Goal: Information Seeking & Learning: Learn about a topic

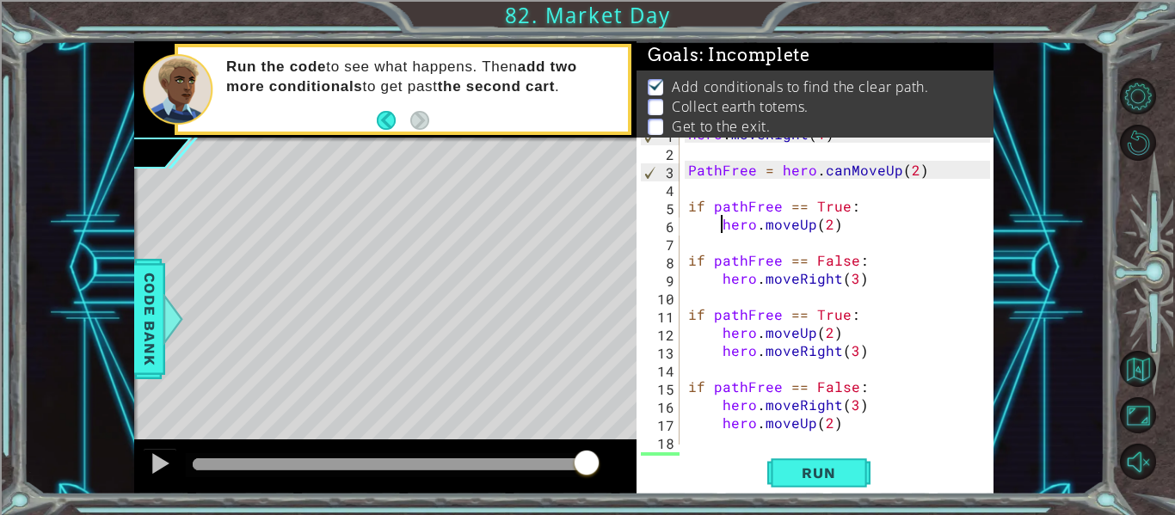
scroll to position [13, 0]
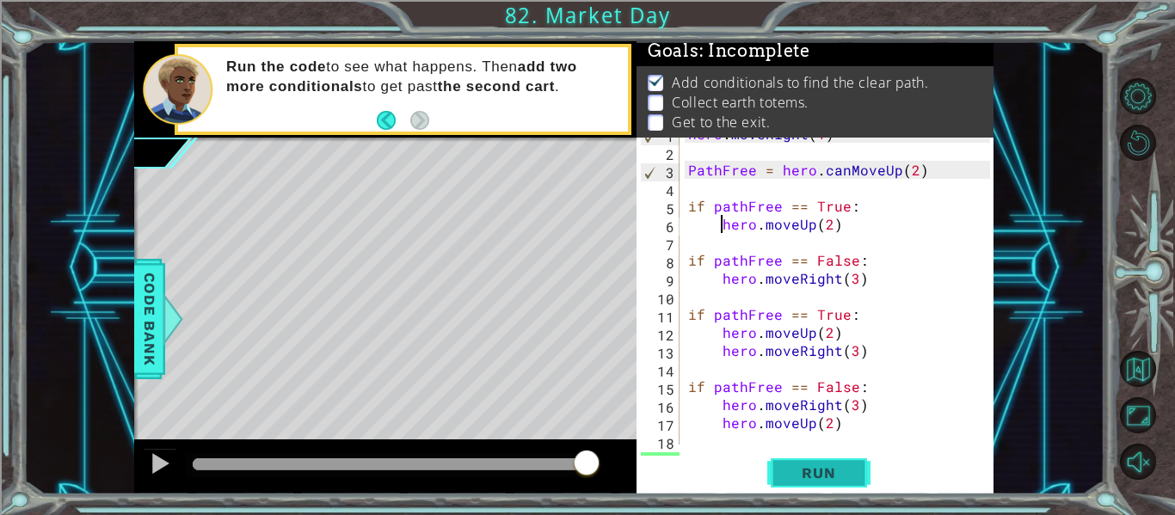
click at [843, 473] on span "Run" at bounding box center [818, 472] width 68 height 17
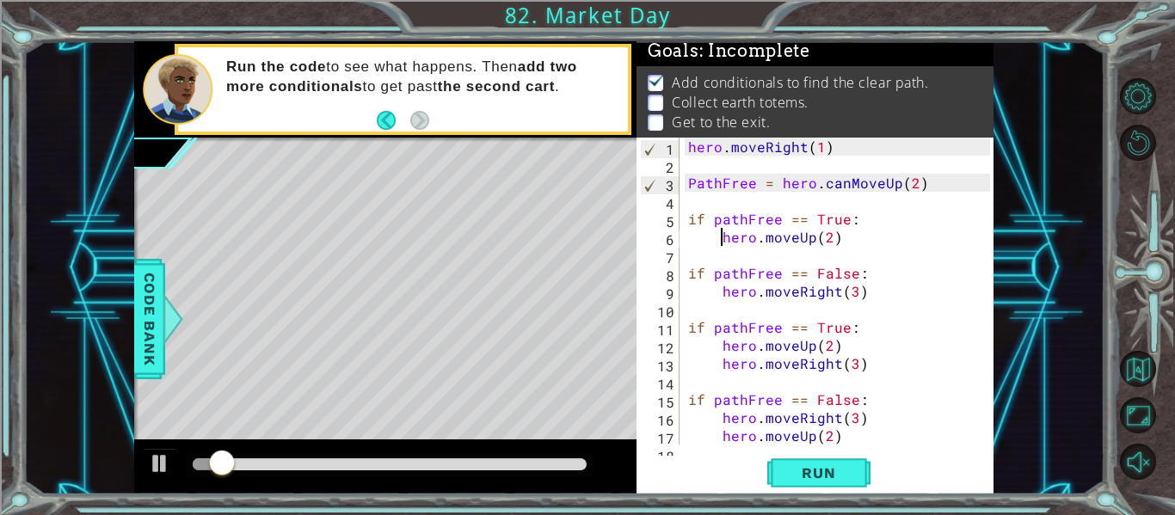
scroll to position [0, 0]
click at [833, 470] on span "Run" at bounding box center [818, 472] width 68 height 17
click at [936, 188] on div "hero . moveRight ( 1 ) PathFree = hero . canMoveUp ( 2 ) if pathFree == True : …" at bounding box center [842, 309] width 314 height 343
drag, startPoint x: 968, startPoint y: 187, endPoint x: 841, endPoint y: 179, distance: 127.5
click at [841, 179] on div "hero . moveRight ( 1 ) PathFree = hero . canMoveUp ( 2 ) if pathFree == True : …" at bounding box center [842, 309] width 314 height 343
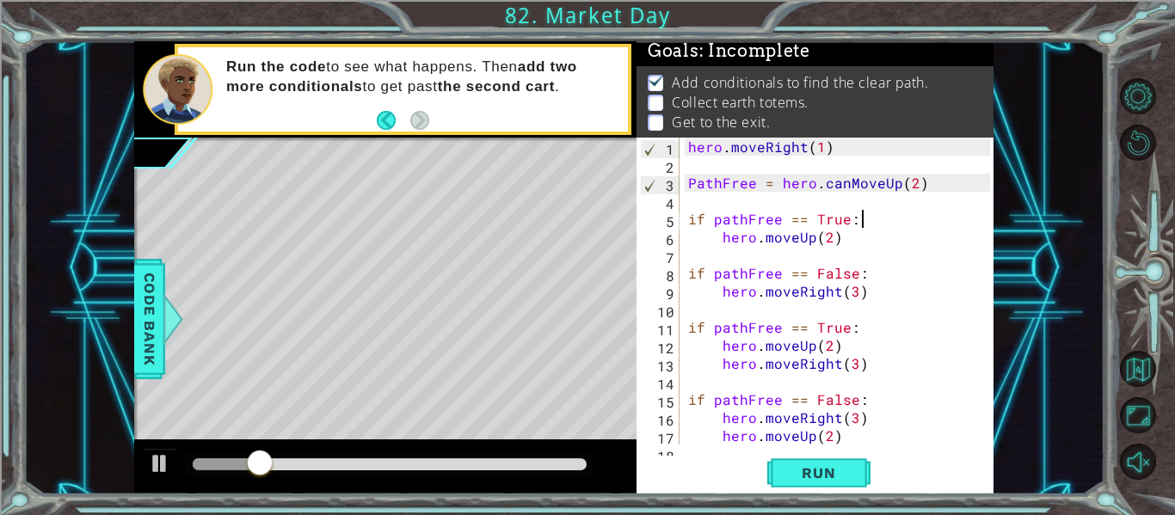
click at [862, 223] on div "hero . moveRight ( 1 ) PathFree = hero . canMoveUp ( 2 ) if pathFree == True : …" at bounding box center [842, 309] width 314 height 343
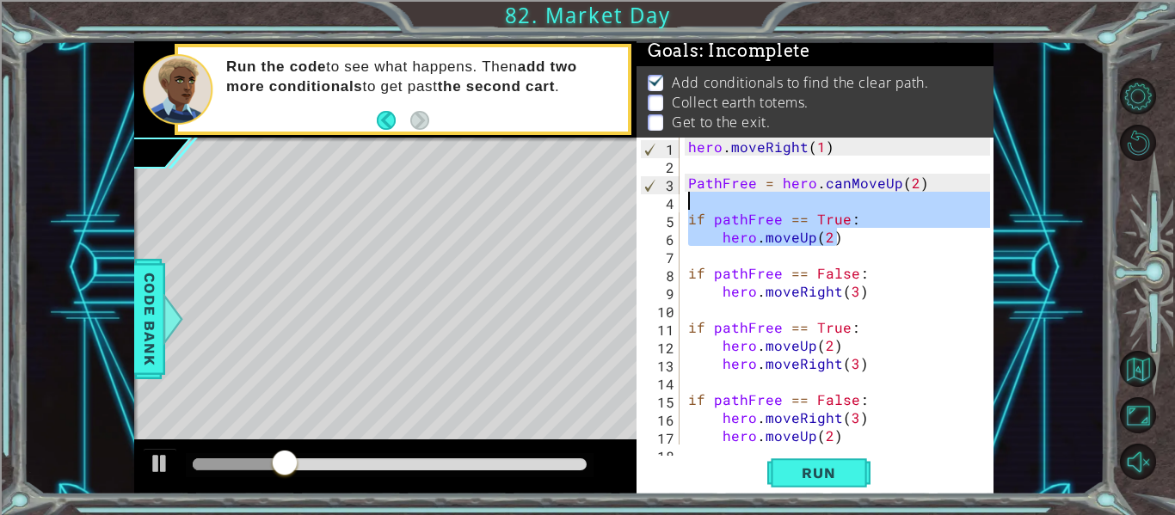
drag, startPoint x: 857, startPoint y: 241, endPoint x: 680, endPoint y: 204, distance: 180.1
click at [680, 204] on div "if pathFree == True: 1 2 3 4 5 6 7 8 9 10 11 12 13 14 15 16 17 18 hero . moveRi…" at bounding box center [812, 291] width 353 height 307
type textarea "if pathFree == True:"
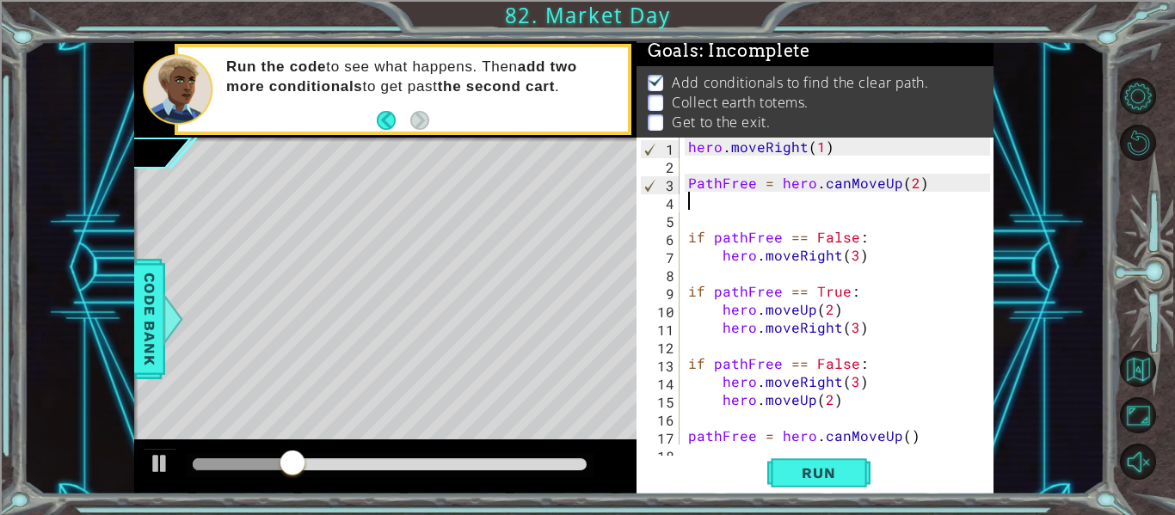
type textarea "PathFree = hero.canMoveUp(2)"
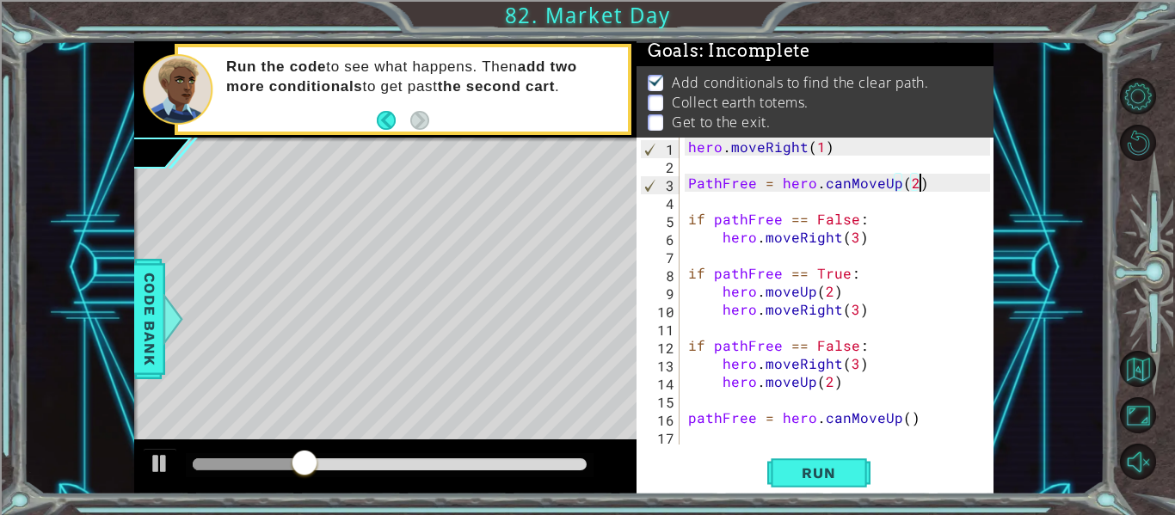
click at [845, 433] on div "hero . moveRight ( 1 ) PathFree = hero . canMoveUp ( 2 ) if pathFree == False :…" at bounding box center [842, 309] width 314 height 343
click at [851, 463] on button "Run" at bounding box center [818, 473] width 103 height 35
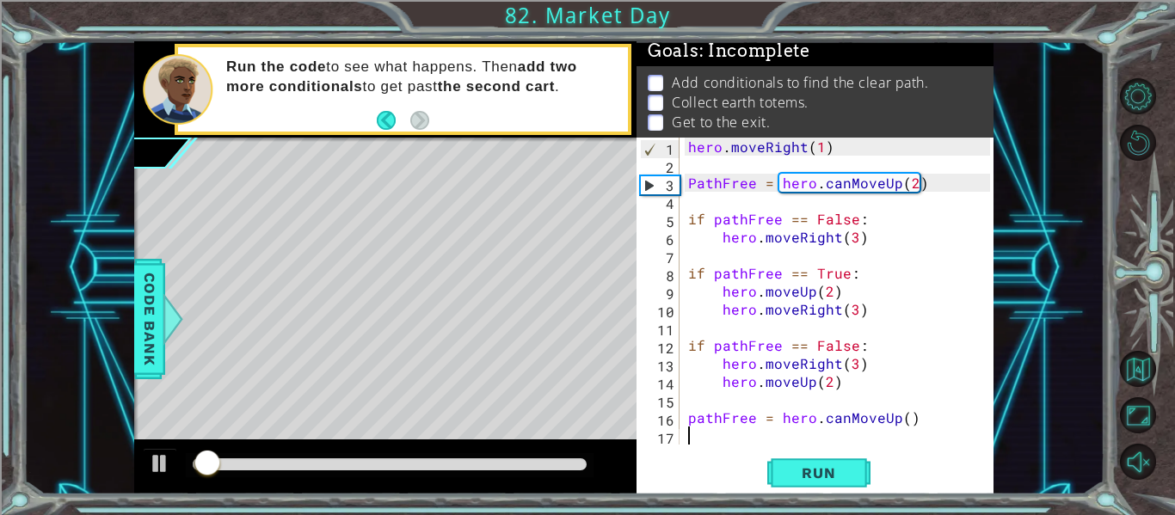
click at [796, 203] on div "hero . moveRight ( 1 ) PathFree = hero . canMoveUp ( 2 ) if pathFree == False :…" at bounding box center [842, 309] width 314 height 343
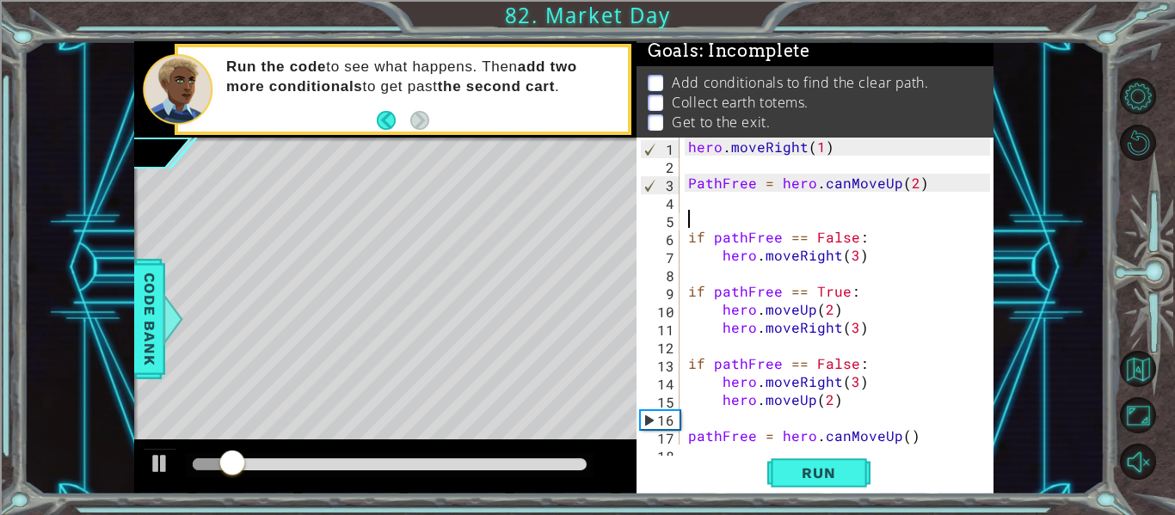
type textarea "o"
type textarea "if pathFree == True:"
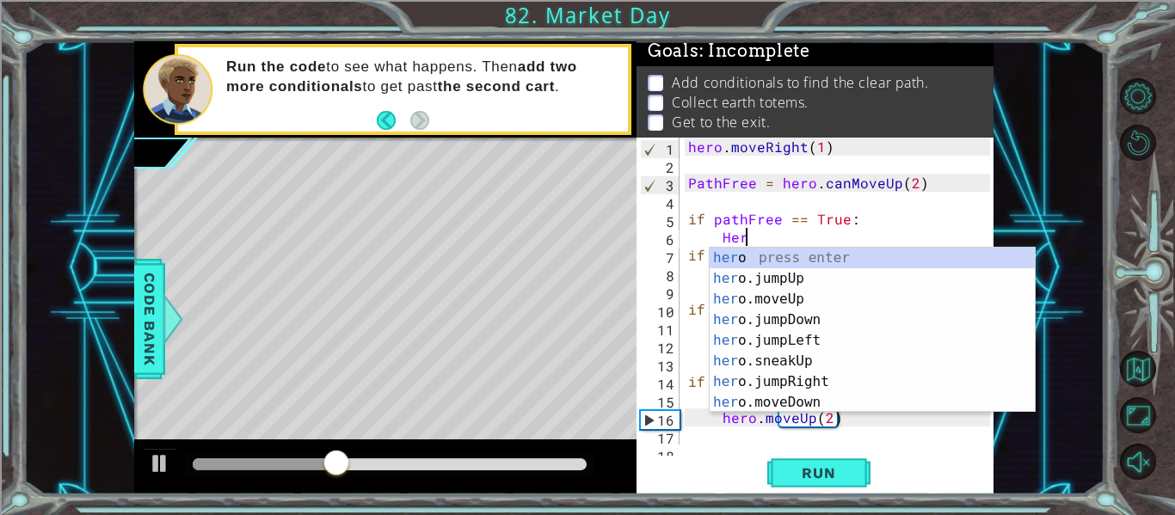
scroll to position [0, 3]
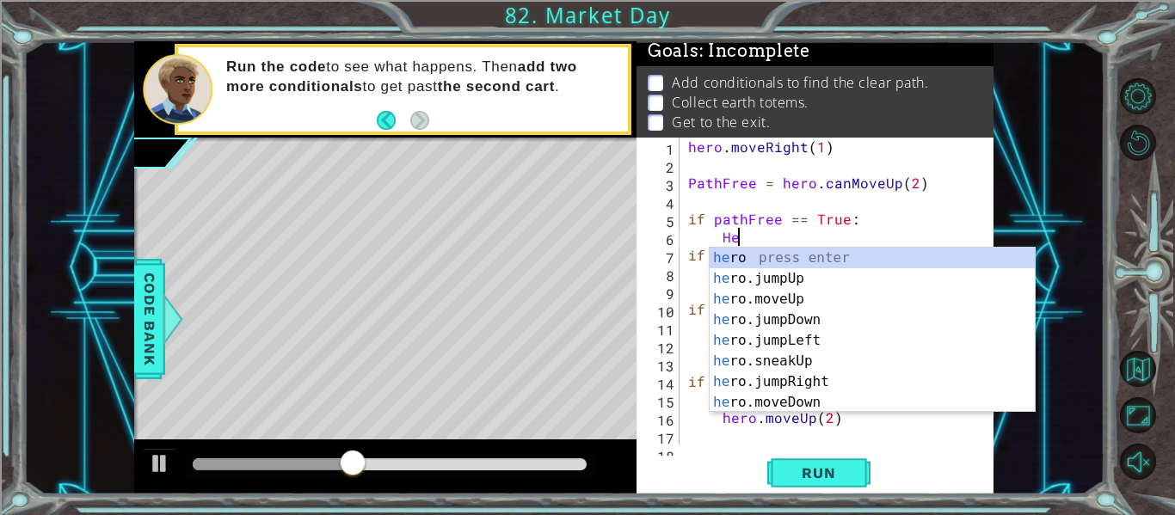
type textarea "H"
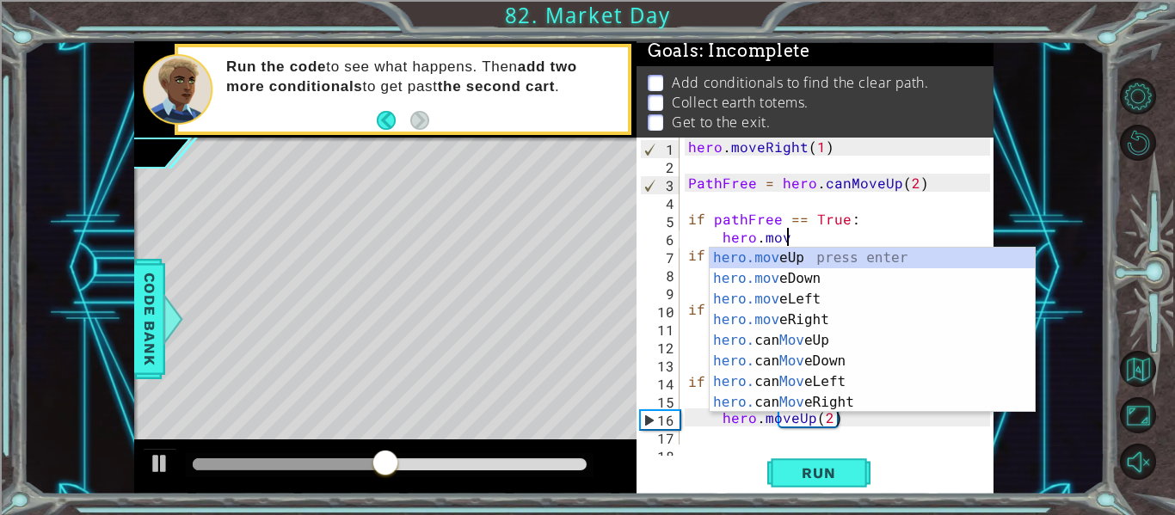
scroll to position [0, 6]
click at [864, 256] on div "hero.move Up press enter hero.move Down press enter hero.move Left press enter …" at bounding box center [872, 351] width 325 height 206
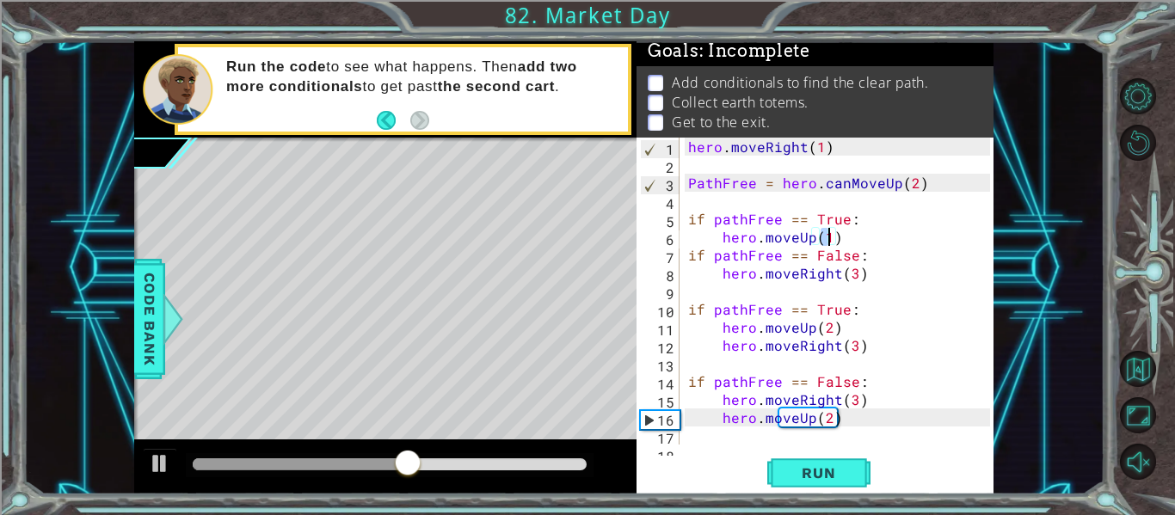
type textarea "hero.moveUp(2)"
click at [853, 241] on div "hero . moveRight ( 1 ) PathFree = hero . canMoveUp ( 2 ) if pathFree == True : …" at bounding box center [842, 309] width 314 height 343
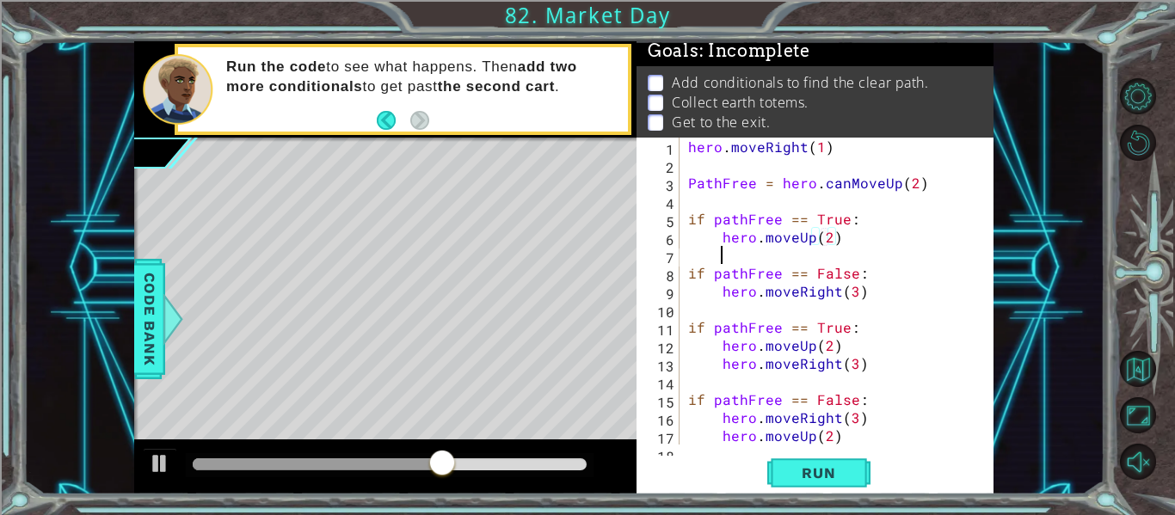
scroll to position [0, 1]
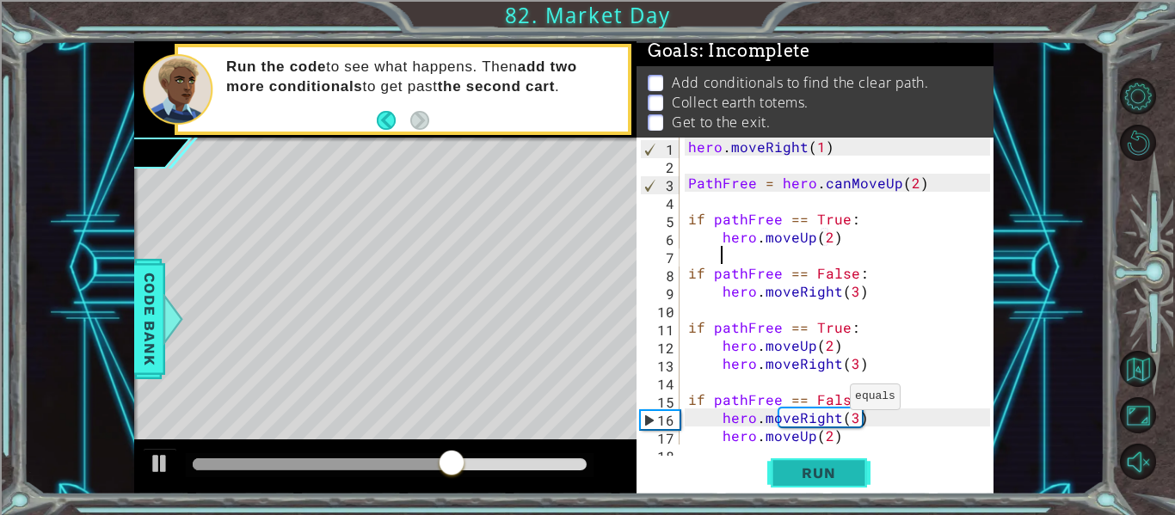
click at [818, 476] on span "Run" at bounding box center [818, 472] width 68 height 17
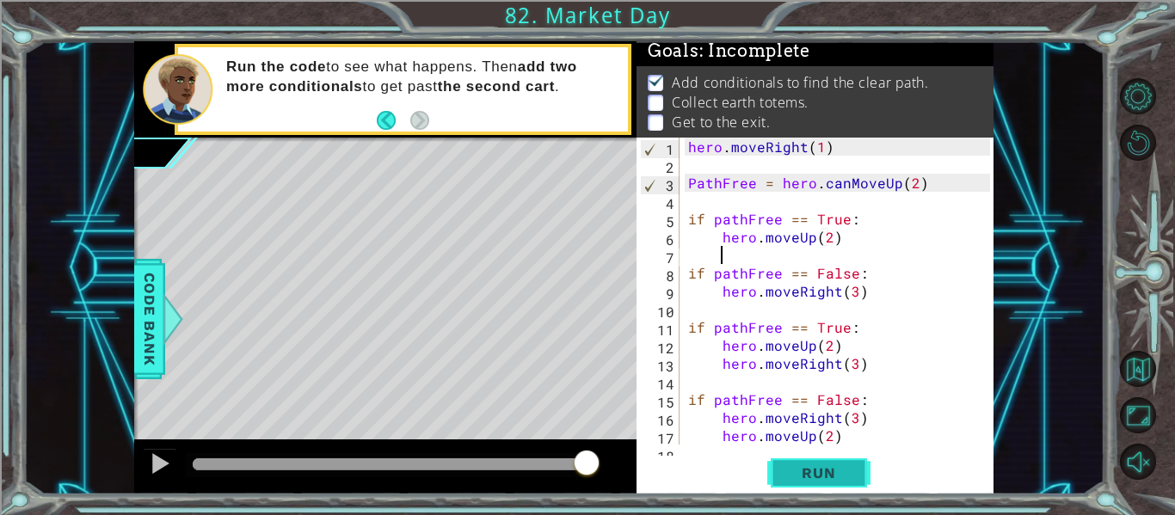
click at [825, 472] on span "Run" at bounding box center [818, 472] width 68 height 17
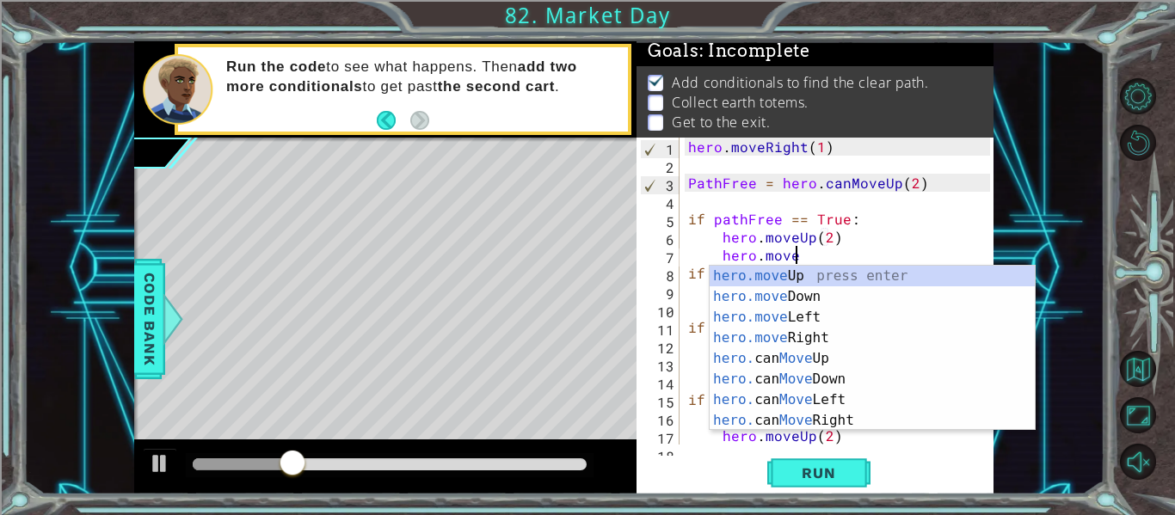
scroll to position [0, 6]
click at [846, 272] on div "hero.move Up press enter hero.move Down press enter hero.move Left press enter …" at bounding box center [872, 369] width 325 height 206
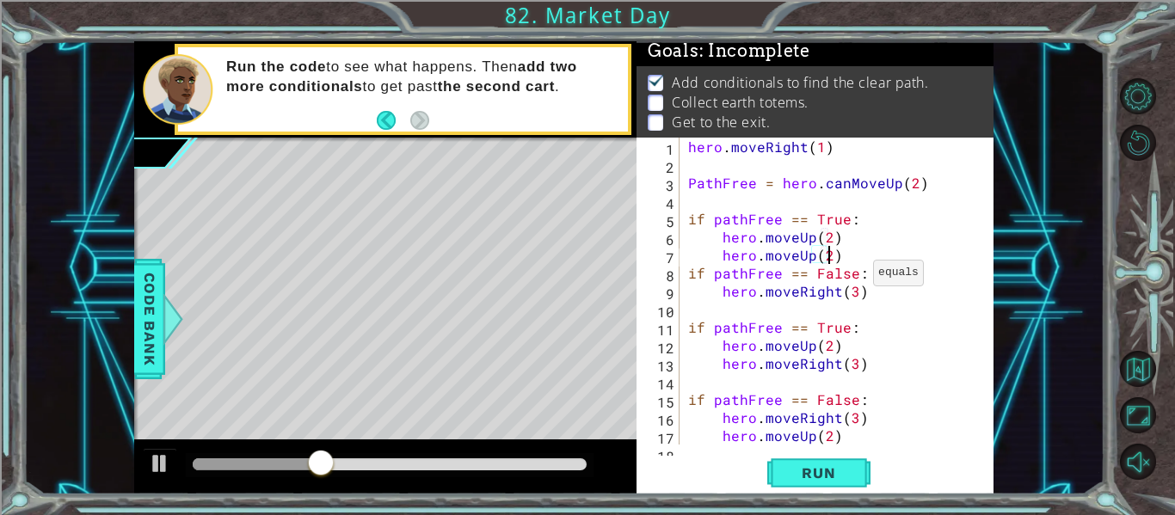
scroll to position [0, 9]
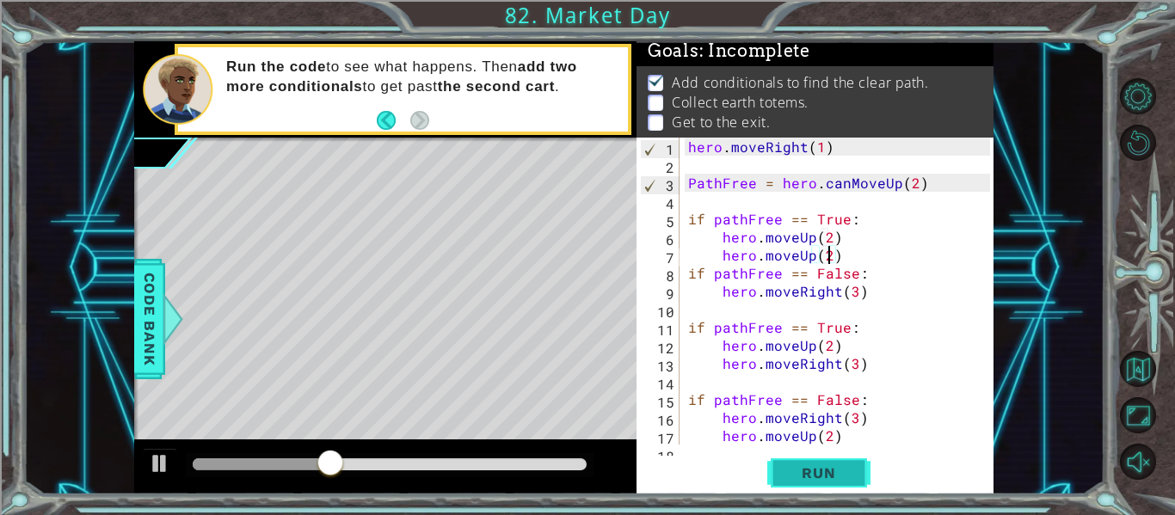
type textarea "hero.moveUp(2)"
click at [816, 477] on span "Run" at bounding box center [818, 472] width 68 height 17
drag, startPoint x: 224, startPoint y: 460, endPoint x: 134, endPoint y: 452, distance: 89.9
click at [134, 452] on div at bounding box center [385, 466] width 502 height 55
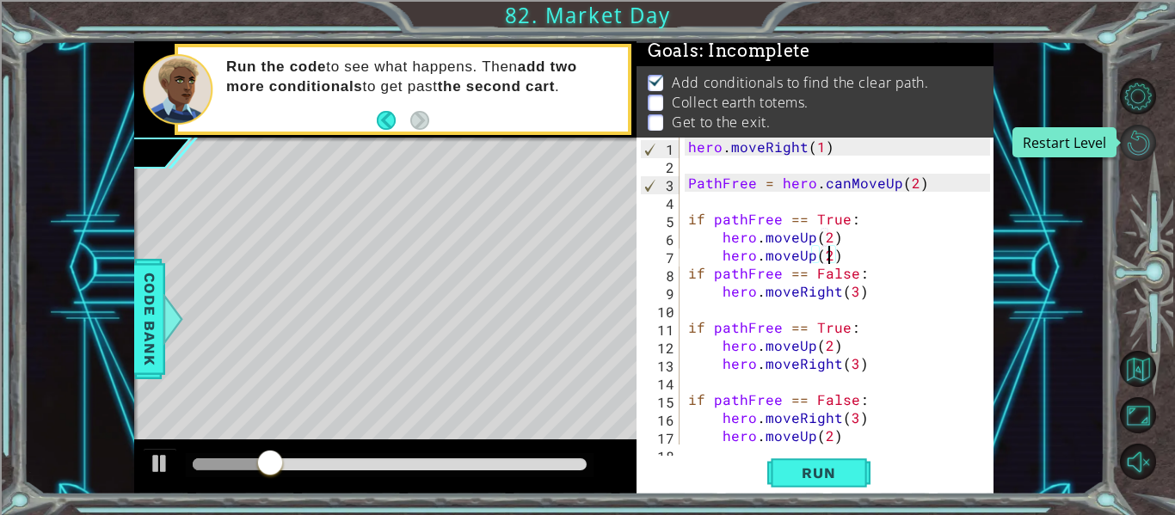
click at [1142, 136] on button "Restart Level" at bounding box center [1138, 143] width 36 height 36
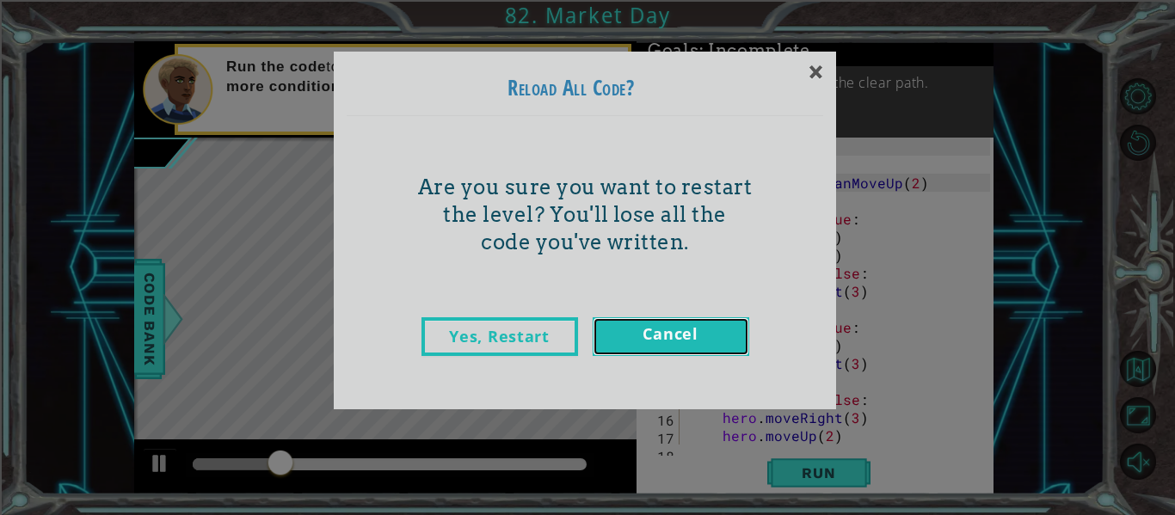
click at [701, 336] on link "Cancel" at bounding box center [671, 336] width 157 height 39
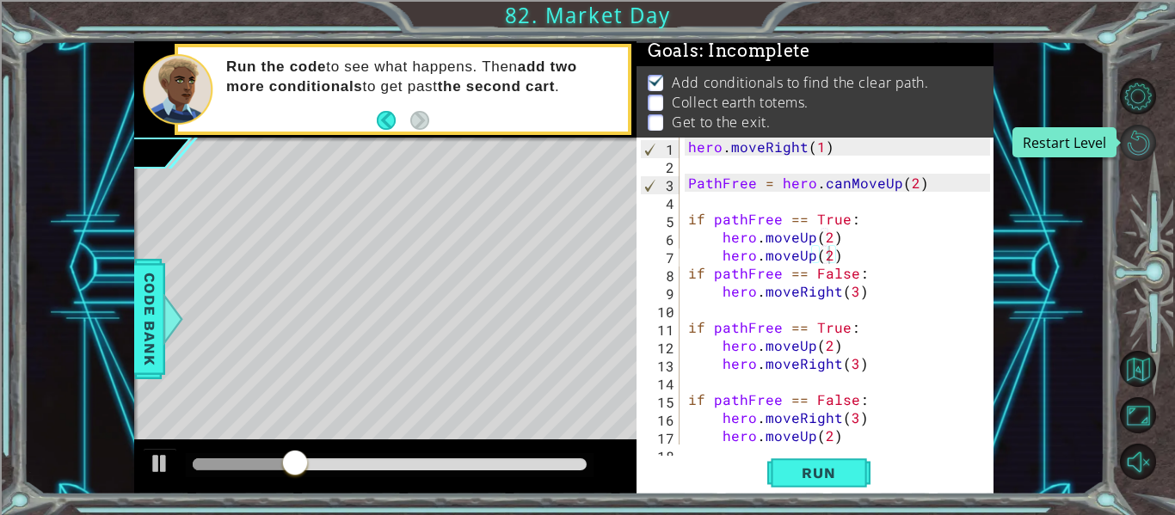
click at [1147, 131] on button "Restart Level" at bounding box center [1138, 143] width 36 height 36
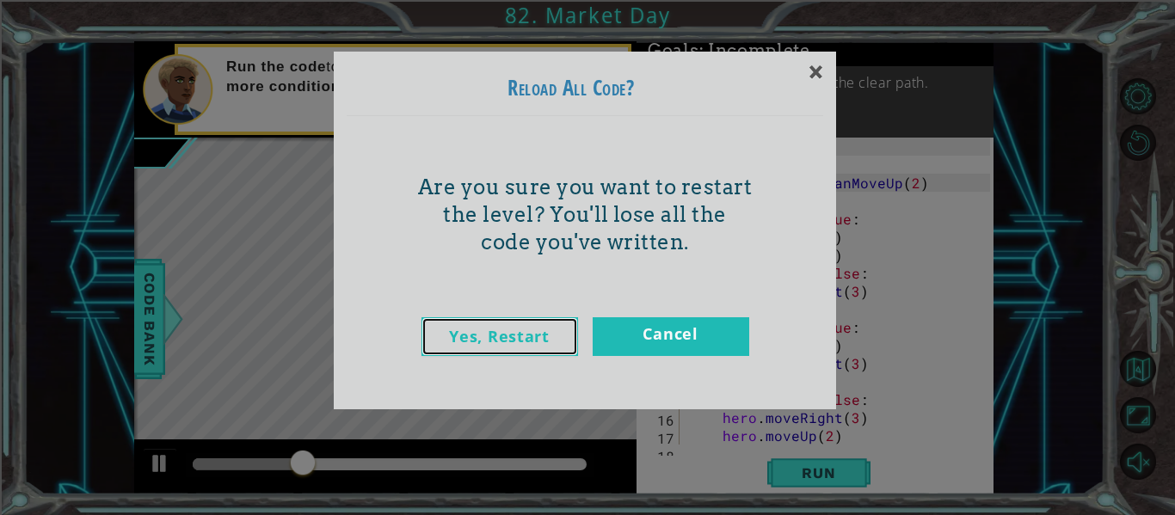
click at [495, 326] on link "Yes, Restart" at bounding box center [499, 336] width 157 height 39
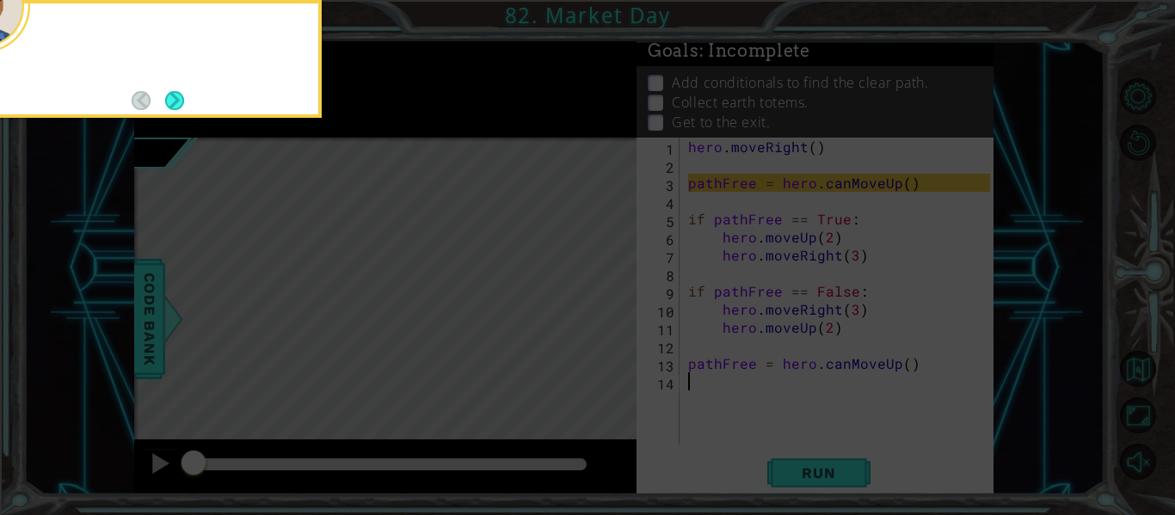
scroll to position [0, 0]
click at [179, 105] on button "Next" at bounding box center [174, 100] width 19 height 19
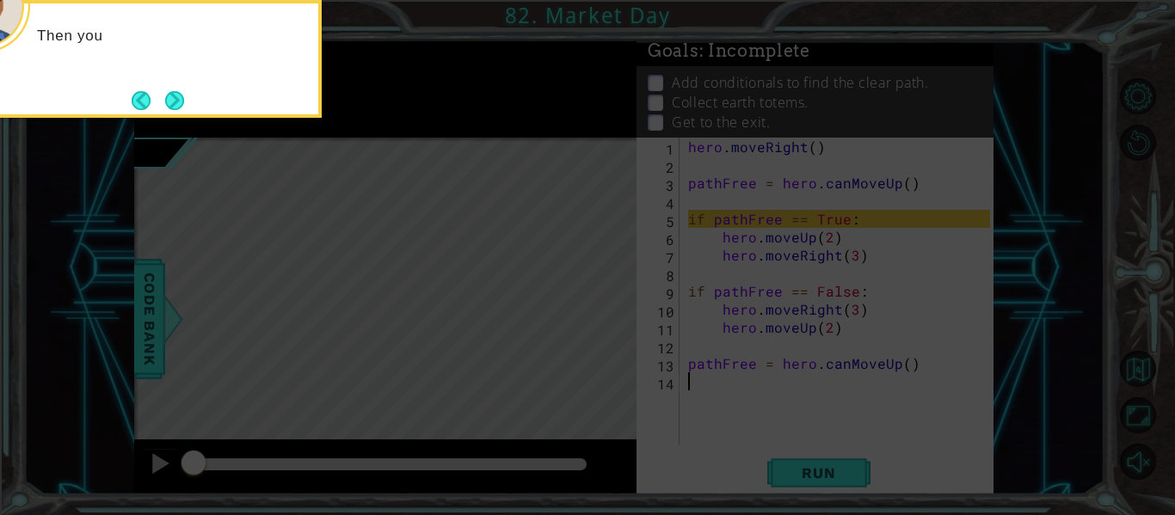
click at [179, 105] on button "Next" at bounding box center [174, 100] width 19 height 19
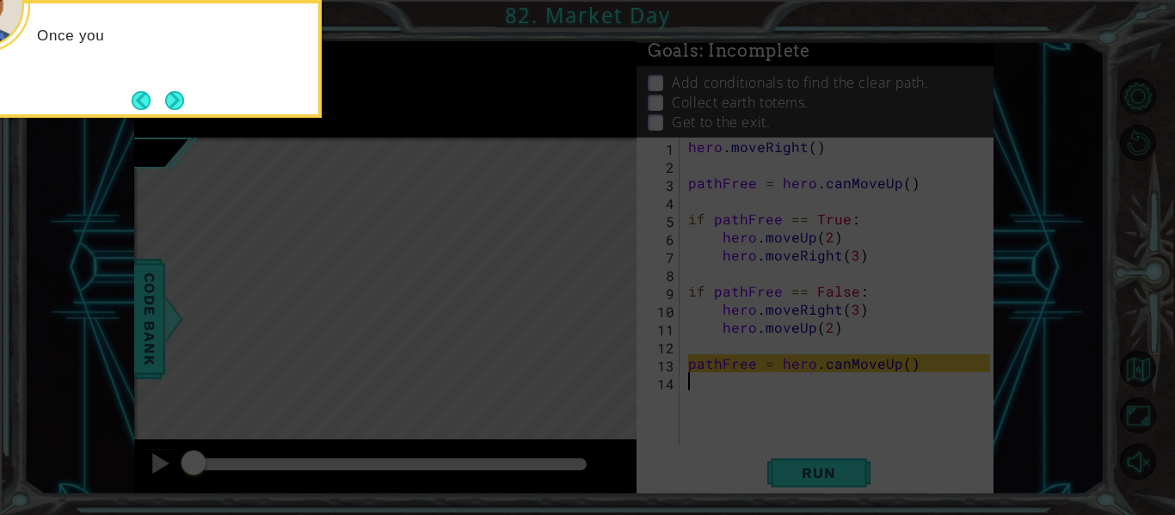
click at [179, 105] on button "Next" at bounding box center [174, 100] width 19 height 19
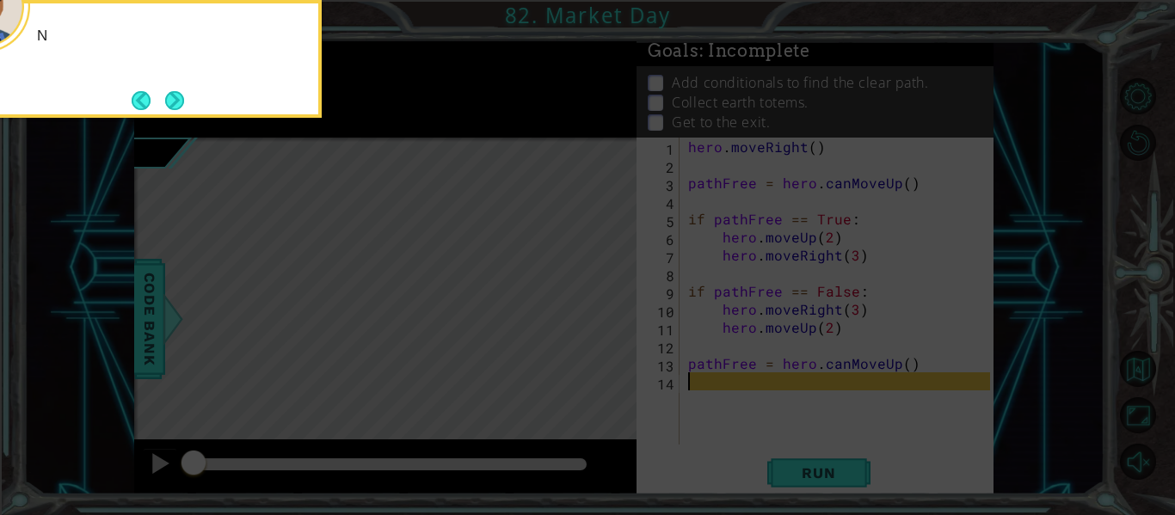
click at [179, 105] on button "Next" at bounding box center [174, 100] width 19 height 19
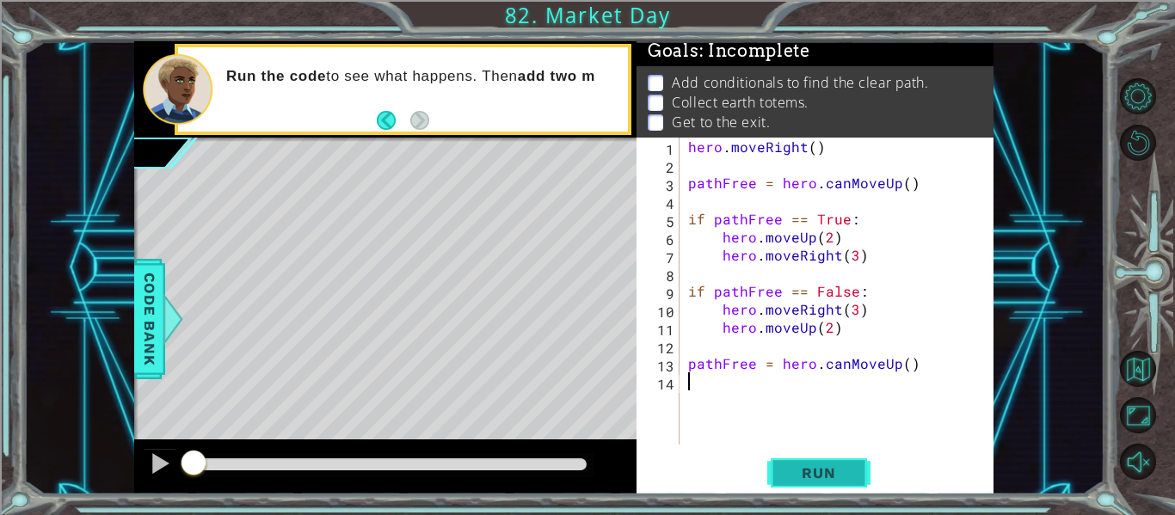
click at [822, 456] on button "Run" at bounding box center [818, 473] width 103 height 35
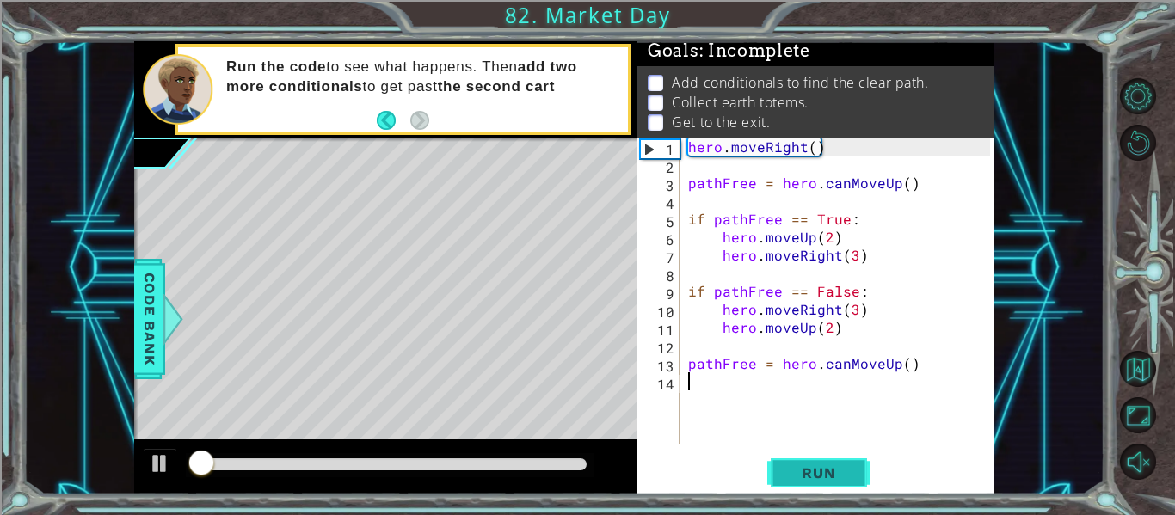
click at [827, 468] on span "Run" at bounding box center [818, 472] width 68 height 17
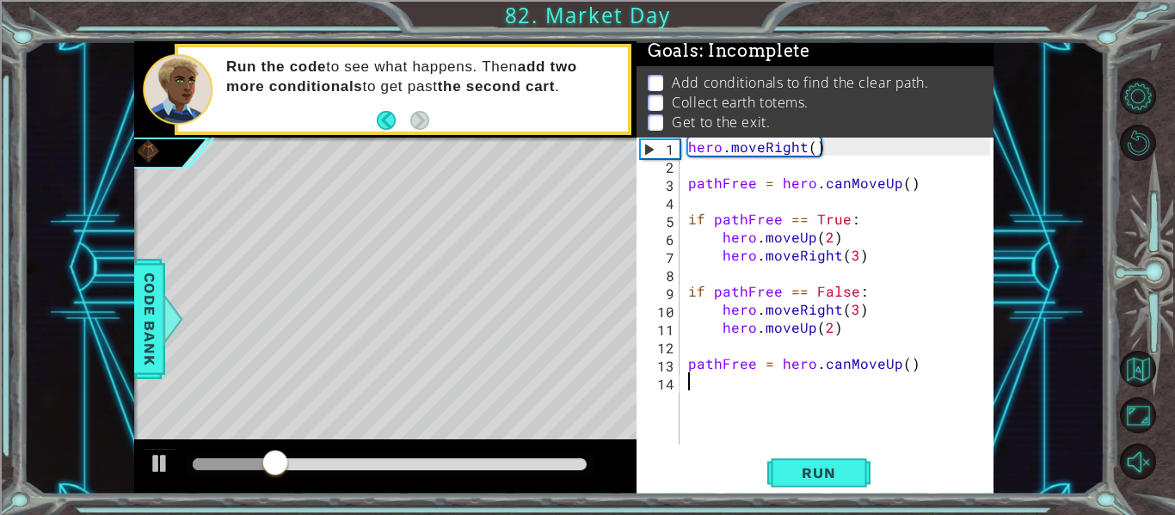
click at [902, 192] on div "hero . moveRight ( ) pathFree = hero . canMoveUp ( ) if pathFree == True : hero…" at bounding box center [842, 309] width 314 height 343
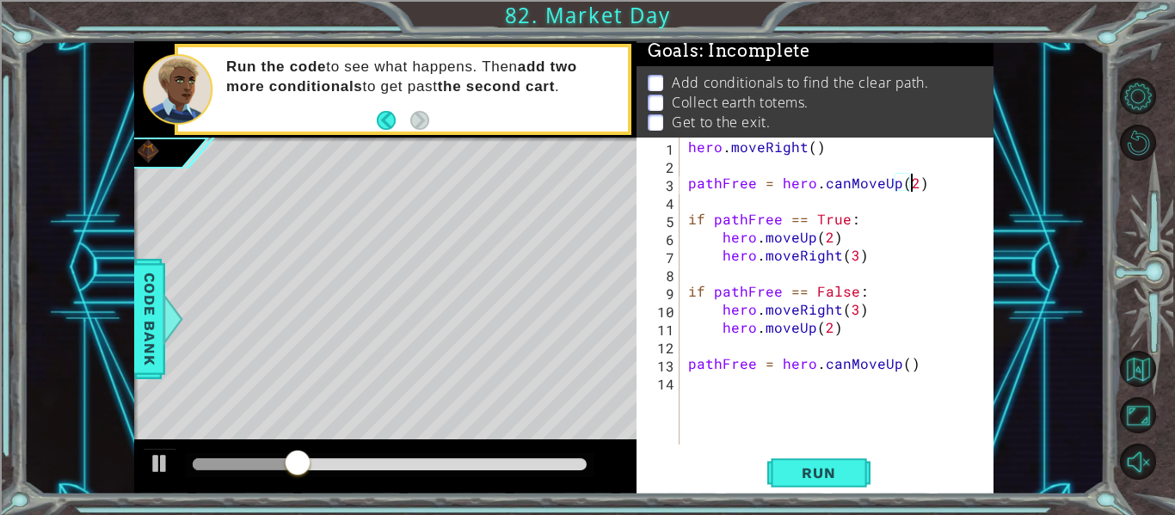
scroll to position [0, 14]
click at [833, 473] on span "Run" at bounding box center [818, 472] width 68 height 17
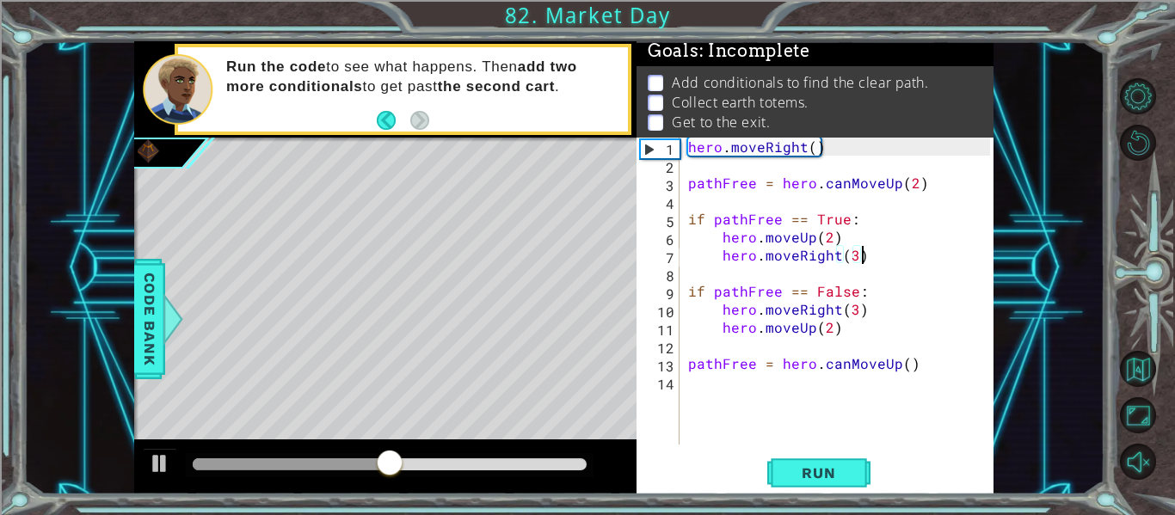
click at [899, 264] on div "hero . moveRight ( ) pathFree = hero . canMoveUp ( 2 ) if pathFree == True : he…" at bounding box center [842, 309] width 314 height 343
type textarea "hero.moveRight(3)"
click at [933, 374] on div "hero . moveRight ( ) pathFree = hero . canMoveUp ( 2 ) if pathFree == True : he…" at bounding box center [842, 309] width 314 height 343
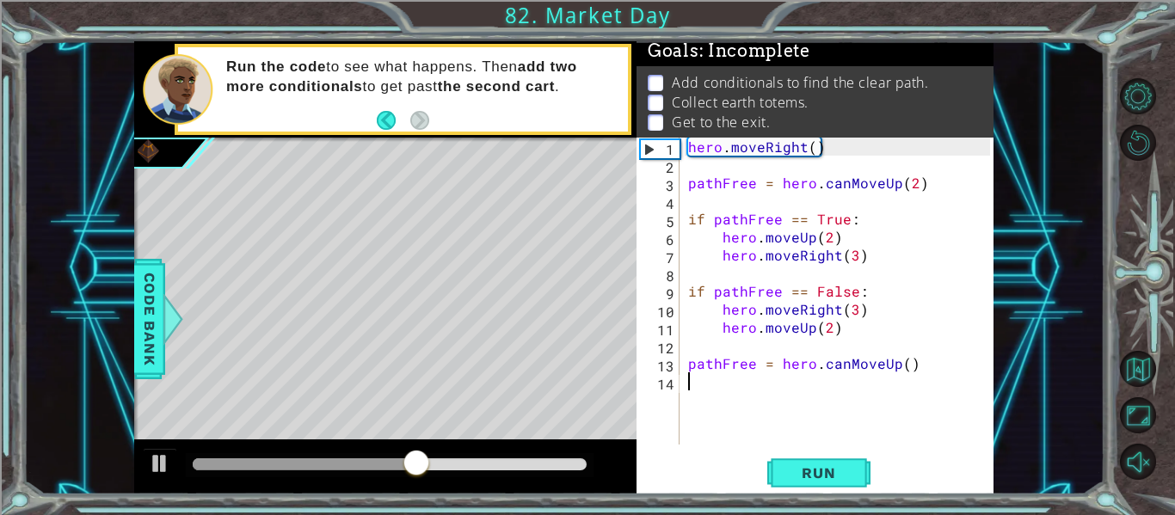
click at [935, 359] on div "hero . moveRight ( ) pathFree = hero . canMoveUp ( 2 ) if pathFree == True : he…" at bounding box center [842, 309] width 314 height 343
type textarea "pathFree = hero.canMoveUp()"
click at [870, 391] on div "hero . moveRight ( ) pathFree = hero . canMoveUp ( 2 ) if pathFree == True : he…" at bounding box center [842, 309] width 314 height 343
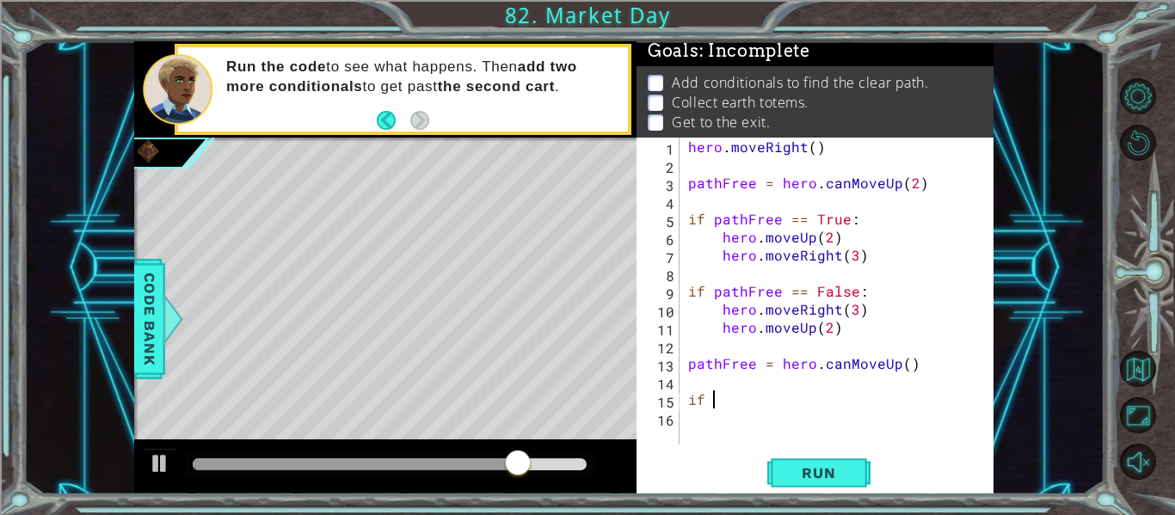
click at [903, 359] on div "hero . moveRight ( ) pathFree = hero . canMoveUp ( 2 ) if pathFree == True : he…" at bounding box center [842, 309] width 314 height 343
type textarea "pathFree = hero.canMoveUp(2)"
click at [796, 409] on div "hero . moveRight ( ) pathFree = hero . canMoveUp ( 2 ) if pathFree == True : he…" at bounding box center [842, 309] width 314 height 343
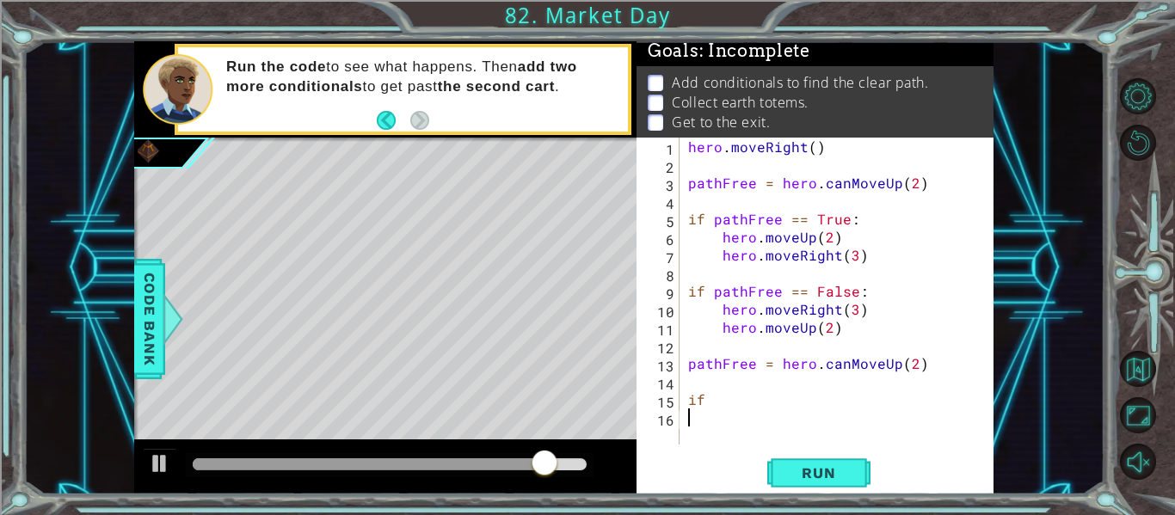
click at [772, 397] on div "hero . moveRight ( ) pathFree = hero . canMoveUp ( 2 ) if pathFree == True : he…" at bounding box center [842, 309] width 314 height 343
type textarea "if pathFree == True:"
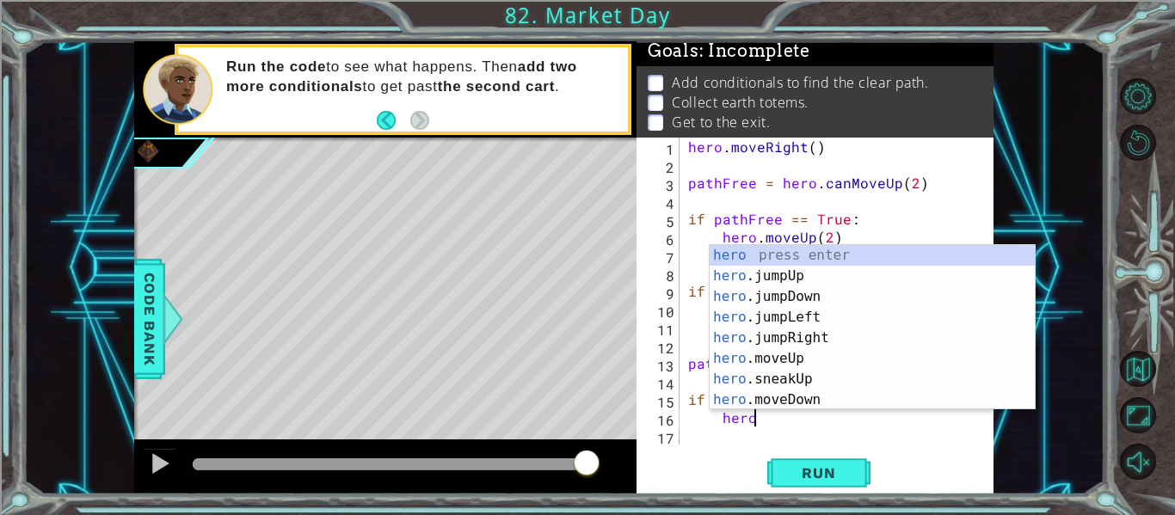
scroll to position [0, 3]
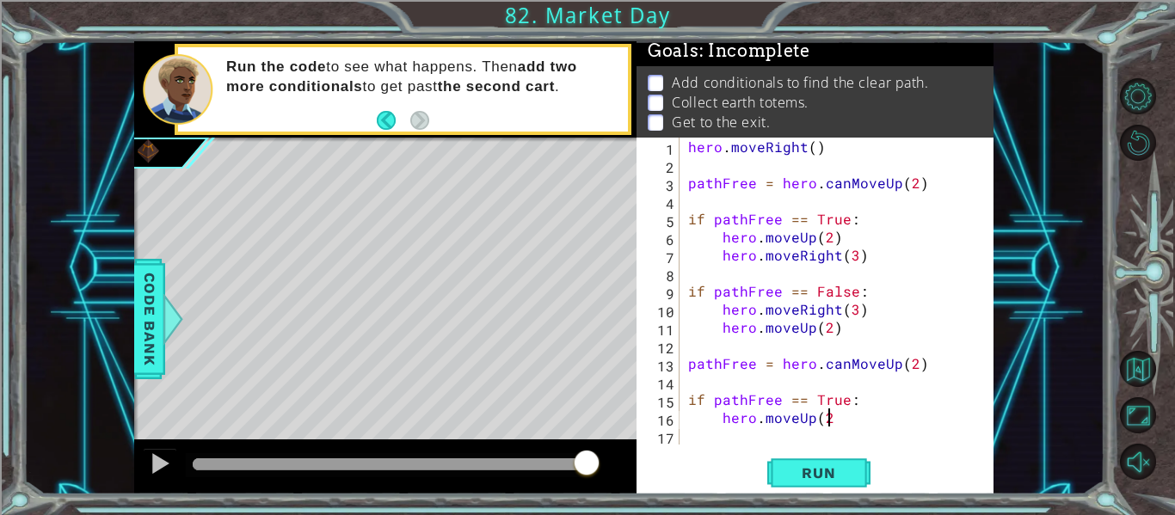
type textarea "hero.moveUp(2)"
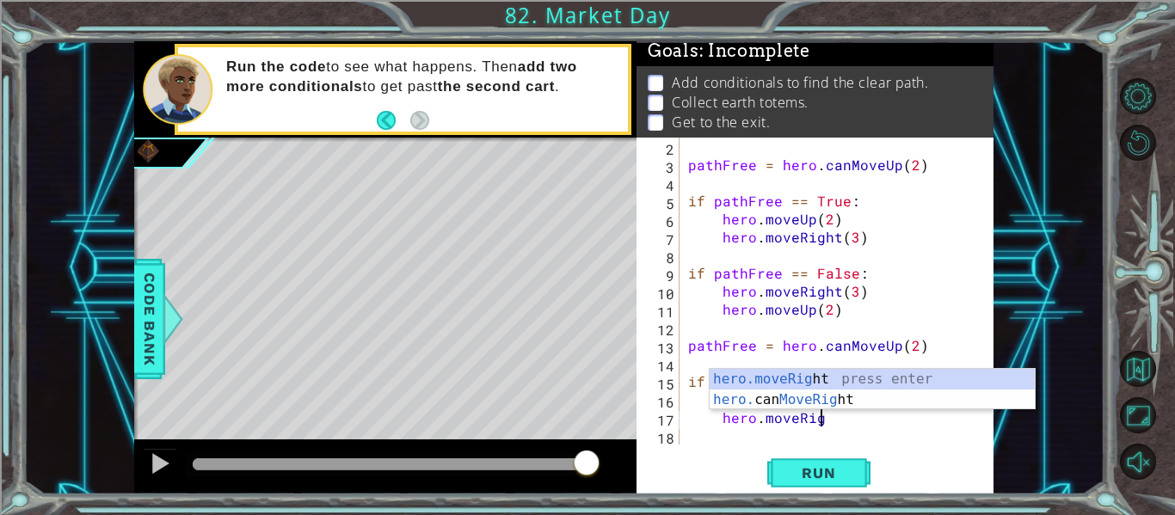
scroll to position [0, 9]
click at [845, 374] on div "hero.moveRight press enter hero. can MoveRight press enter" at bounding box center [872, 410] width 325 height 83
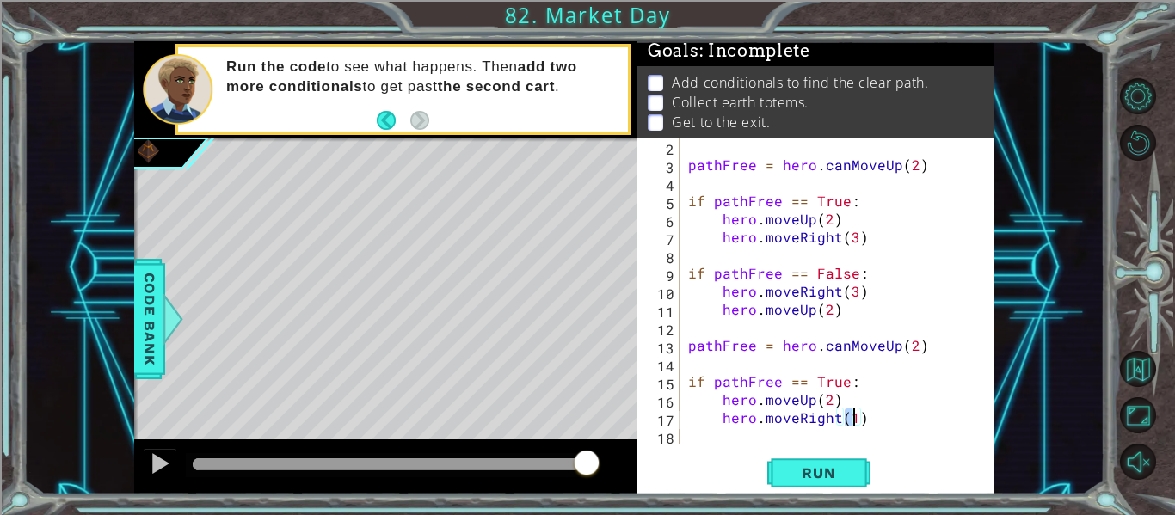
scroll to position [0, 10]
click at [846, 479] on span "Run" at bounding box center [818, 472] width 68 height 17
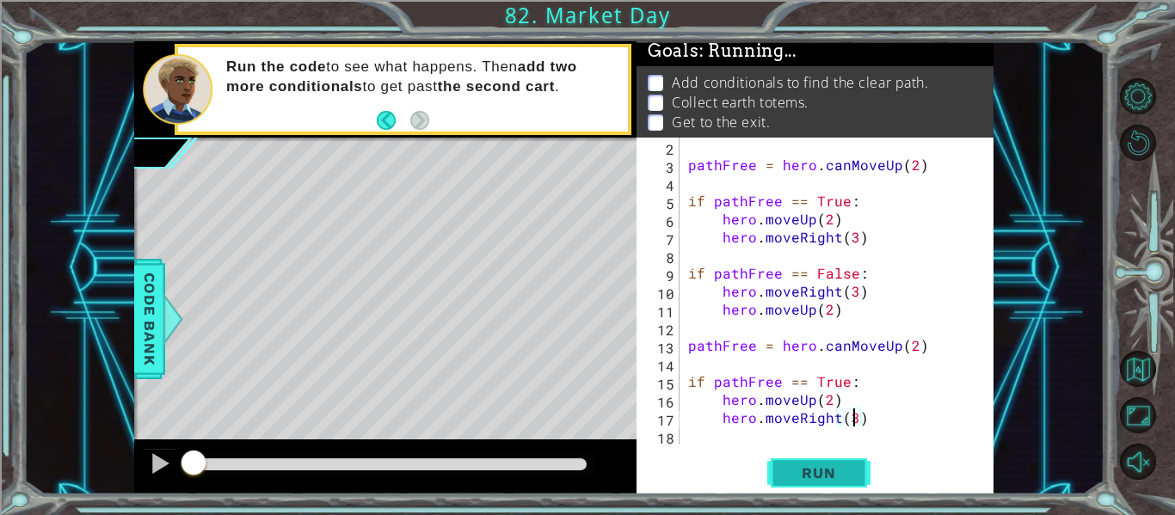
scroll to position [0, 0]
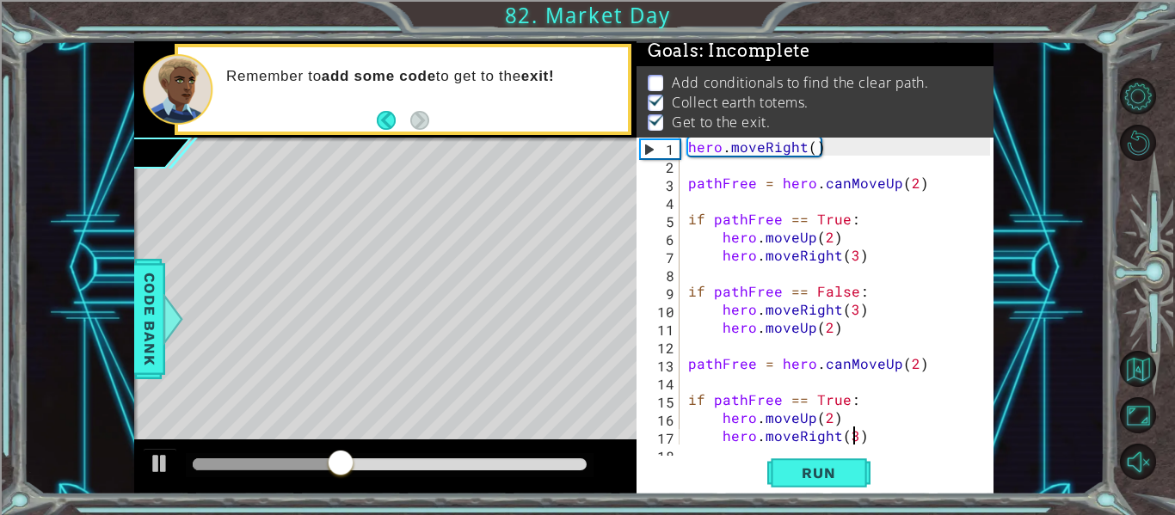
click at [815, 151] on div "hero . moveRight ( ) pathFree = hero . canMoveUp ( 2 ) if pathFree == True : he…" at bounding box center [842, 309] width 314 height 343
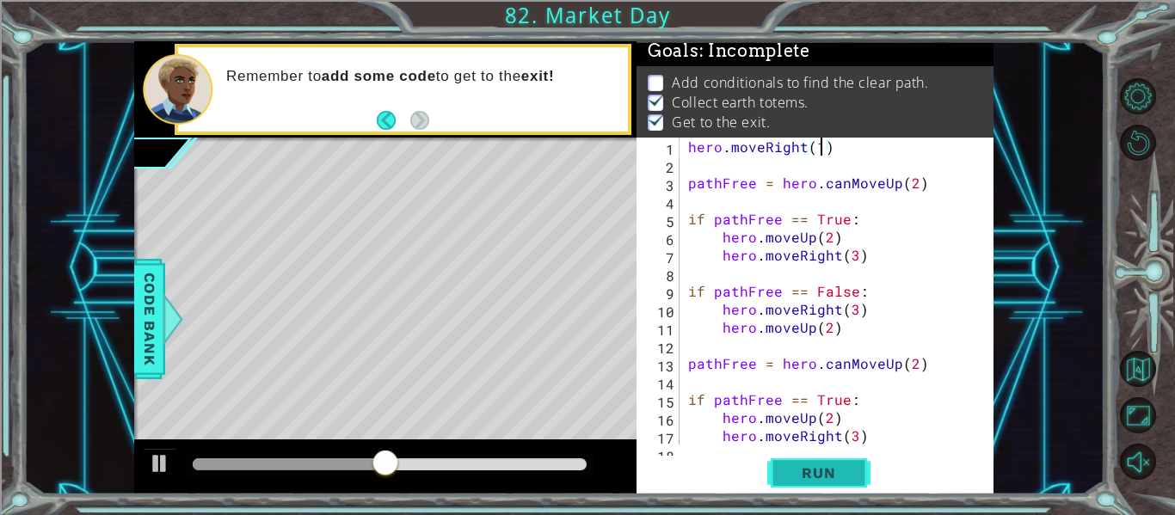
click at [843, 470] on span "Run" at bounding box center [818, 472] width 68 height 17
click at [863, 464] on button "Run" at bounding box center [818, 473] width 103 height 35
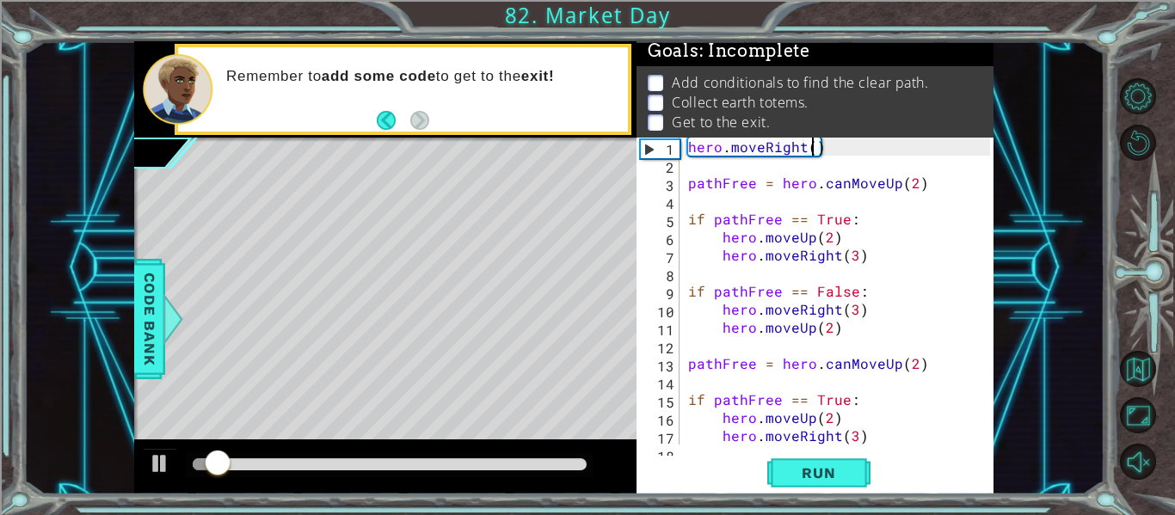
scroll to position [18, 0]
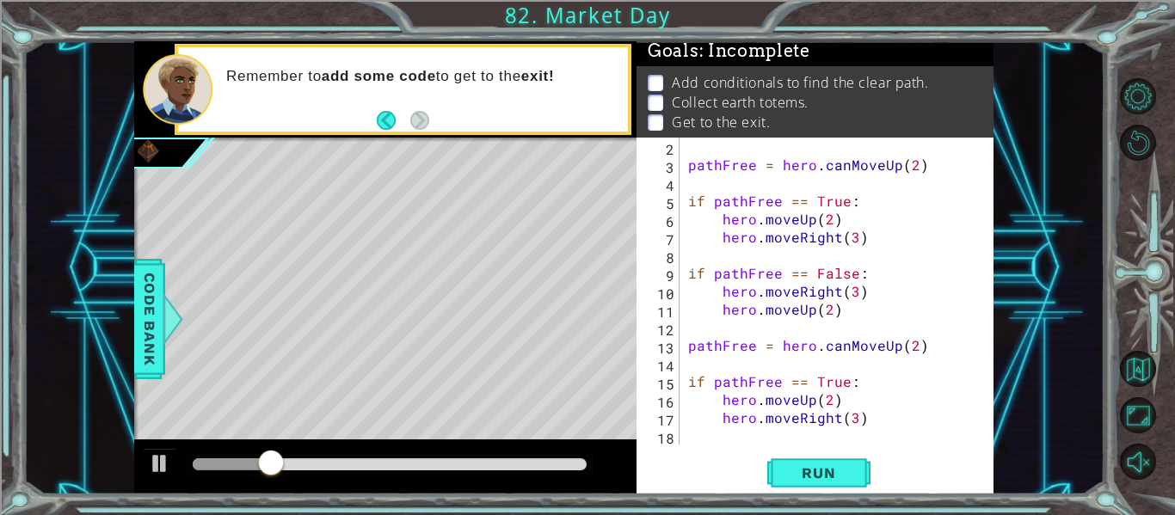
click at [887, 410] on div "pathFree = hero . canMoveUp ( 2 ) if pathFree == True : hero . moveUp ( 2 ) her…" at bounding box center [842, 309] width 314 height 343
type textarea "hero.moveRight(3)"
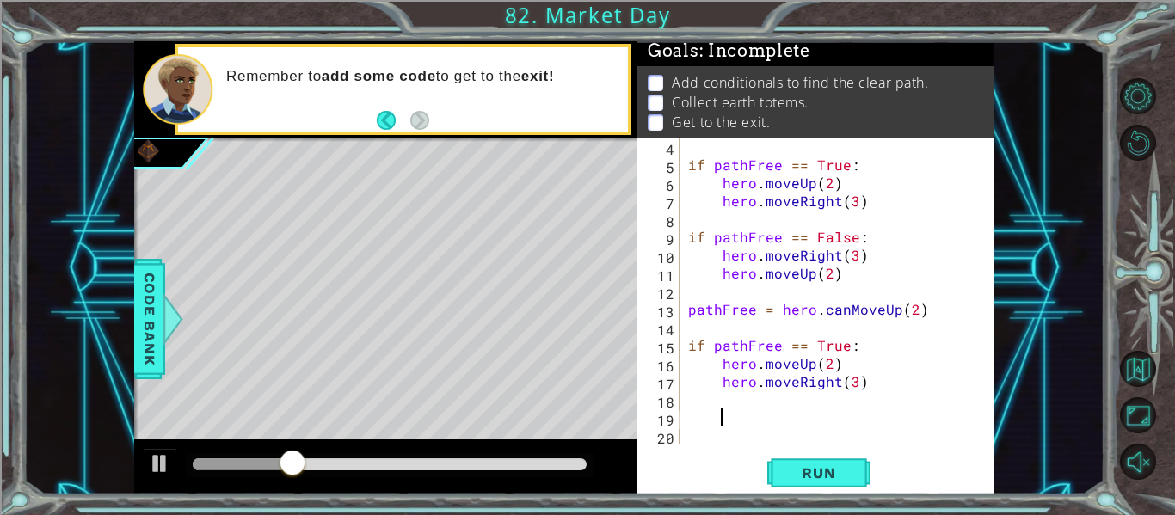
scroll to position [0, 0]
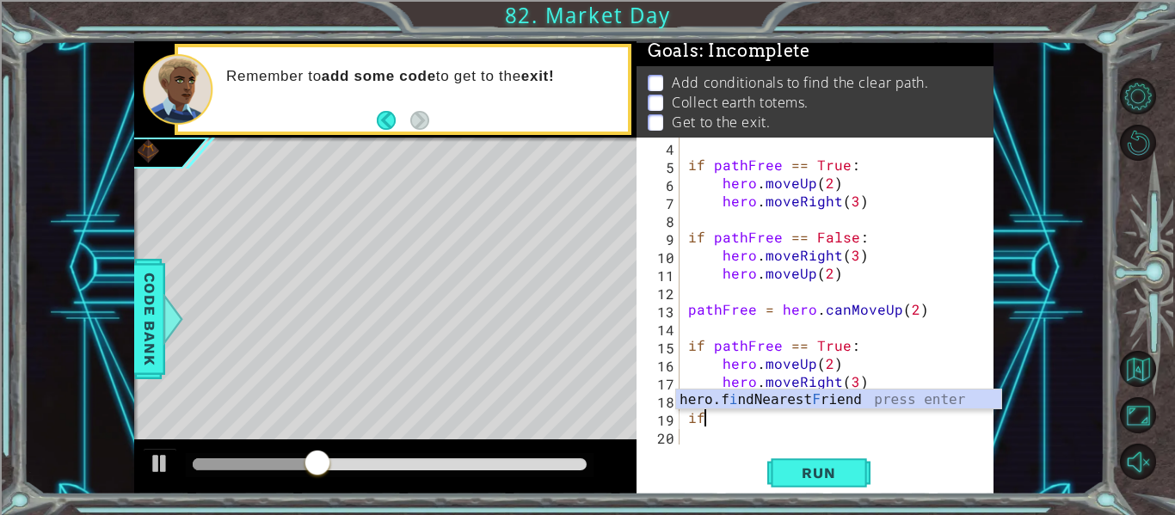
type textarea "i"
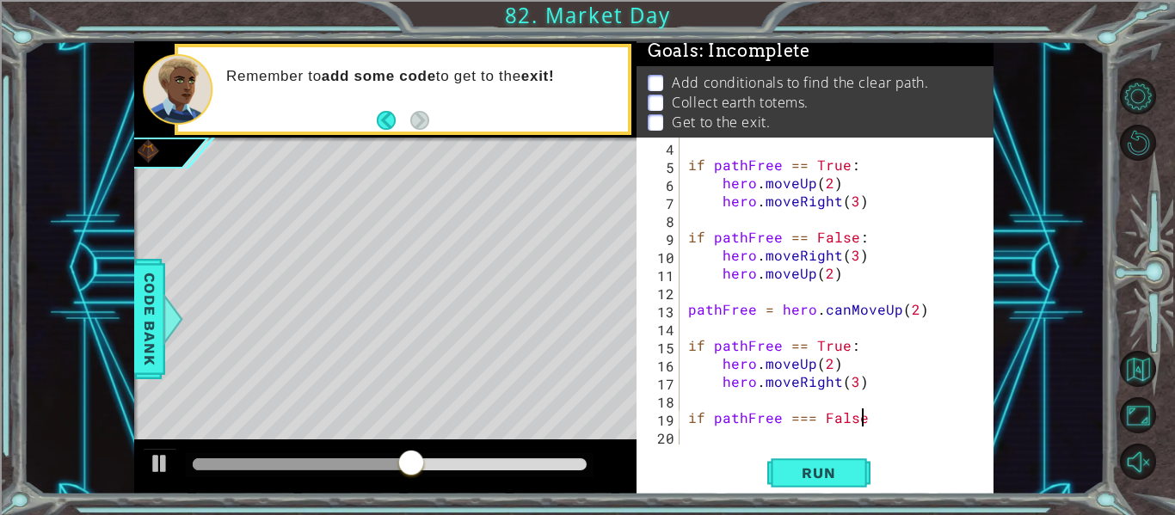
scroll to position [0, 10]
type textarea "if pathFree === False:"
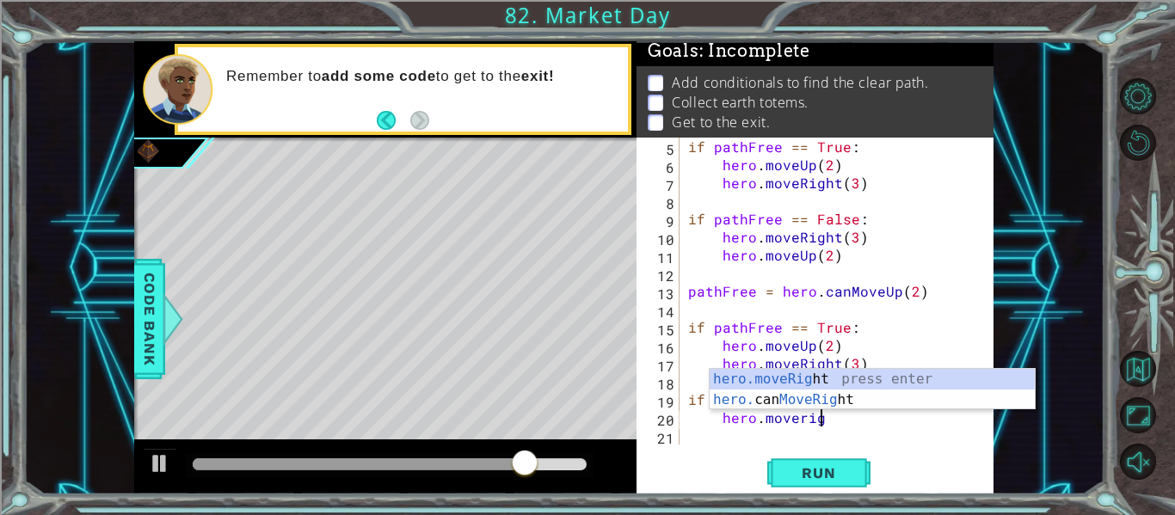
scroll to position [0, 9]
click at [861, 372] on div "hero.moveRight press enter hero. can MoveRight press enter" at bounding box center [872, 410] width 325 height 83
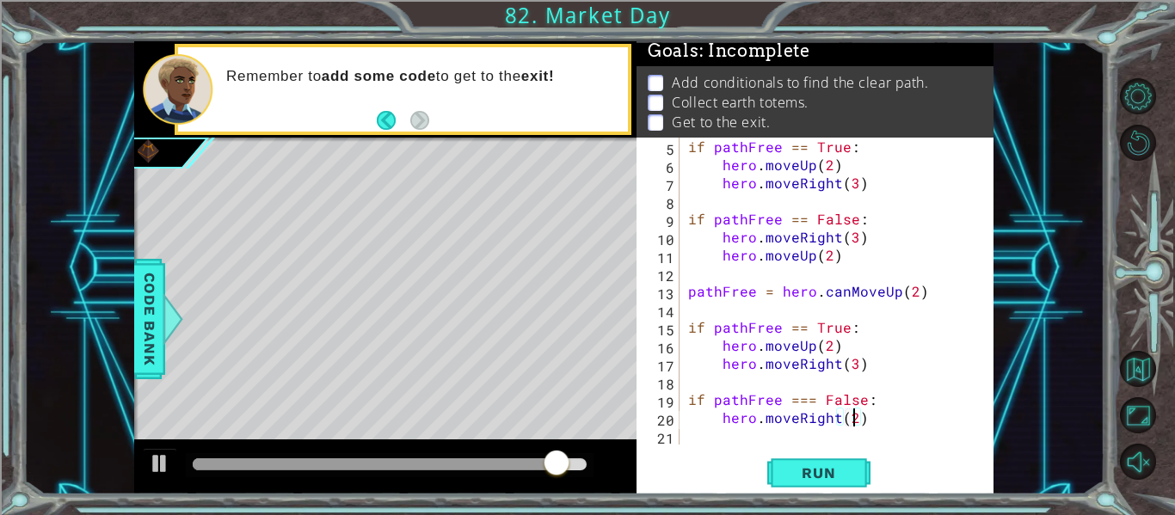
type textarea "hero.moveRight(2)"
click at [876, 426] on div "if pathFree == True : hero . moveUp ( 2 ) hero . moveRight ( 3 ) if pathFree ==…" at bounding box center [842, 309] width 314 height 343
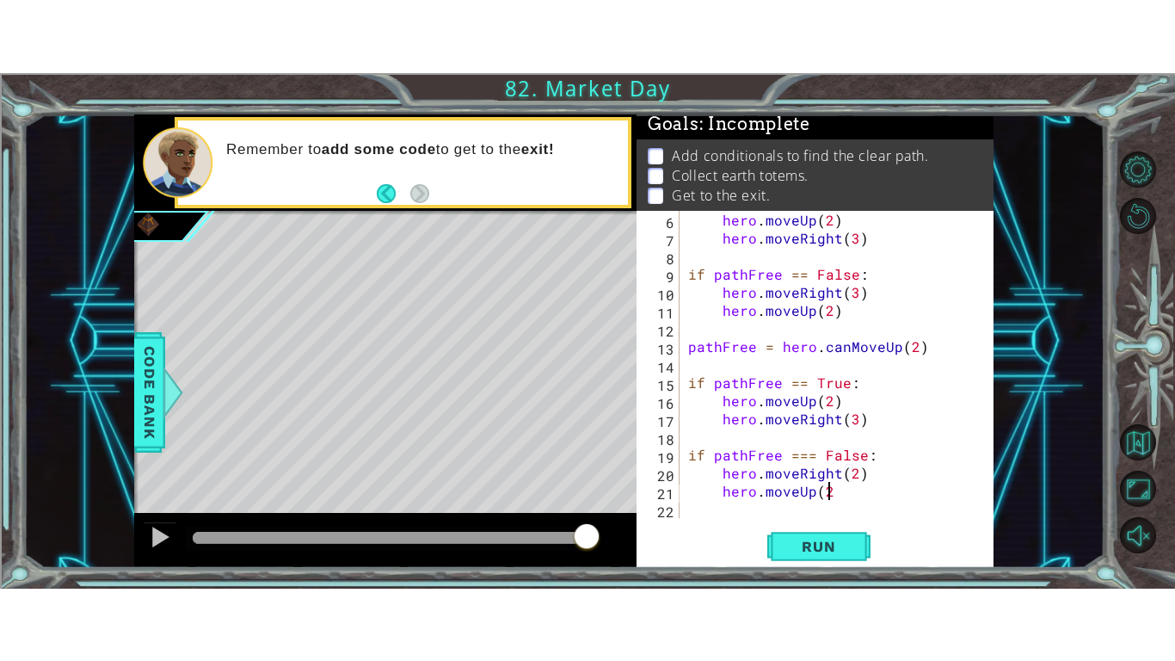
scroll to position [0, 9]
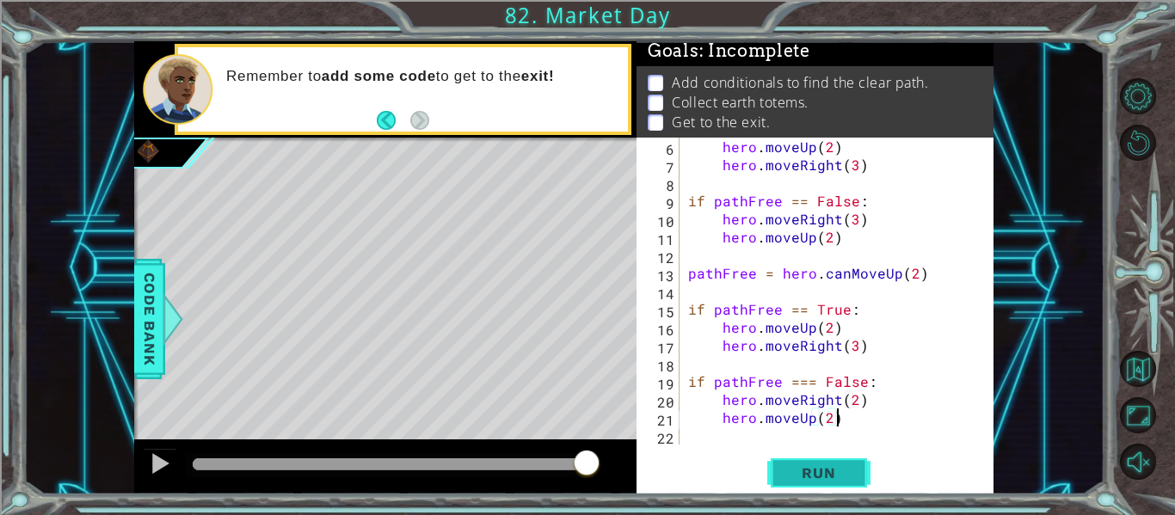
click at [853, 482] on button "Run" at bounding box center [818, 473] width 103 height 35
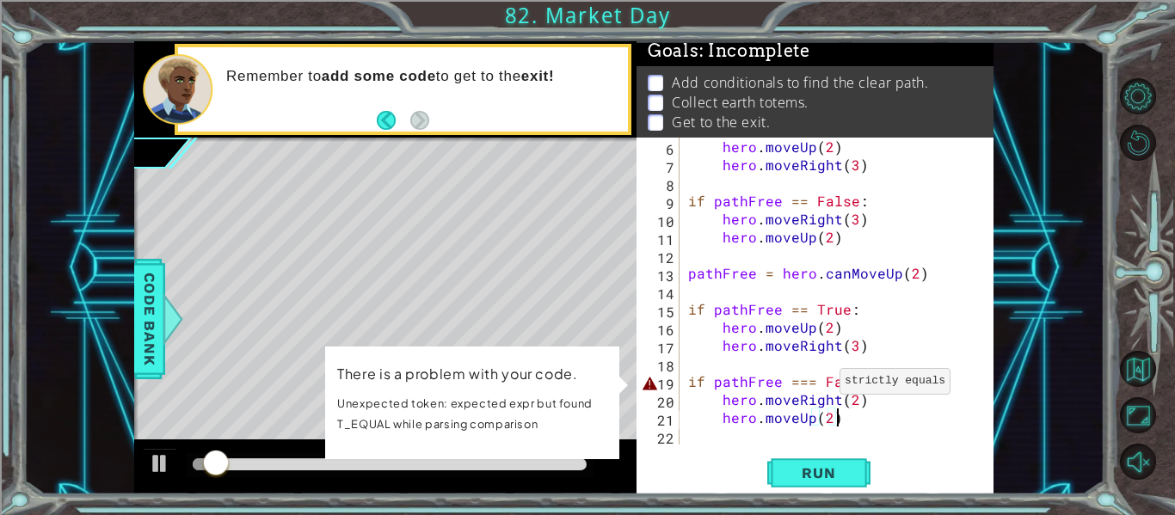
click at [818, 384] on div "hero . moveUp ( 2 ) hero . moveRight ( 3 ) if pathFree == False : hero . moveRi…" at bounding box center [842, 309] width 314 height 343
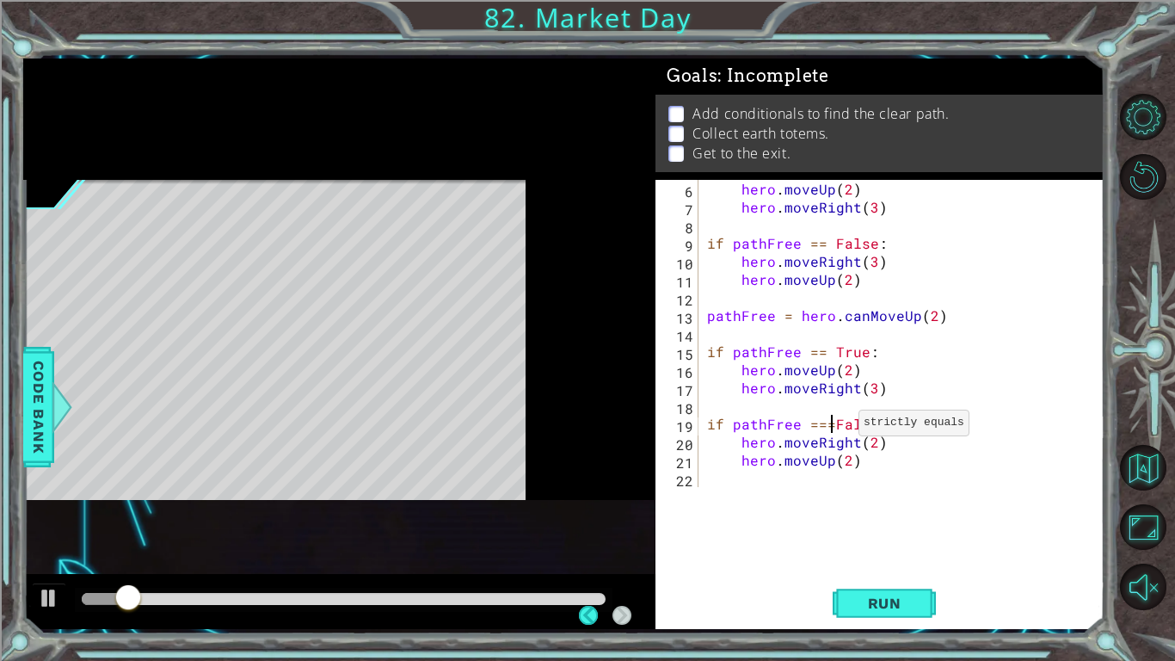
scroll to position [0, 0]
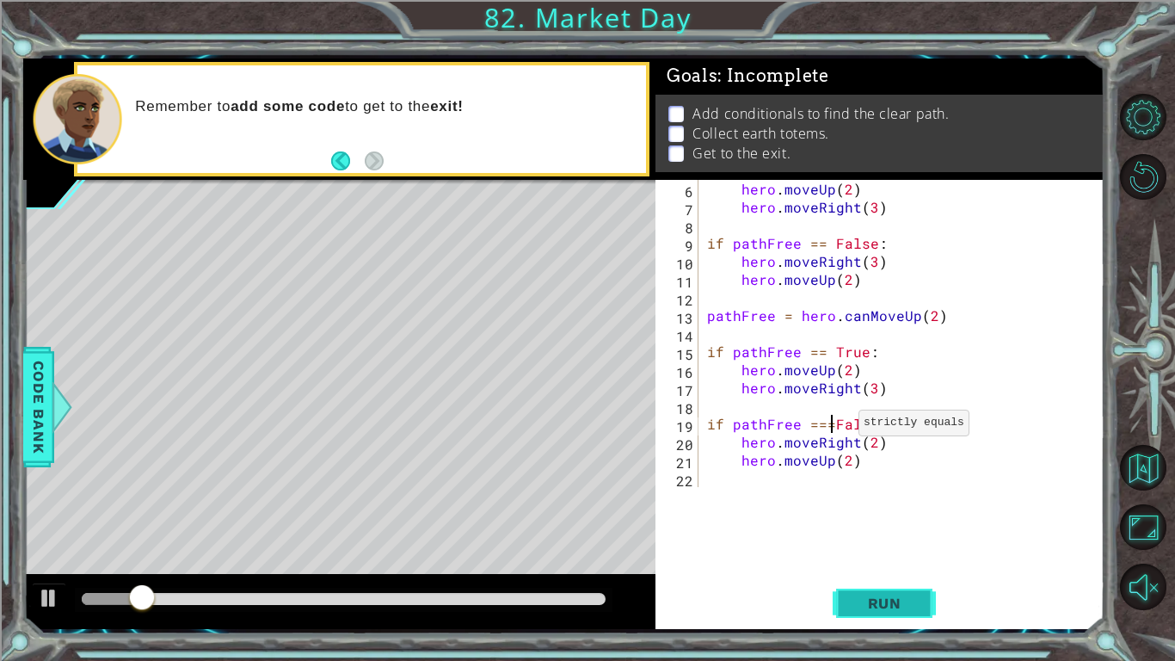
click at [910, 514] on span "Run" at bounding box center [885, 602] width 68 height 17
type textarea "if pathFree == False:"
click at [889, 514] on span "Run" at bounding box center [885, 602] width 68 height 17
click at [778, 485] on div "hero . moveUp ( 2 ) hero . moveRight ( 3 ) if pathFree == False : hero . moveRi…" at bounding box center [906, 351] width 405 height 343
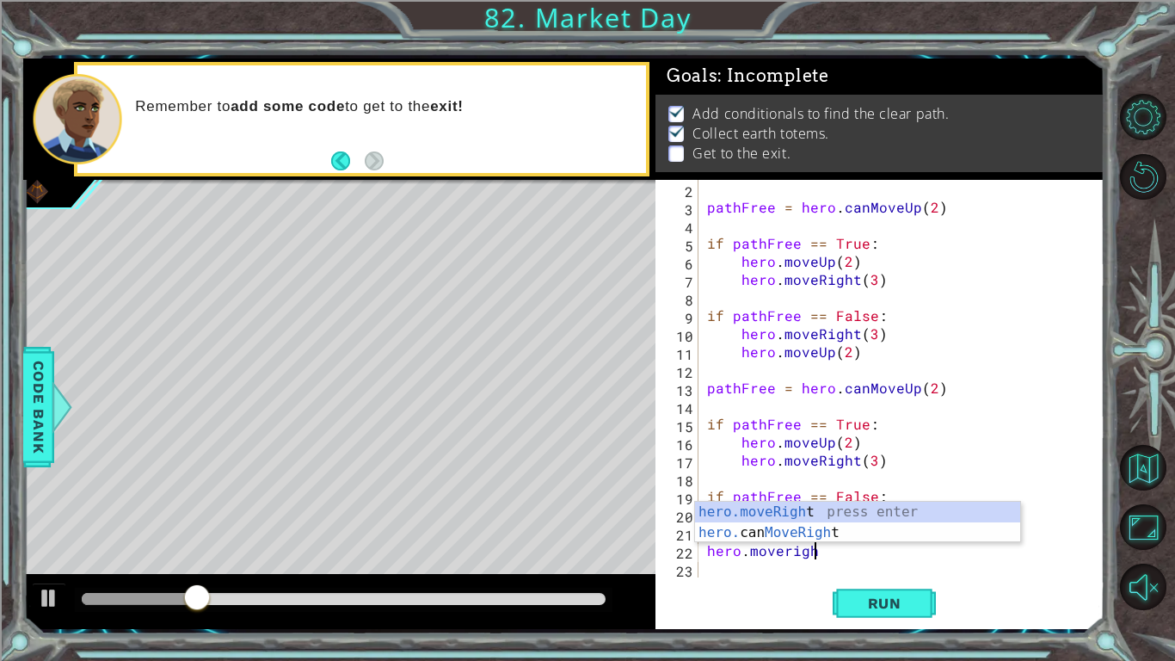
scroll to position [0, 6]
click at [882, 514] on div "hero.moveRight press enter hero. can MoveRight press enter" at bounding box center [857, 542] width 325 height 83
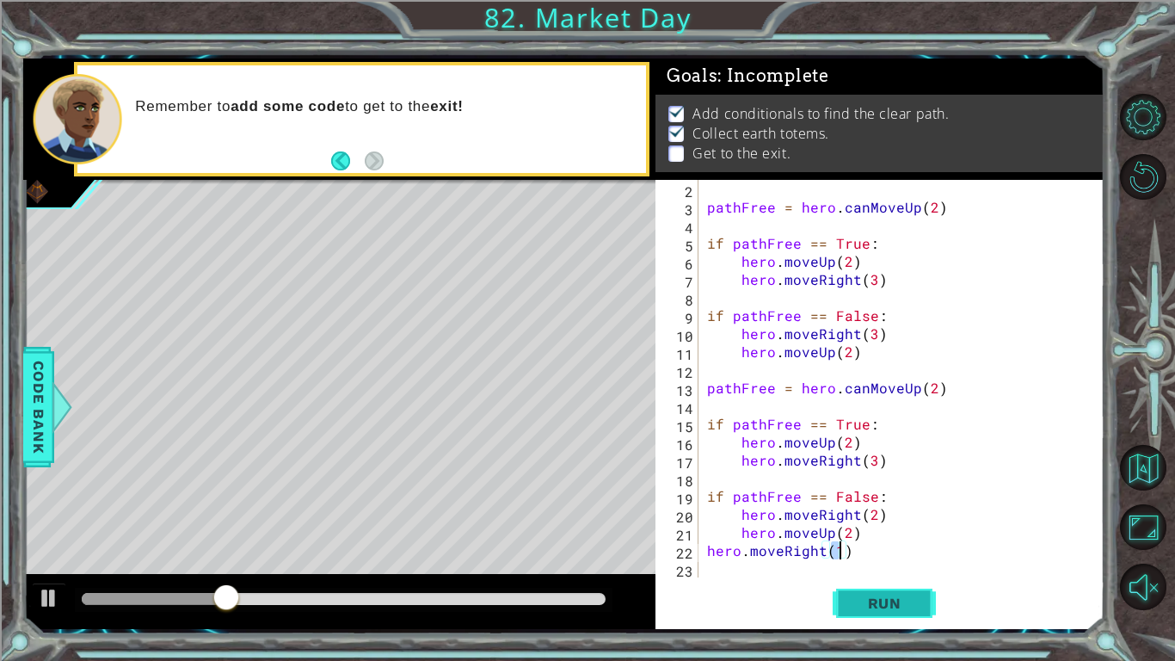
type textarea "hero.moveRight(1)"
click at [906, 514] on button "Run" at bounding box center [884, 603] width 103 height 45
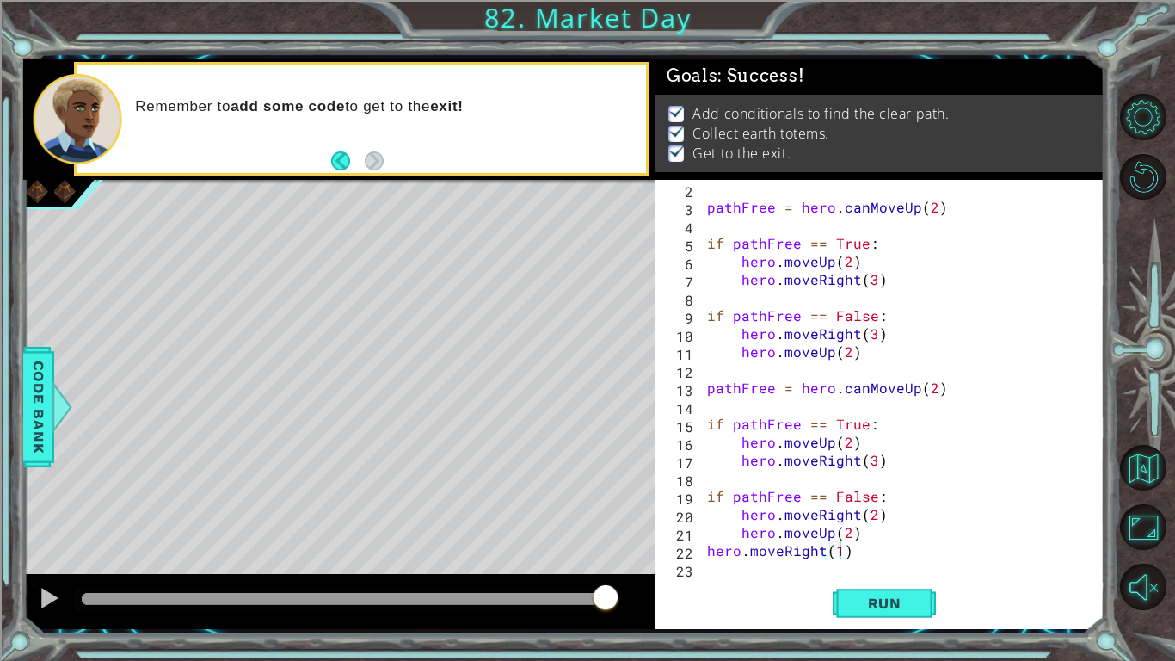
drag, startPoint x: 155, startPoint y: 597, endPoint x: 672, endPoint y: 631, distance: 518.0
click at [672, 514] on body "1 ההההההההההההההההההההההההההההההההההההההההההההההההההההההההההההההההההההההההההההה…" at bounding box center [587, 330] width 1175 height 661
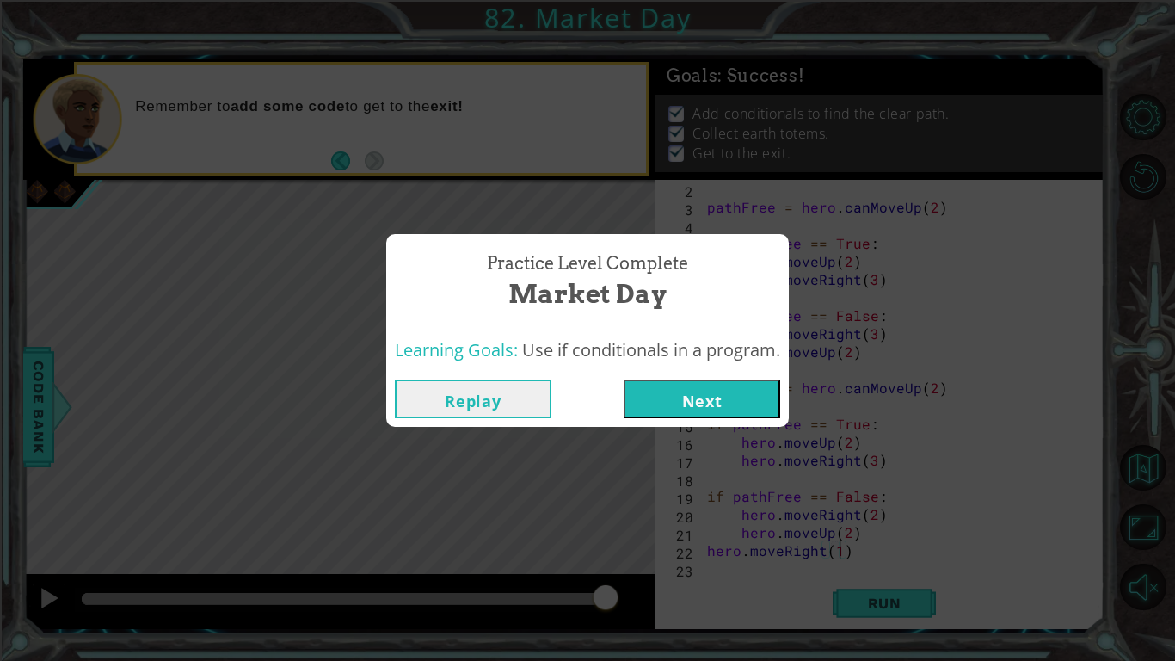
click at [672, 404] on button "Next" at bounding box center [702, 398] width 157 height 39
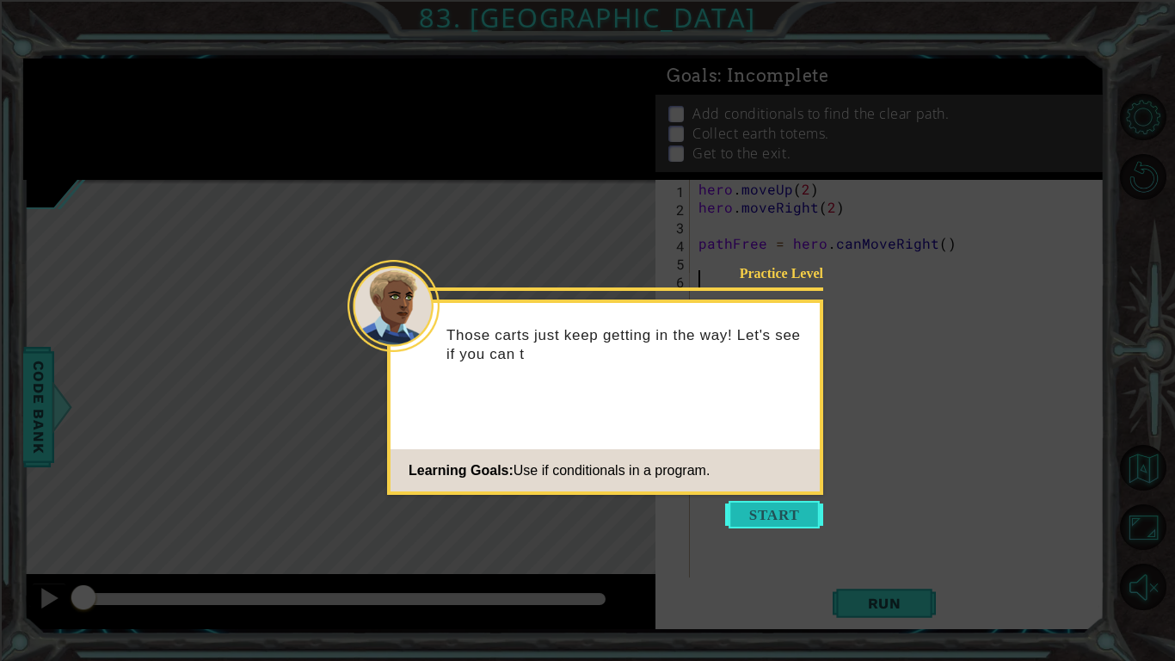
click at [770, 507] on button "Start" at bounding box center [774, 515] width 98 height 28
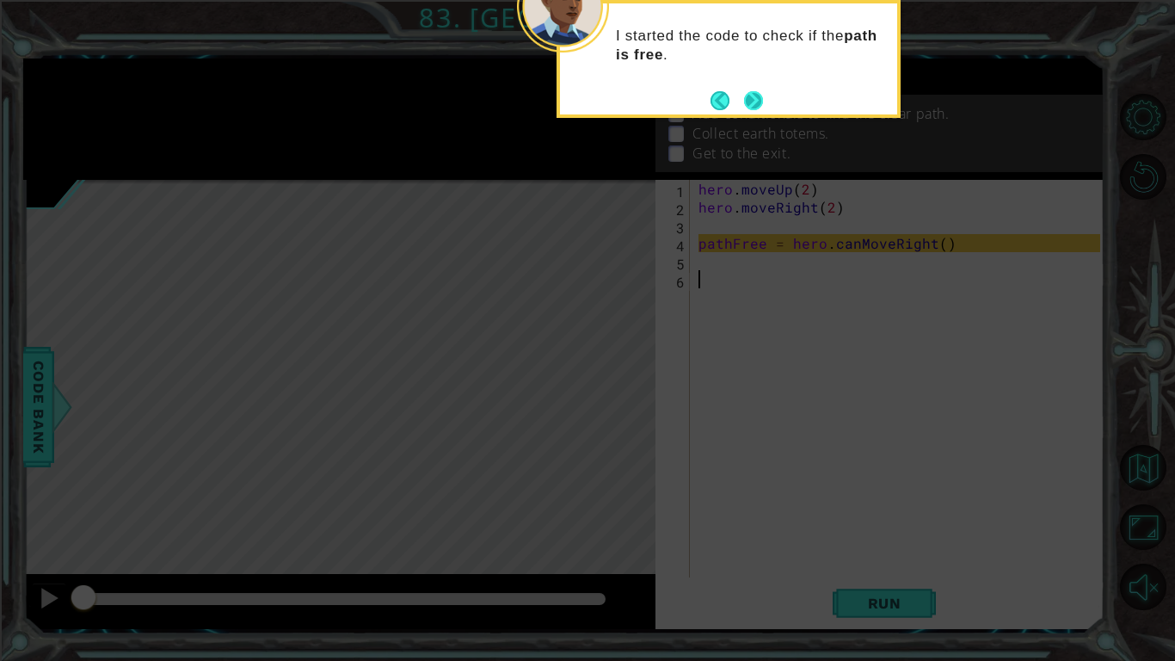
click at [757, 96] on button "Next" at bounding box center [753, 100] width 19 height 19
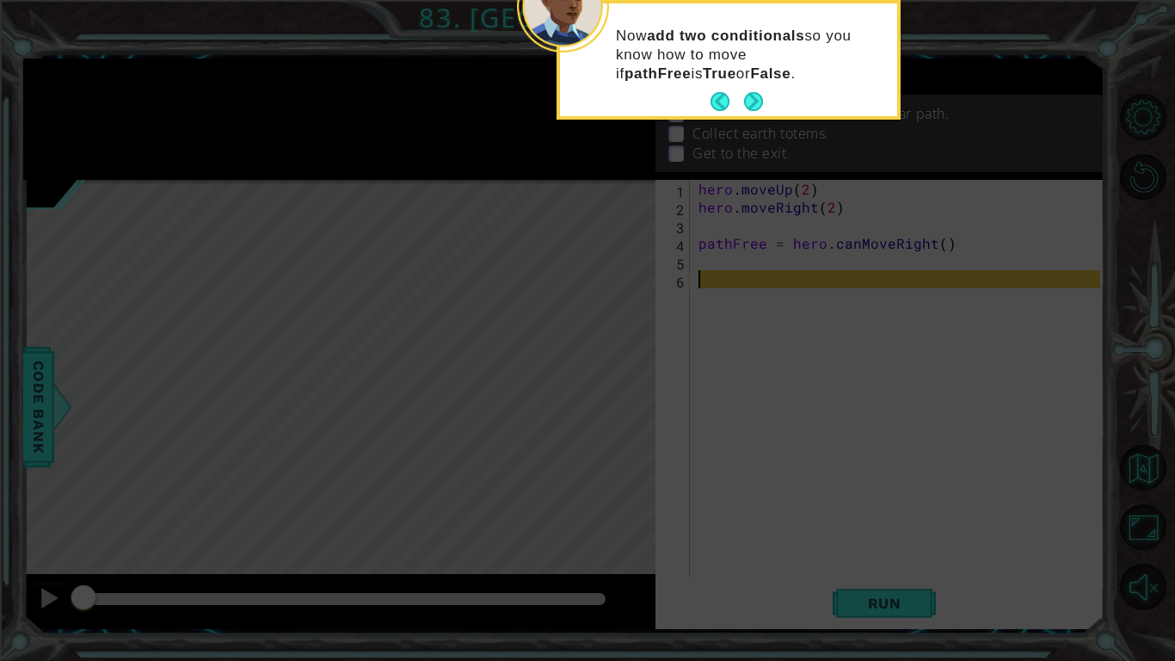
click at [757, 96] on button "Next" at bounding box center [753, 101] width 19 height 19
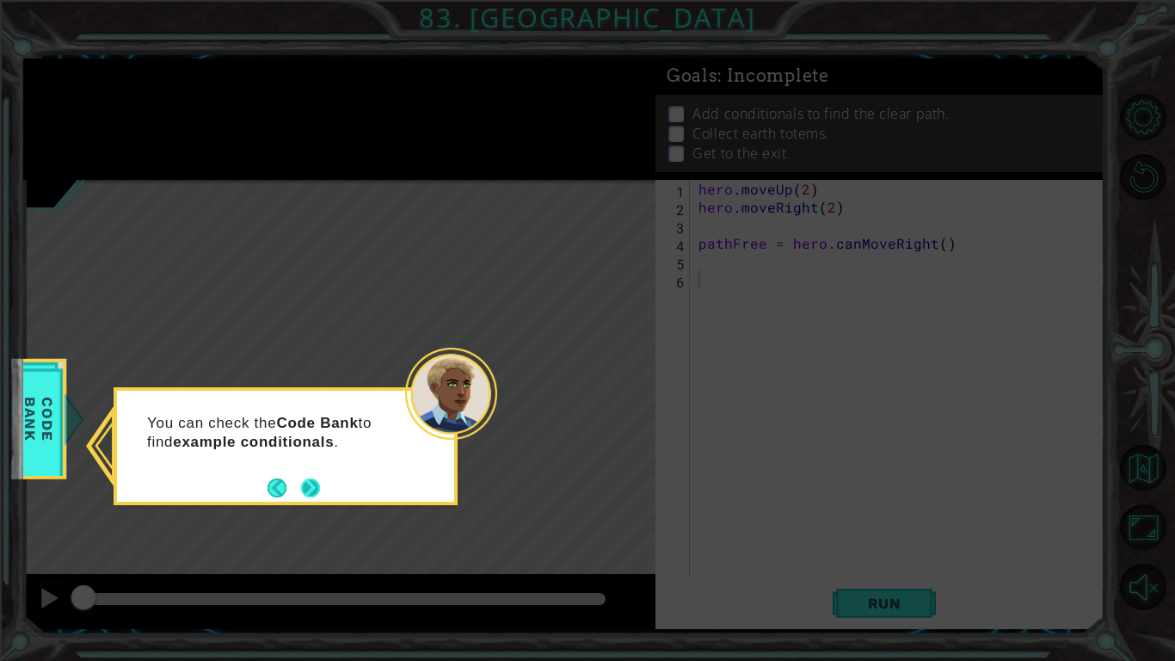
click at [304, 489] on button "Next" at bounding box center [310, 487] width 19 height 19
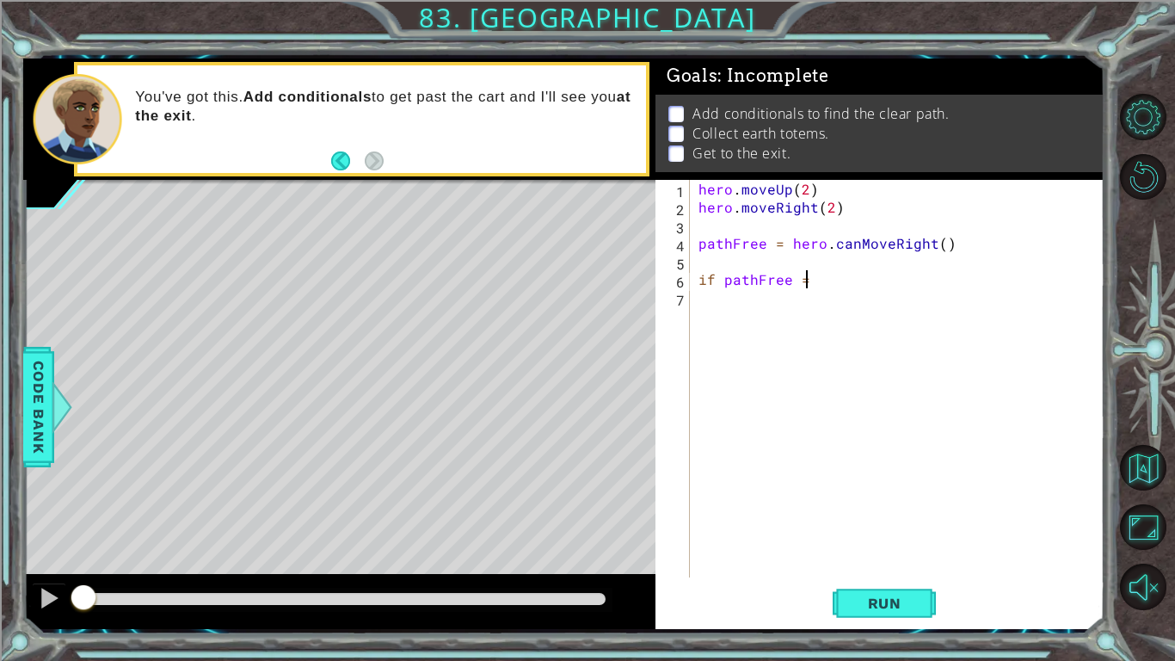
scroll to position [0, 5]
type textarea "if pathFree == True:"
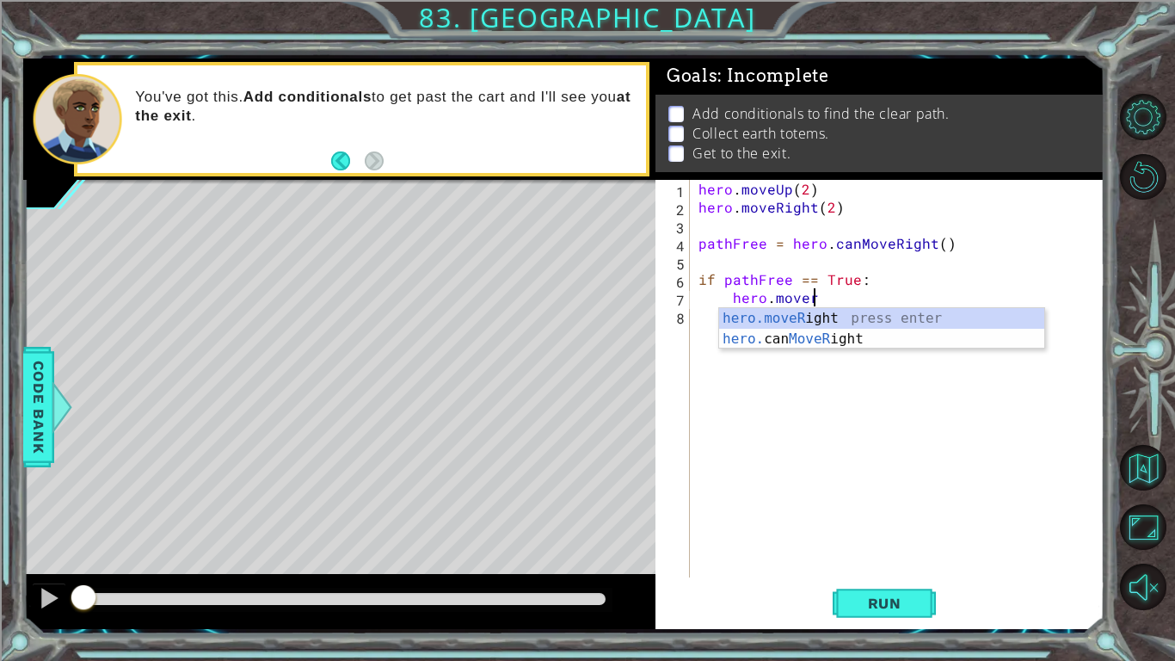
scroll to position [0, 6]
click at [836, 316] on div "hero.moveR ight press enter hero. can MoveR ight press enter" at bounding box center [881, 349] width 325 height 83
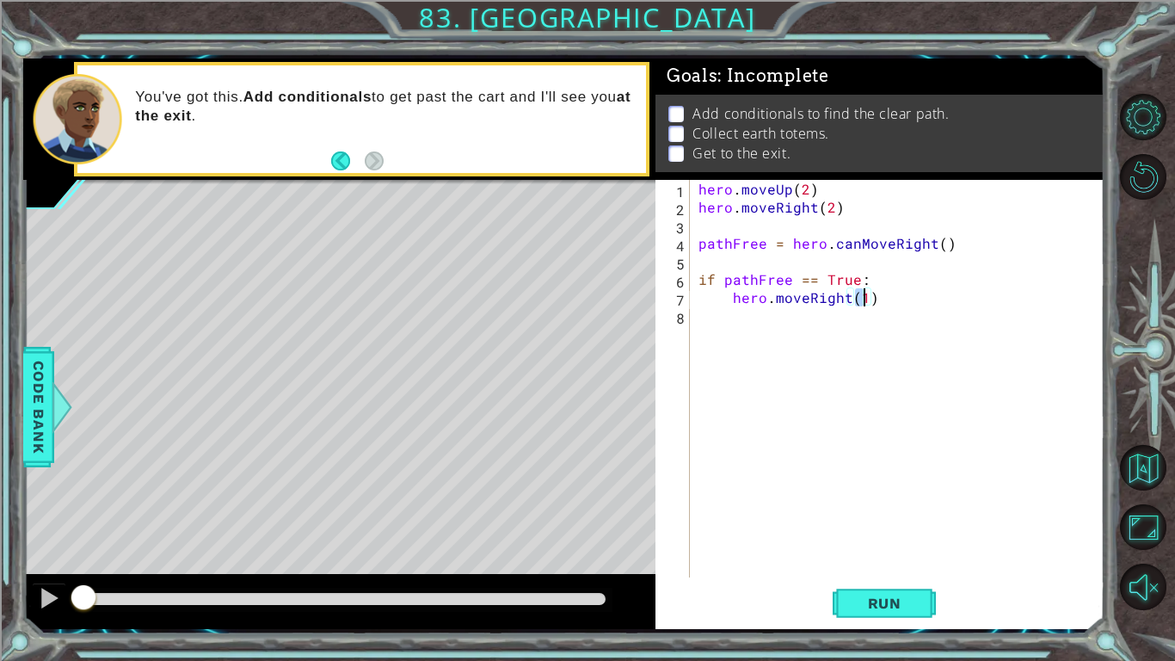
scroll to position [0, 9]
type textarea "hero.moveRight(2)"
click at [894, 514] on button "Run" at bounding box center [884, 603] width 103 height 45
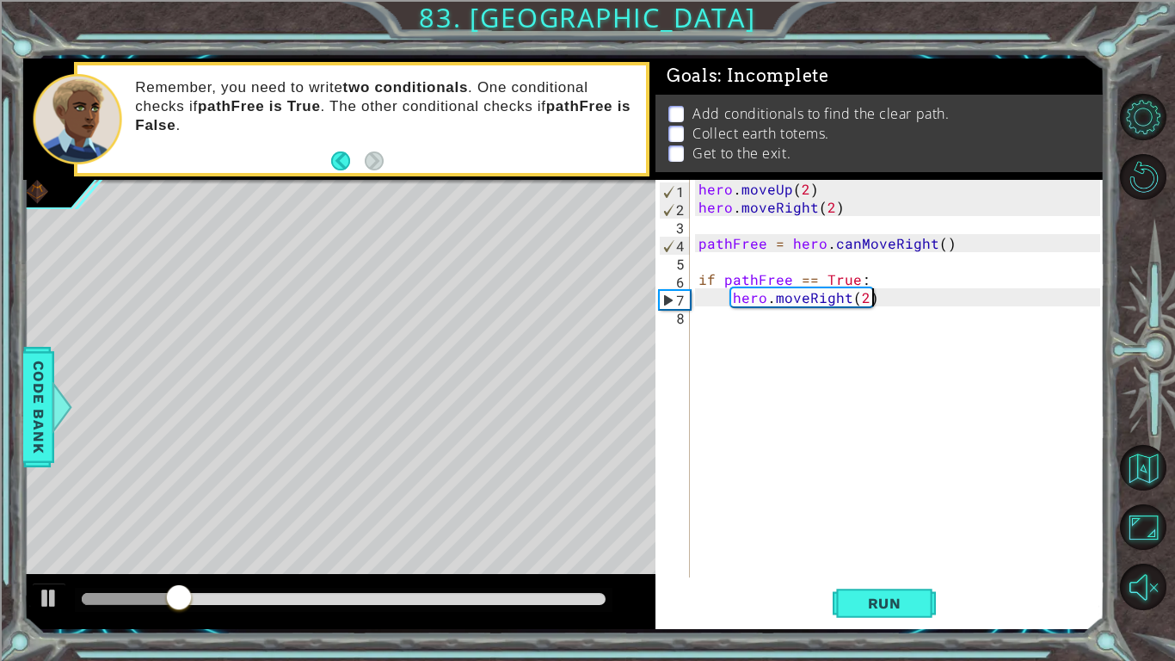
click at [902, 305] on div "hero . moveUp ( 2 ) hero . moveRight ( 2 ) pathFree = hero . canMoveRight ( ) i…" at bounding box center [902, 396] width 414 height 433
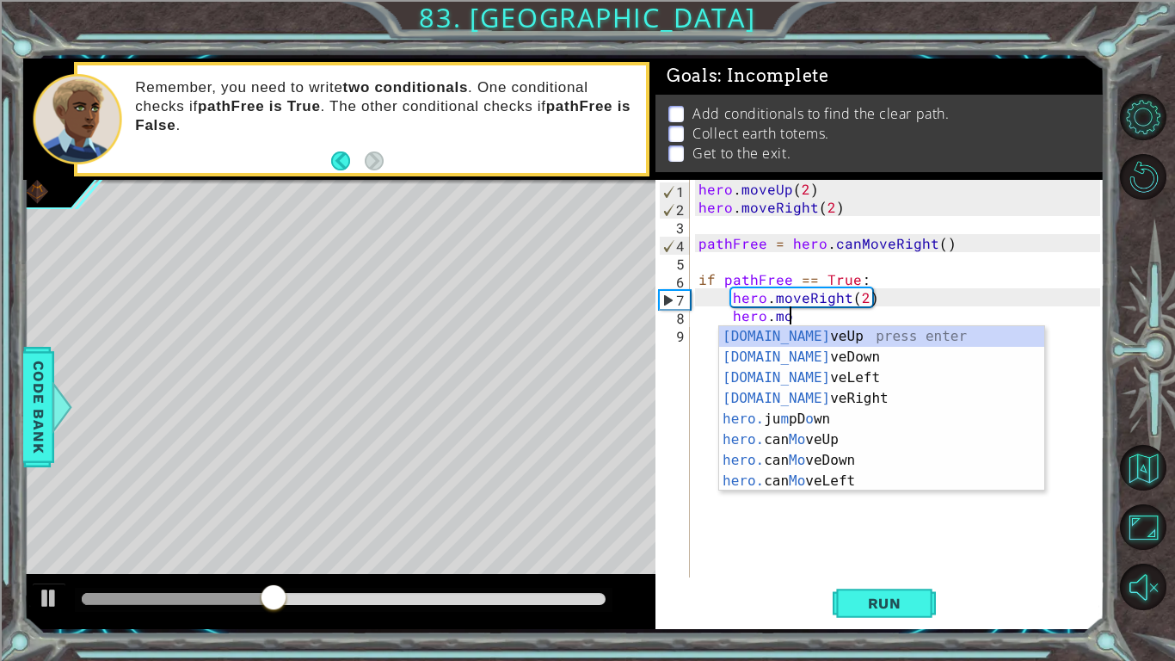
scroll to position [0, 5]
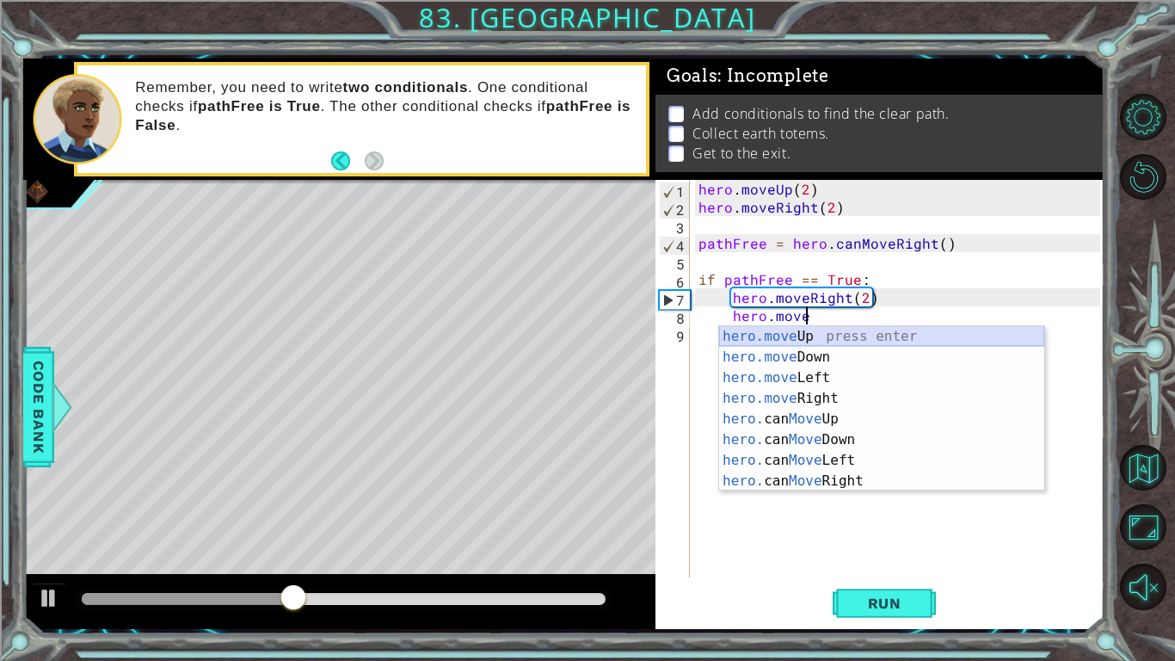
click at [1009, 331] on div "hero.move Up press enter hero.move Down press enter hero.move Left press enter …" at bounding box center [881, 429] width 325 height 206
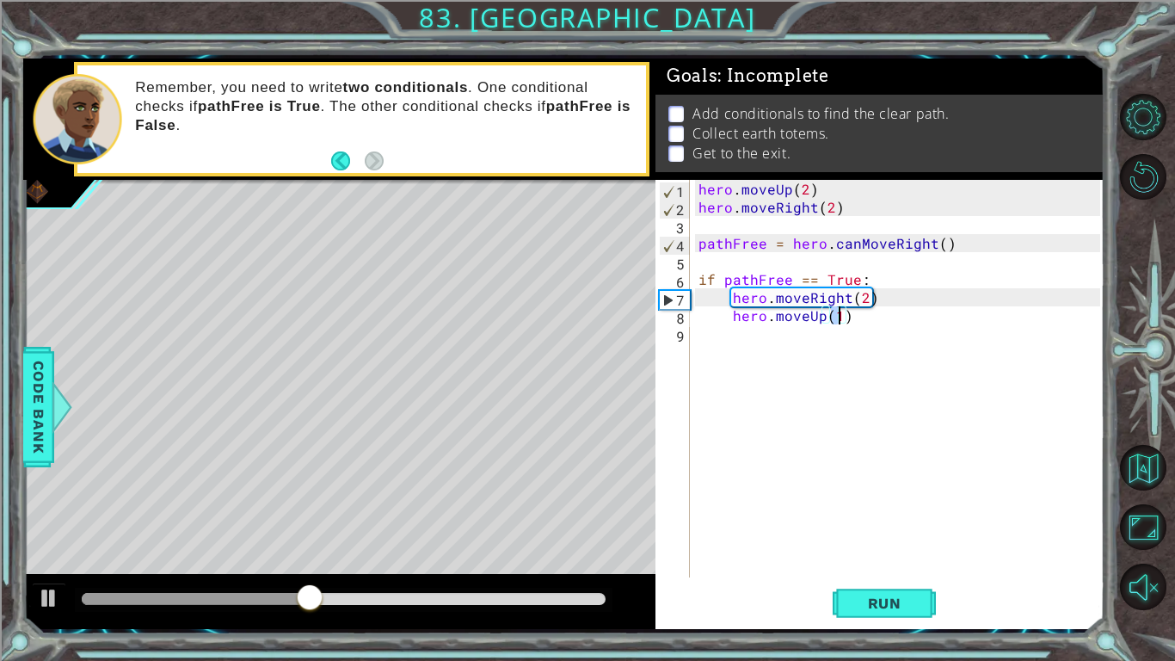
type textarea "hero.moveUp(3)"
click at [888, 325] on div "hero . moveUp ( 2 ) hero . moveRight ( 2 ) pathFree = hero . canMoveRight ( ) i…" at bounding box center [902, 396] width 414 height 433
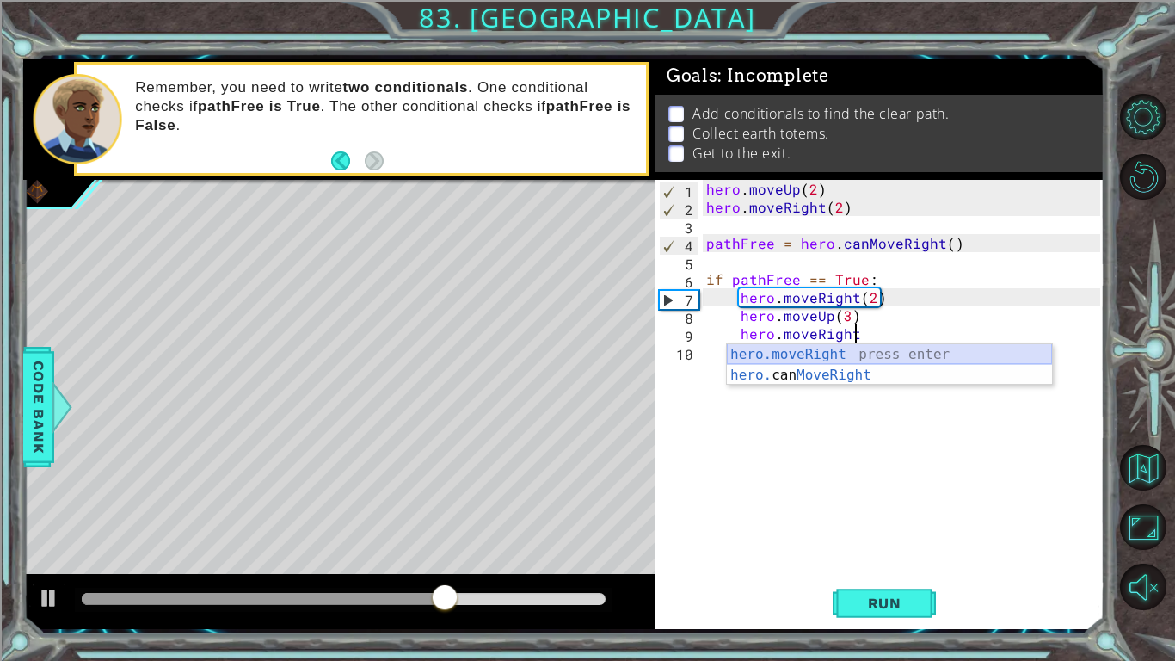
click at [921, 354] on div "hero.moveRight press enter hero. can MoveRight press enter" at bounding box center [889, 385] width 325 height 83
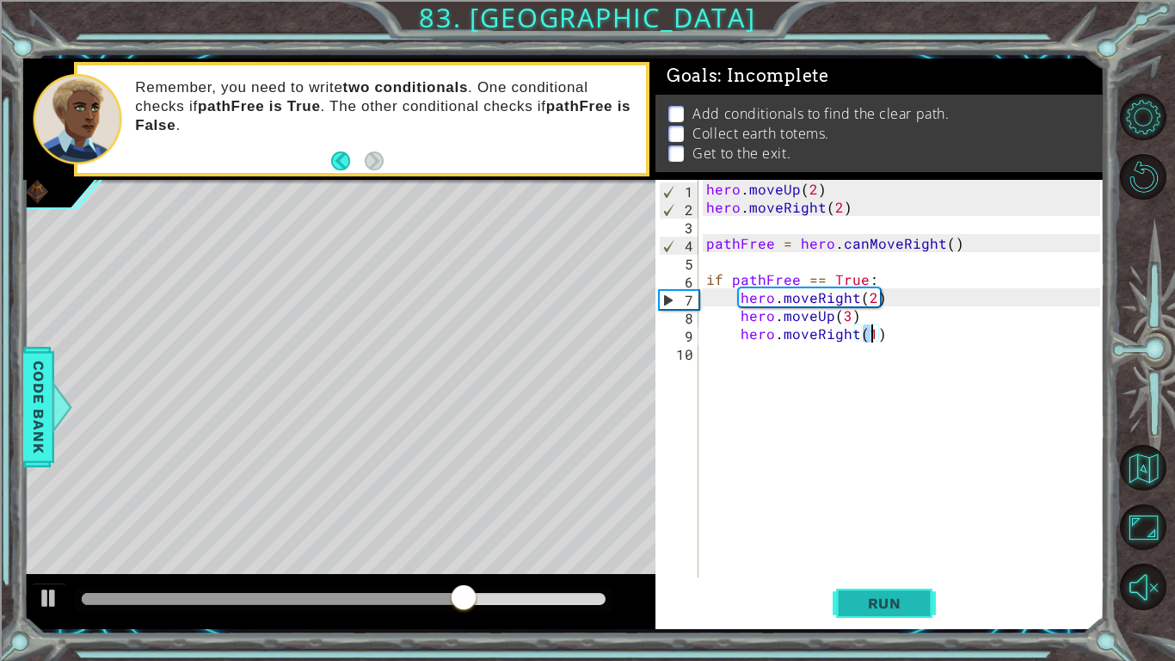
click at [891, 514] on span "Run" at bounding box center [885, 602] width 68 height 17
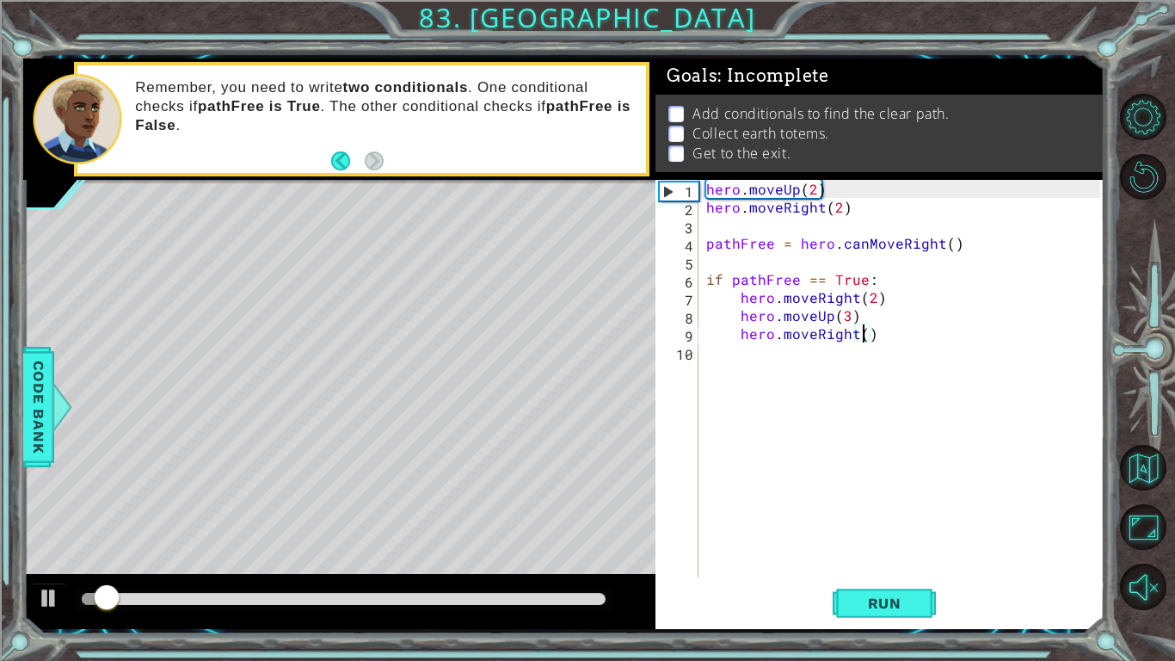
scroll to position [0, 9]
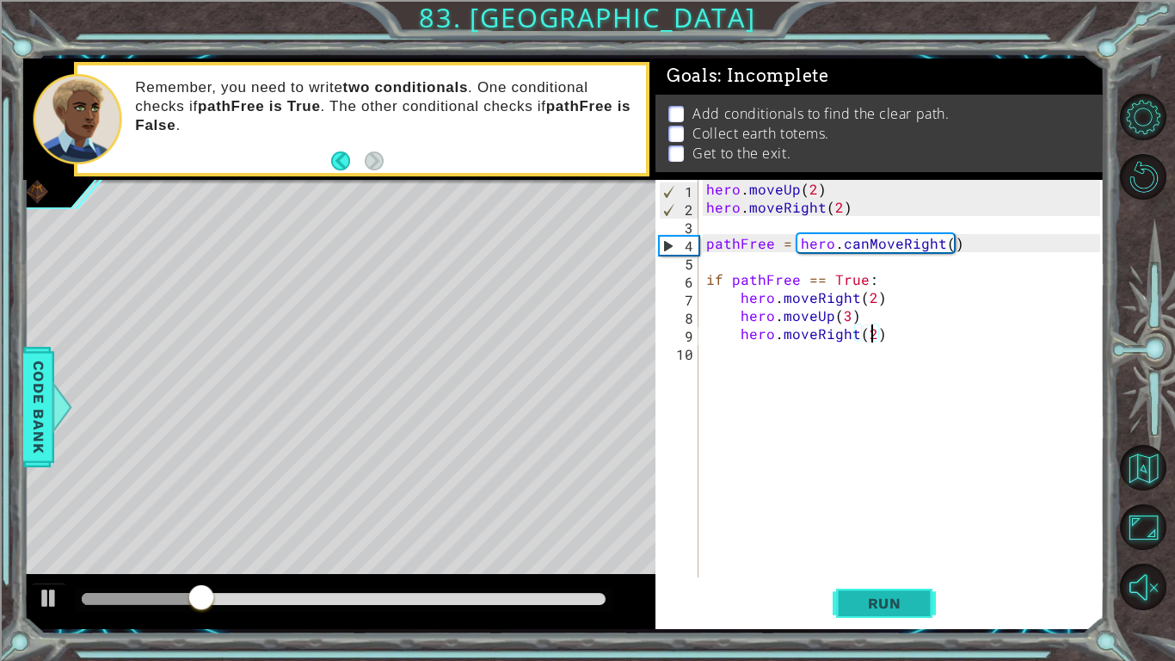
type textarea "hero.moveRight(2)"
click at [857, 514] on button "Run" at bounding box center [884, 603] width 103 height 45
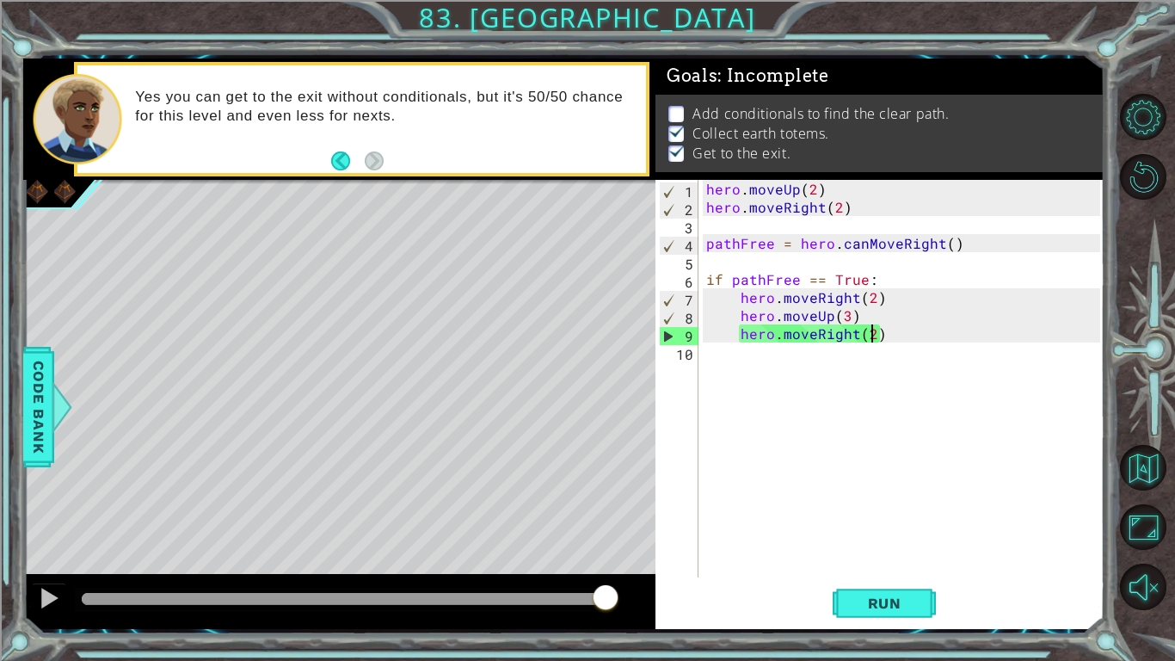
click at [929, 329] on div "hero . moveUp ( 2 ) hero . moveRight ( 2 ) pathFree = hero . canMoveRight ( ) i…" at bounding box center [906, 396] width 406 height 433
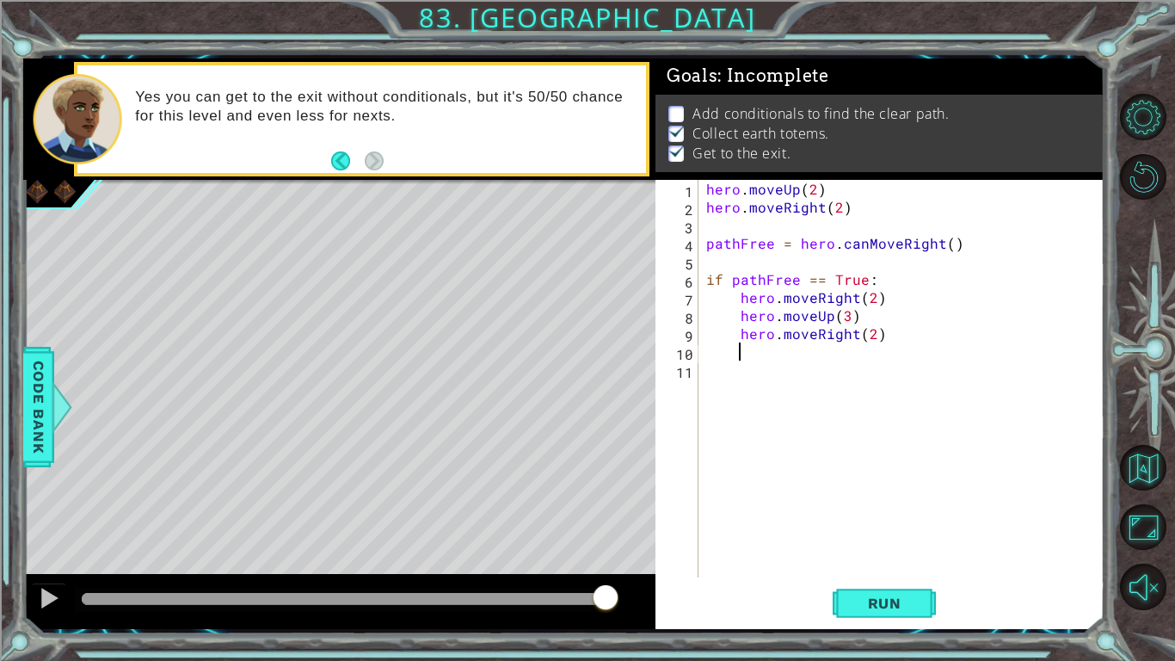
scroll to position [0, 2]
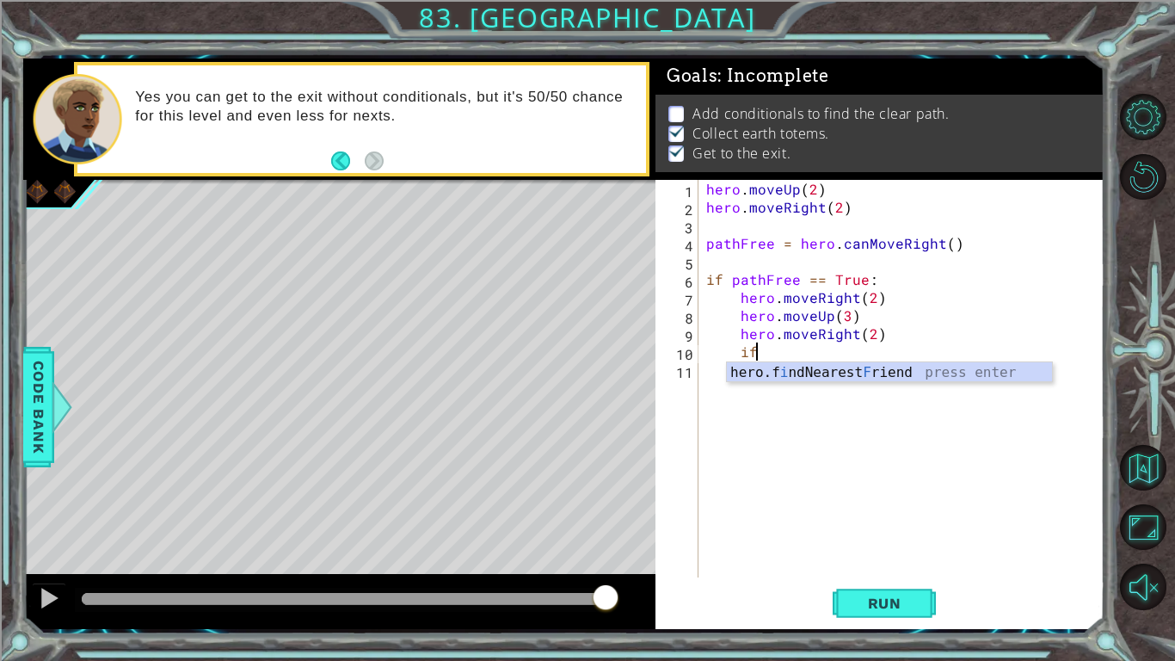
type textarea "i"
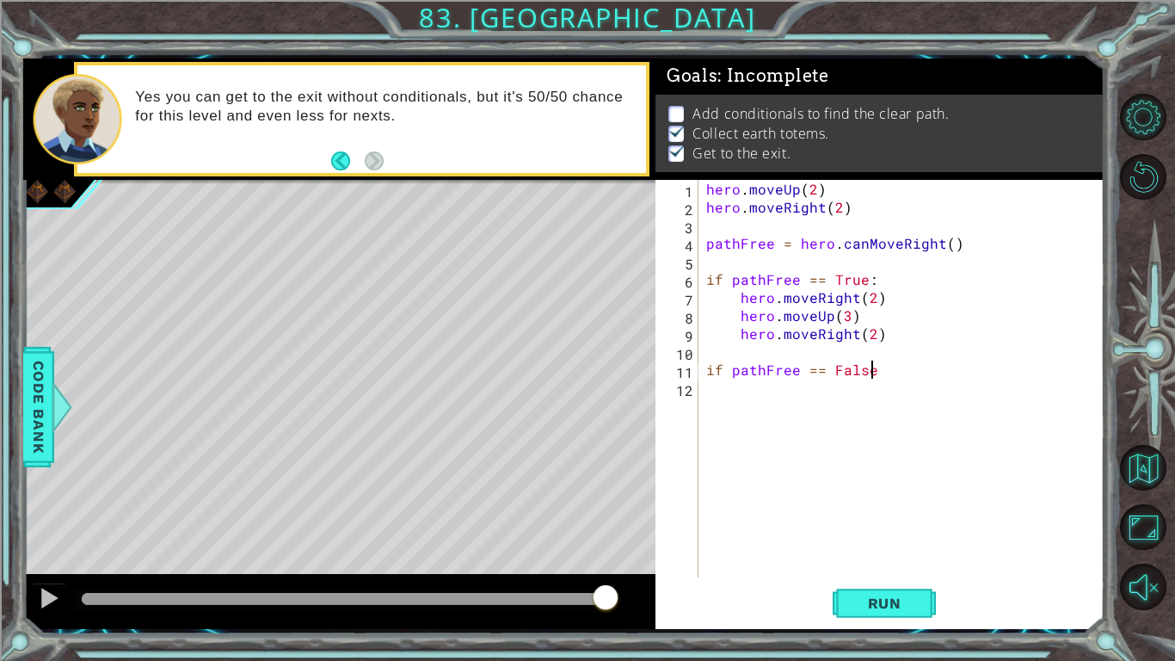
scroll to position [0, 9]
type textarea "if pathFree == False:"
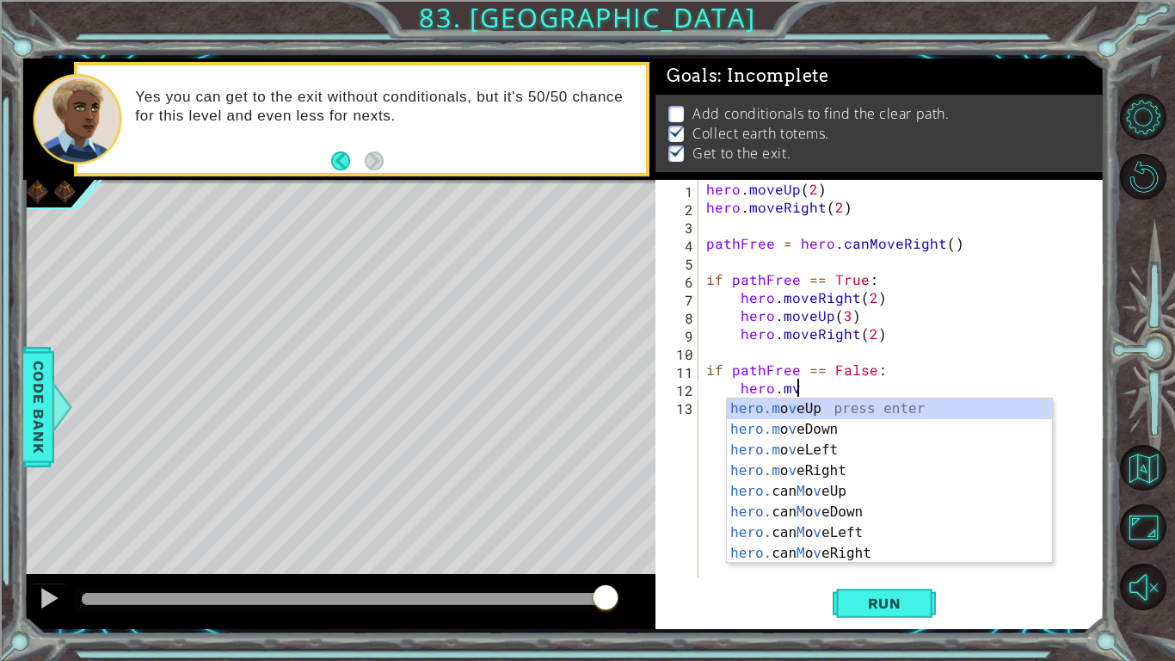
scroll to position [0, 4]
click at [949, 408] on div "hero.m oveUp press enter hero.m oveDown press enter hero.m oveLeft press enter …" at bounding box center [889, 501] width 325 height 206
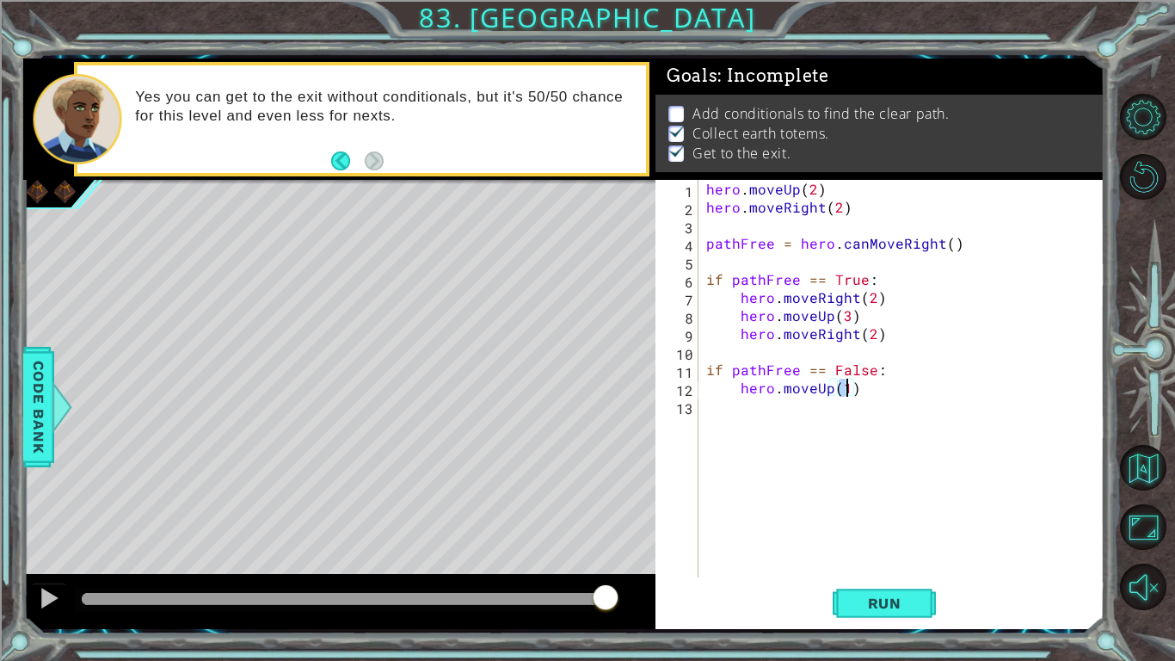
type textarea "hero.moveUp(2)"
click at [878, 403] on div "hero . moveUp ( 2 ) hero . moveRight ( 2 ) pathFree = hero . canMoveRight ( ) i…" at bounding box center [906, 396] width 406 height 433
click at [887, 396] on div "hero . moveUp ( 2 ) hero . moveRight ( 2 ) pathFree = hero . canMoveRight ( ) i…" at bounding box center [906, 396] width 406 height 433
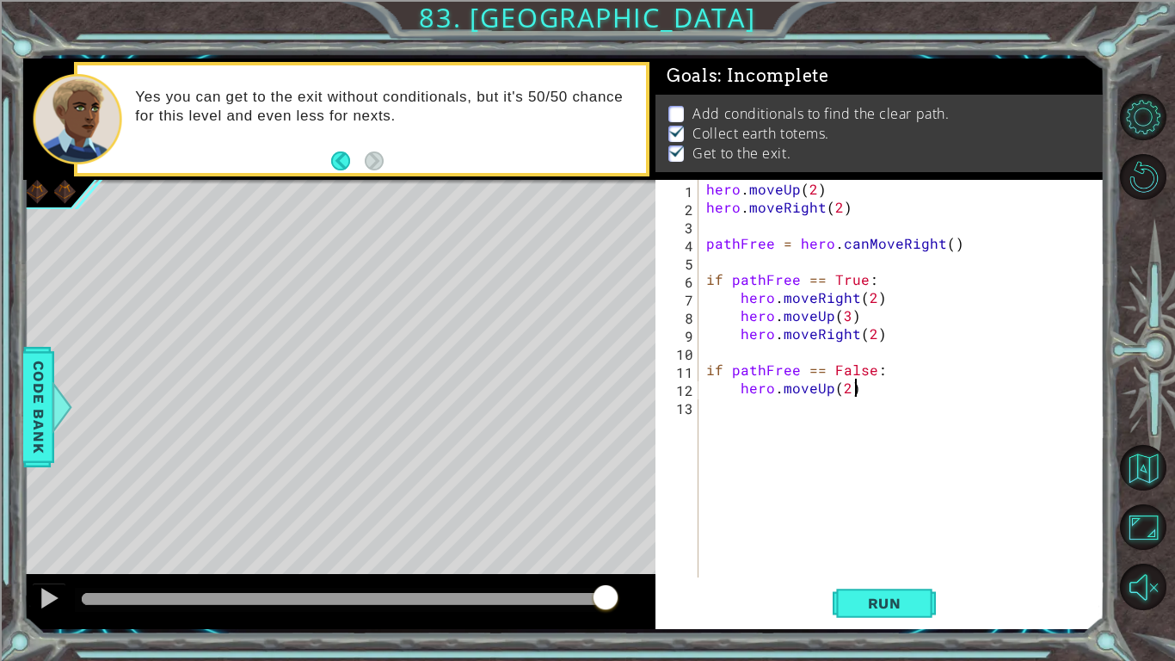
type textarea "hero.moveUp(2)"
click at [777, 403] on div "hero . moveUp ( 2 ) hero . moveRight ( 2 ) pathFree = hero . canMoveRight ( ) i…" at bounding box center [906, 396] width 406 height 433
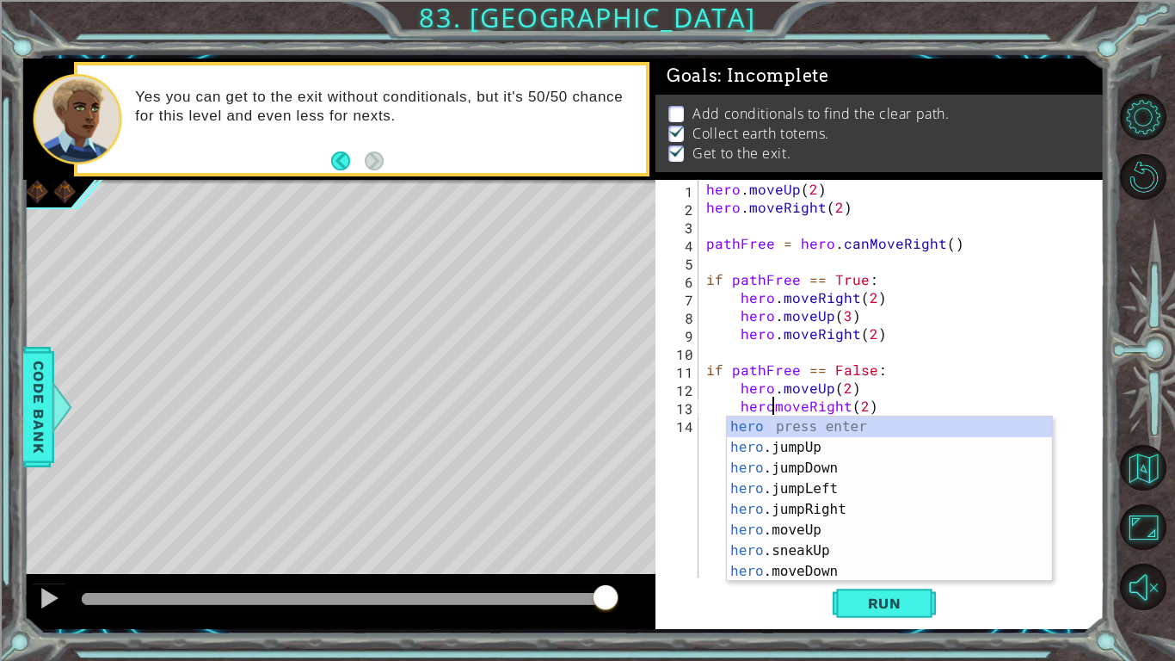
type textarea "hero.moveRight(2)"
click at [886, 405] on div "hero . moveUp ( 2 ) hero . moveRight ( 2 ) pathFree = hero . canMoveRight ( ) i…" at bounding box center [906, 396] width 406 height 433
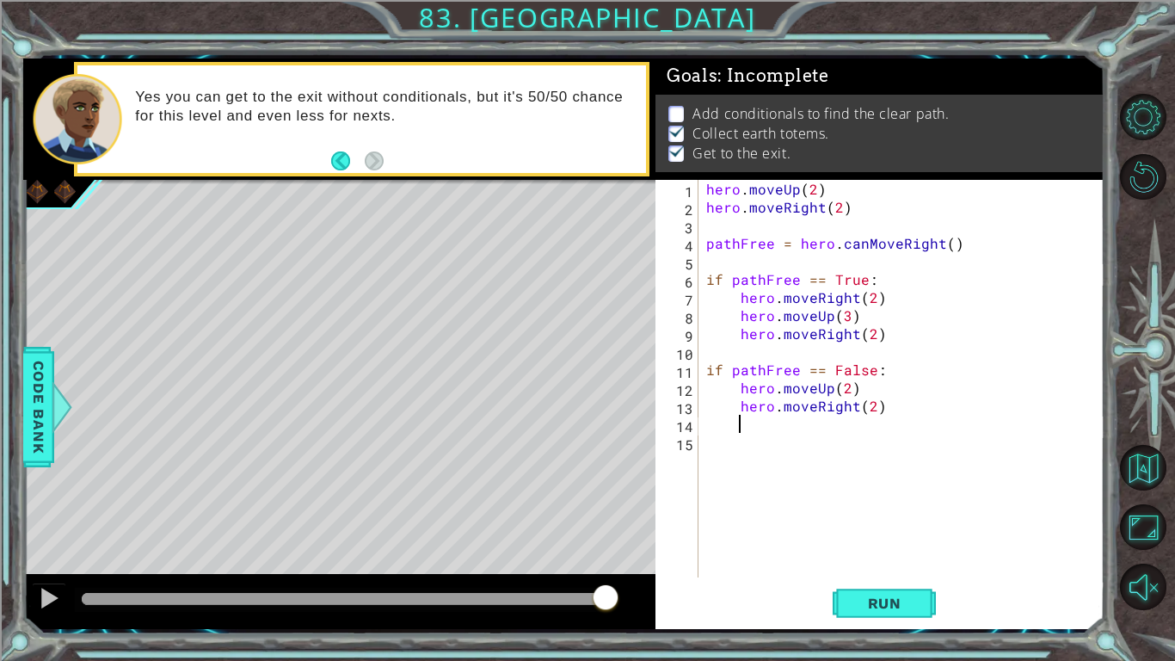
scroll to position [0, 1]
click at [872, 406] on div "hero . moveUp ( 2 ) hero . moveRight ( 2 ) pathFree = hero . canMoveRight ( ) i…" at bounding box center [906, 396] width 406 height 433
click at [912, 514] on span "Run" at bounding box center [885, 602] width 68 height 17
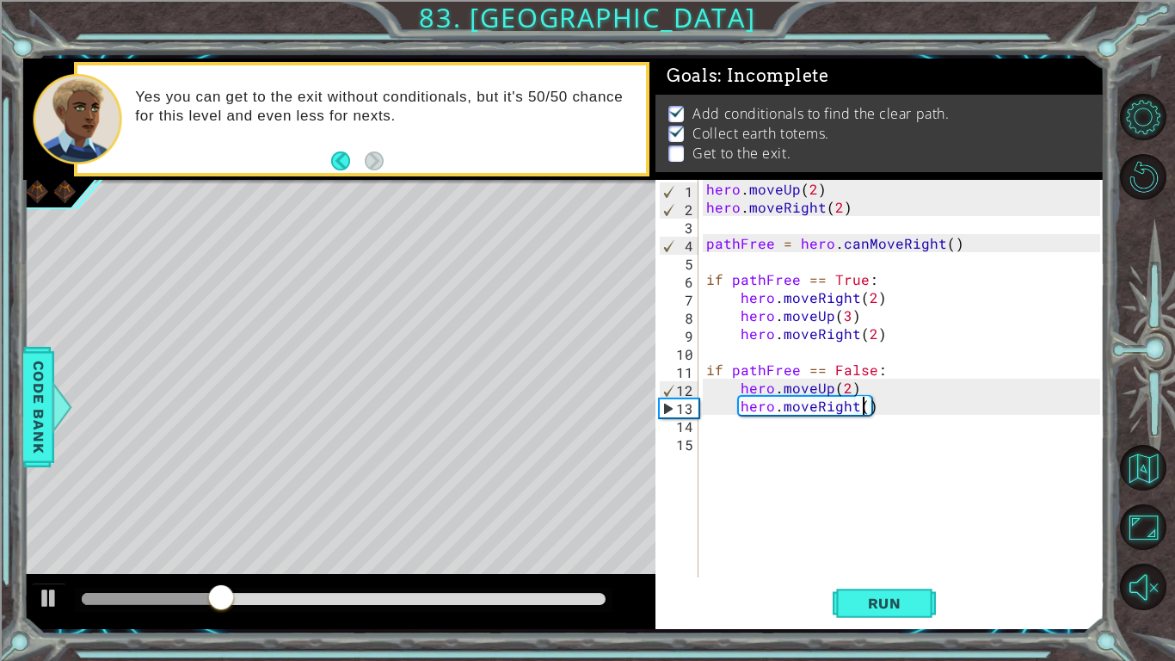
type textarea "hero.moveRight(3)"
click at [898, 421] on div "hero . moveUp ( 2 ) hero . moveRight ( 2 ) pathFree = hero . canMoveRight ( ) i…" at bounding box center [906, 396] width 406 height 433
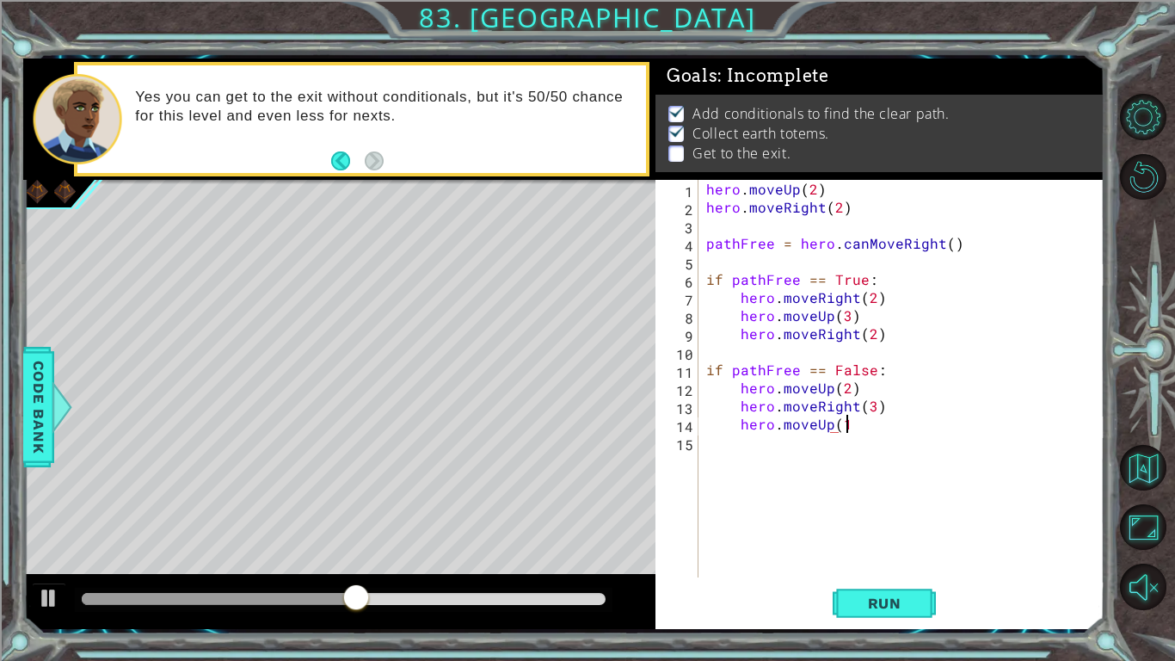
scroll to position [0, 8]
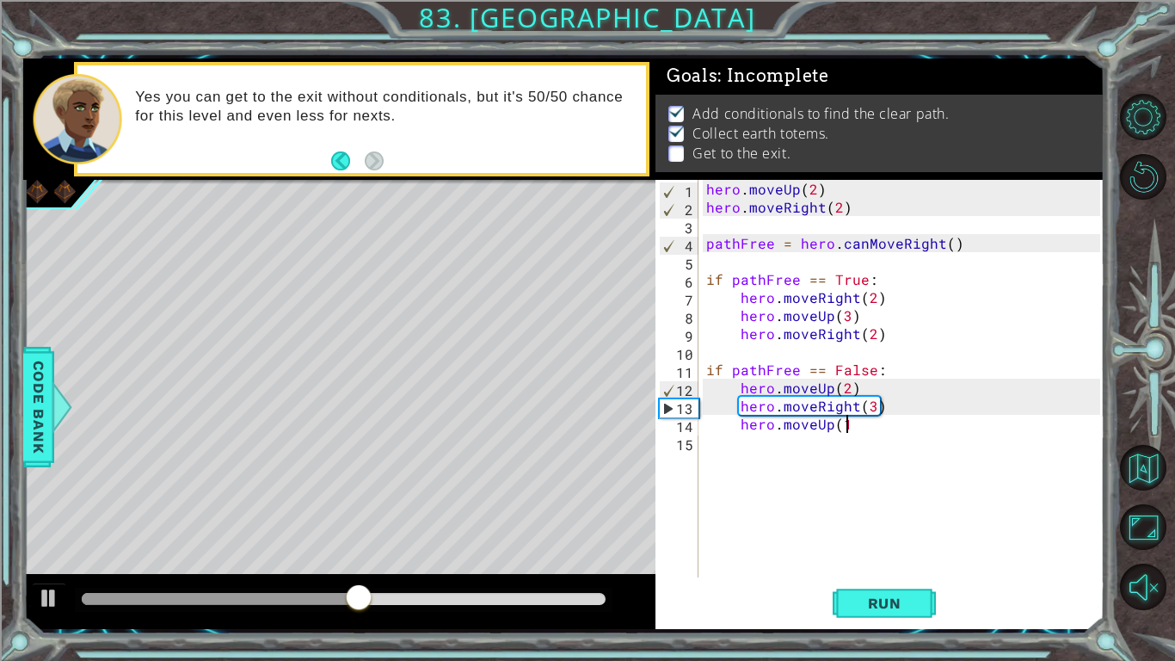
type textarea "hero.moveUp(1)"
click at [913, 427] on div "hero . moveUp ( 2 ) hero . moveRight ( 2 ) pathFree = hero . canMoveRight ( ) i…" at bounding box center [906, 396] width 406 height 433
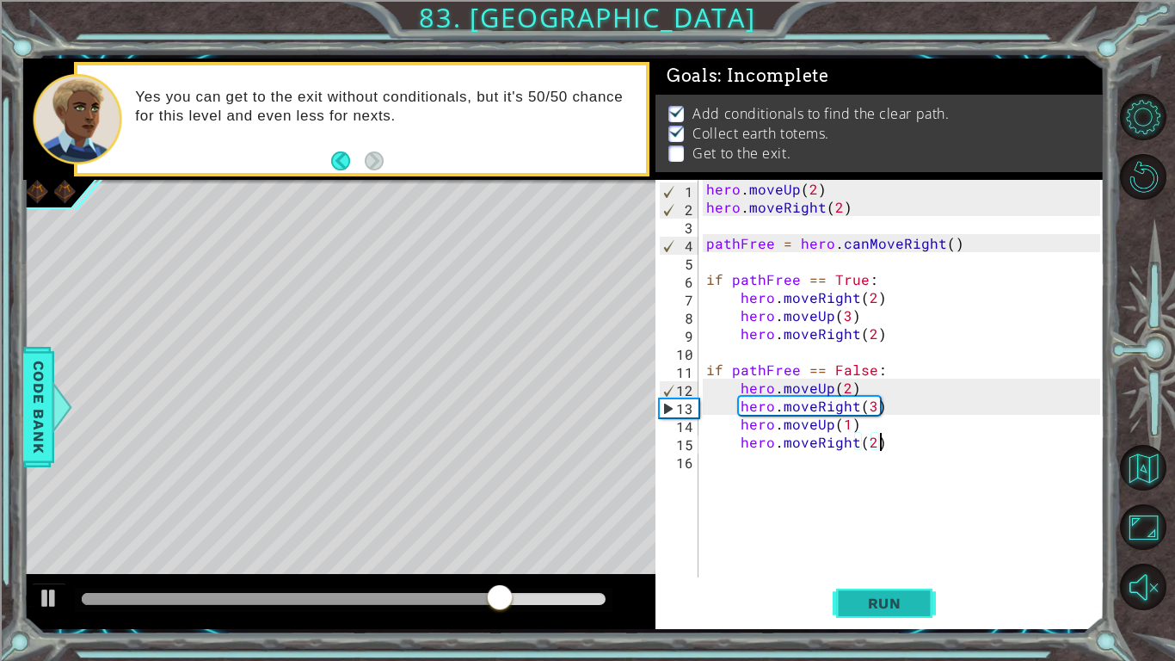
type textarea "hero.moveRight(2)"
click at [913, 514] on span "Run" at bounding box center [885, 602] width 68 height 17
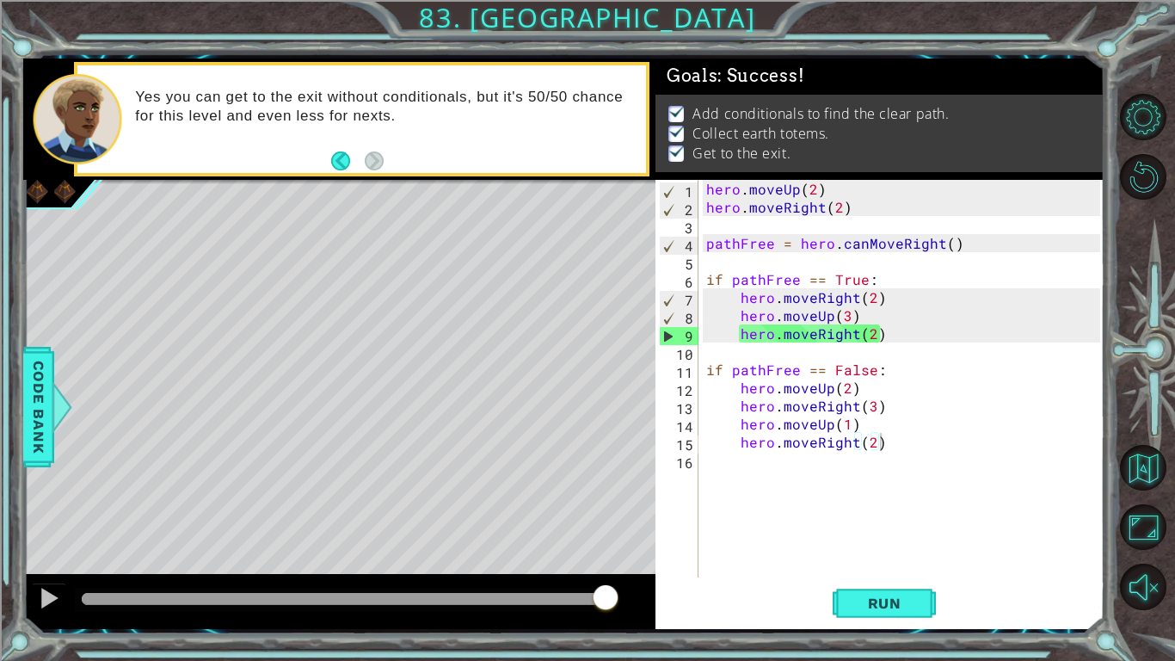
drag, startPoint x: 137, startPoint y: 599, endPoint x: 815, endPoint y: 580, distance: 678.9
click at [815, 514] on body "1 ההההההההההההההההההההההההההההההההההההההההההההההההההההההההההההההההההההההההההההה…" at bounding box center [587, 330] width 1175 height 661
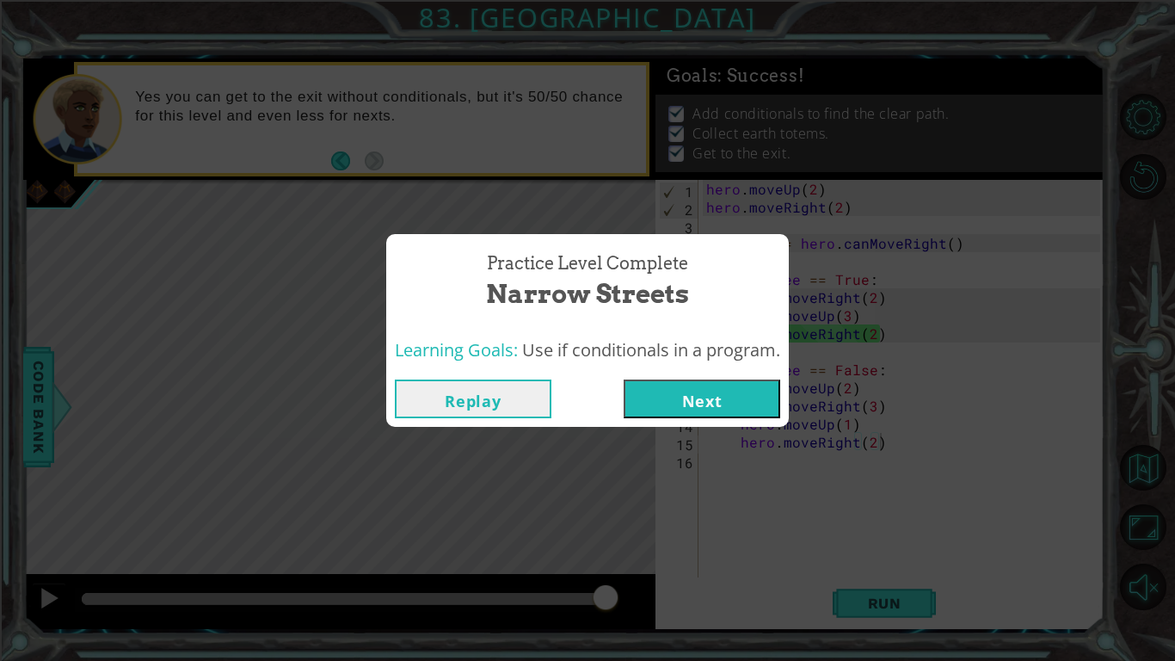
click at [703, 396] on button "Next" at bounding box center [702, 398] width 157 height 39
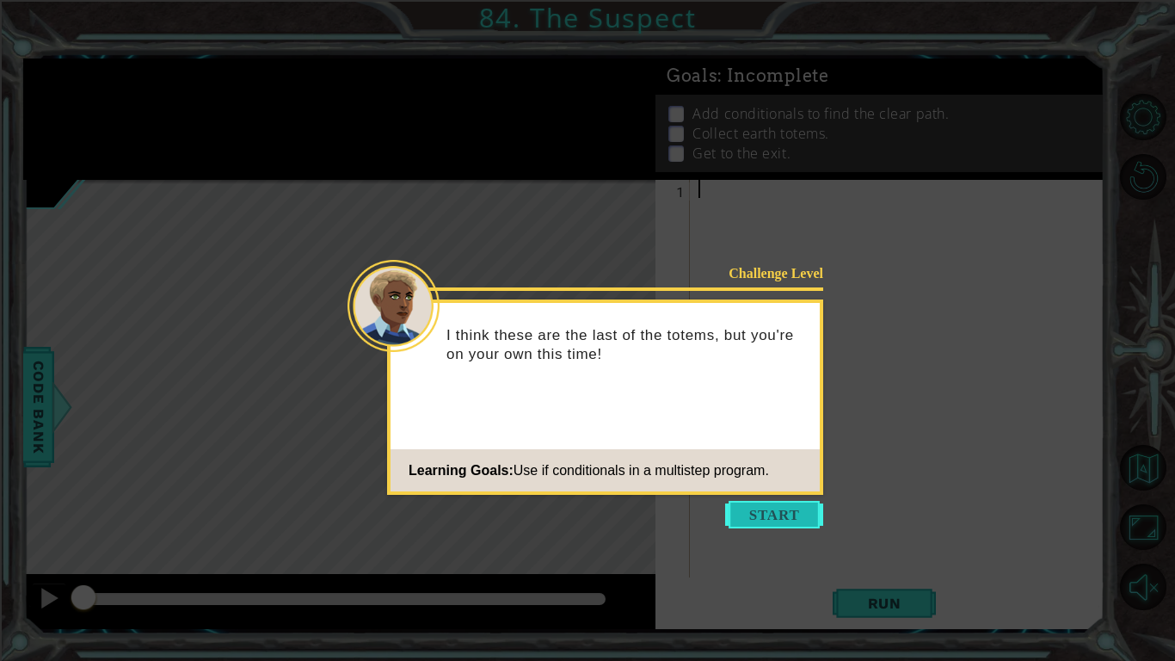
click at [765, 509] on button "Start" at bounding box center [774, 515] width 98 height 28
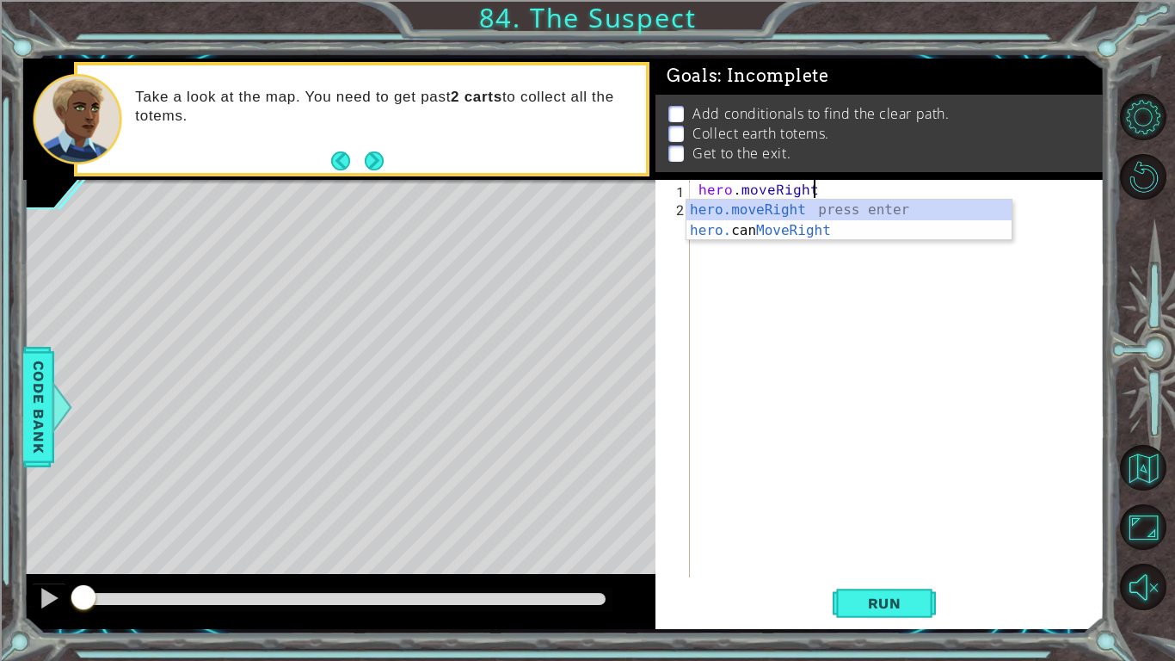
scroll to position [0, 6]
click at [863, 206] on div "hero.moveRight press enter hero. can MoveRight press enter" at bounding box center [848, 241] width 325 height 83
type textarea "hero.moveRight(1)"
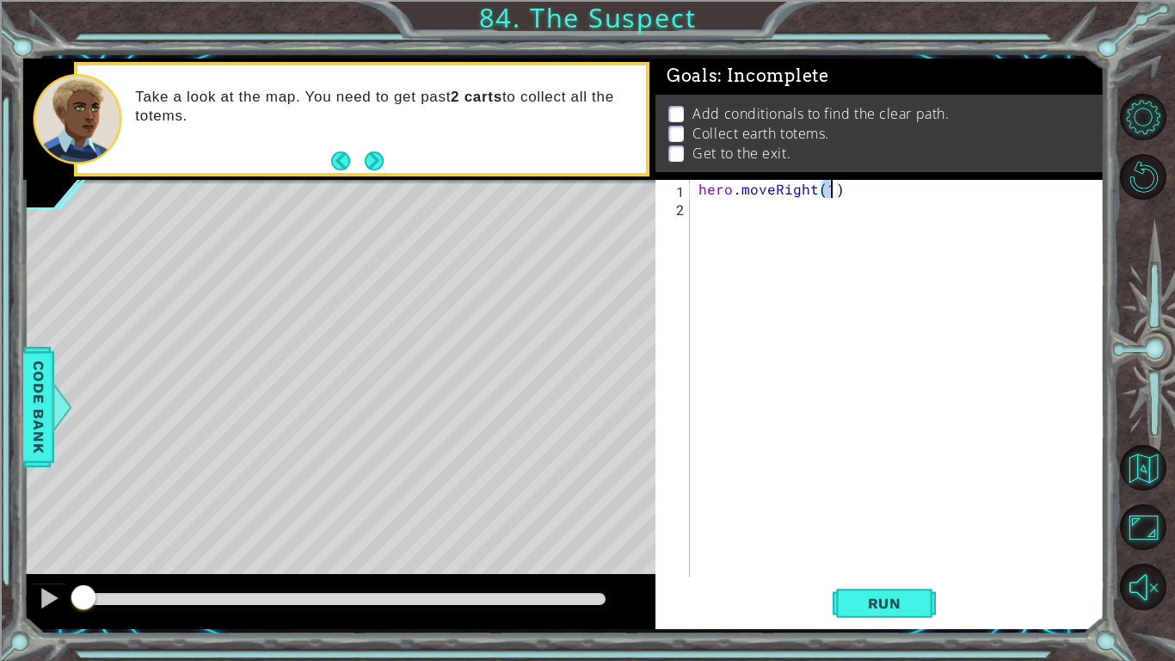
click at [882, 227] on div "hero . moveRight ( 1 )" at bounding box center [902, 396] width 414 height 433
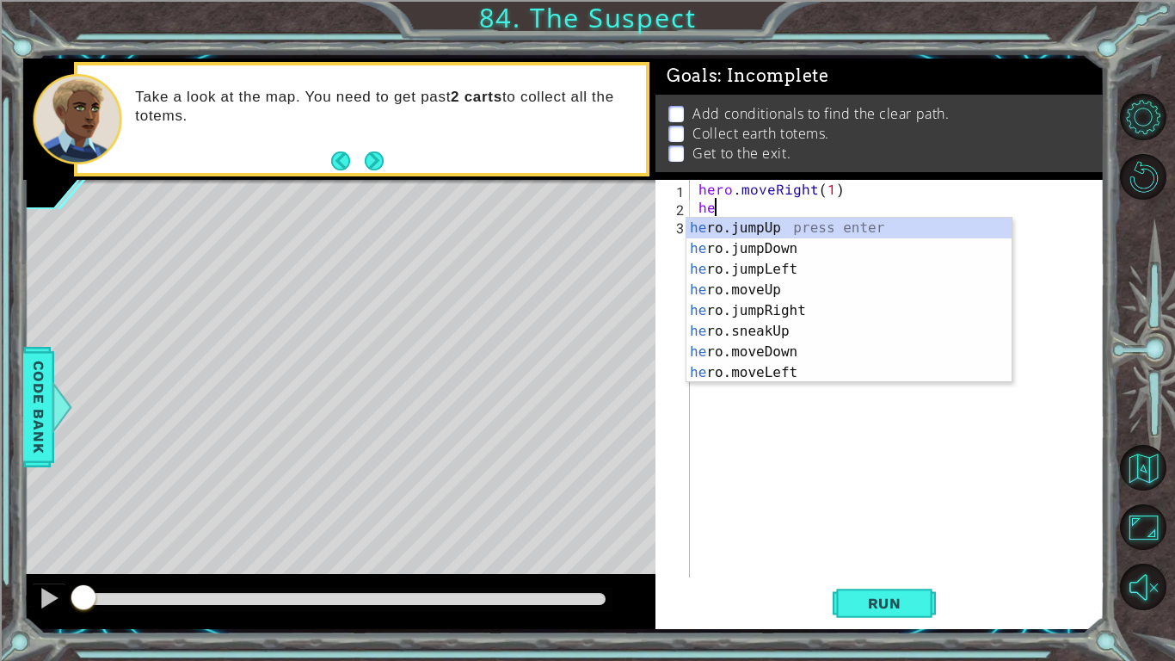
scroll to position [0, 0]
type textarea "h"
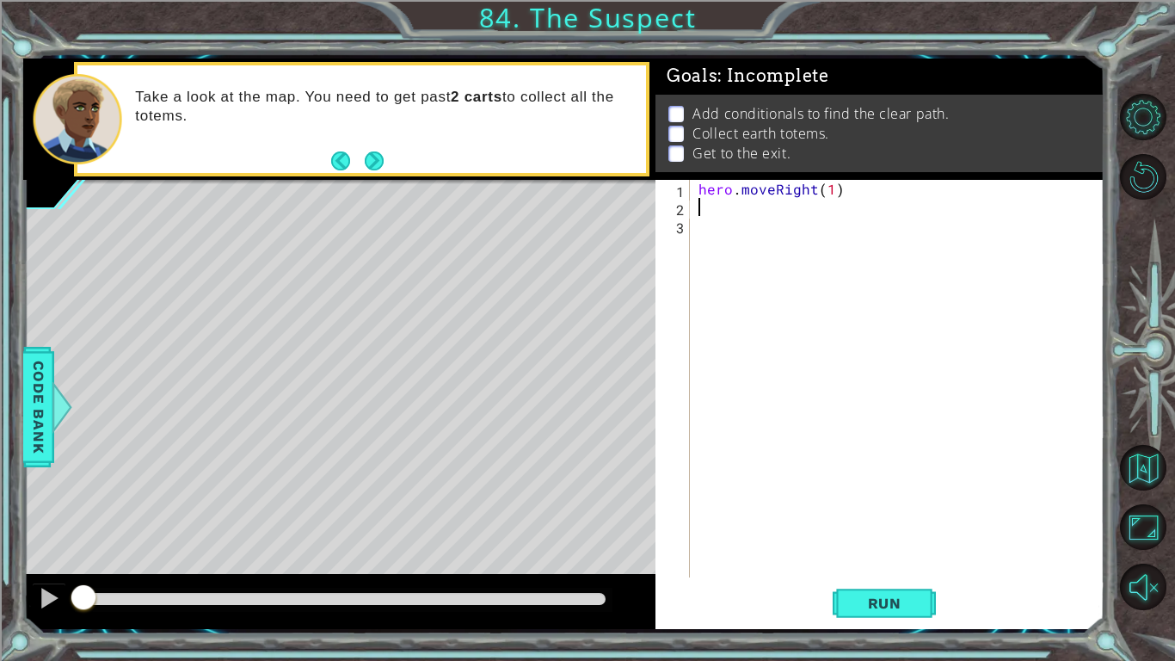
click at [815, 194] on div "hero . moveRight ( 1 )" at bounding box center [902, 396] width 414 height 433
type textarea "hero.moveRight(1)"
click at [830, 196] on div "hero . moveRight ( 1 )" at bounding box center [902, 396] width 414 height 433
click at [812, 215] on div "hero . moveRight ( 1 )" at bounding box center [902, 396] width 414 height 433
click at [832, 197] on div "hero . moveRight ( 1 )" at bounding box center [902, 396] width 414 height 433
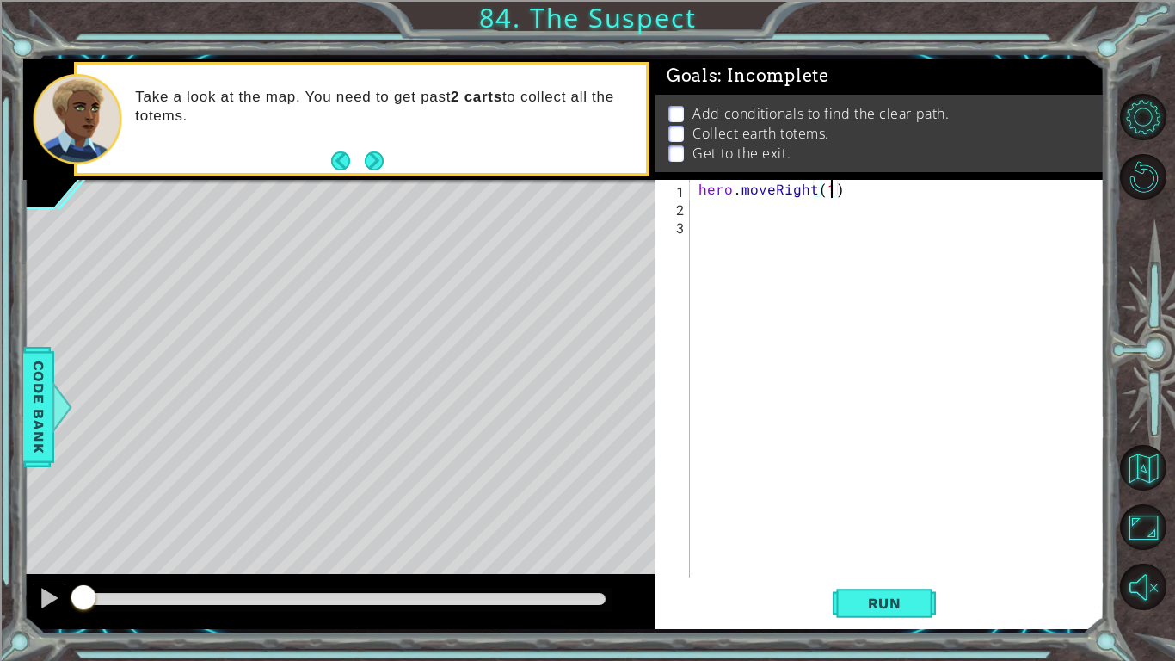
scroll to position [0, 8]
click at [915, 514] on span "Run" at bounding box center [885, 602] width 68 height 17
type textarea "hero.moveRight(1)"
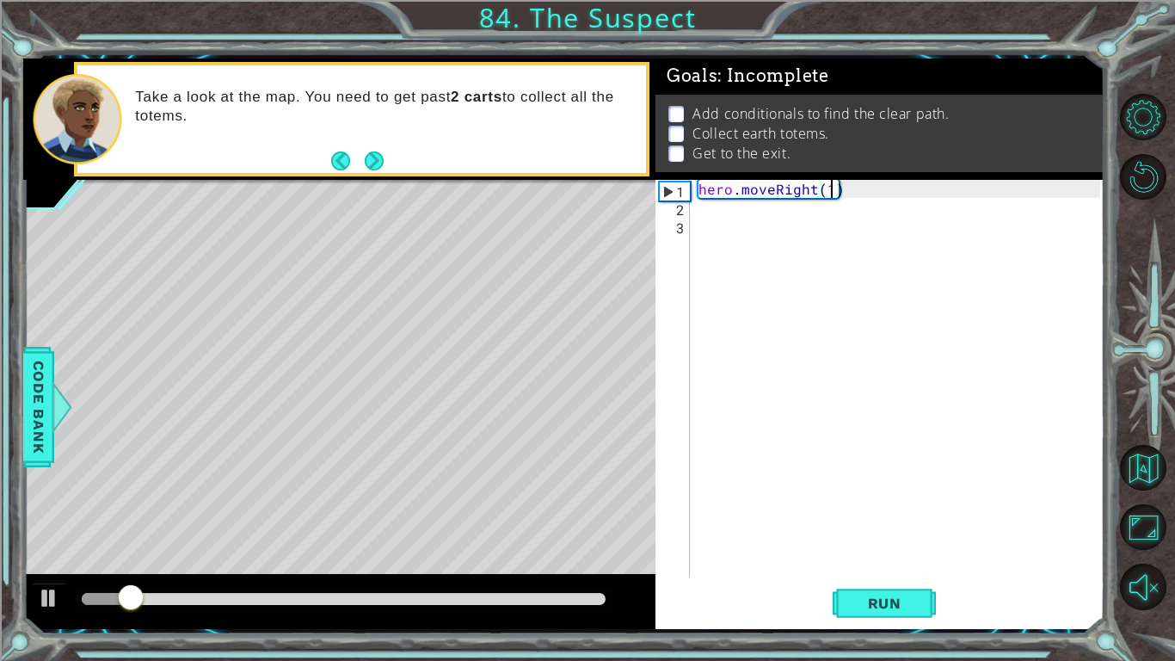
click at [858, 218] on div "hero . moveRight ( 1 )" at bounding box center [902, 396] width 414 height 433
click at [844, 211] on div "hero . moveRight ( 1 )" at bounding box center [902, 396] width 414 height 433
type textarea "P"
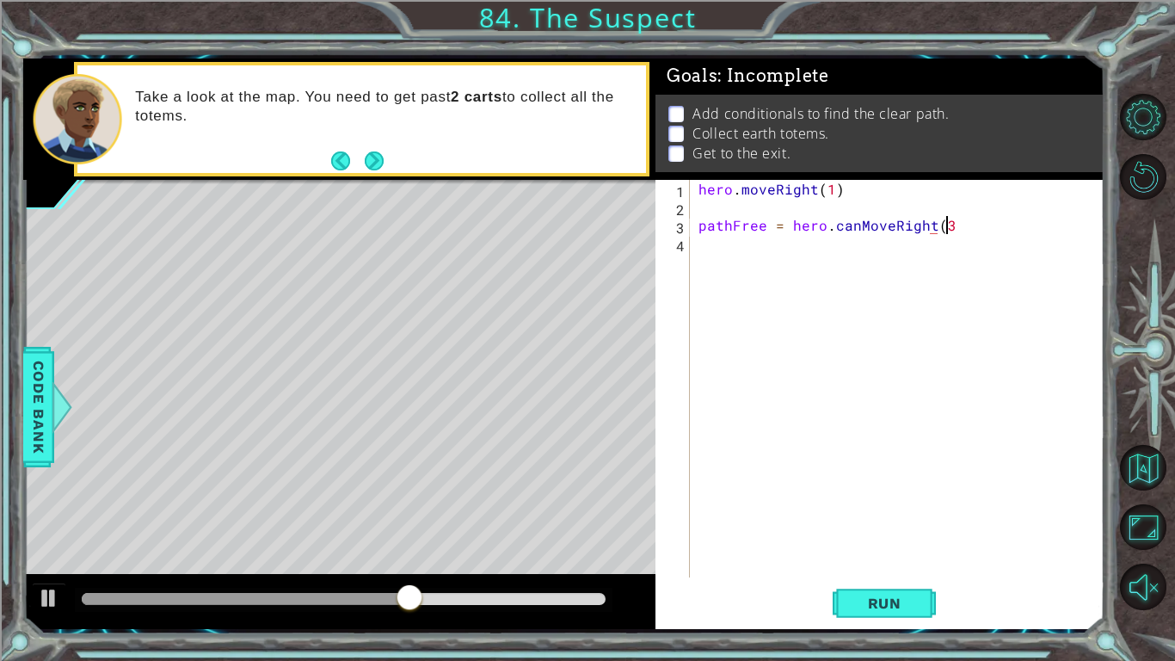
scroll to position [0, 15]
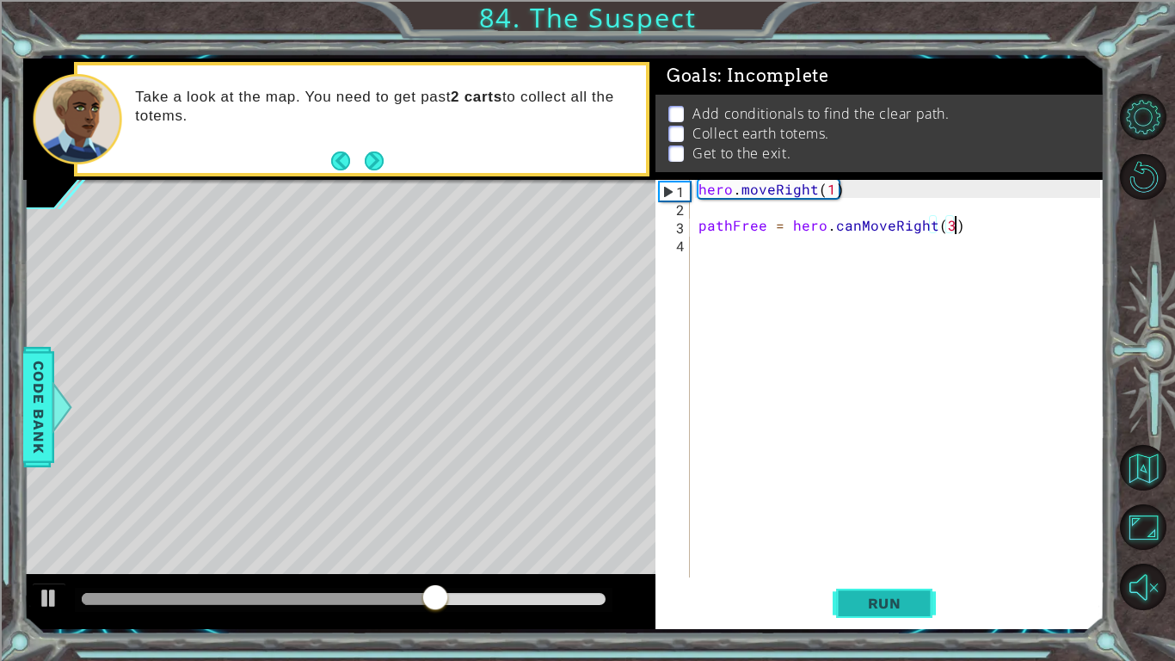
type textarea "pathFree = hero.canMoveRight(3)"
click at [922, 514] on button "Run" at bounding box center [884, 603] width 103 height 45
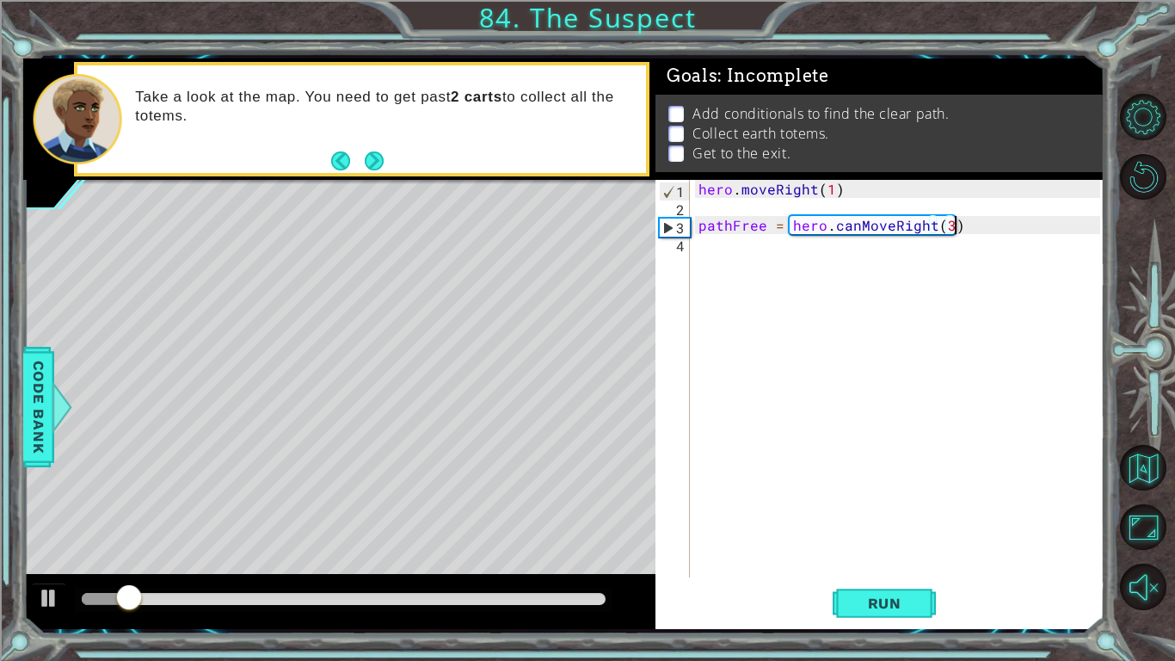
click at [983, 222] on div "hero . moveRight ( 1 ) pathFree = hero . canMoveRight ( 3 )" at bounding box center [902, 396] width 414 height 433
click at [974, 252] on div "hero . moveRight ( 1 ) pathFree = hero . canMoveRight ( 3 )" at bounding box center [902, 396] width 414 height 433
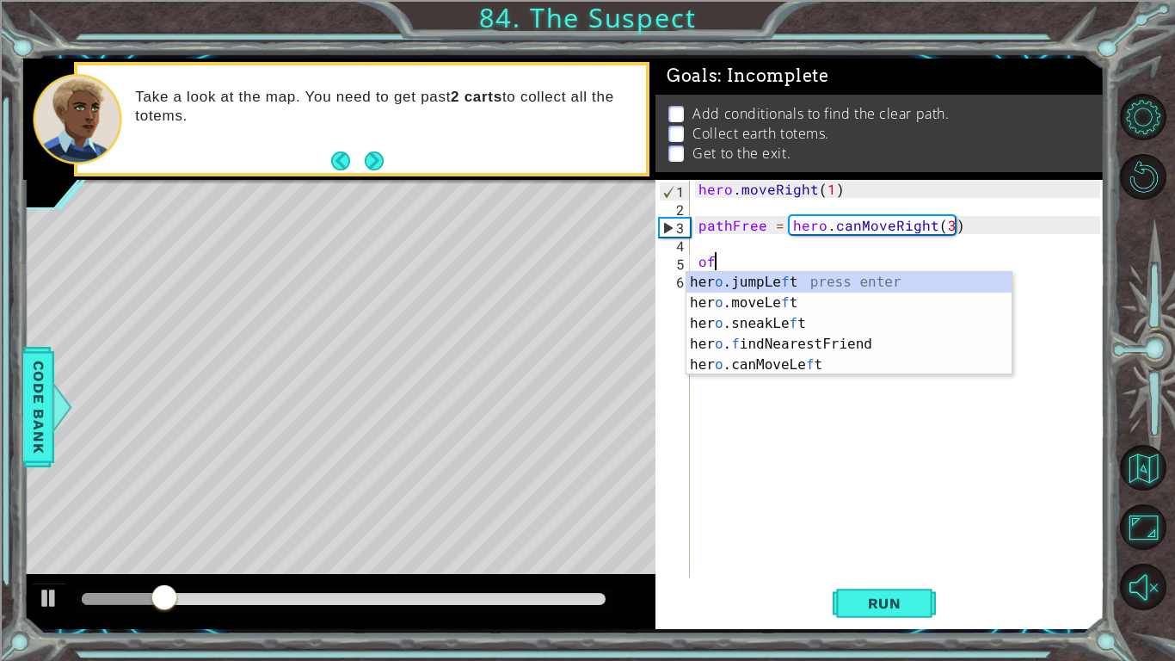
type textarea "o"
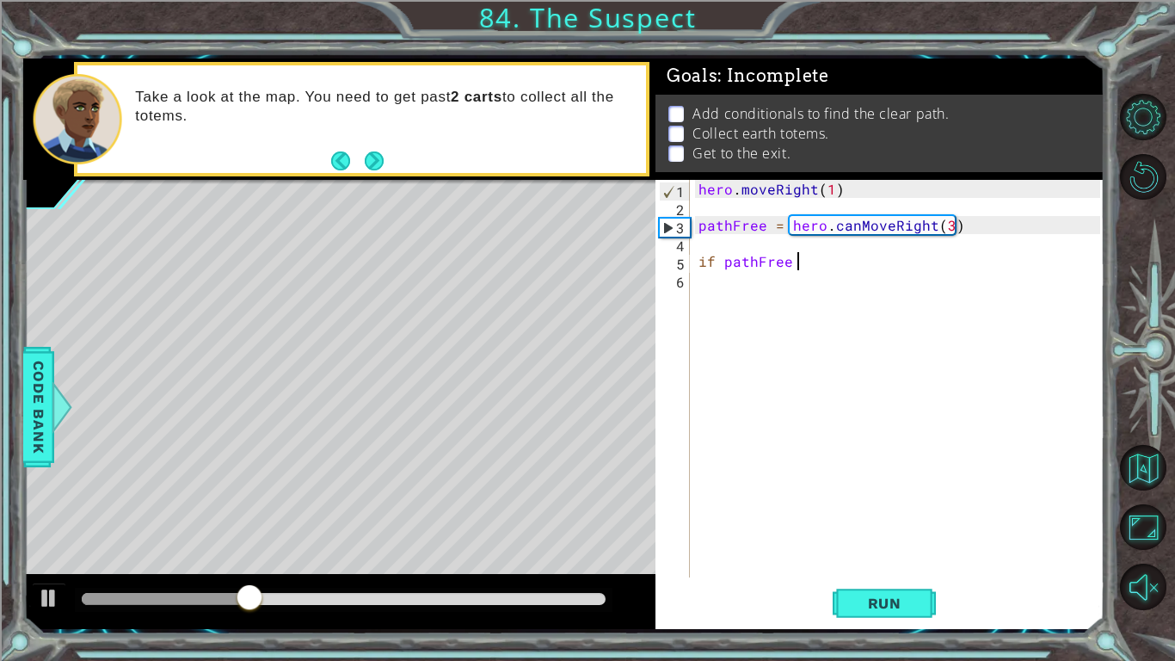
scroll to position [0, 5]
type textarea "if pathFree == True:"
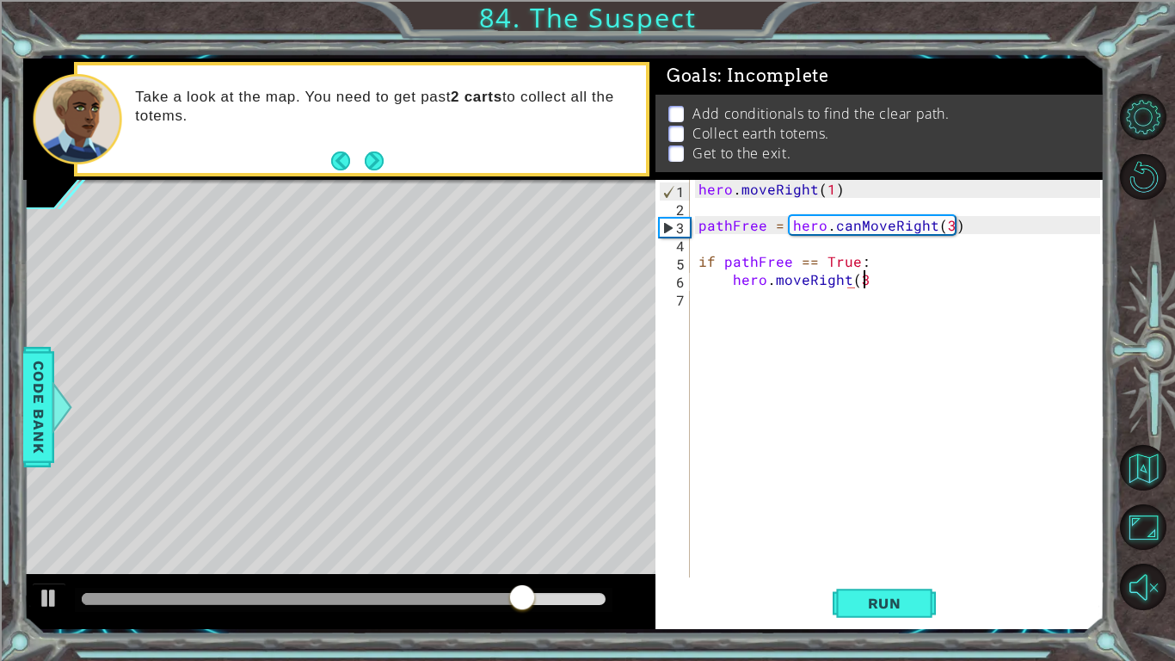
scroll to position [0, 9]
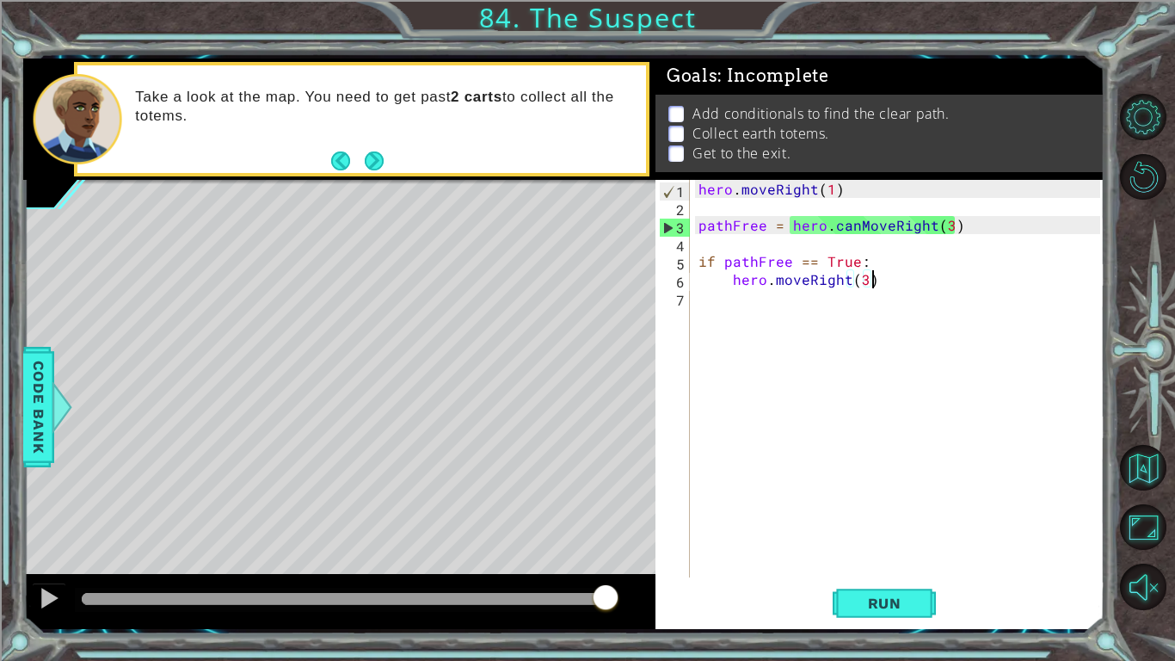
click at [927, 225] on div "hero . moveRight ( 1 ) pathFree = hero . canMoveRight ( 3 ) if pathFree == True…" at bounding box center [902, 396] width 414 height 433
click at [932, 286] on div "hero . moveRight ( 1 ) pathFree = hero . canMoveRight ( 3 ) if pathFree == True…" at bounding box center [902, 396] width 414 height 433
type textarea "hero.moveRight(3)"
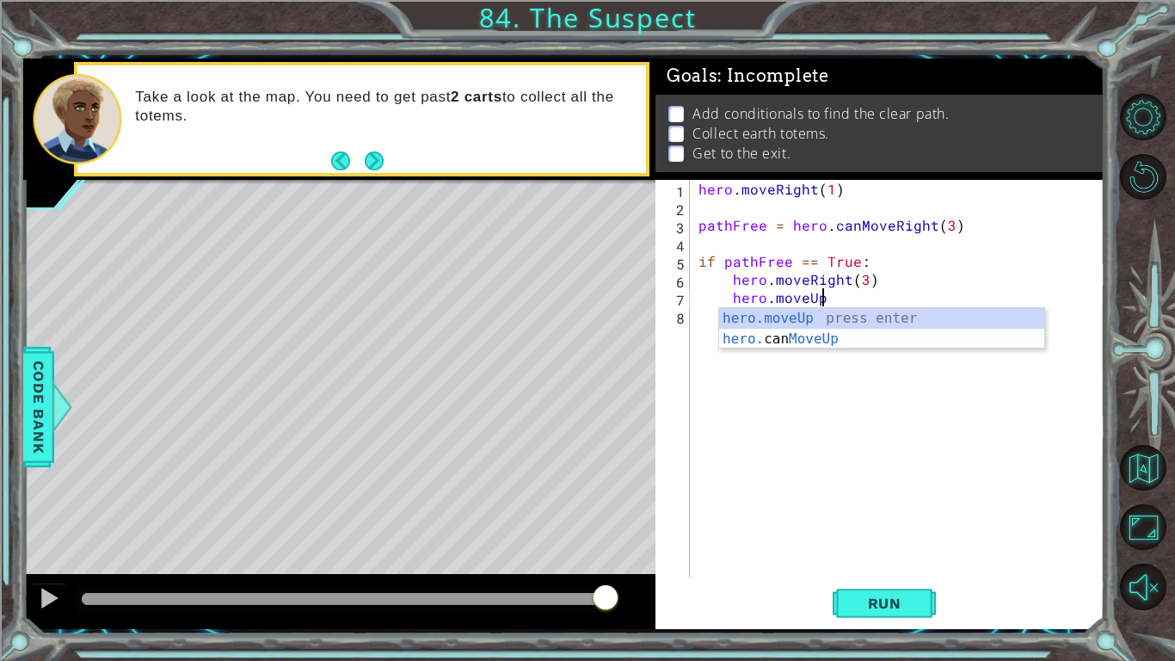
scroll to position [0, 7]
click at [896, 317] on div "hero.moveUp press enter hero. can MoveUp press enter" at bounding box center [881, 349] width 325 height 83
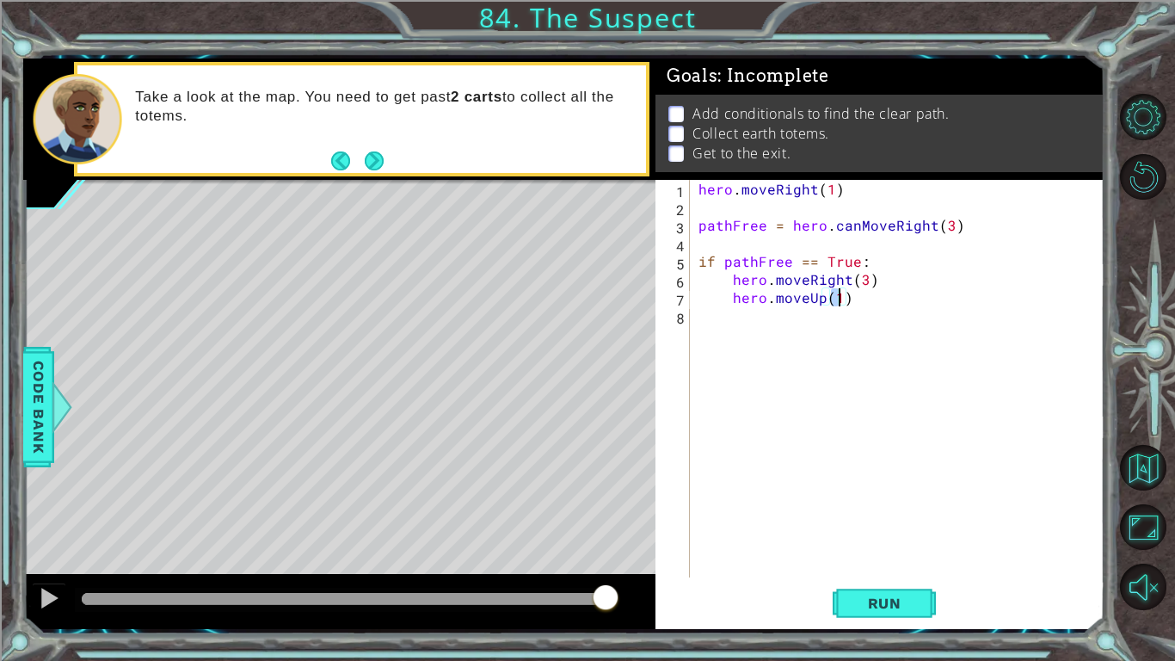
type textarea "hero.moveUp(2)"
click at [905, 299] on div "hero . moveRight ( 1 ) pathFree = hero . canMoveRight ( 3 ) if pathFree == True…" at bounding box center [902, 396] width 414 height 433
type textarea "hero.moveRight(2)"
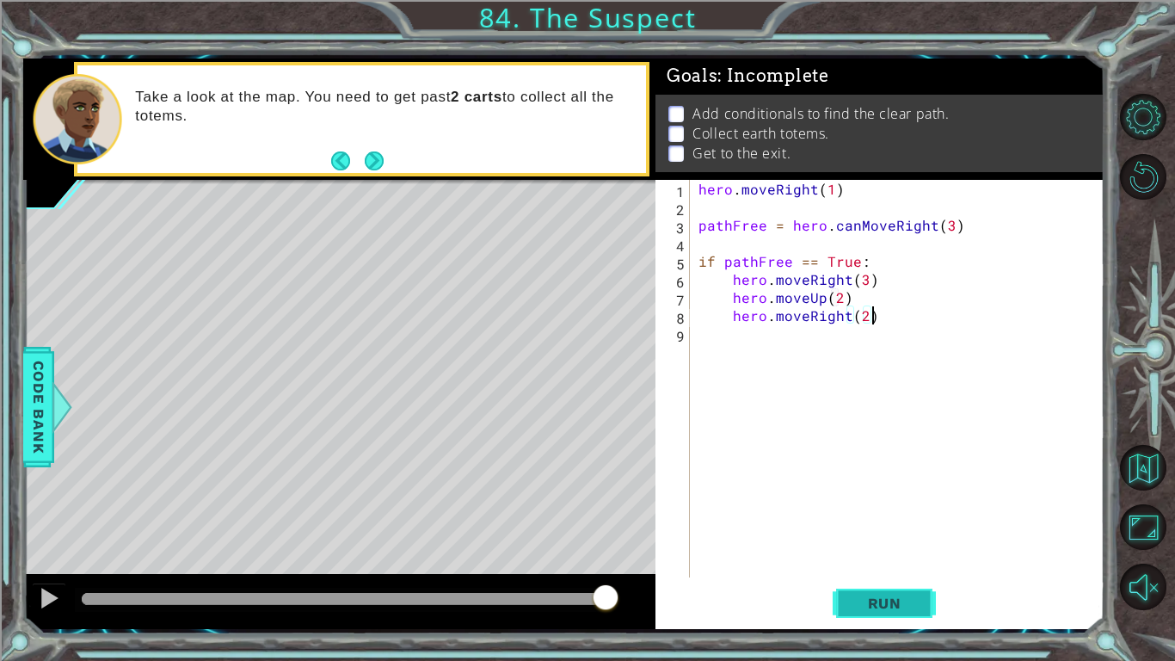
click at [892, 514] on button "Run" at bounding box center [884, 603] width 103 height 45
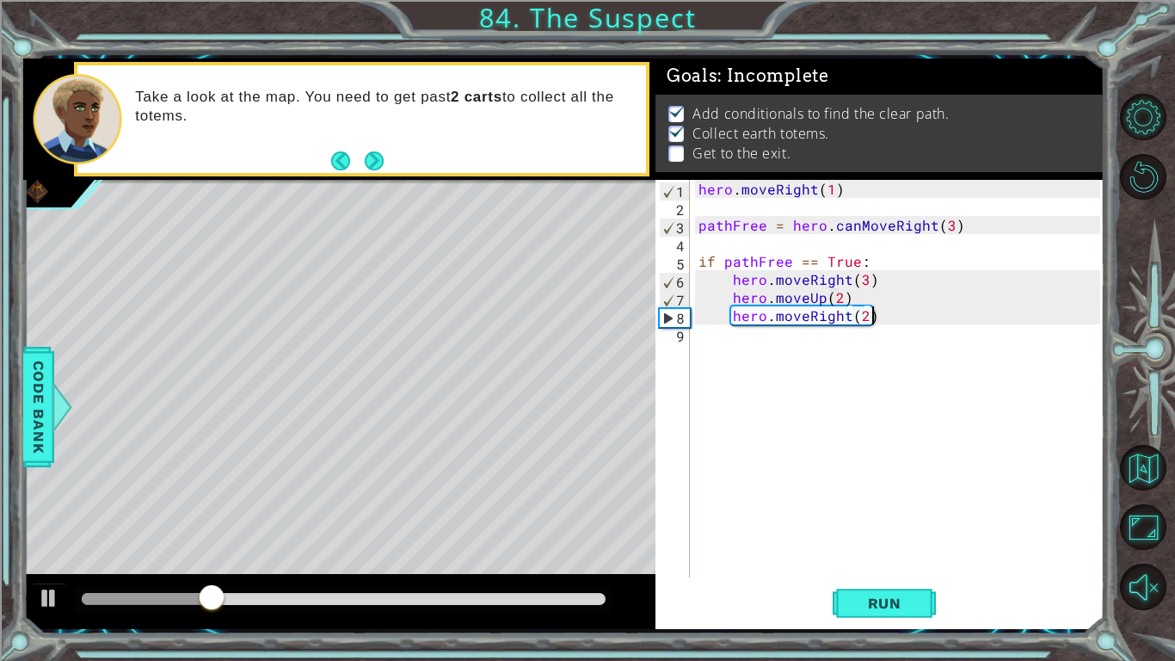
click at [920, 323] on div "hero . moveRight ( 1 ) pathFree = hero . canMoveRight ( 3 ) if pathFree == True…" at bounding box center [902, 396] width 414 height 433
click at [917, 319] on div "hero . moveRight ( 1 ) pathFree = hero . canMoveRight ( 3 ) if pathFree == True…" at bounding box center [902, 396] width 414 height 433
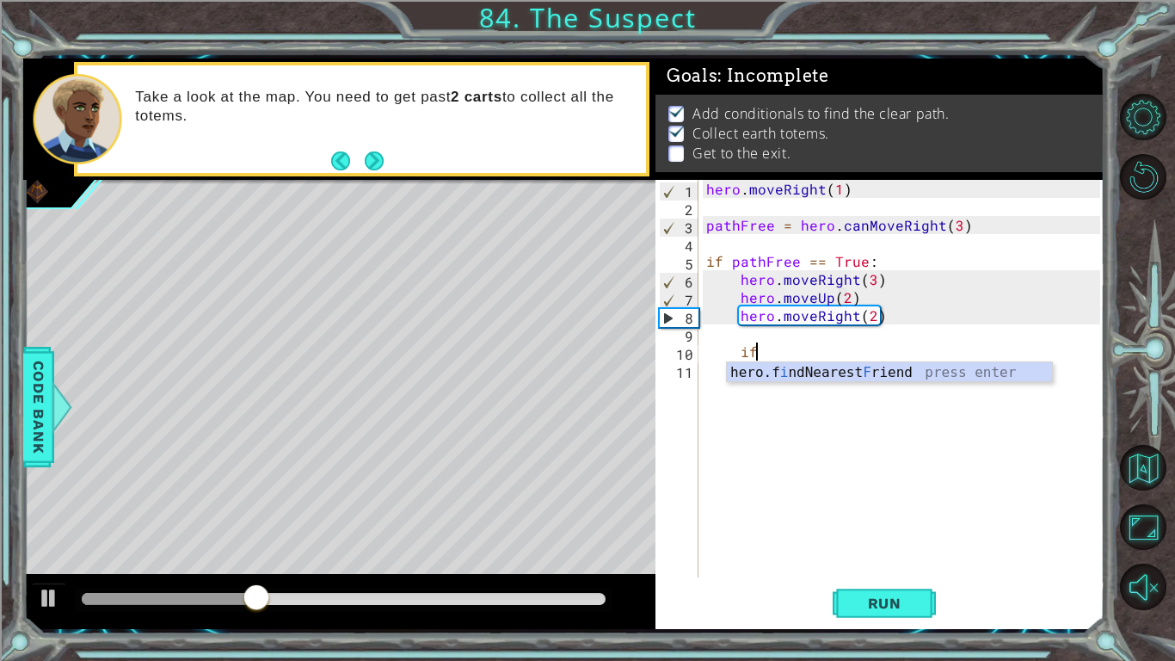
type textarea "i"
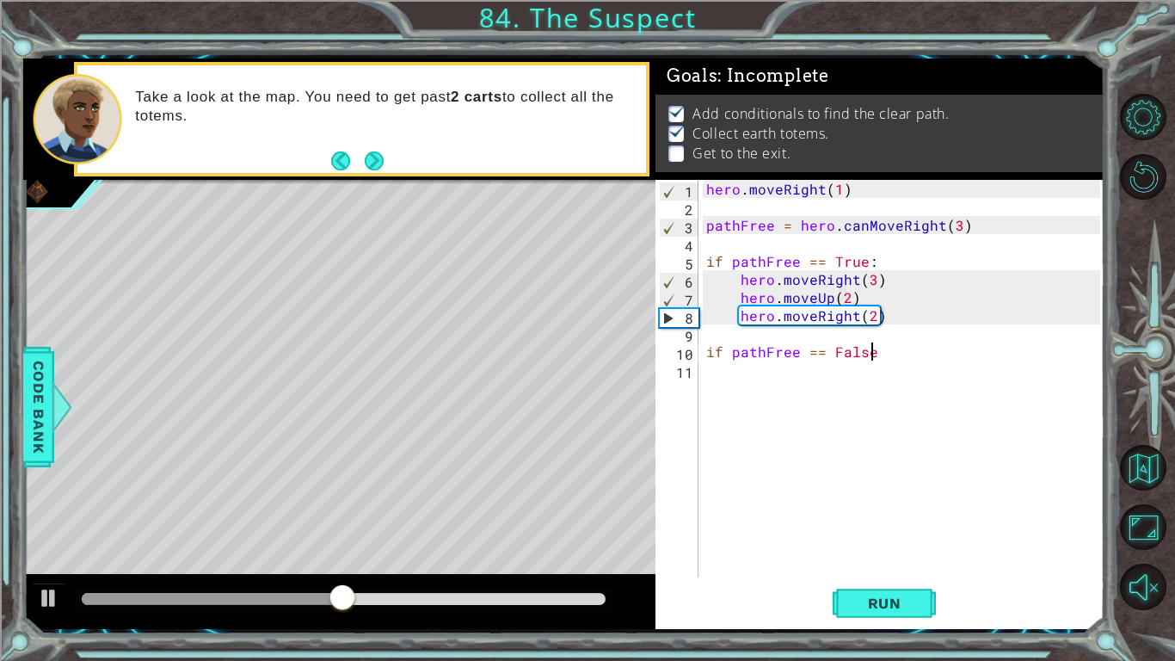
scroll to position [0, 9]
type textarea "if pathFree == False:"
click at [820, 375] on div "hero . moveRight ( 1 ) pathFree = hero . canMoveRight ( 3 ) if pathFree == True…" at bounding box center [906, 396] width 406 height 433
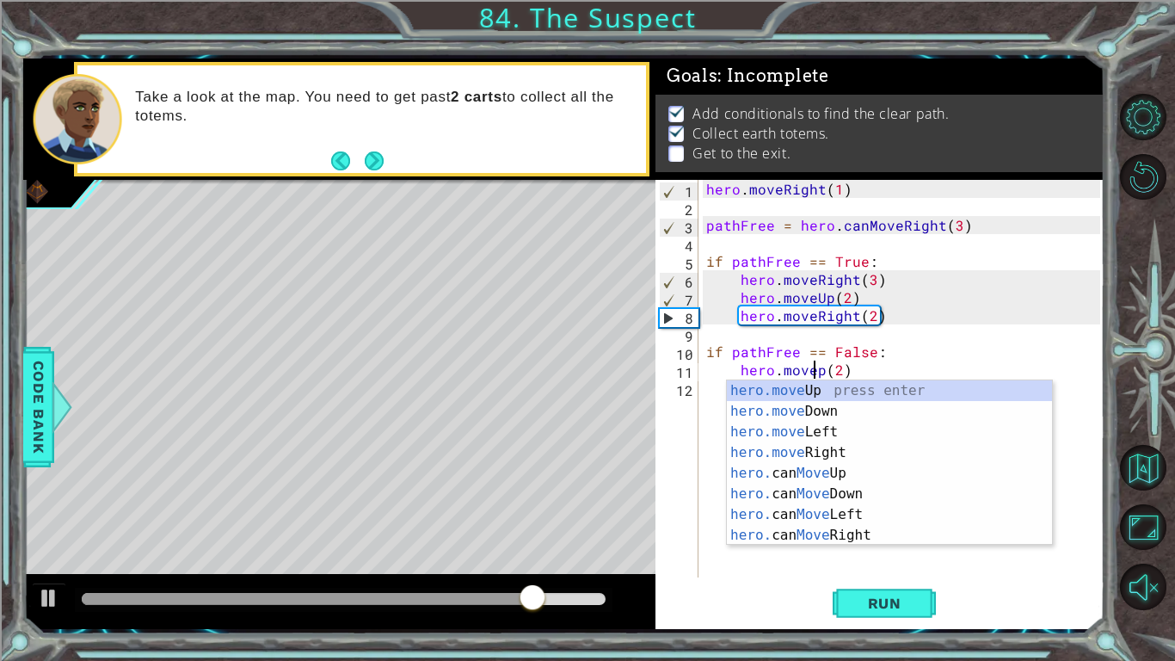
type textarea "hero.moveUp(2)"
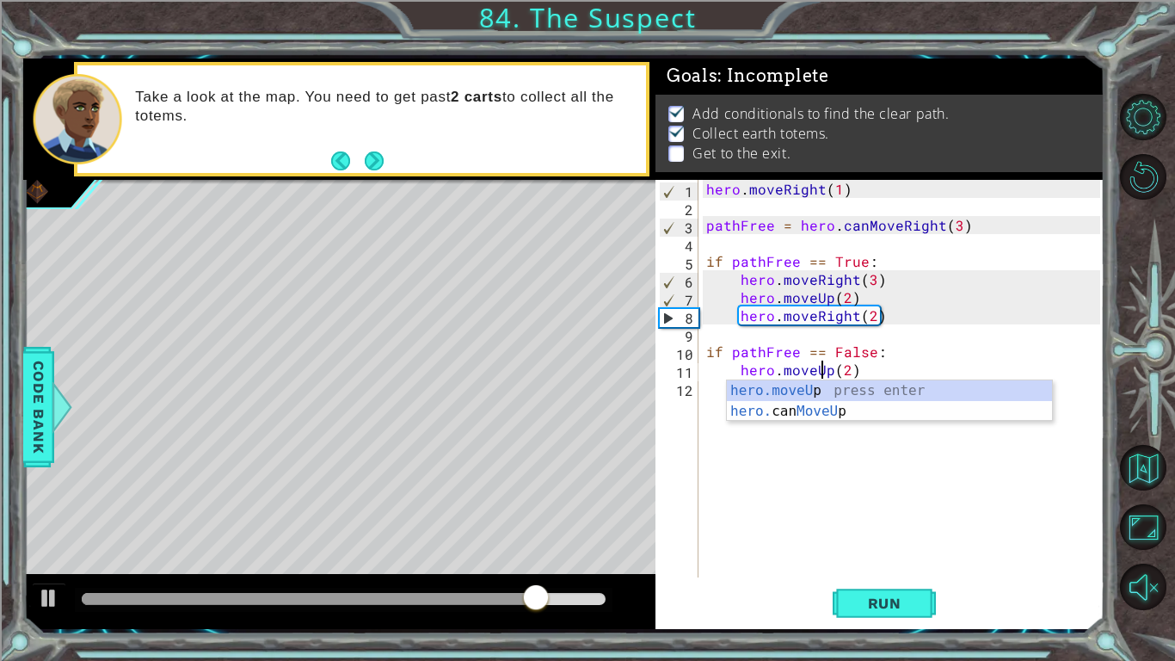
scroll to position [0, 7]
click at [849, 427] on div "hero . moveRight ( 1 ) pathFree = hero . canMoveRight ( 3 ) if pathFree == True…" at bounding box center [906, 396] width 406 height 433
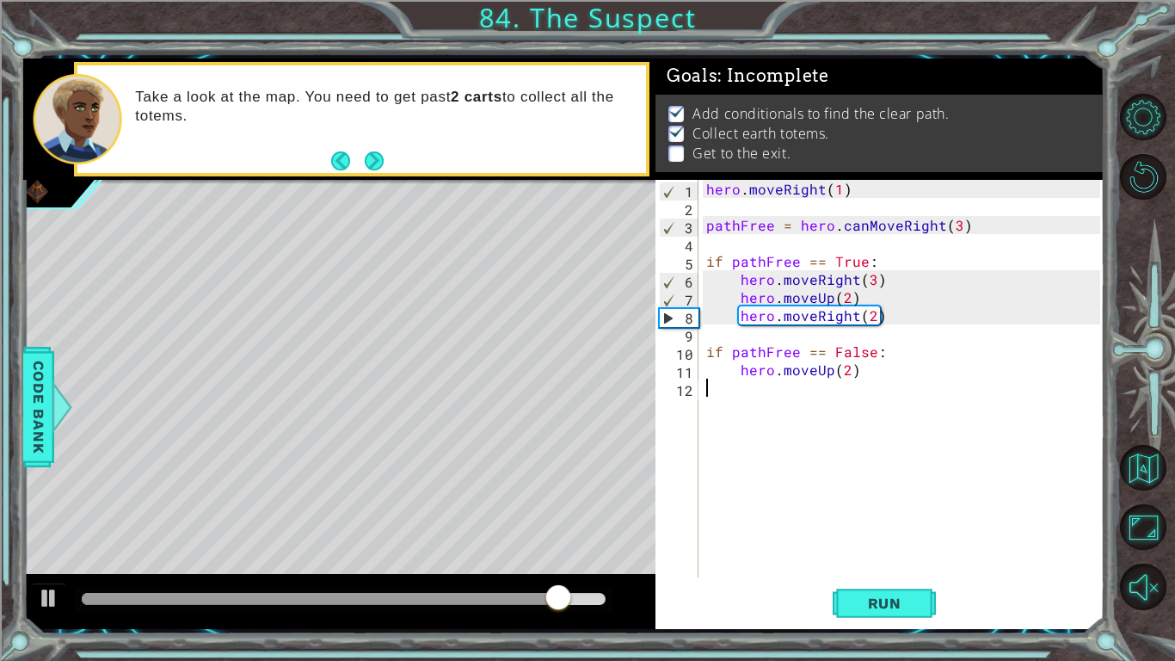
click at [906, 371] on div "hero . moveRight ( 1 ) pathFree = hero . canMoveRight ( 3 ) if pathFree == True…" at bounding box center [906, 396] width 406 height 433
type textarea "hero.moveUp(2)"
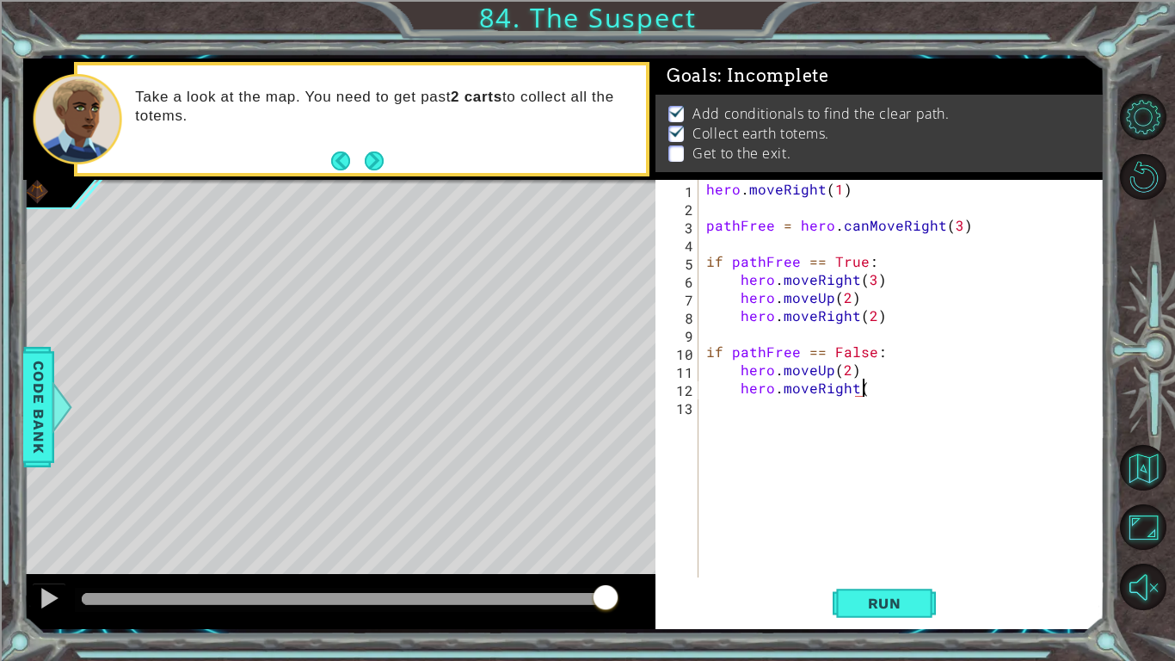
scroll to position [0, 9]
type textarea "hero.moveRight(5)"
click at [893, 514] on span "Run" at bounding box center [885, 602] width 68 height 17
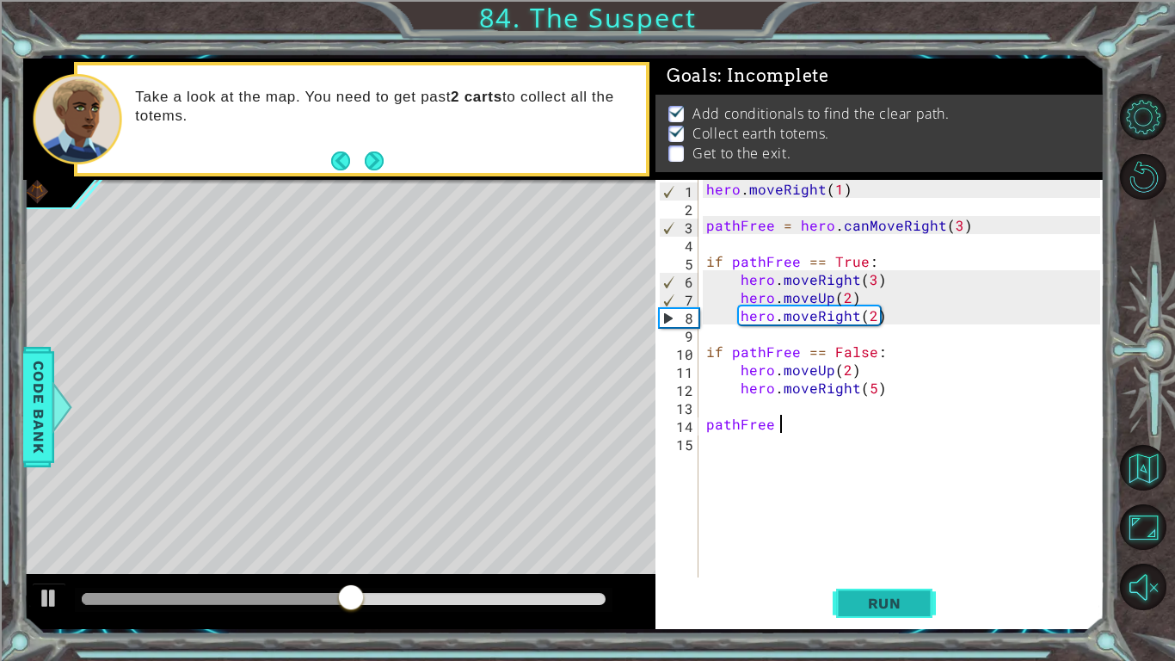
scroll to position [0, 4]
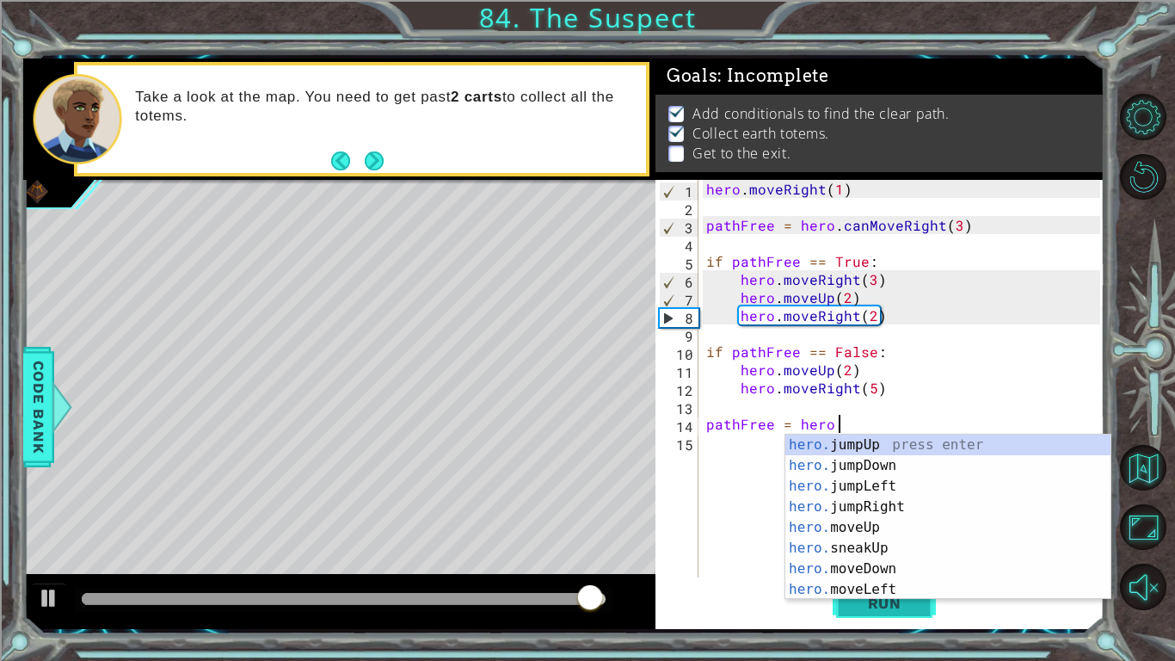
type textarea "pathFree = hero.c"
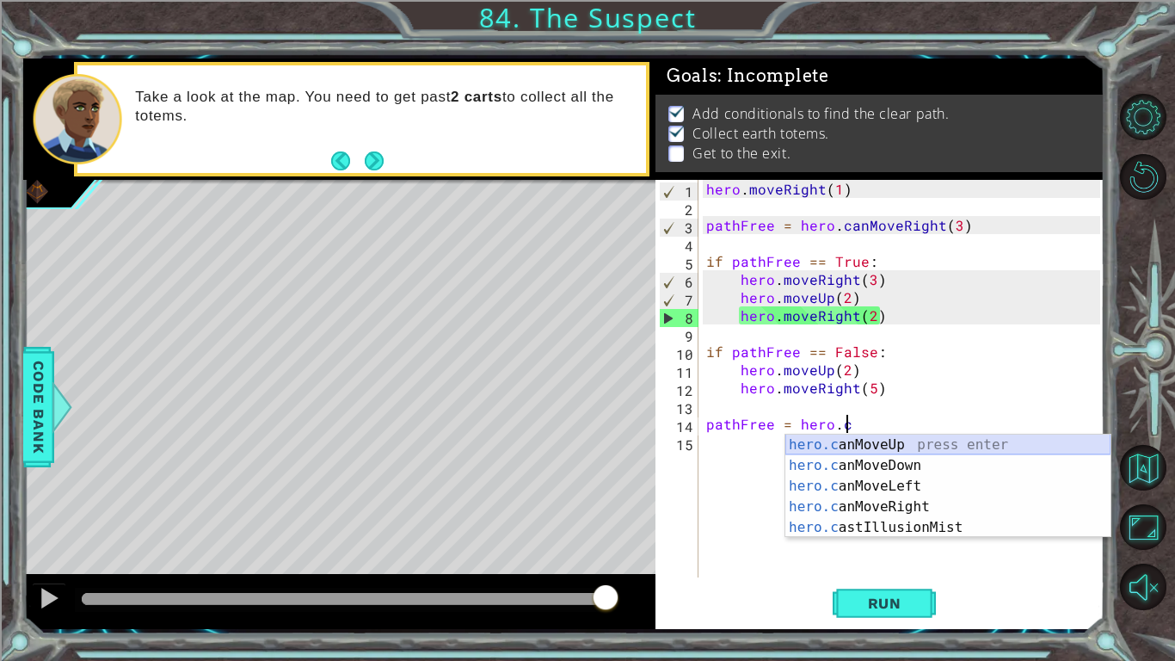
click at [845, 445] on div "hero.c anMoveUp press enter hero.c anMoveDown press enter hero.c anMoveLeft pre…" at bounding box center [947, 506] width 325 height 144
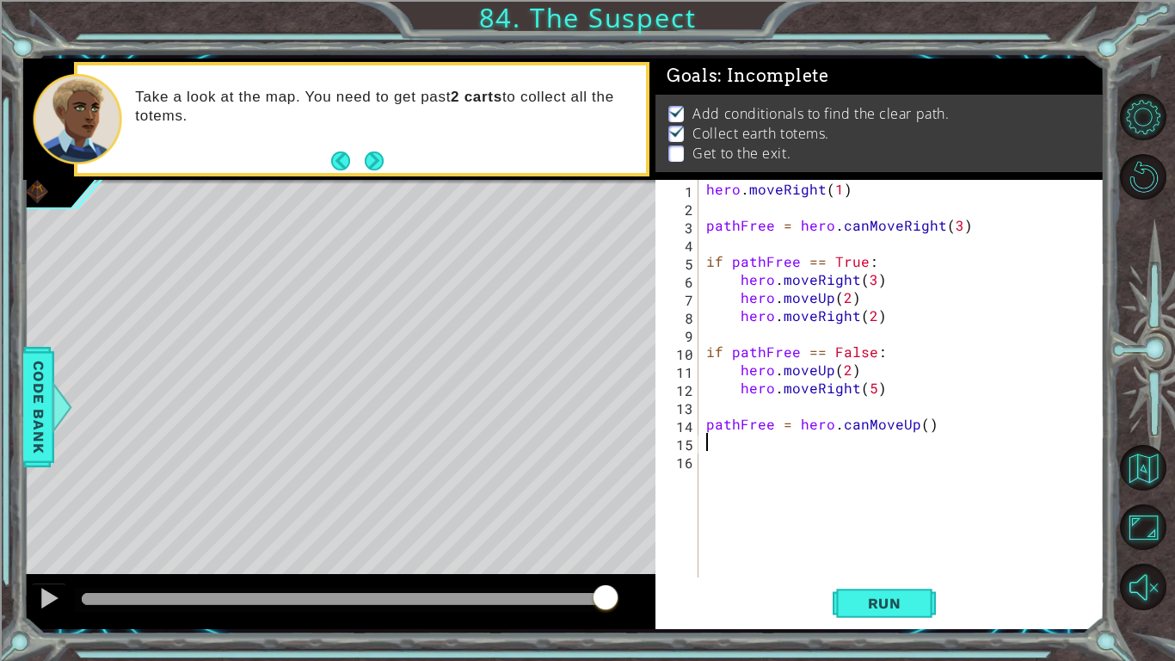
click at [925, 428] on div "hero . moveRight ( 1 ) pathFree = hero . canMoveRight ( 3 ) if pathFree == True…" at bounding box center [906, 396] width 406 height 433
type textarea "pathFree = hero.canMoveUp(2)"
click at [993, 423] on div "hero . moveRight ( 1 ) pathFree = hero . canMoveRight ( 3 ) if pathFree == True…" at bounding box center [906, 396] width 406 height 433
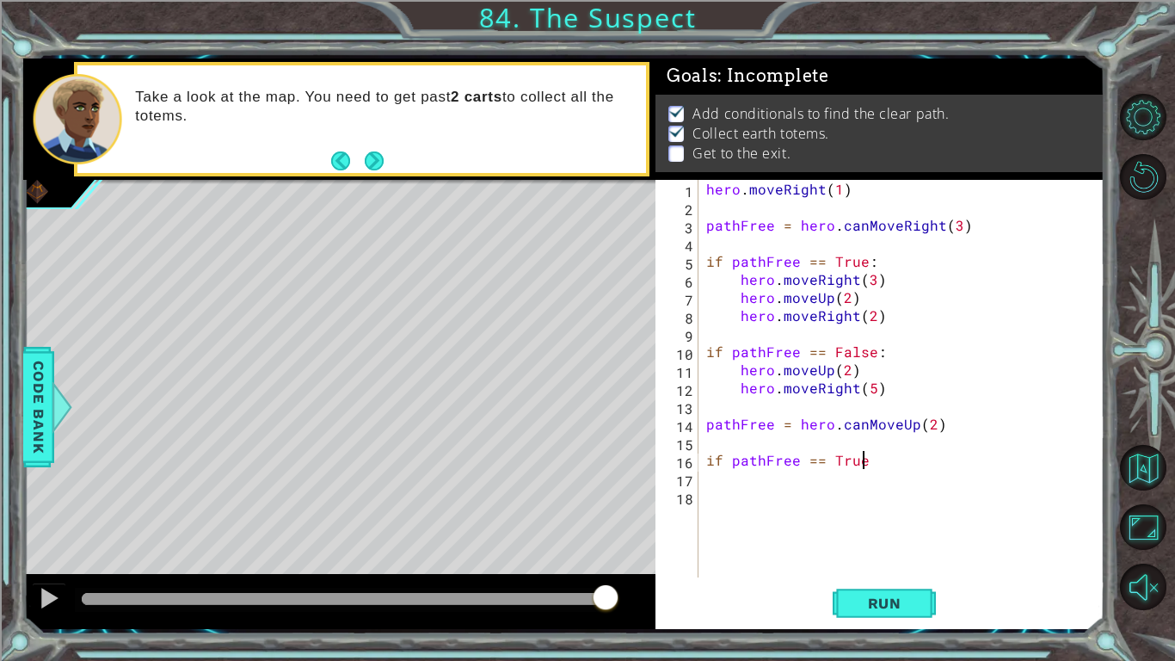
type textarea "if pathFree == True:"
type textarea "hero.moveUp(2)"
type textarea "hero.moveRight(1)"
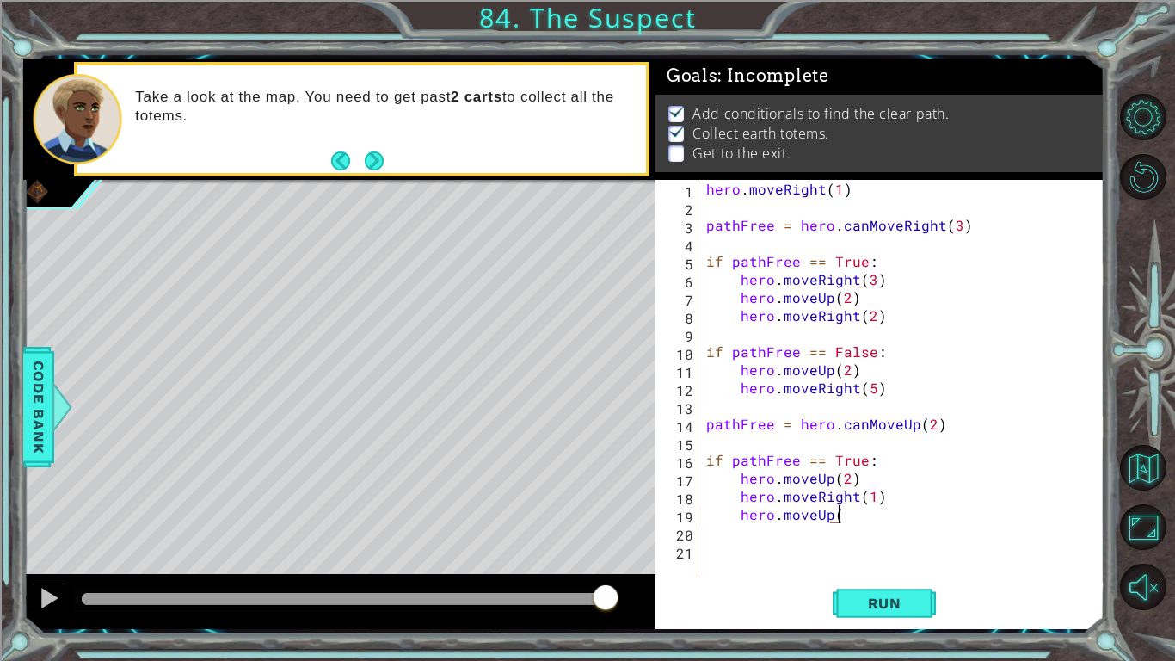
scroll to position [0, 8]
type textarea "hero.moveUp(2)"
click at [855, 514] on span "Run" at bounding box center [885, 602] width 68 height 17
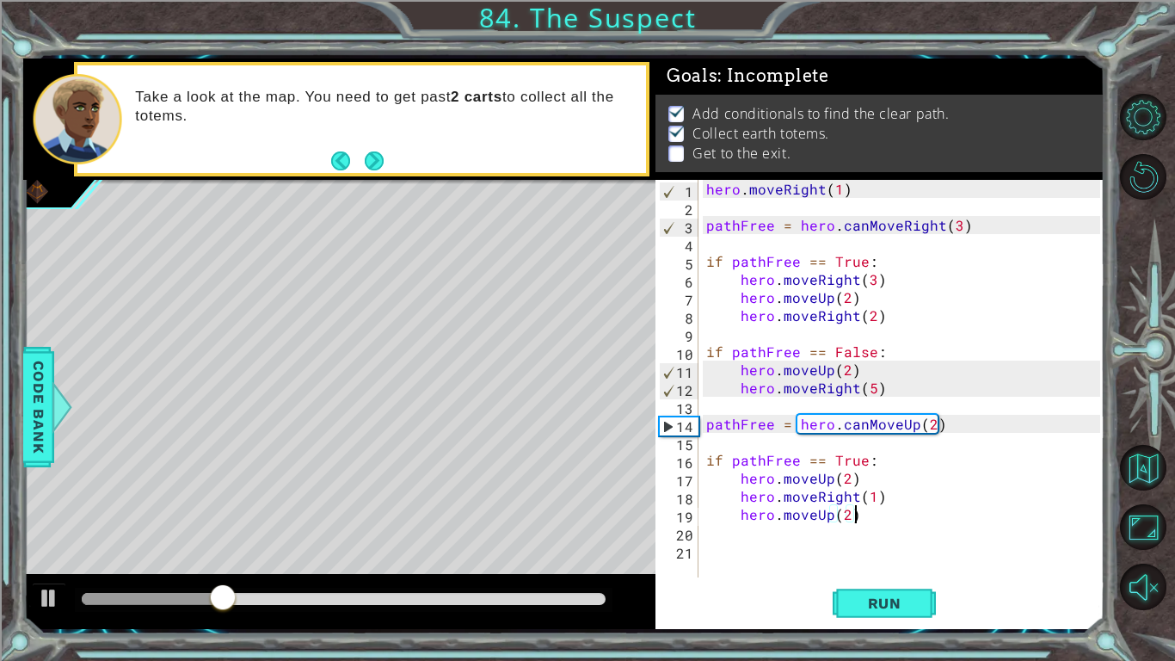
click at [894, 514] on div "hero . moveRight ( 1 ) pathFree = hero . canMoveRight ( 3 ) if pathFree == True…" at bounding box center [906, 396] width 406 height 433
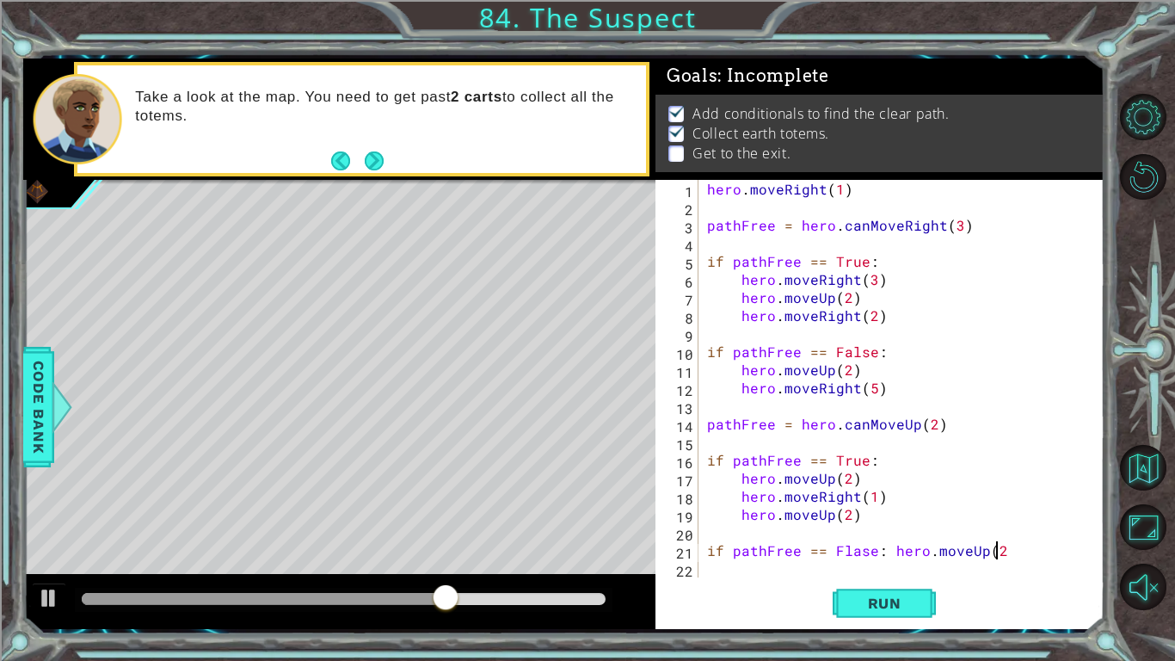
scroll to position [0, 17]
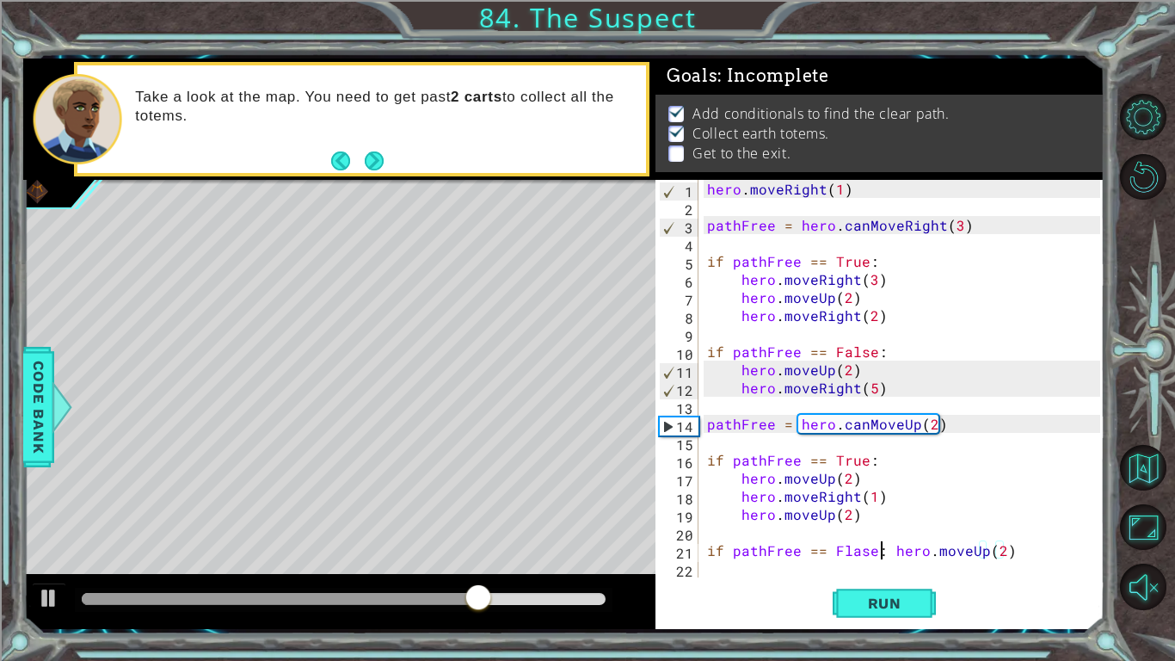
click at [882, 514] on div "hero . moveRight ( 1 ) pathFree = hero . canMoveRight ( 3 ) if pathFree == True…" at bounding box center [906, 396] width 405 height 433
click at [852, 514] on div "hero . moveRight ( 1 ) pathFree = hero . canMoveRight ( 3 ) if pathFree == True…" at bounding box center [906, 396] width 405 height 433
click at [900, 514] on div "hero . moveRight ( 1 ) pathFree = hero . canMoveRight ( 3 ) if pathFree == True…" at bounding box center [906, 396] width 405 height 433
click at [874, 514] on div "hero . moveRight ( 1 ) pathFree = hero . canMoveRight ( 3 ) if pathFree == True…" at bounding box center [906, 396] width 405 height 433
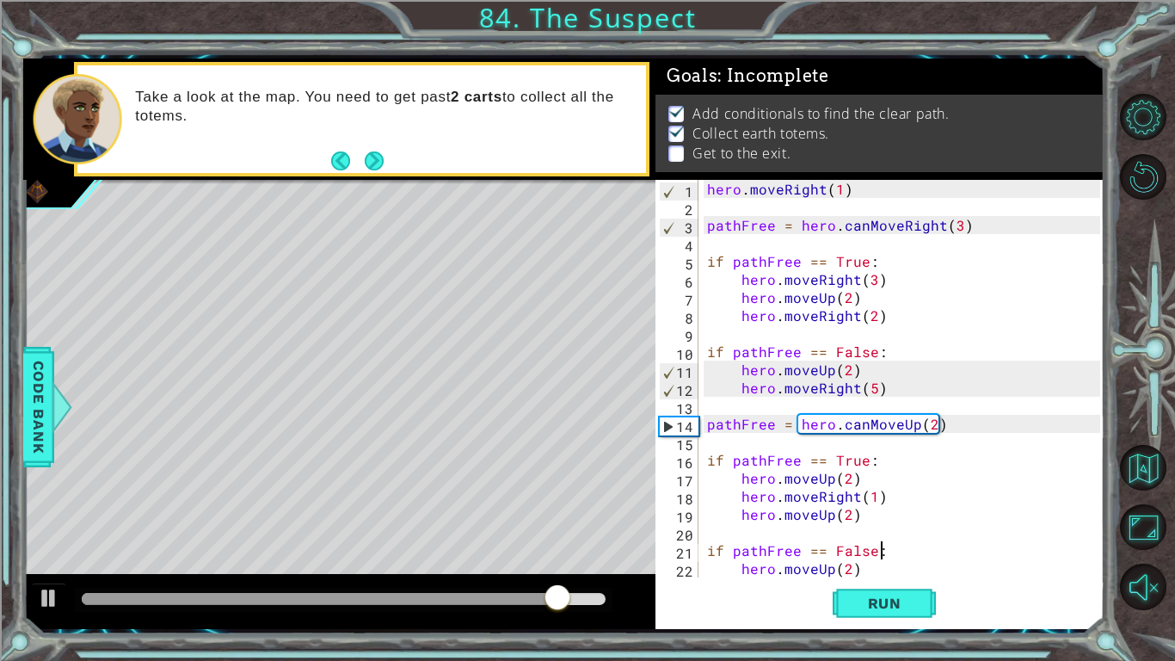
type textarea "hero.moveUp(2)"
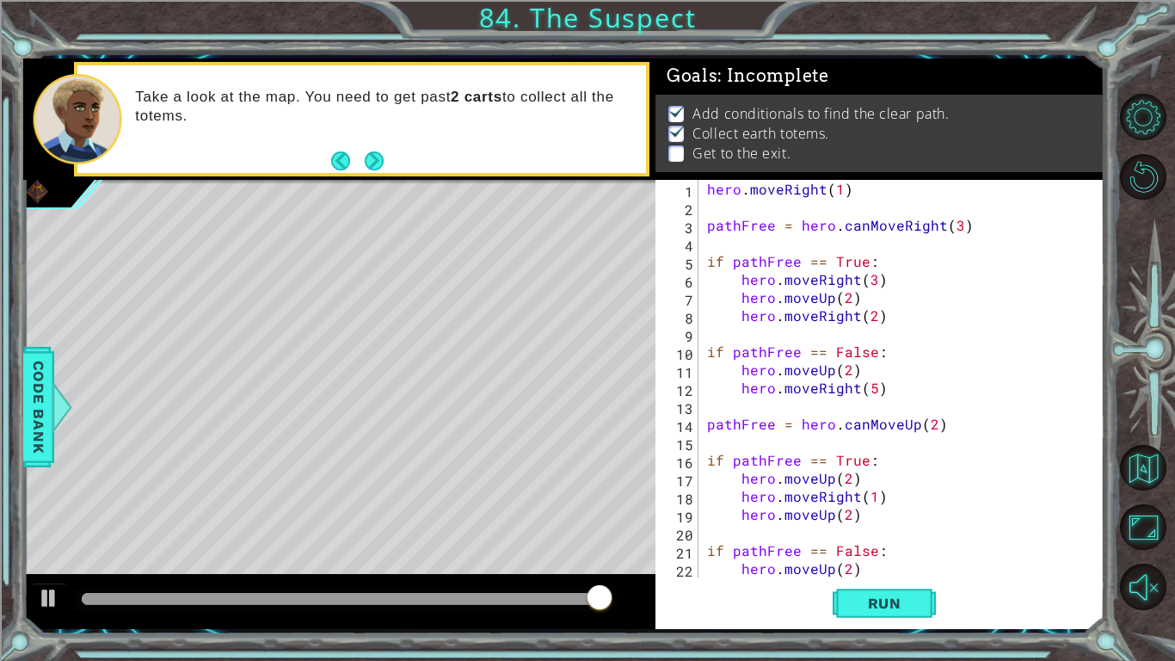
scroll to position [0, 1]
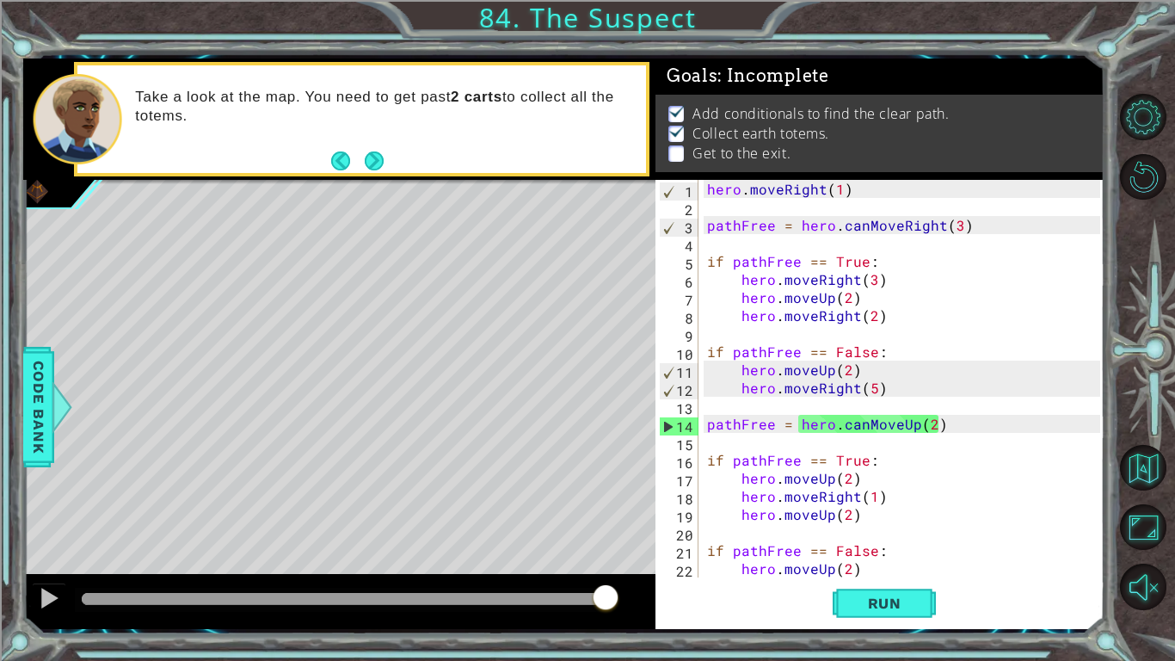
click at [925, 514] on div "hero . moveRight ( 1 ) pathFree = hero . canMoveRight ( 3 ) if pathFree == True…" at bounding box center [906, 396] width 405 height 433
type textarea "hero.moveUp(2)"
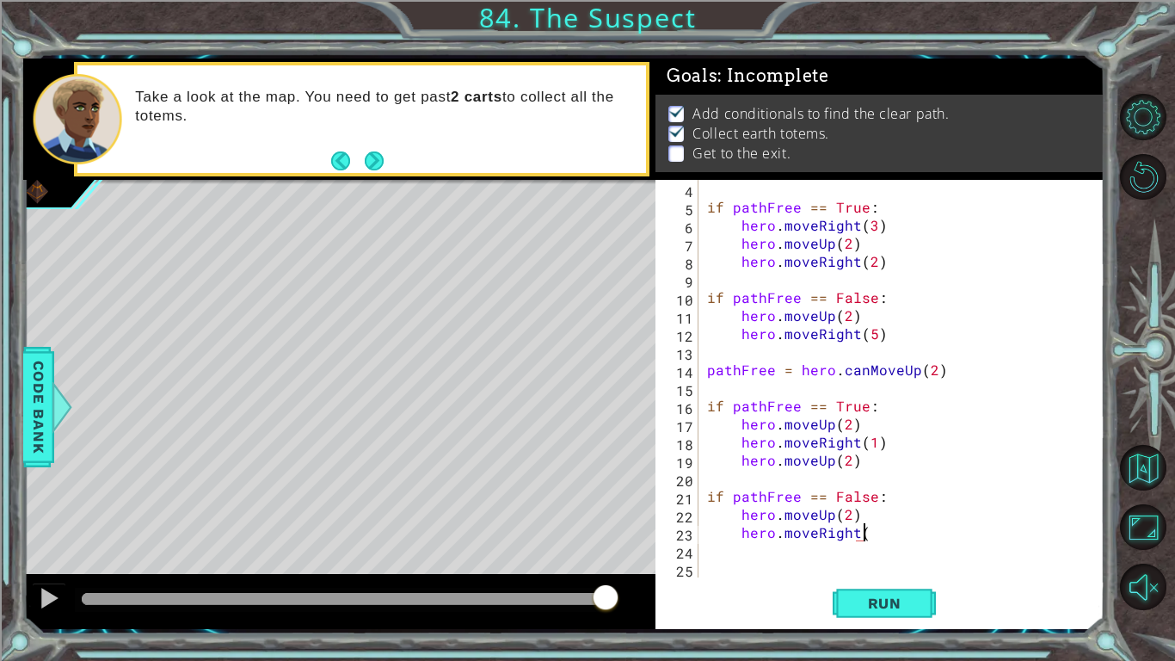
scroll to position [0, 9]
type textarea "hero.moveRight(3)"
type textarea "hero.moveUp(2)"
click at [919, 514] on button "Run" at bounding box center [884, 603] width 103 height 45
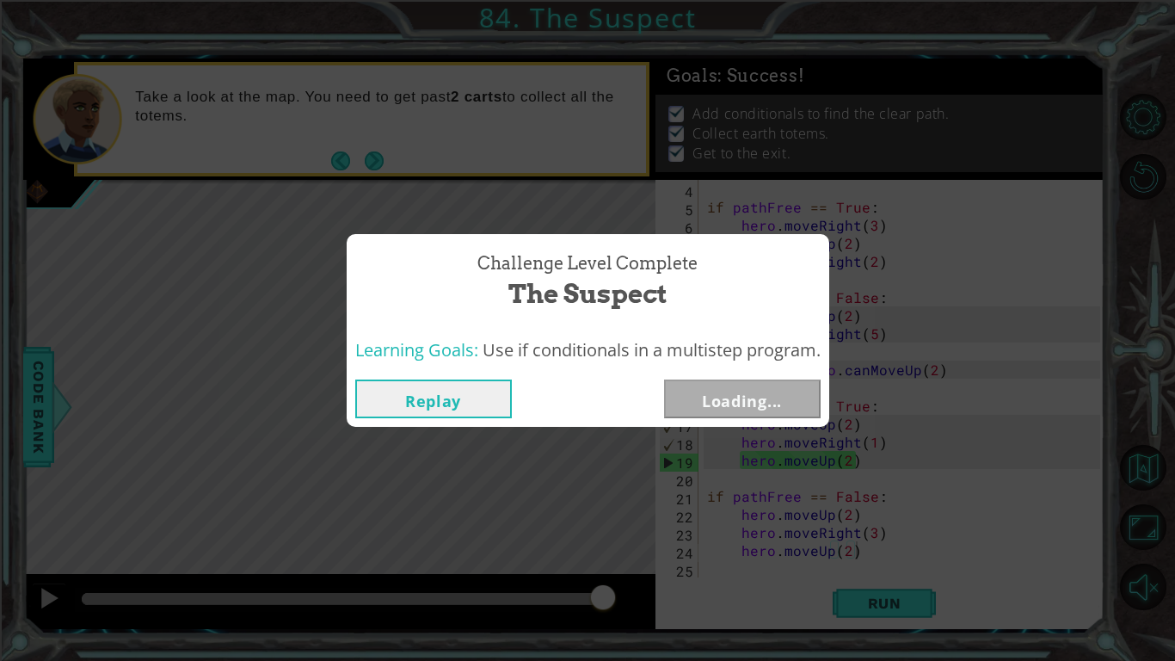
drag, startPoint x: 134, startPoint y: 607, endPoint x: 607, endPoint y: 605, distance: 473.0
click at [607, 514] on body "1 ההההההההההההההההההההההההההההההההההההההההההההההההההההההההההההההההההההההההההההה…" at bounding box center [587, 330] width 1175 height 661
click at [714, 388] on button "Next" at bounding box center [742, 398] width 157 height 39
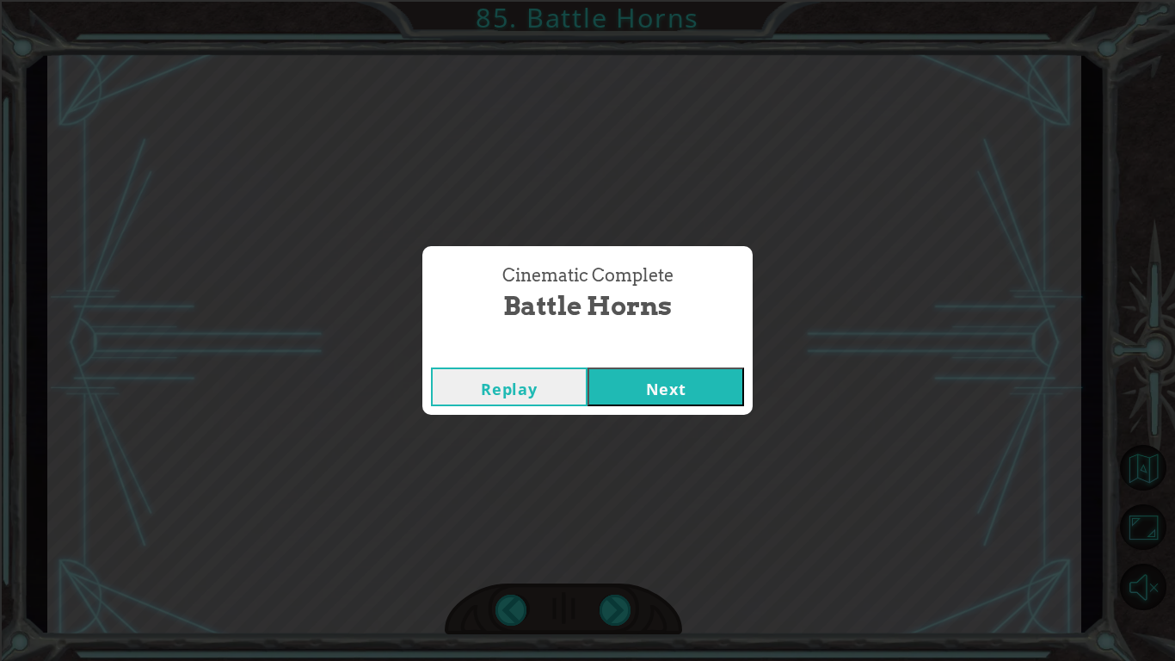
click at [716, 379] on button "Next" at bounding box center [665, 386] width 157 height 39
click at [639, 380] on button "Next" at bounding box center [665, 386] width 157 height 39
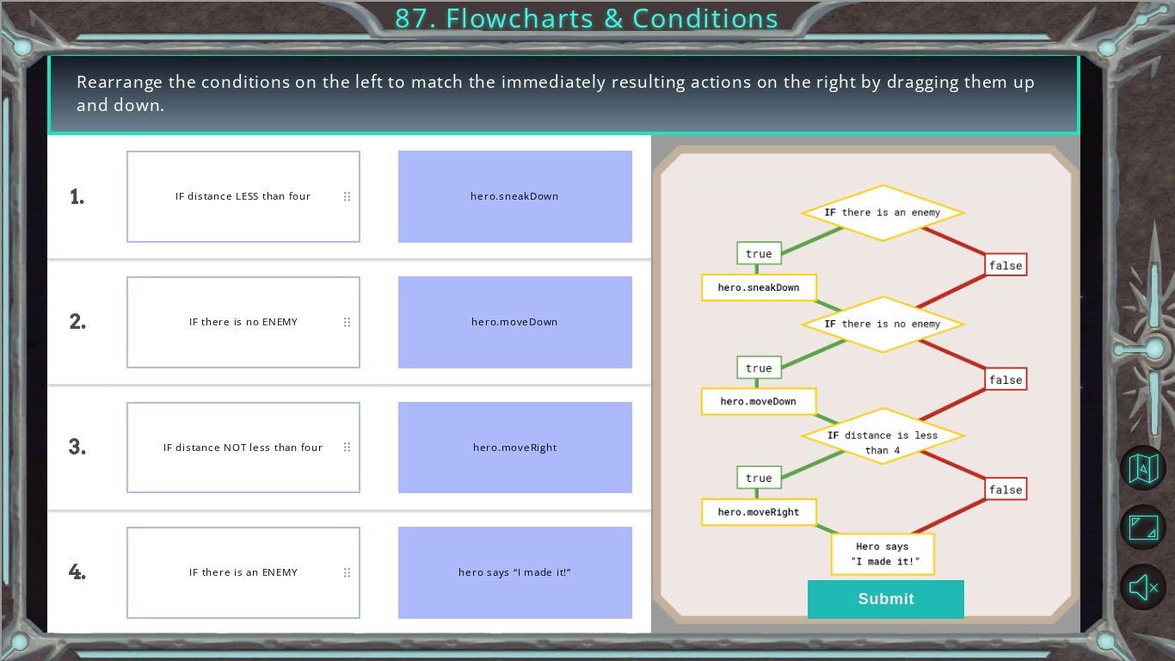
click at [275, 267] on li "IF there is no ENEMY" at bounding box center [244, 322] width 272 height 124
click at [901, 514] on button "Submit" at bounding box center [886, 599] width 157 height 39
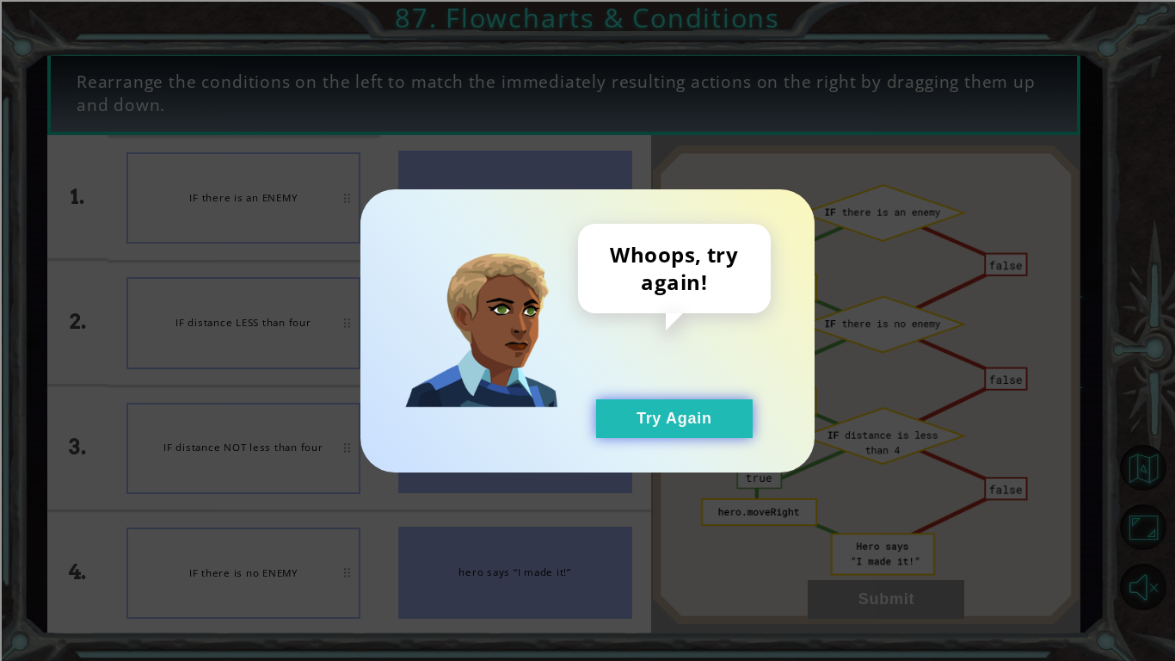
click at [704, 411] on button "Try Again" at bounding box center [674, 418] width 157 height 39
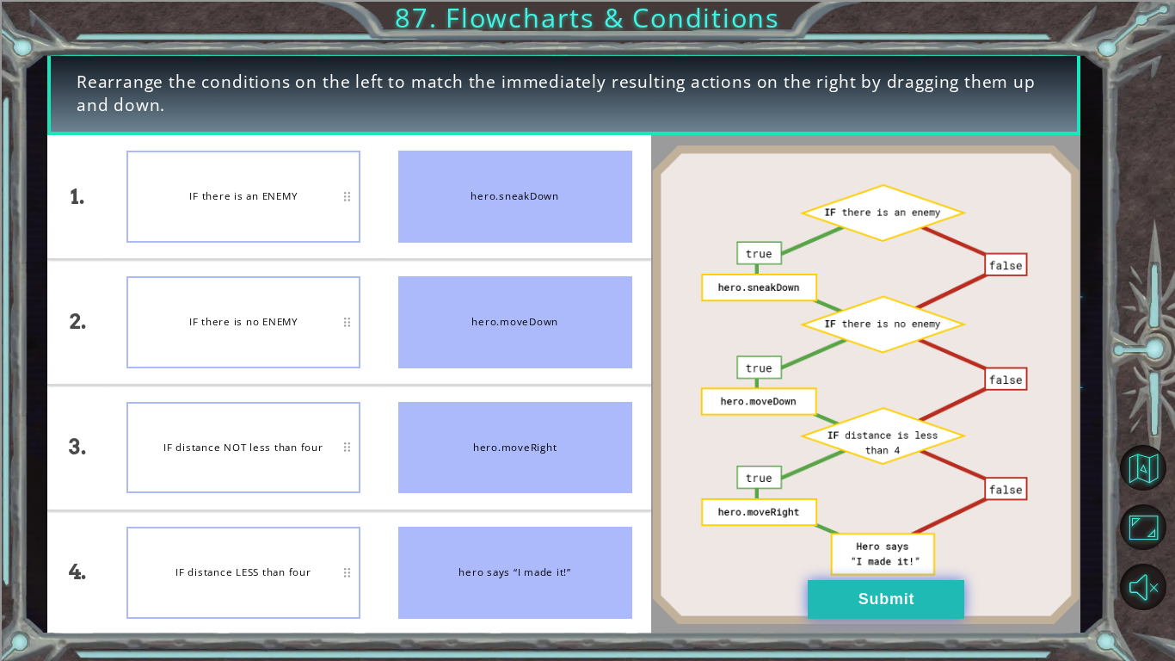
click at [886, 514] on button "Submit" at bounding box center [886, 599] width 157 height 39
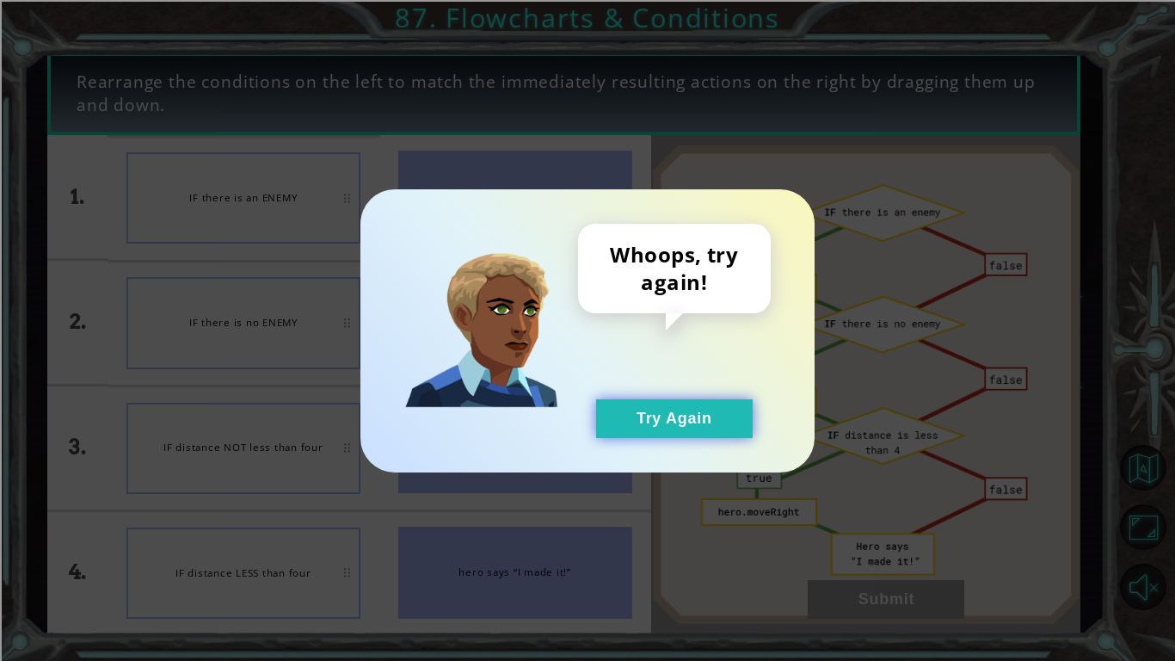
click at [691, 426] on button "Try Again" at bounding box center [674, 418] width 157 height 39
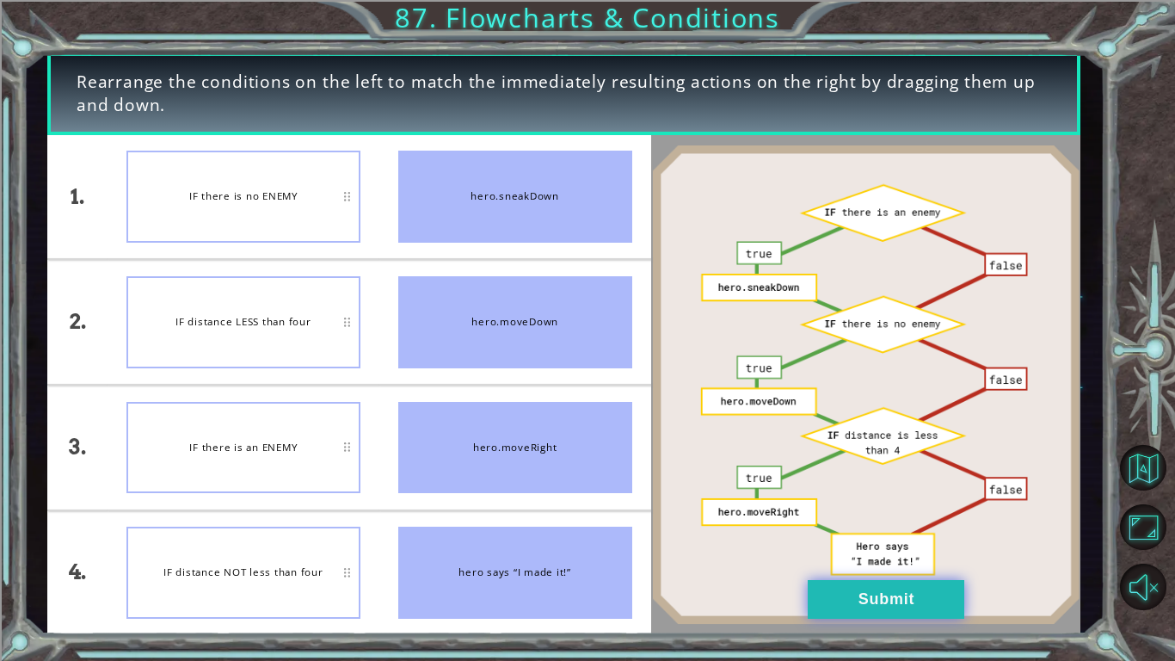
click at [861, 514] on button "Submit" at bounding box center [886, 599] width 157 height 39
click at [893, 514] on button "Submit" at bounding box center [886, 599] width 157 height 39
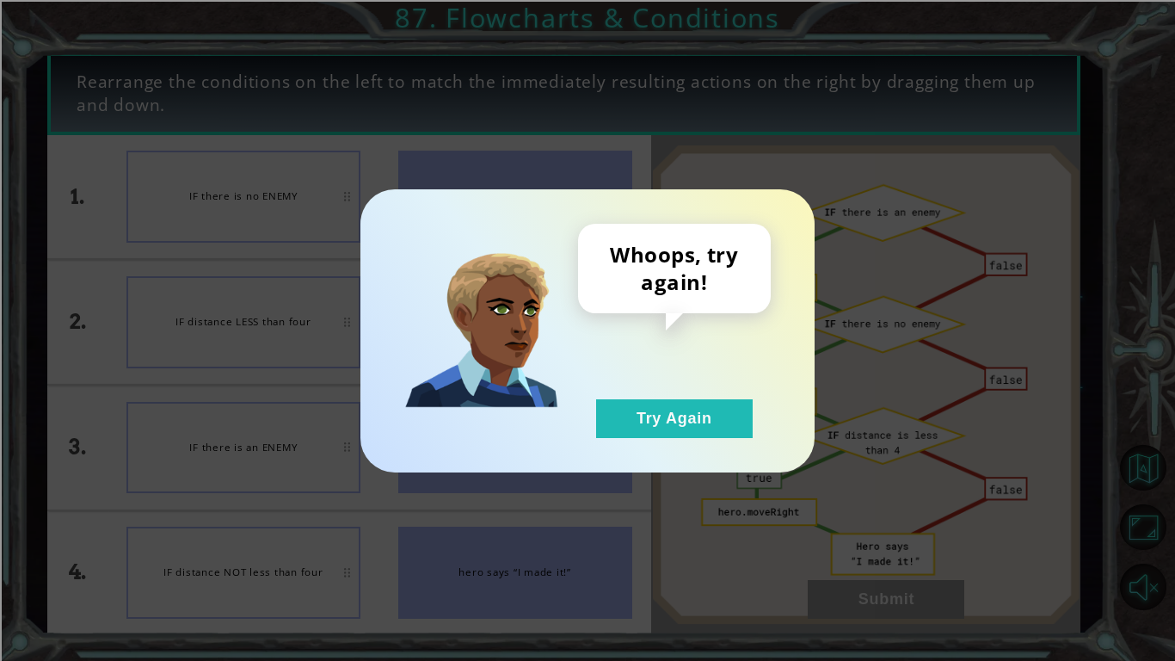
click at [704, 451] on div "Whoops, try again! Try Again" at bounding box center [587, 330] width 454 height 283
click at [713, 432] on button "Try Again" at bounding box center [674, 418] width 157 height 39
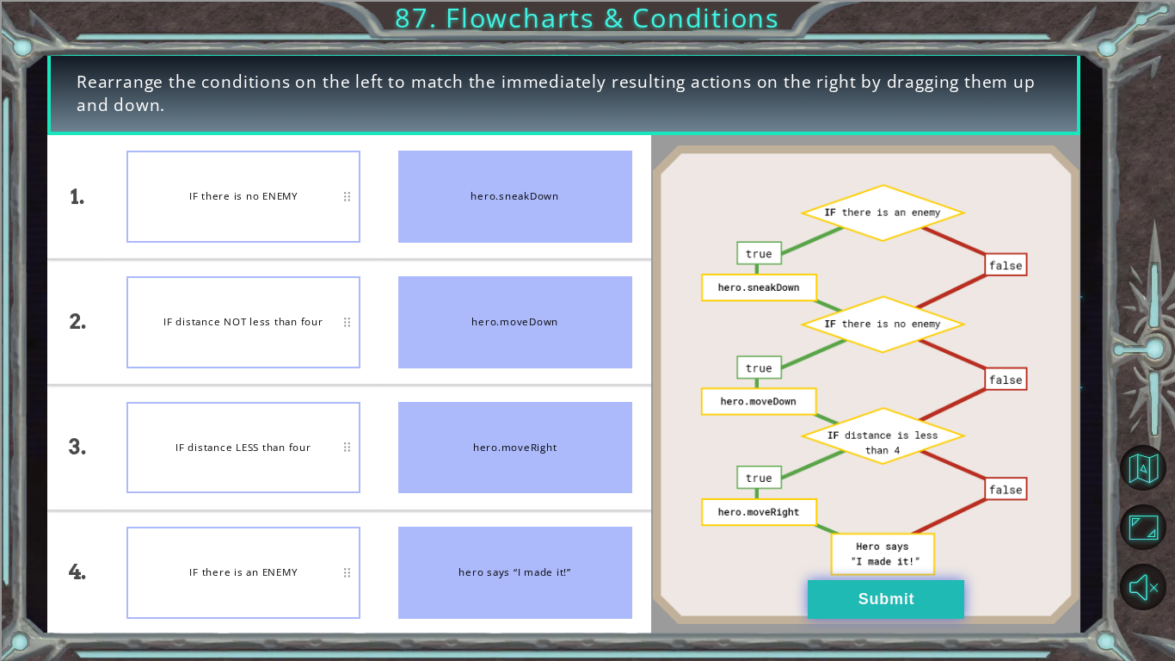
click at [879, 514] on button "Submit" at bounding box center [886, 599] width 157 height 39
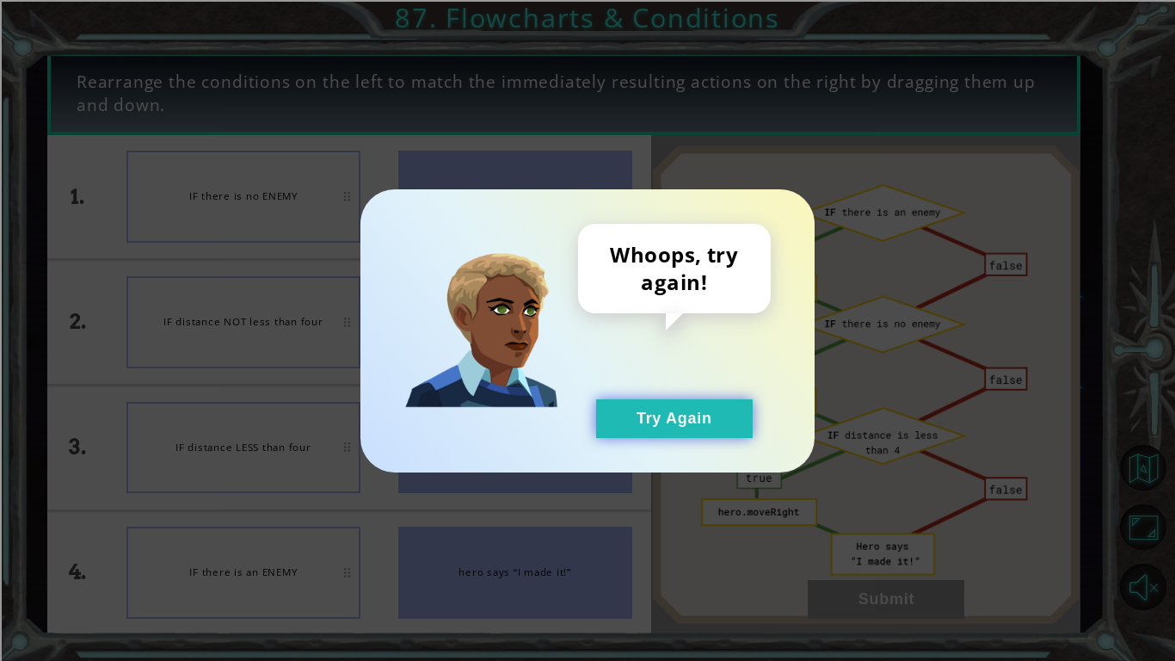
click at [741, 427] on button "Try Again" at bounding box center [674, 418] width 157 height 39
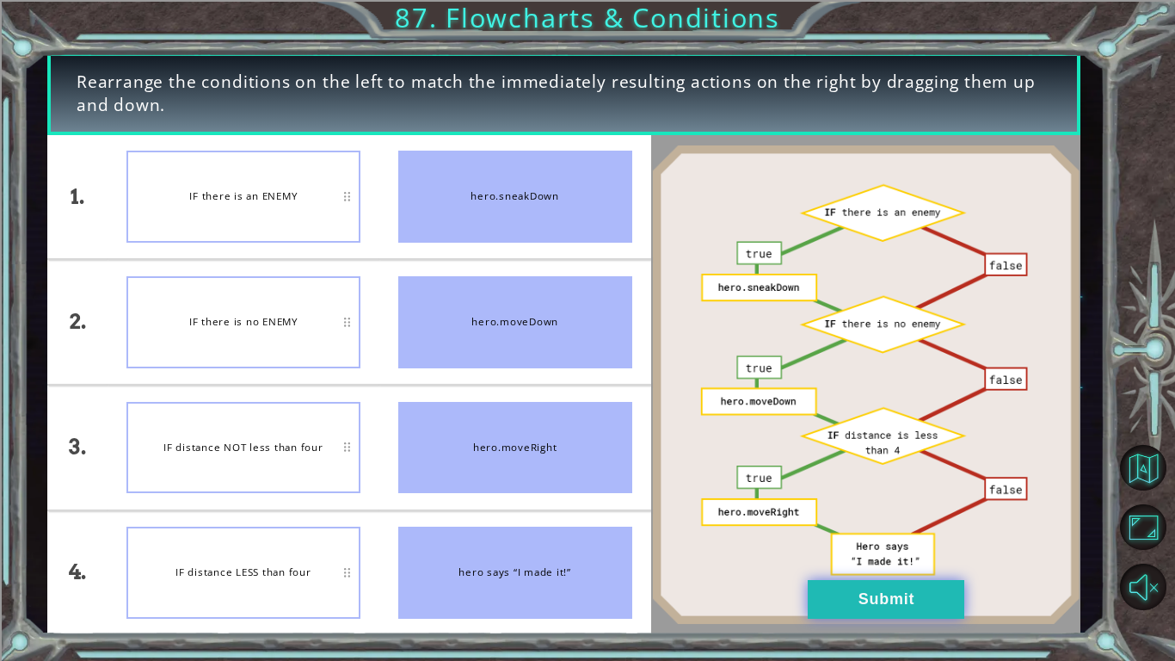
click at [848, 514] on button "Submit" at bounding box center [886, 599] width 157 height 39
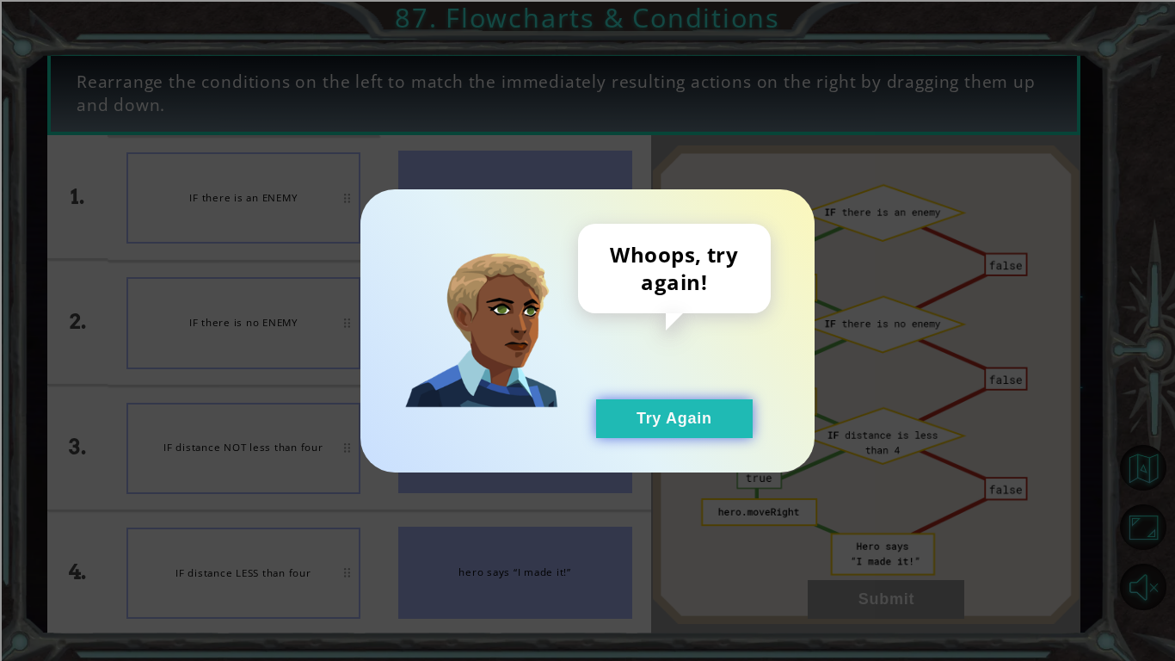
click at [646, 424] on button "Try Again" at bounding box center [674, 418] width 157 height 39
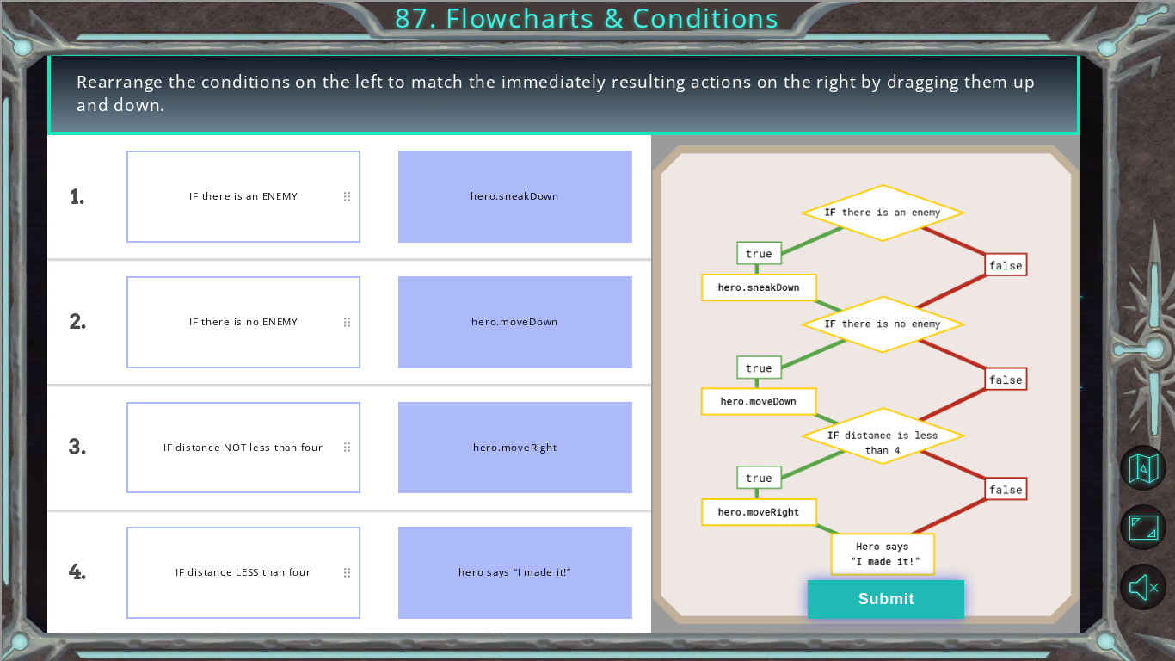
click at [857, 514] on button "Submit" at bounding box center [886, 599] width 157 height 39
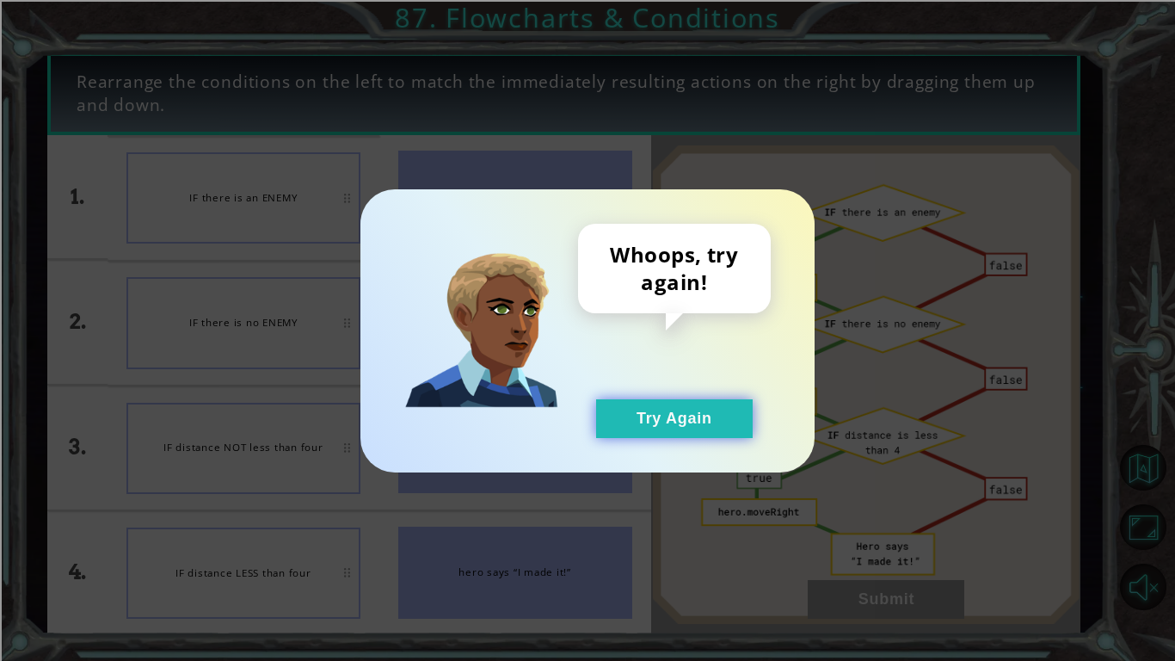
click at [715, 436] on button "Try Again" at bounding box center [674, 418] width 157 height 39
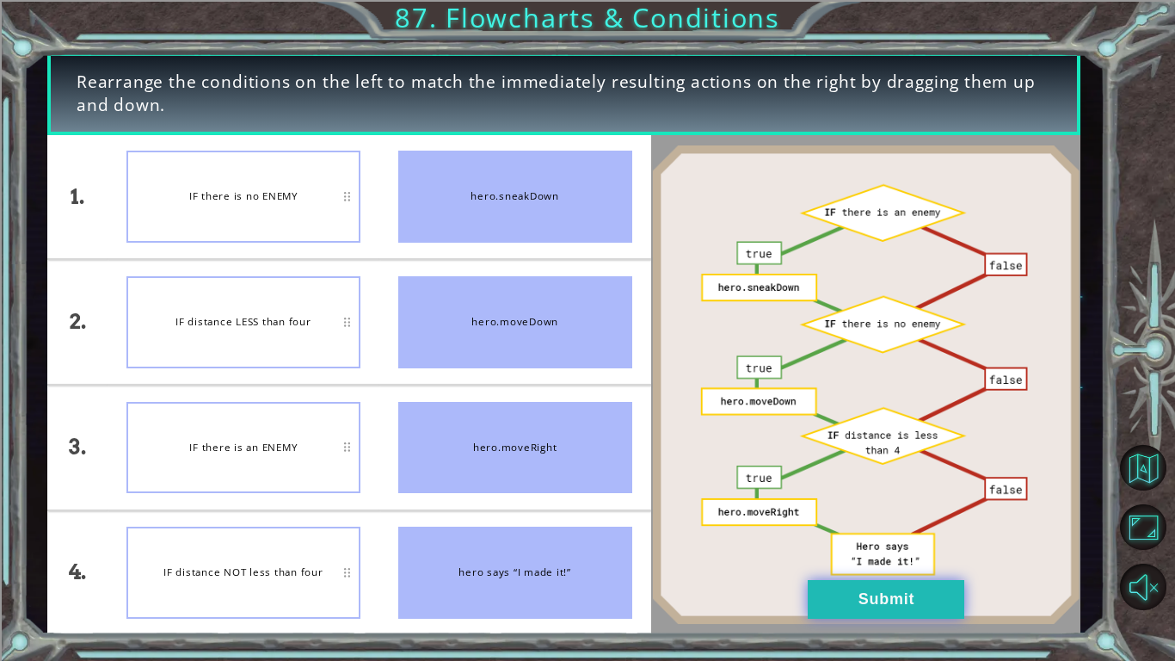
click at [839, 514] on button "Submit" at bounding box center [886, 599] width 157 height 39
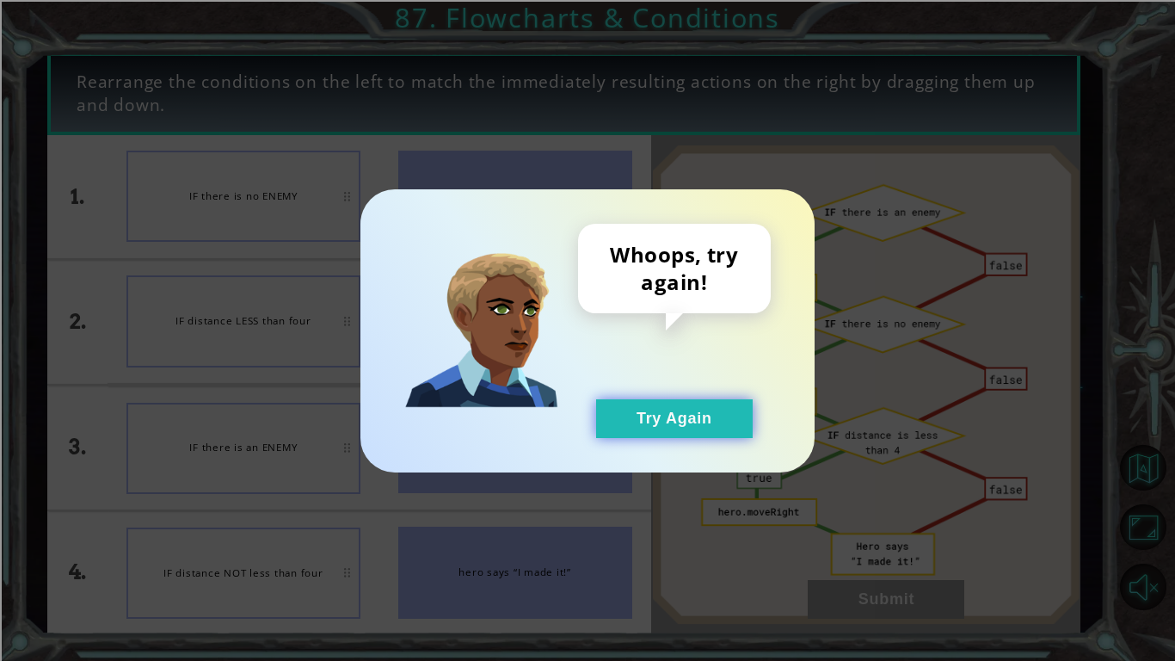
click at [667, 422] on button "Try Again" at bounding box center [674, 418] width 157 height 39
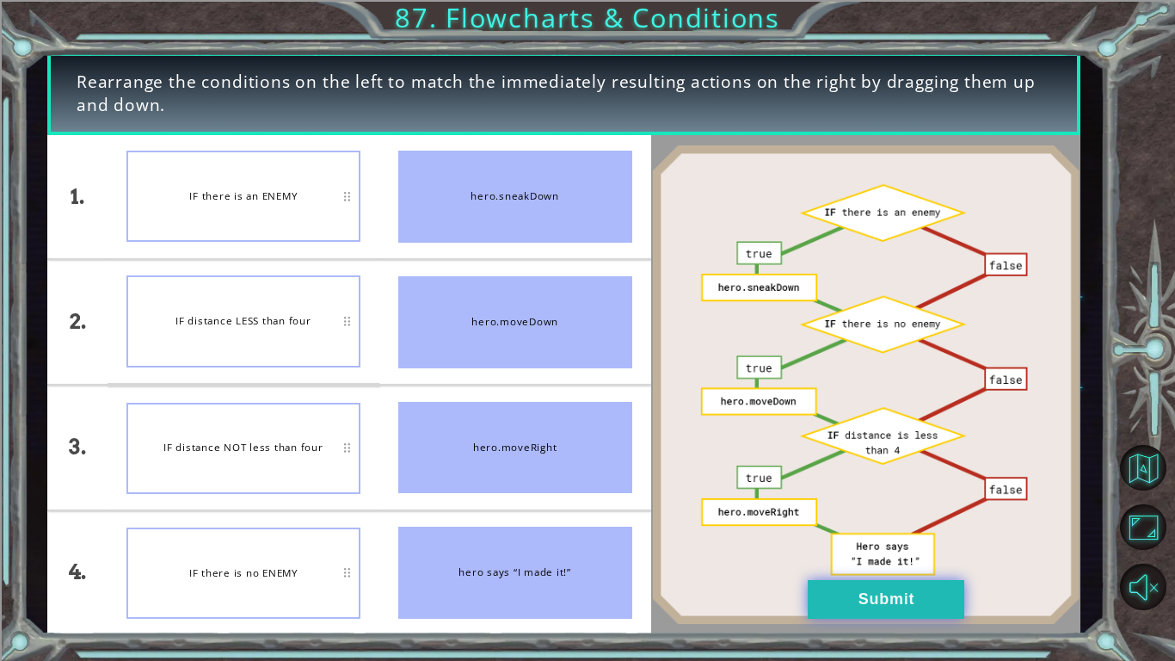
click at [844, 514] on button "Submit" at bounding box center [886, 599] width 157 height 39
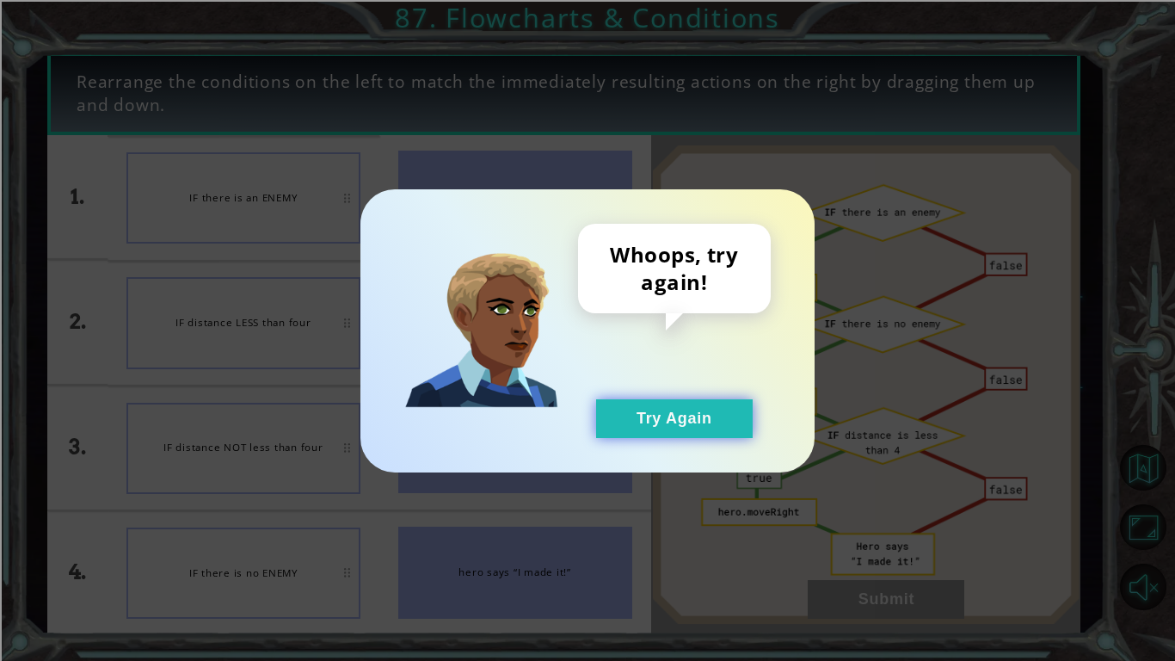
click at [670, 414] on button "Try Again" at bounding box center [674, 418] width 157 height 39
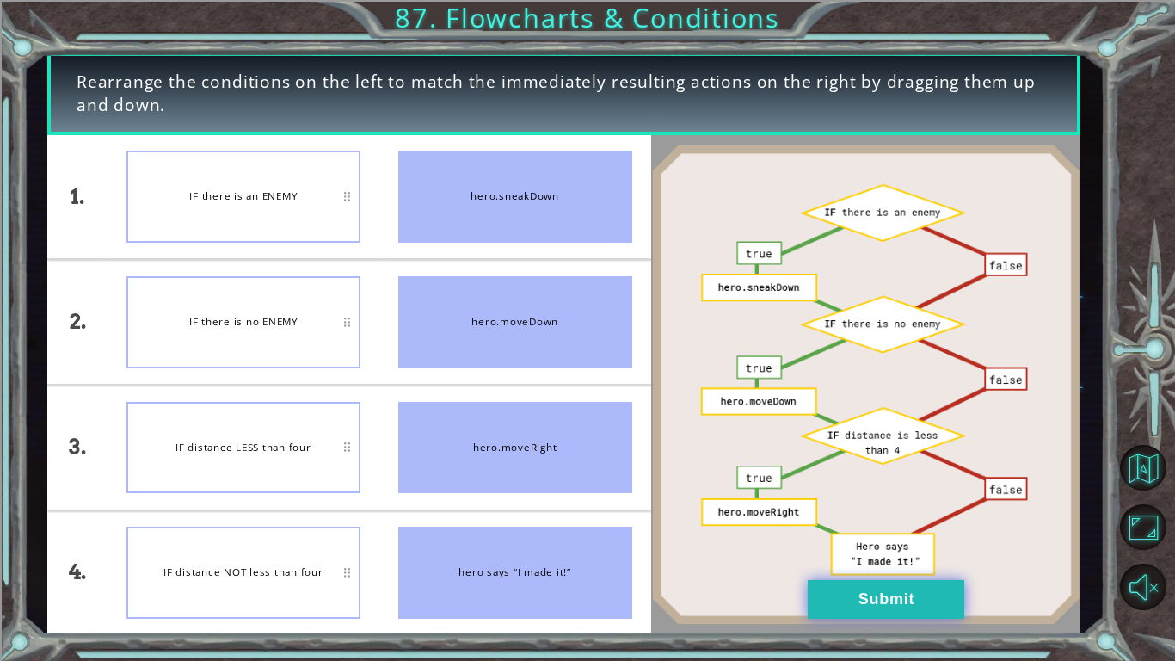
click at [838, 514] on button "Submit" at bounding box center [886, 599] width 157 height 39
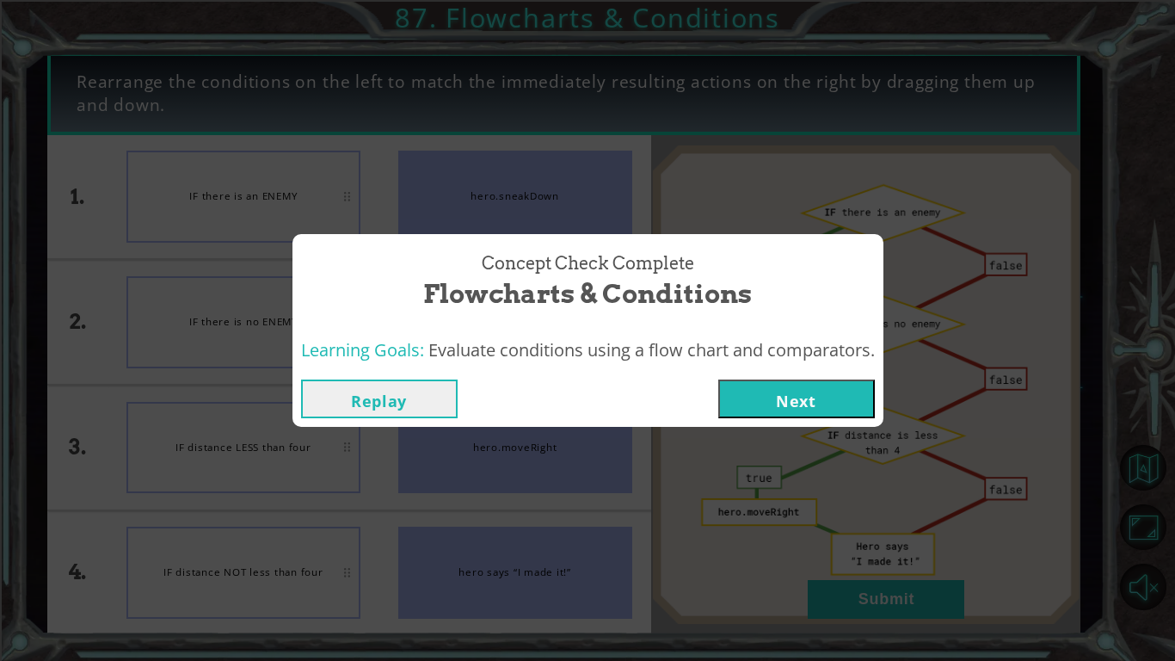
click at [784, 408] on button "Next" at bounding box center [796, 398] width 157 height 39
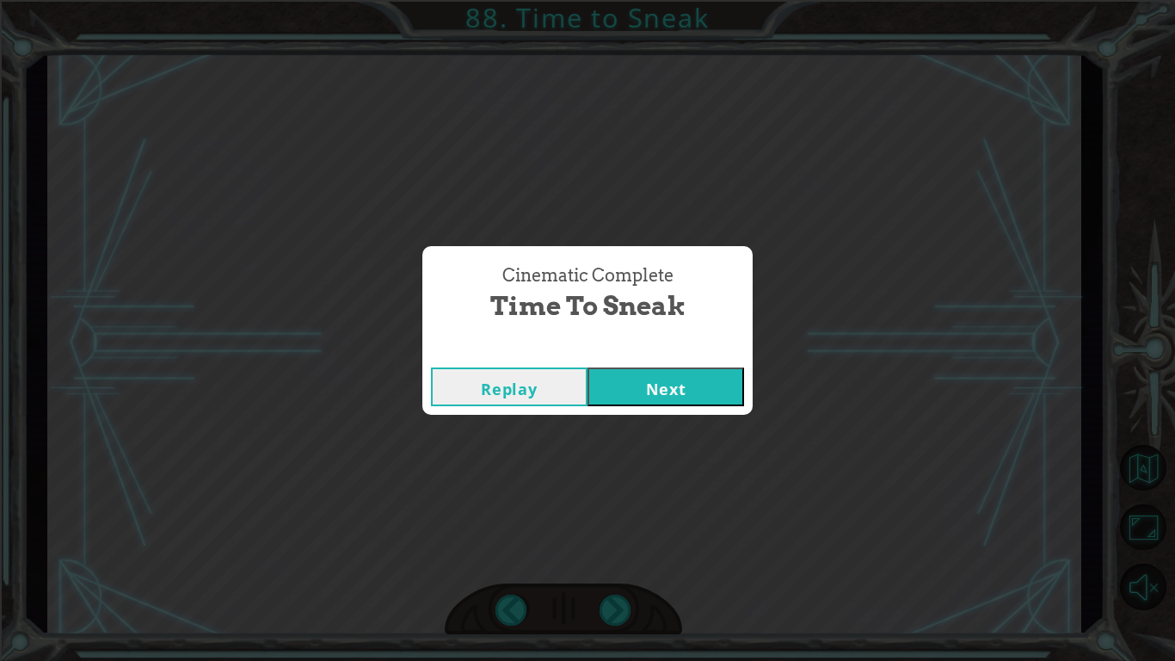
click at [661, 389] on button "Next" at bounding box center [665, 386] width 157 height 39
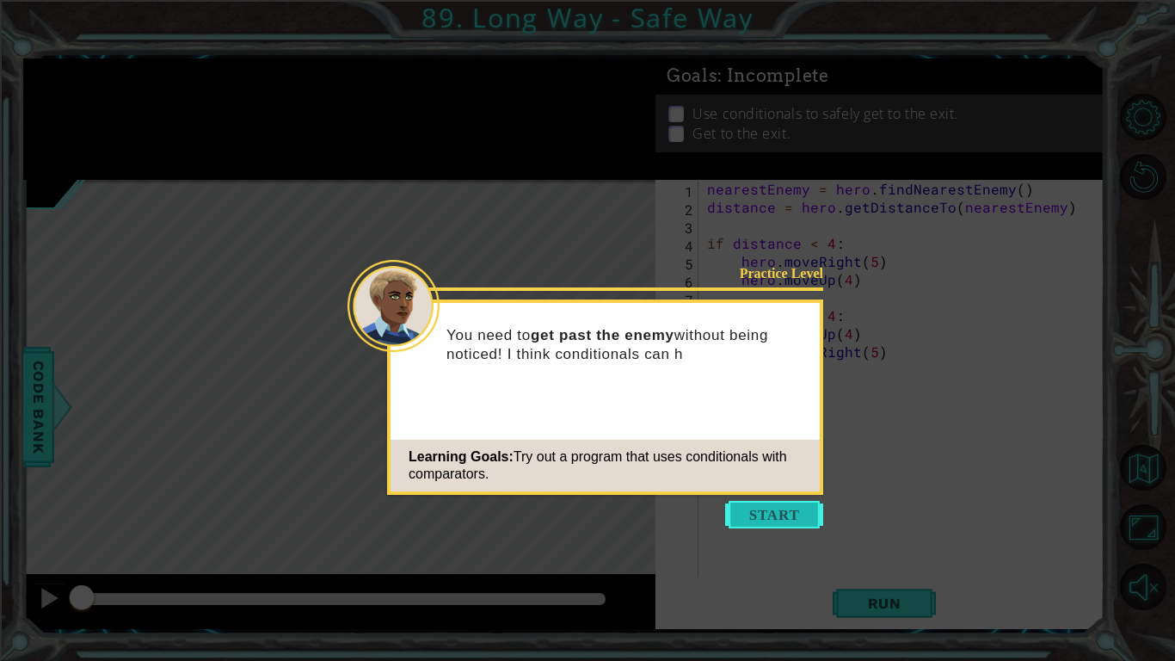
click at [796, 509] on button "Start" at bounding box center [774, 515] width 98 height 28
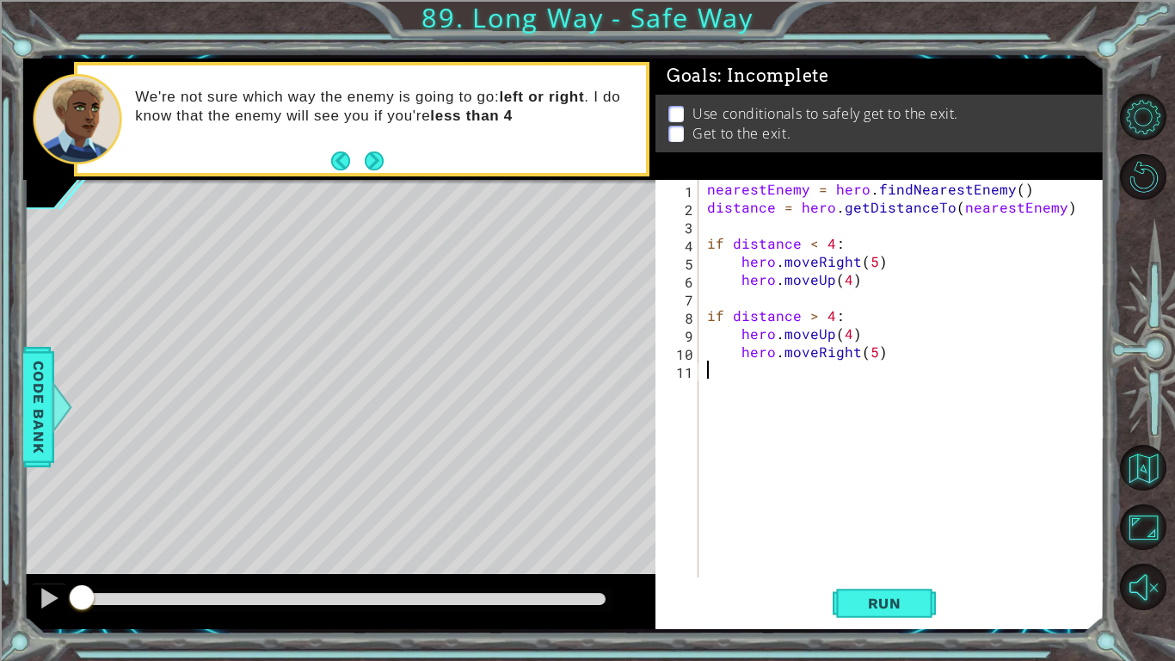
click at [922, 350] on div "nearestEnemy = hero . findNearestEnemy ( ) distance = hero . getDistanceTo ( ne…" at bounding box center [906, 396] width 405 height 433
type textarea "hero.moveRight(5)"
click at [889, 514] on span "Run" at bounding box center [885, 602] width 68 height 17
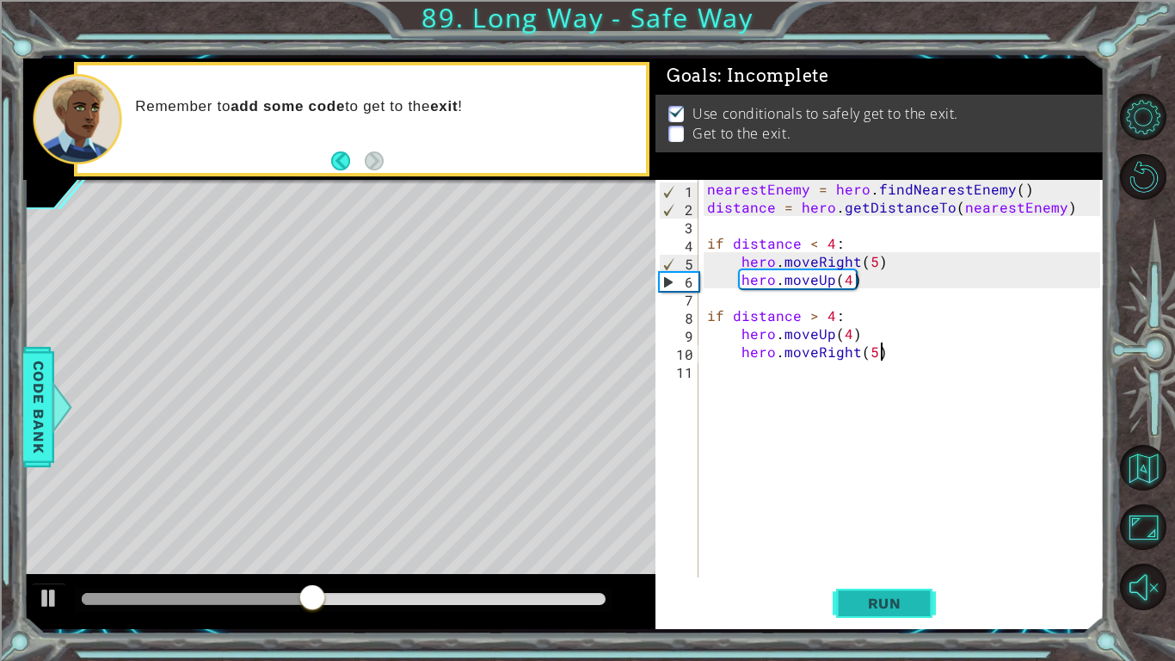
click at [880, 514] on span "Run" at bounding box center [885, 602] width 68 height 17
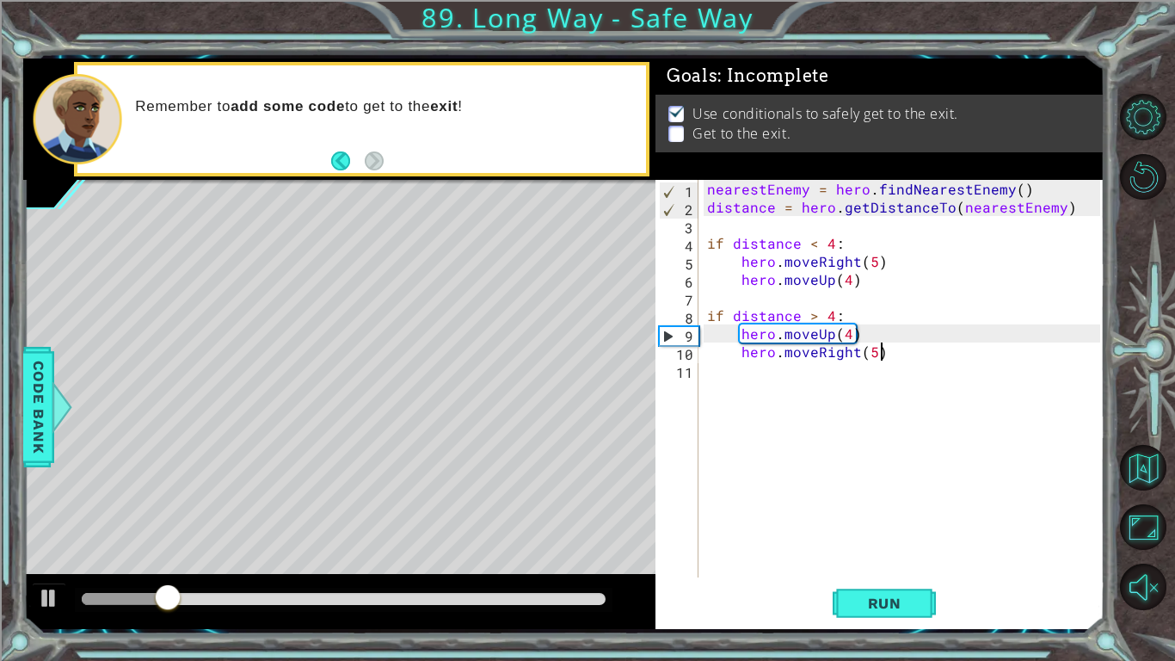
click at [933, 363] on div "nearestEnemy = hero . findNearestEnemy ( ) distance = hero . getDistanceTo ( ne…" at bounding box center [906, 396] width 405 height 433
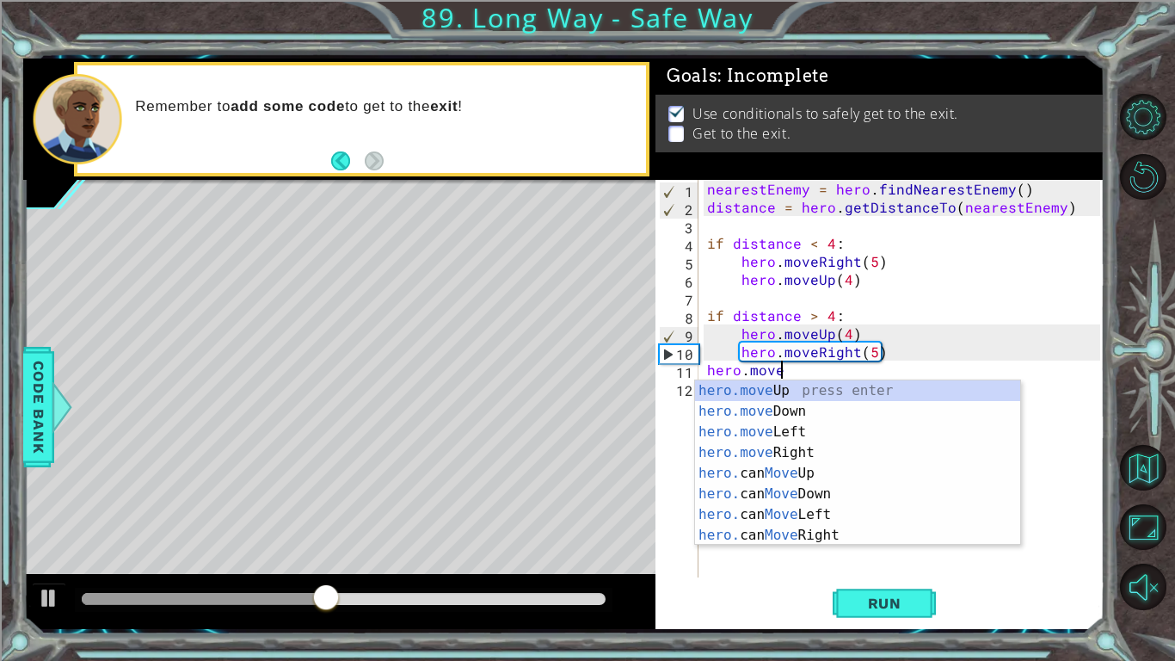
scroll to position [0, 3]
click at [955, 391] on div "hero.move Up press enter hero.move Down press enter hero.move Left press enter …" at bounding box center [857, 483] width 325 height 206
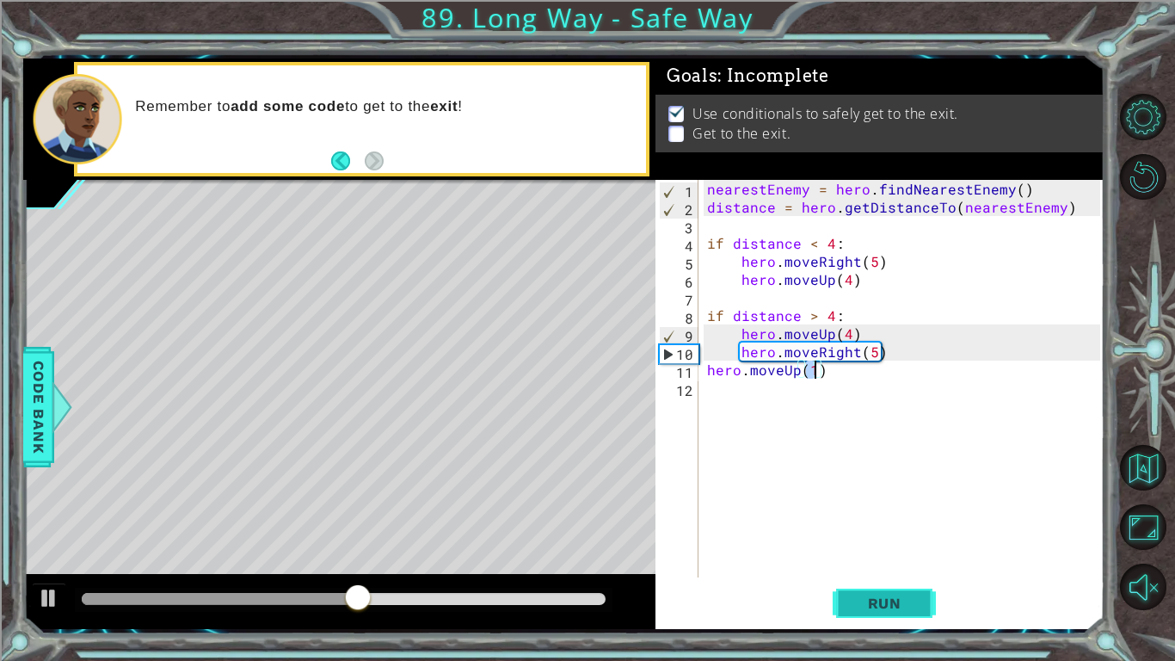
type textarea "hero.moveUp(1)"
click at [917, 514] on button "Run" at bounding box center [884, 603] width 103 height 45
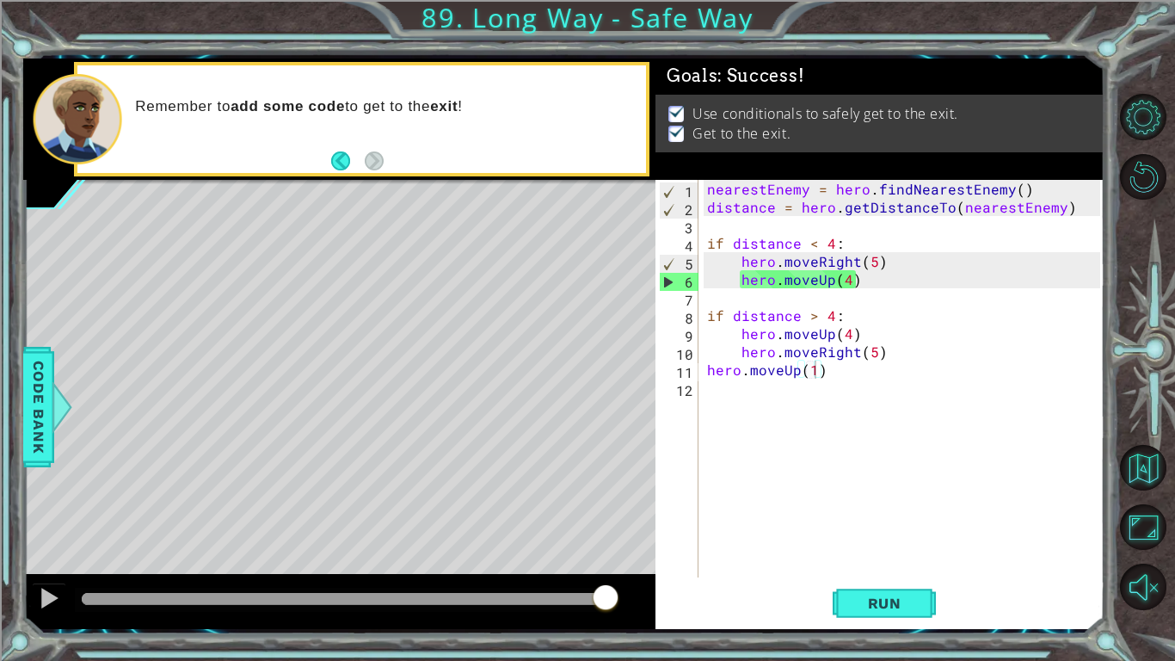
drag, startPoint x: 143, startPoint y: 583, endPoint x: 751, endPoint y: 617, distance: 609.0
click at [751, 514] on body "1 ההההההההההההההההההההההההההההההההההההההההההההההההההההההההההההההההההההההההההההה…" at bounding box center [587, 330] width 1175 height 661
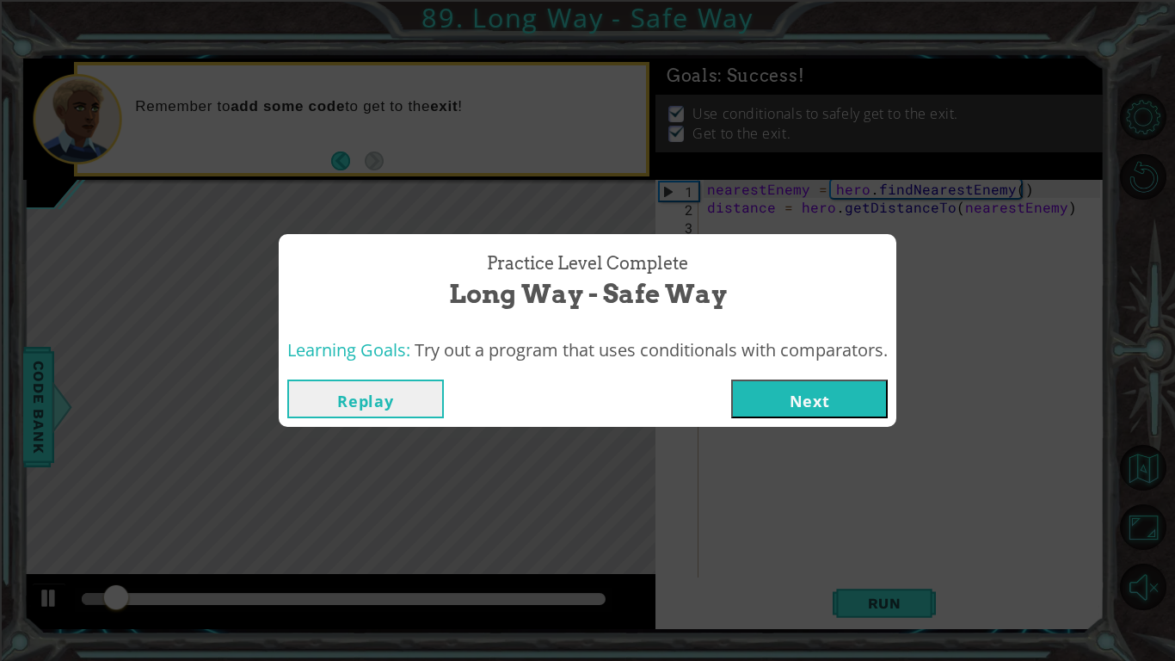
click at [786, 411] on button "Next" at bounding box center [809, 398] width 157 height 39
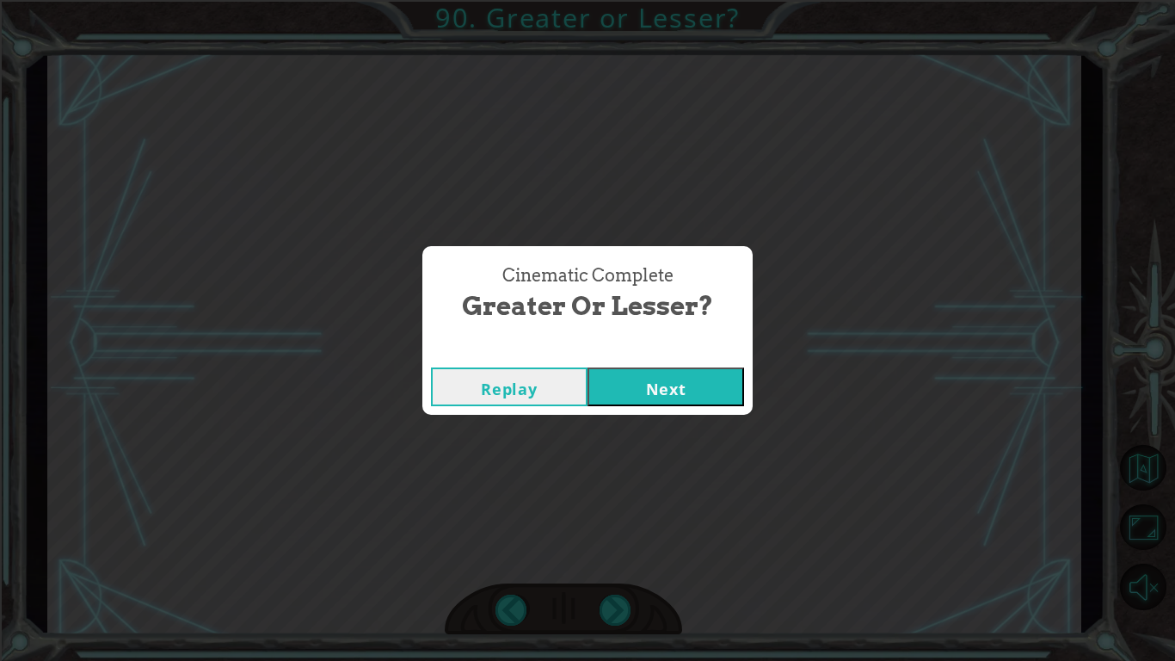
click at [698, 378] on button "Next" at bounding box center [665, 386] width 157 height 39
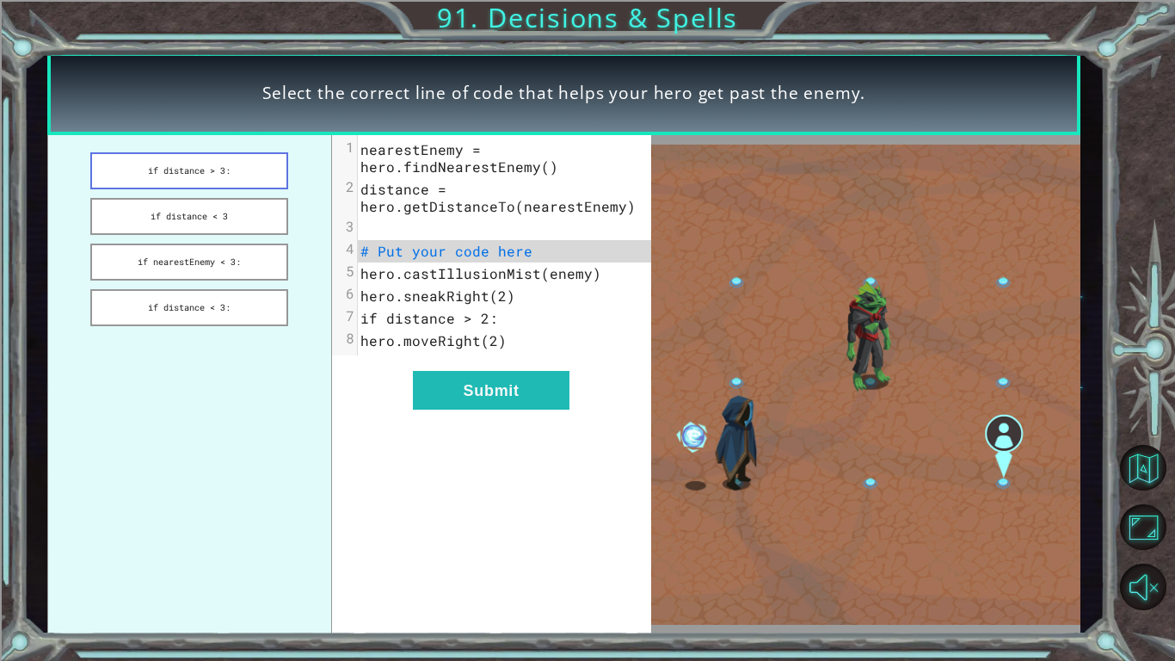
click at [216, 175] on button "if distance > 3:" at bounding box center [189, 170] width 198 height 37
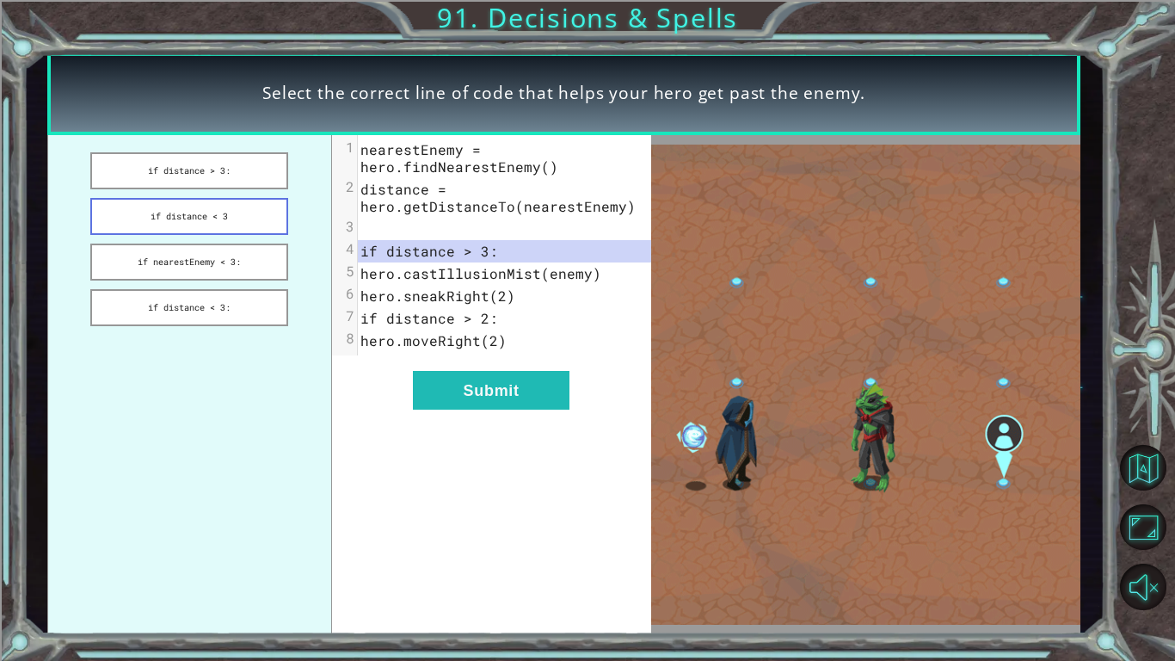
click at [224, 201] on button "if distance < 3" at bounding box center [189, 216] width 198 height 37
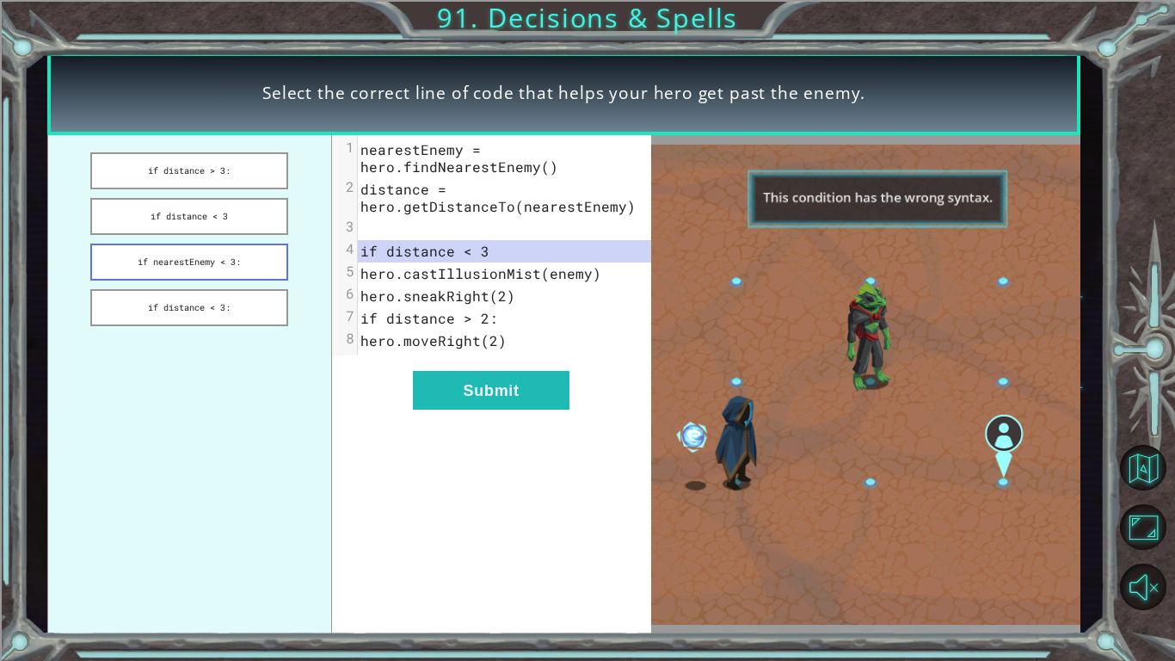
click at [240, 243] on button "if nearestEnemy < 3:" at bounding box center [189, 261] width 198 height 37
click at [256, 300] on button "if distance < 3:" at bounding box center [189, 307] width 198 height 37
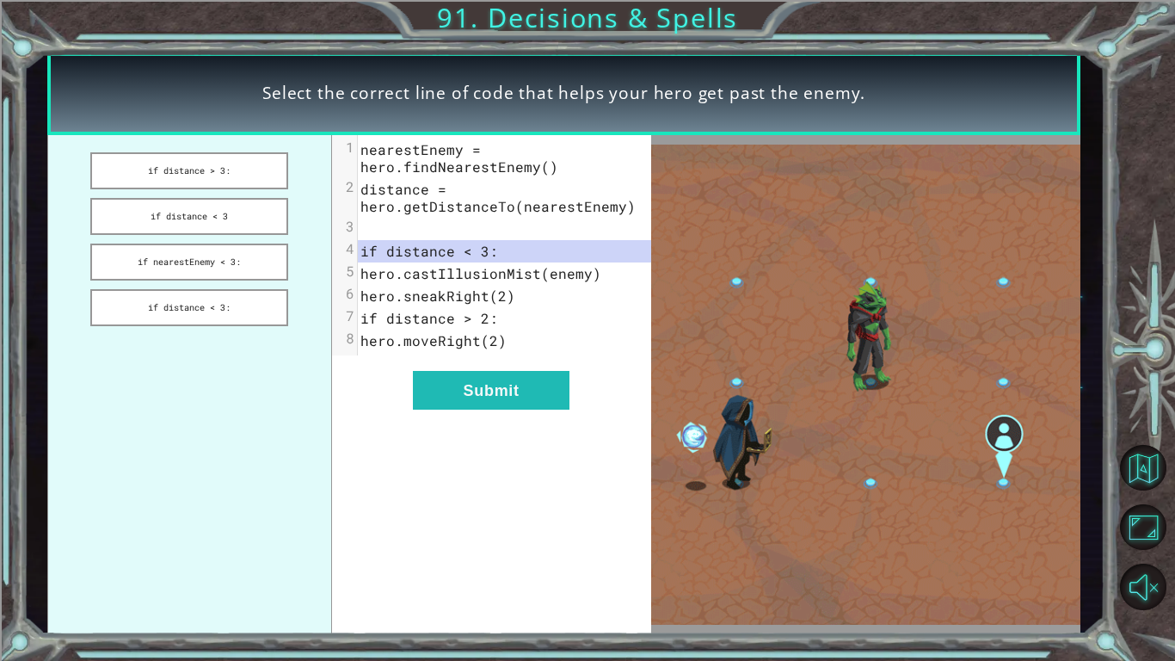
click at [509, 367] on div "xxxxxxxxxx 8 1 nearestEnemy = hero.findNearestEnemy() 2 distance = hero.getDist…" at bounding box center [491, 385] width 319 height 500
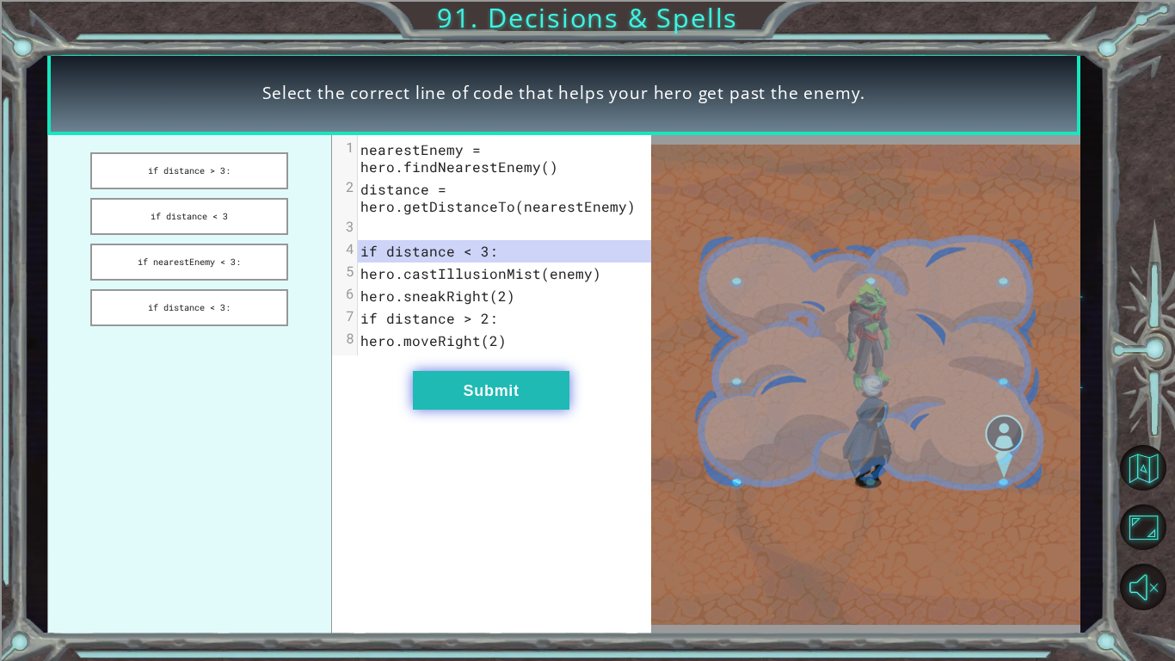
click at [523, 386] on button "Submit" at bounding box center [491, 390] width 157 height 39
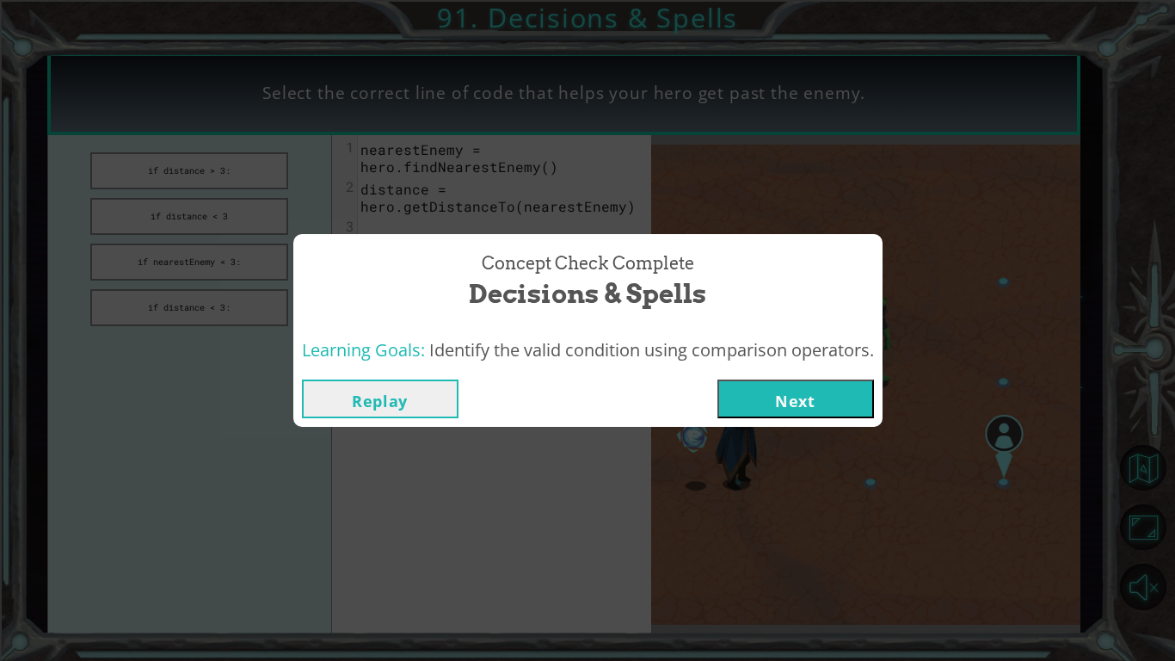
click at [800, 407] on button "Next" at bounding box center [795, 398] width 157 height 39
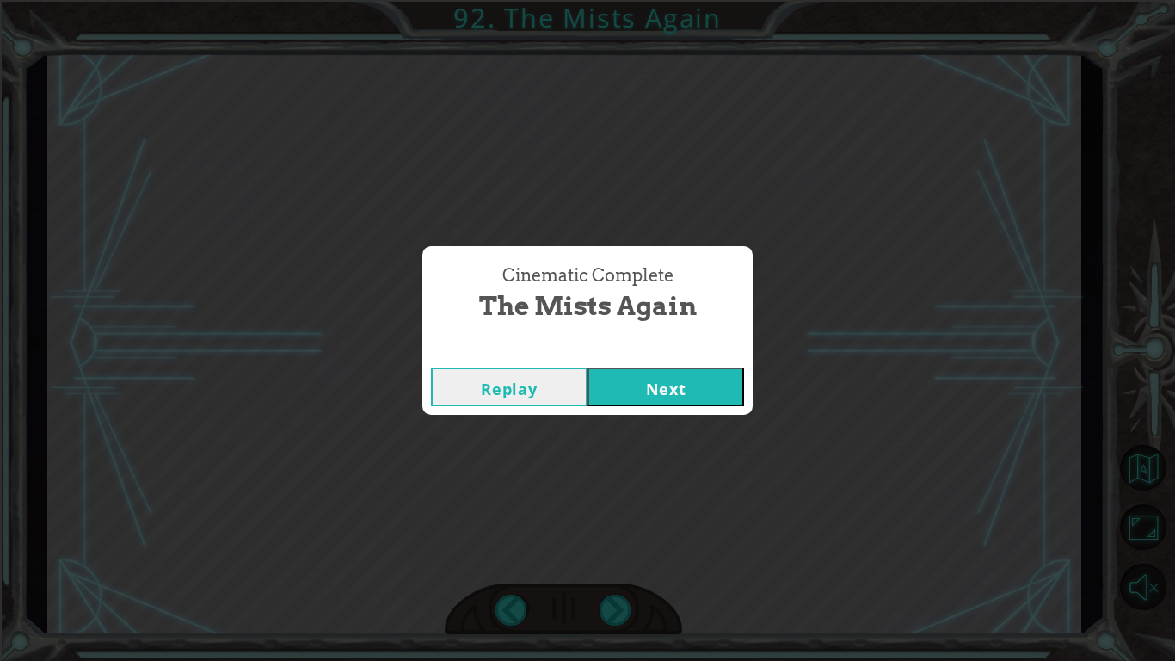
click at [676, 384] on button "Next" at bounding box center [665, 386] width 157 height 39
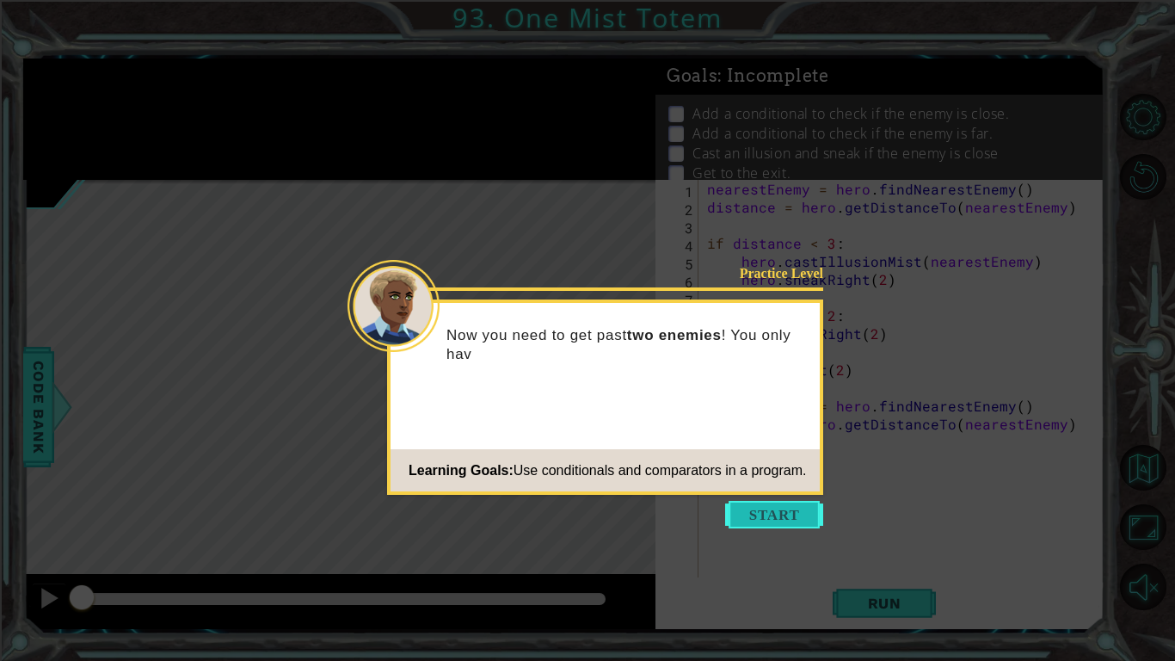
click at [768, 506] on button "Start" at bounding box center [774, 515] width 98 height 28
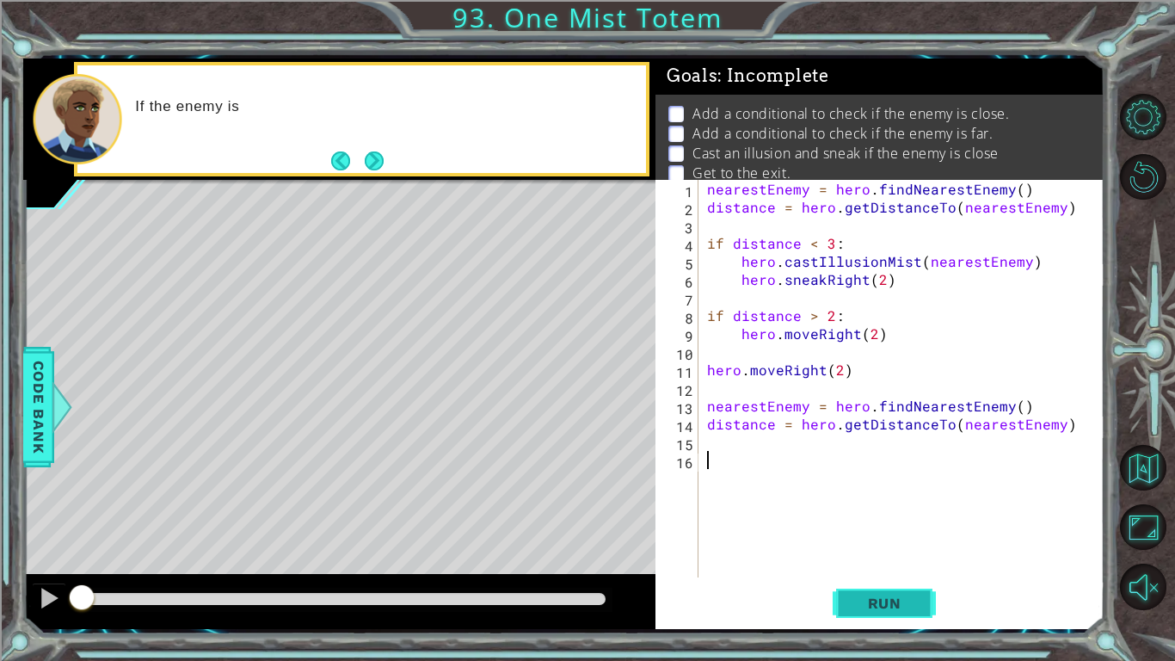
click at [890, 514] on span "Run" at bounding box center [885, 602] width 68 height 17
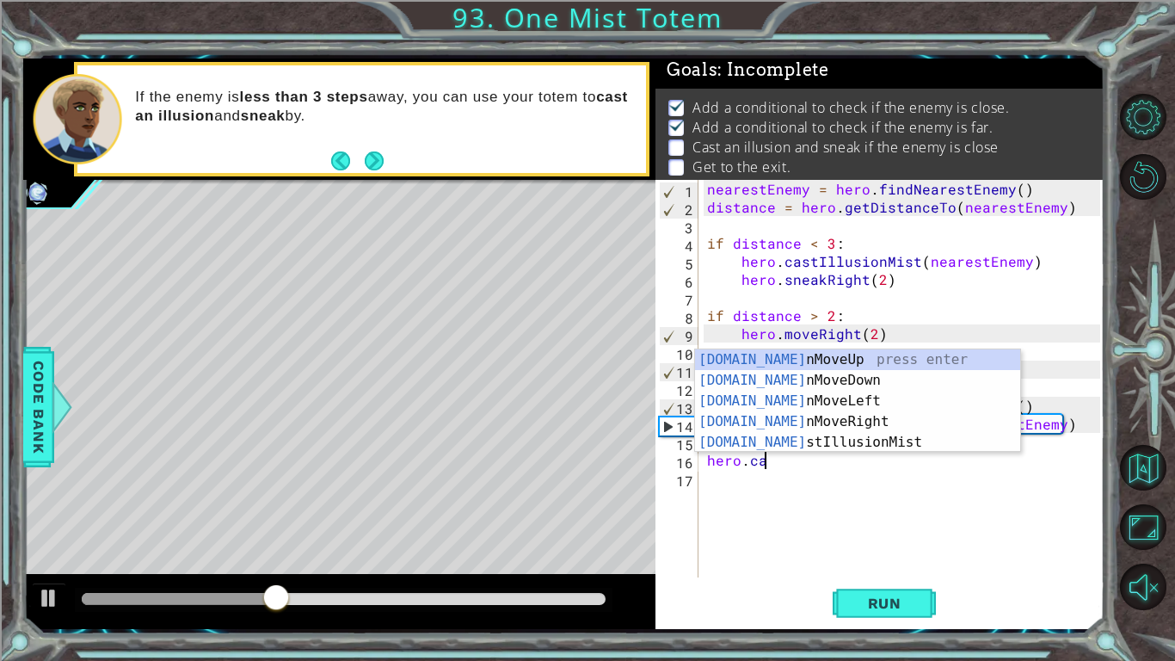
scroll to position [0, 3]
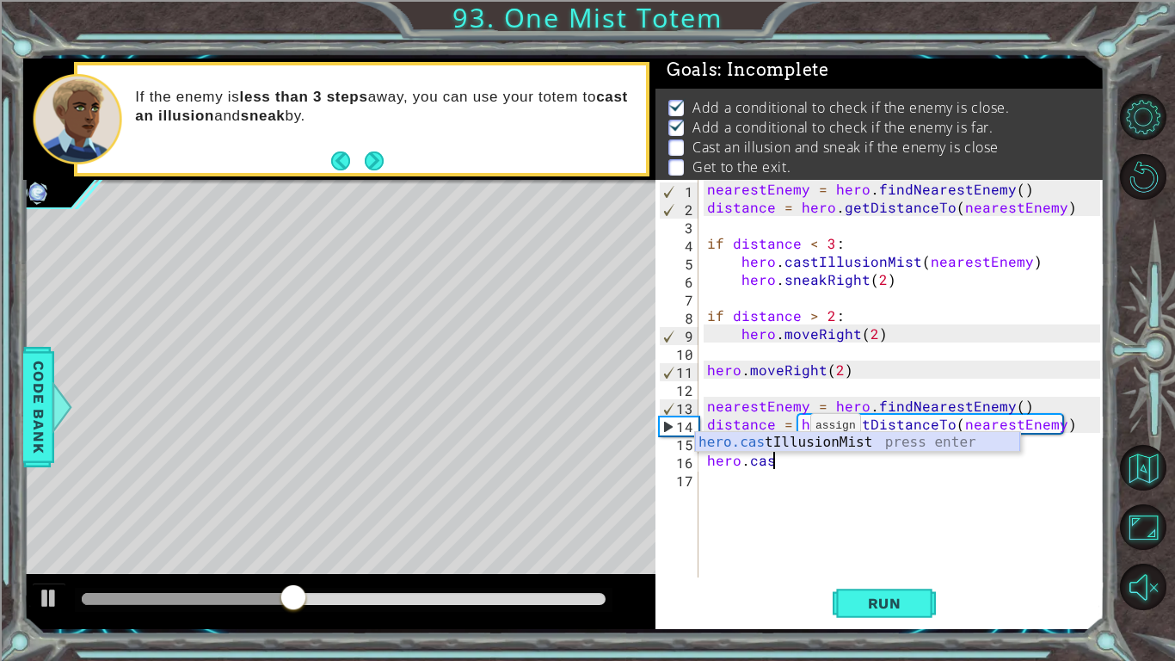
click at [799, 444] on div "hero.cas tIllusionMist press enter" at bounding box center [857, 463] width 325 height 62
type textarea "hero.castIllusionMist(friend)"
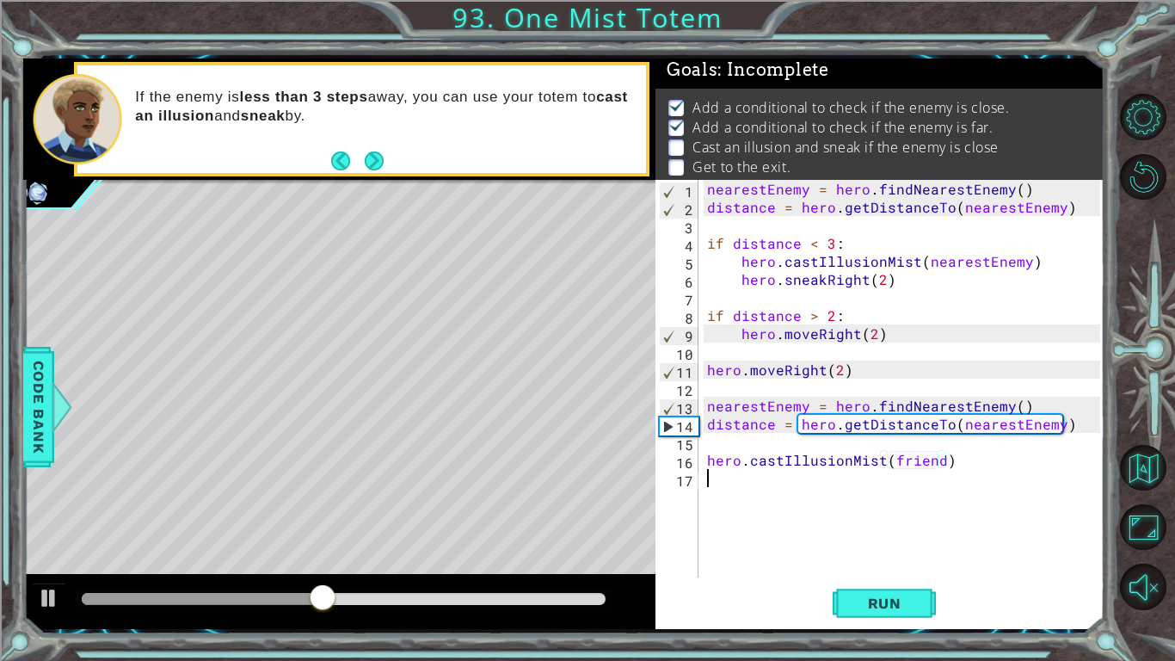
click at [960, 485] on div "nearestEnemy = hero . findNearestEnemy ( ) distance = hero . getDistanceTo ( ne…" at bounding box center [906, 396] width 405 height 433
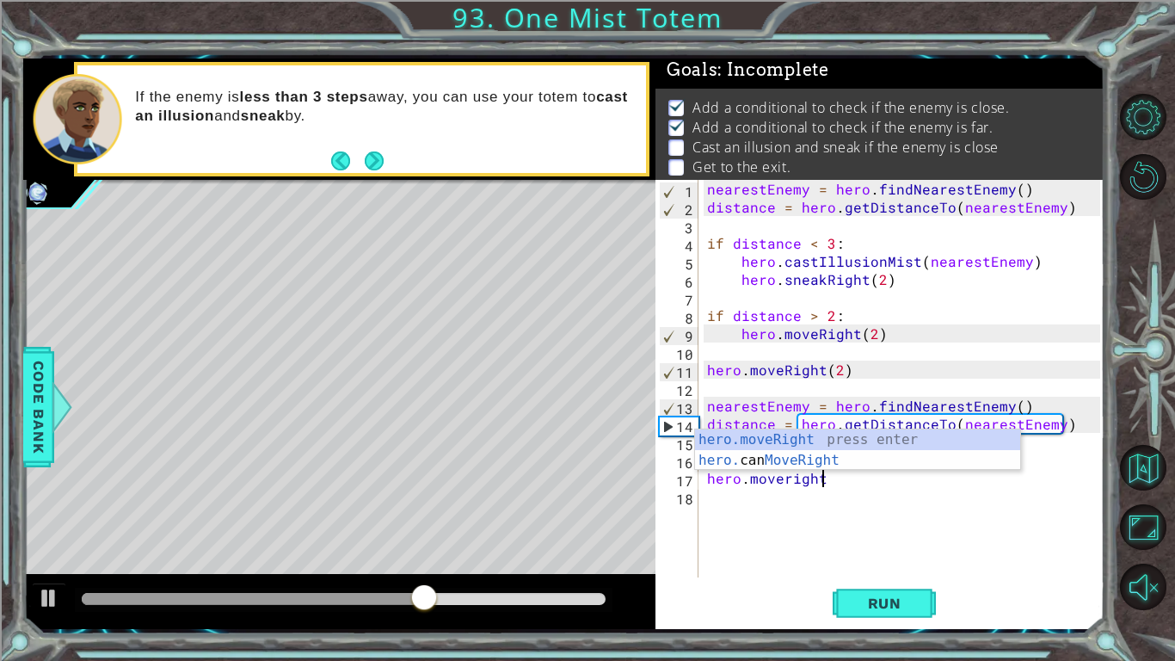
scroll to position [0, 6]
click at [937, 444] on div "hero.moveRight press enter hero. can MoveRight press enter" at bounding box center [857, 470] width 325 height 83
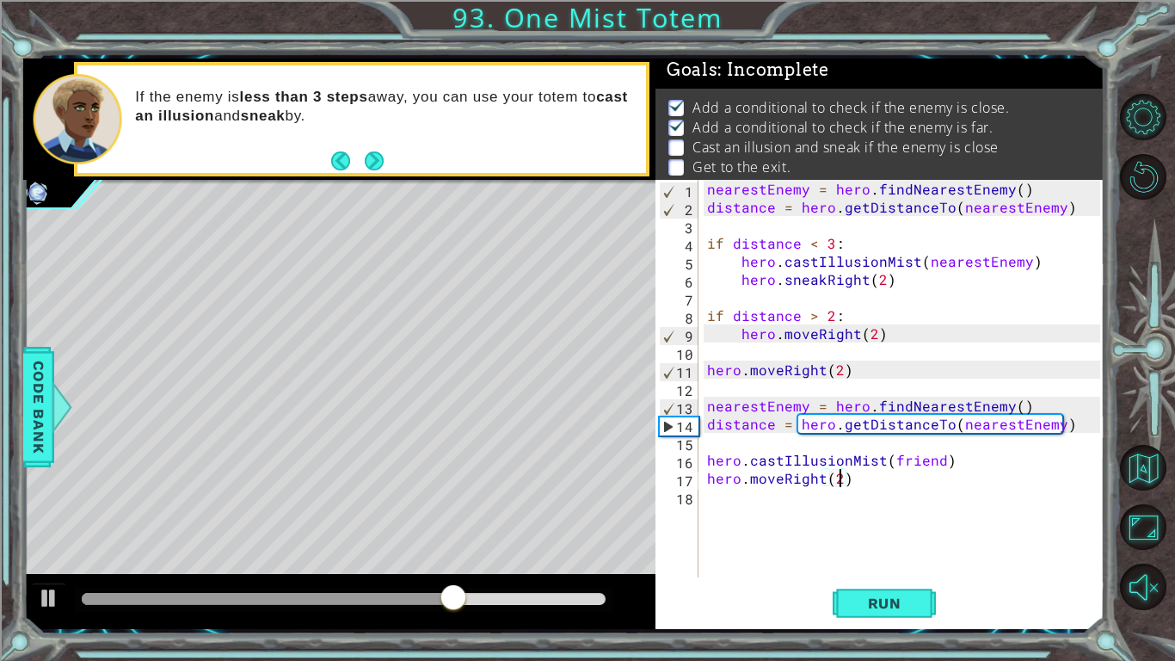
scroll to position [0, 8]
click at [883, 514] on button "Run" at bounding box center [884, 603] width 103 height 45
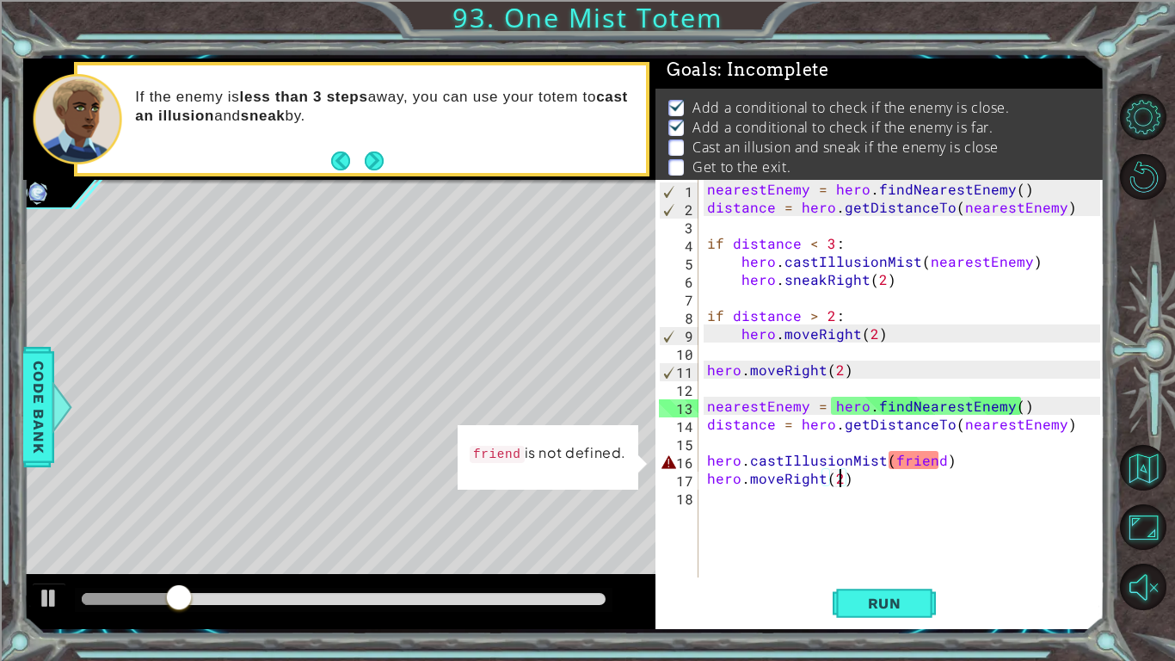
click at [884, 461] on div "nearestEnemy = hero . findNearestEnemy ( ) distance = hero . getDistanceTo ( ne…" at bounding box center [906, 396] width 405 height 433
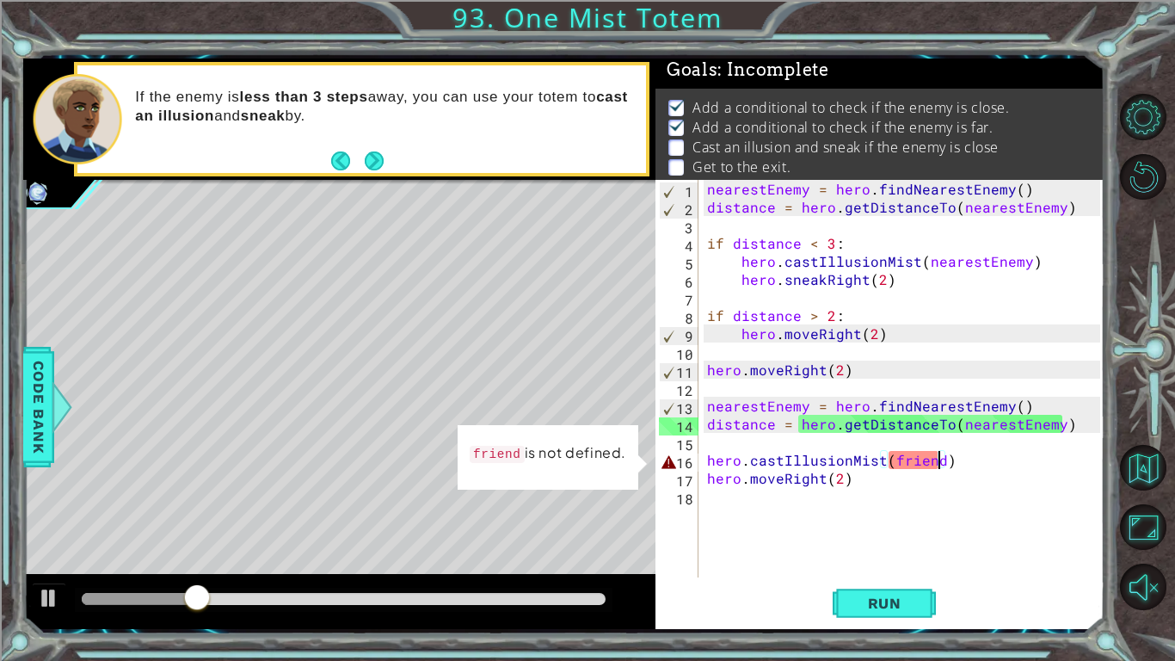
click at [939, 464] on div "nearestEnemy = hero . findNearestEnemy ( ) distance = hero . getDistanceTo ( ne…" at bounding box center [906, 396] width 405 height 433
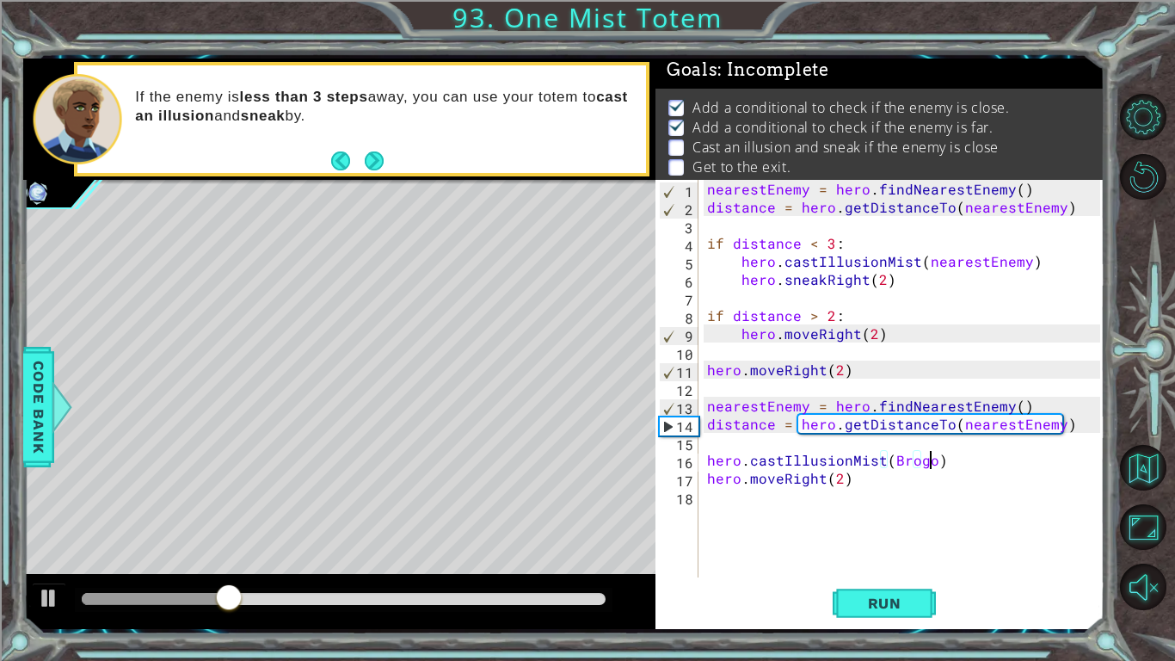
scroll to position [0, 13]
click at [896, 514] on span "Run" at bounding box center [885, 602] width 68 height 17
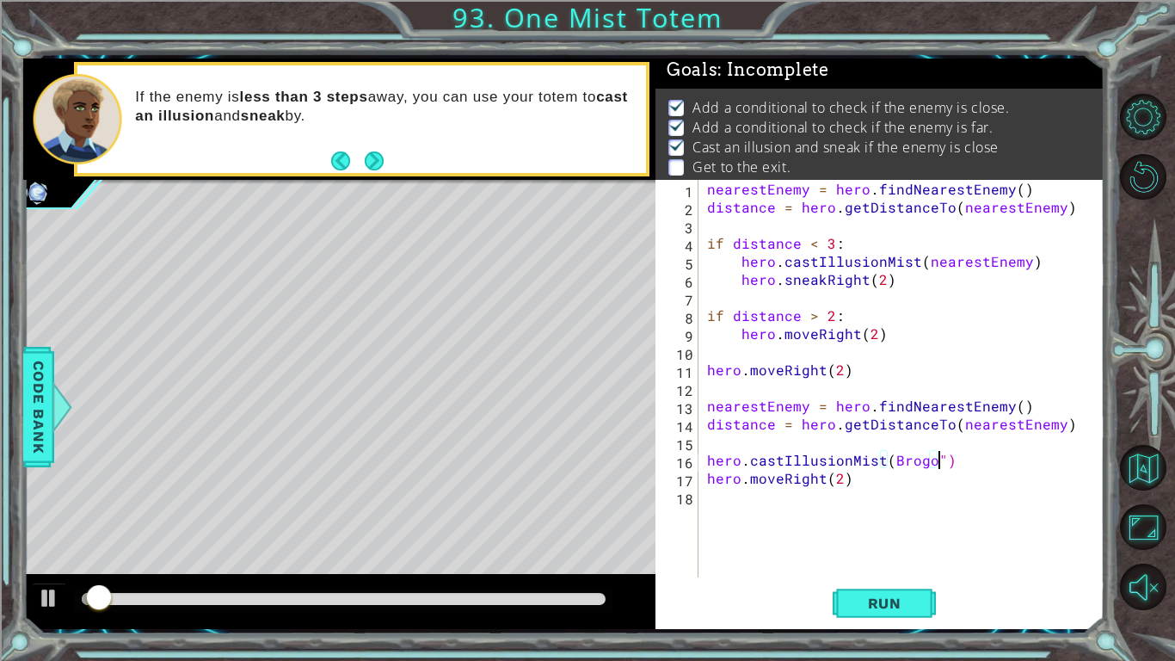
scroll to position [0, 14]
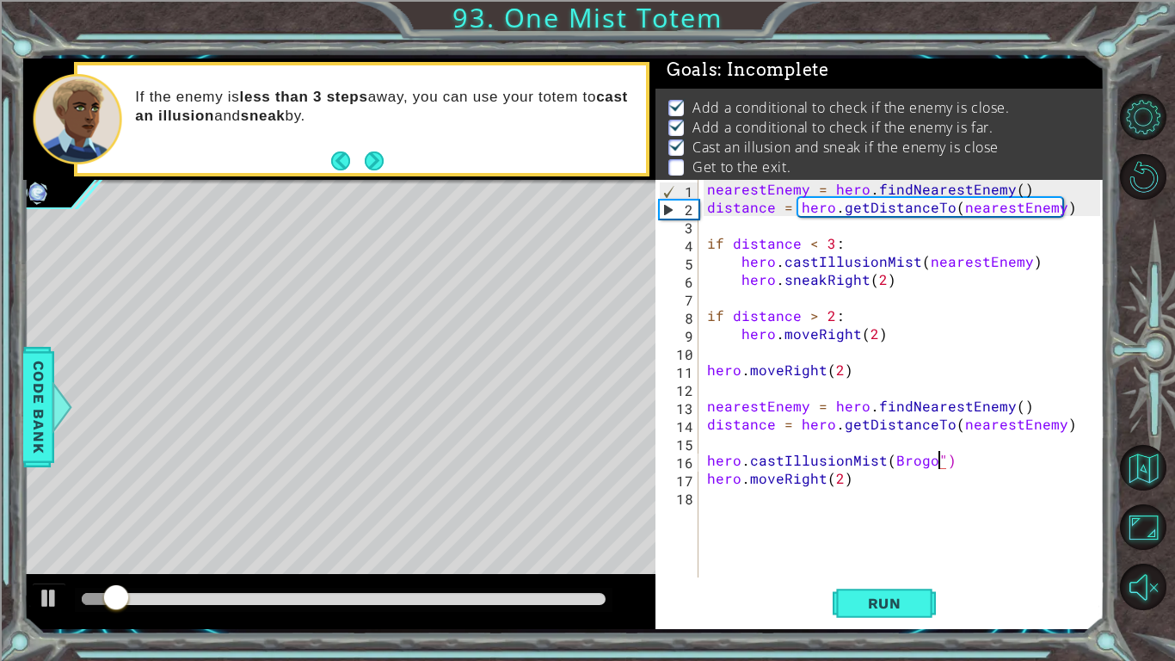
click at [888, 461] on div "nearestEnemy = hero . findNearestEnemy ( ) distance = hero . getDistanceTo ( ne…" at bounding box center [906, 396] width 405 height 433
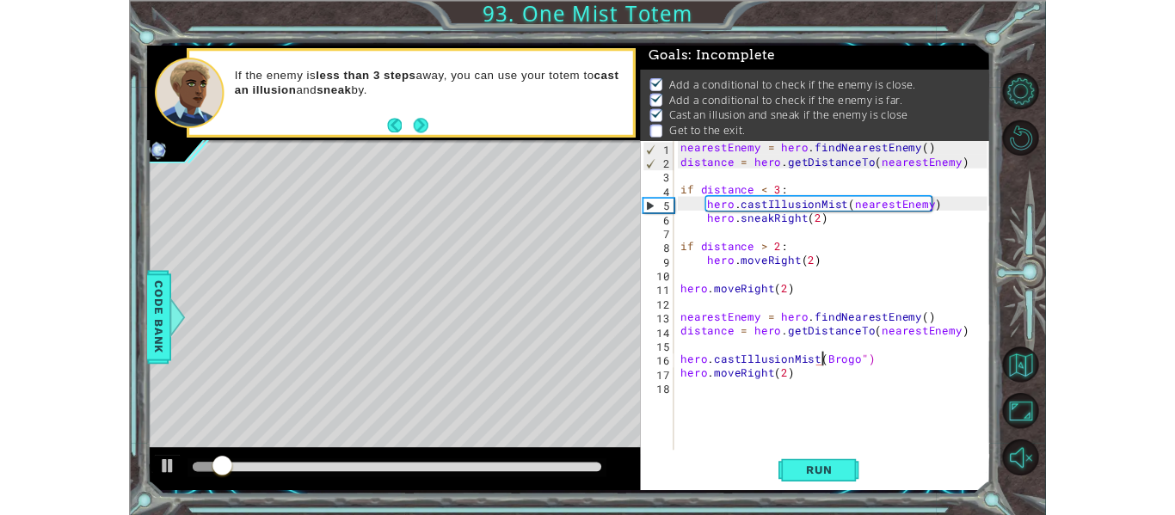
scroll to position [0, 11]
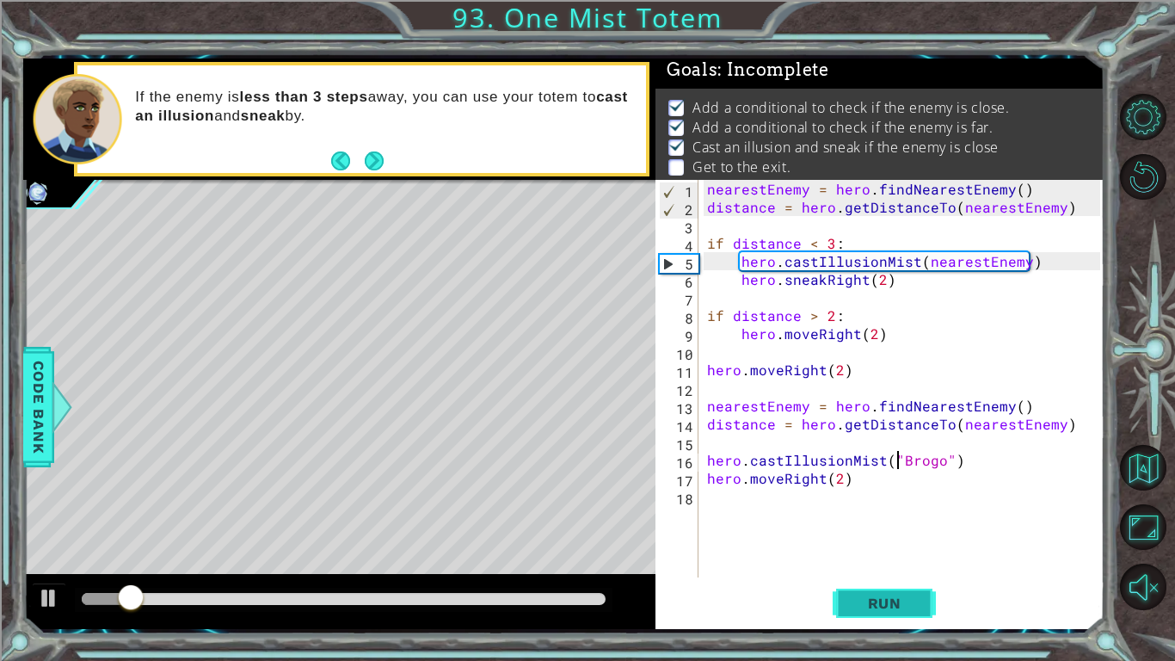
type textarea "hero.castIllusionMist("Brogo")"
click at [903, 514] on button "Run" at bounding box center [884, 603] width 103 height 45
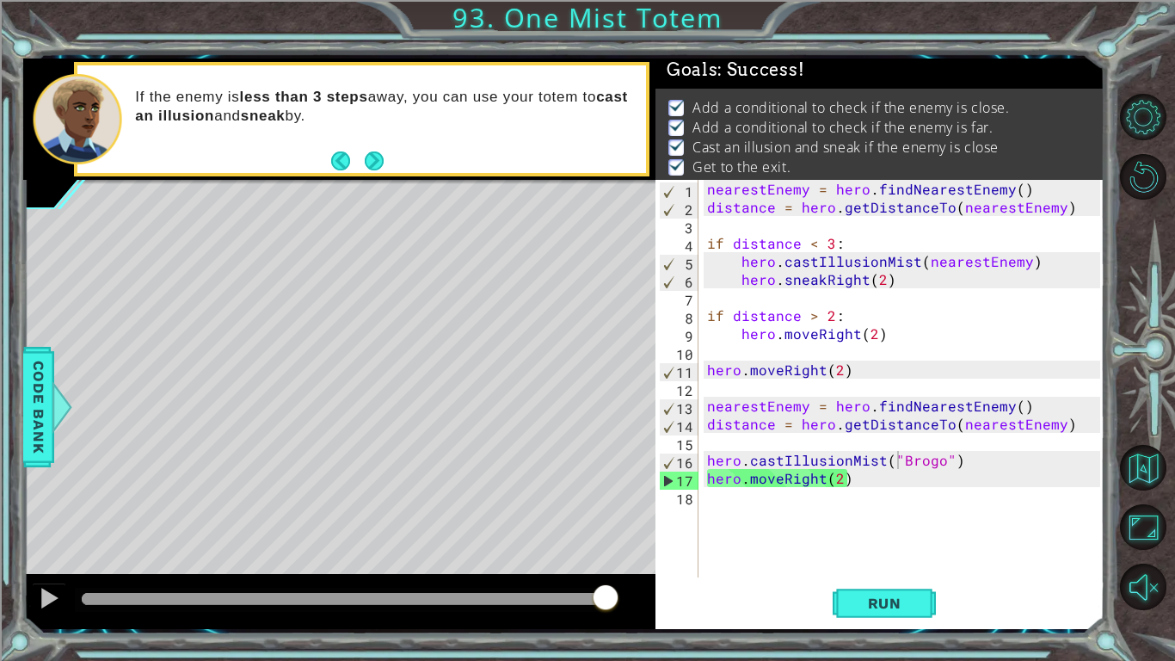
drag, startPoint x: 157, startPoint y: 597, endPoint x: 623, endPoint y: 606, distance: 465.4
click at [623, 514] on body "1 ההההההההההההההההההההההההההההההההההההההההההההההההההההההההההההההההההההההההההההה…" at bounding box center [587, 330] width 1175 height 661
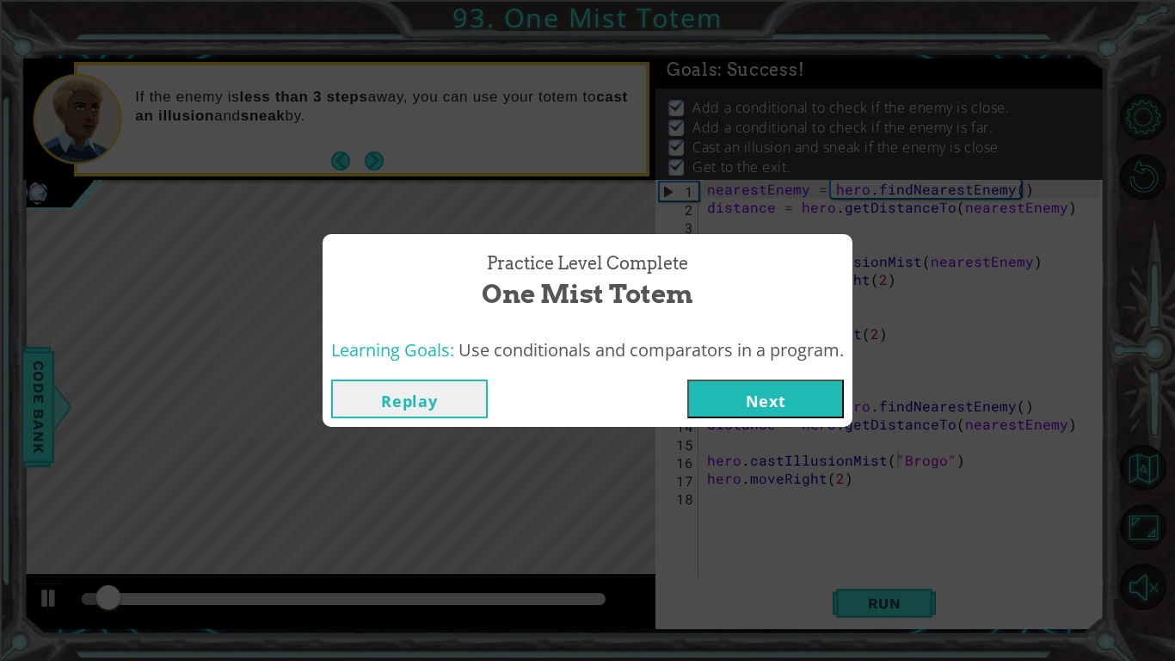
click at [764, 386] on button "Next" at bounding box center [765, 398] width 157 height 39
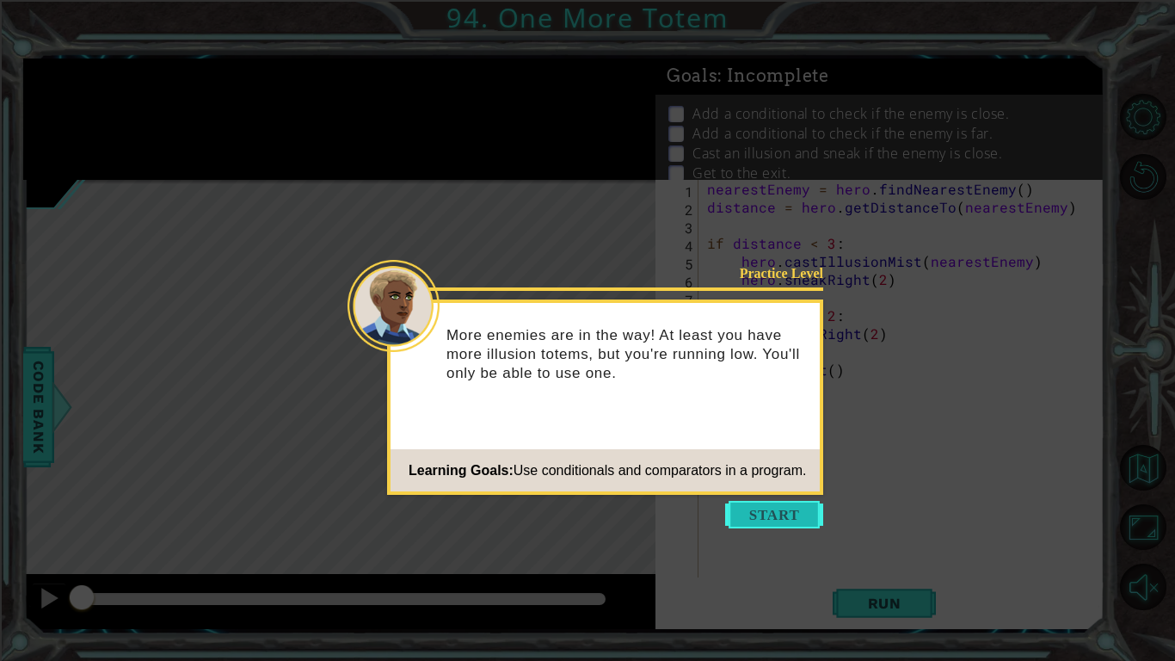
click at [808, 514] on button "Start" at bounding box center [774, 515] width 98 height 28
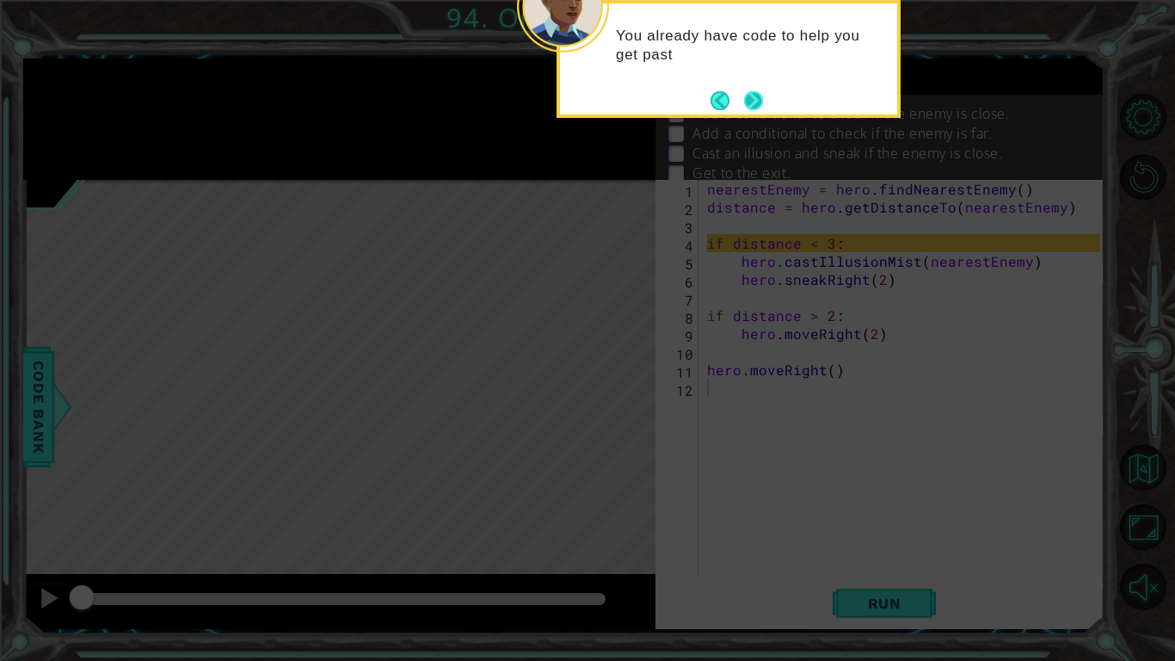
click at [763, 91] on button "Next" at bounding box center [753, 100] width 19 height 19
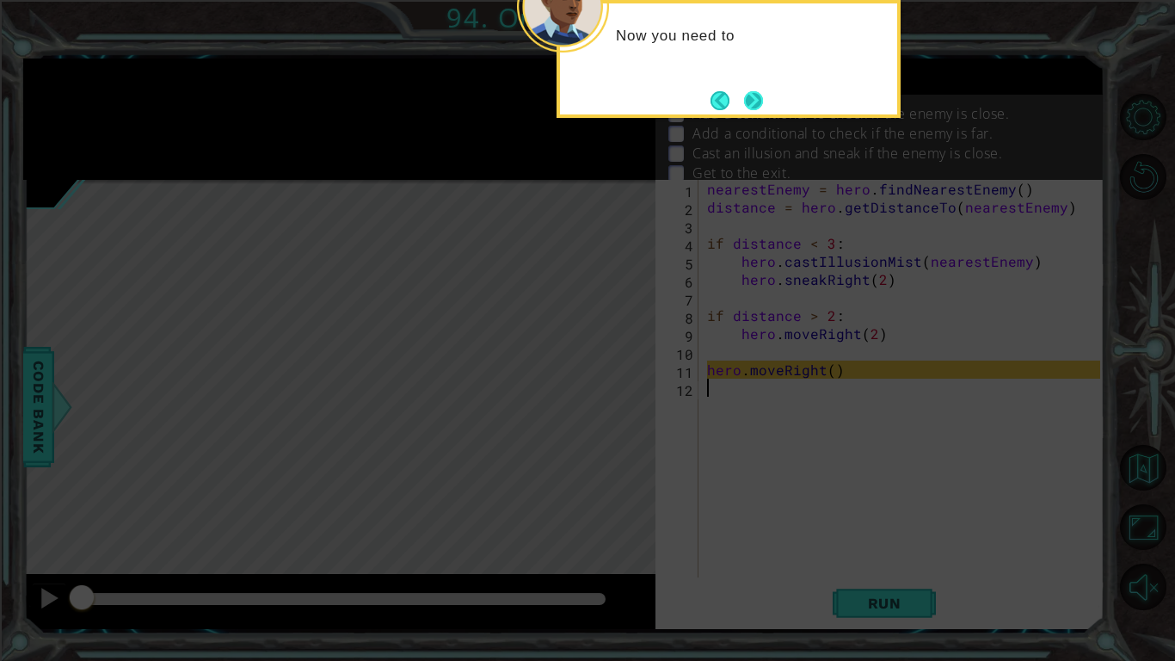
click at [746, 91] on button "Next" at bounding box center [753, 100] width 19 height 19
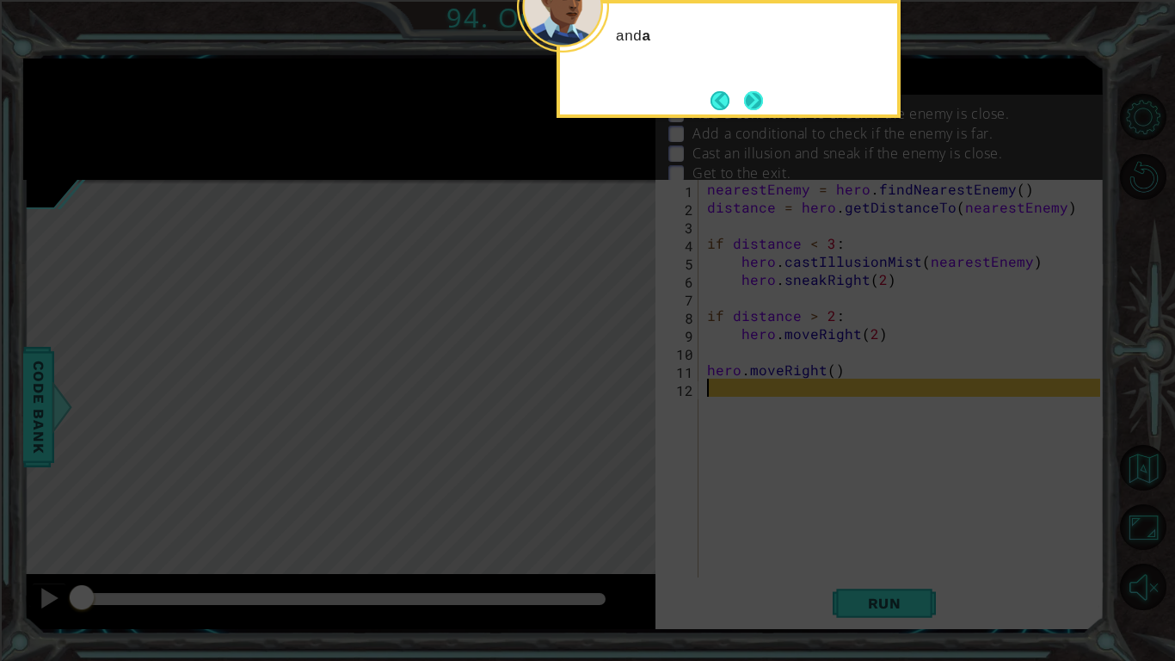
click at [747, 93] on button "Next" at bounding box center [753, 100] width 19 height 19
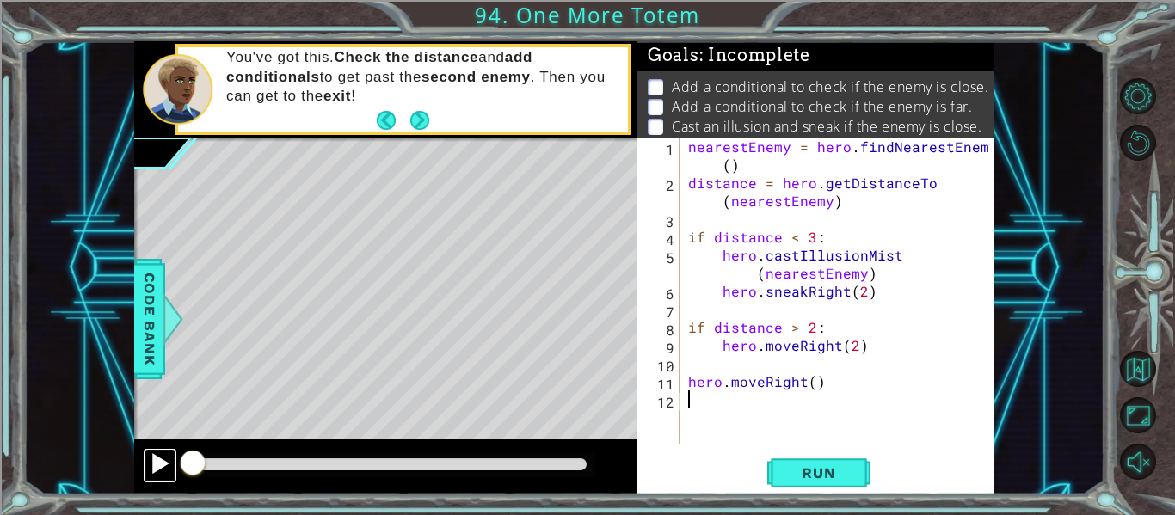
click at [153, 472] on div at bounding box center [160, 463] width 22 height 22
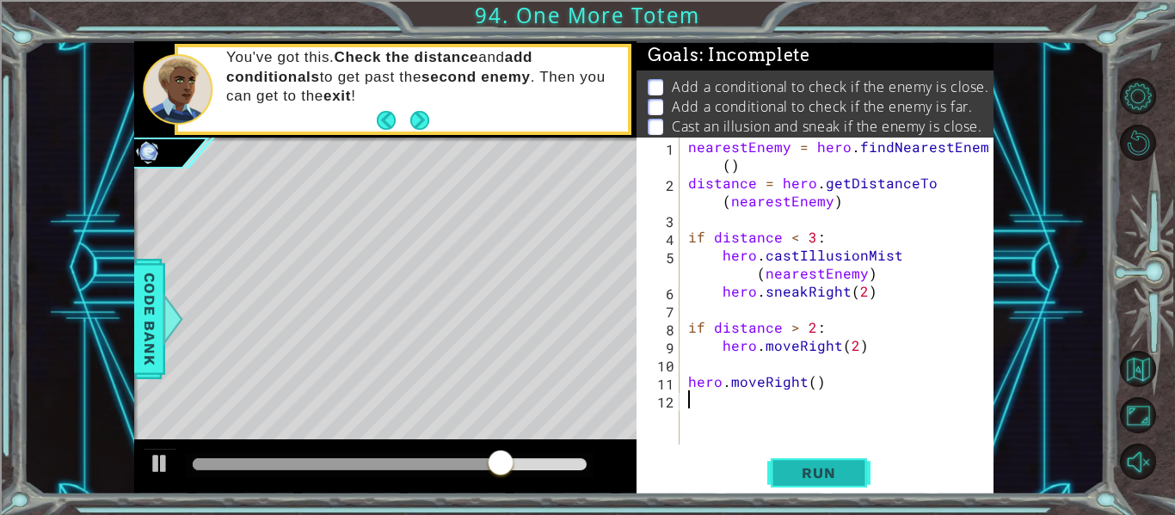
click at [854, 464] on button "Run" at bounding box center [818, 473] width 103 height 35
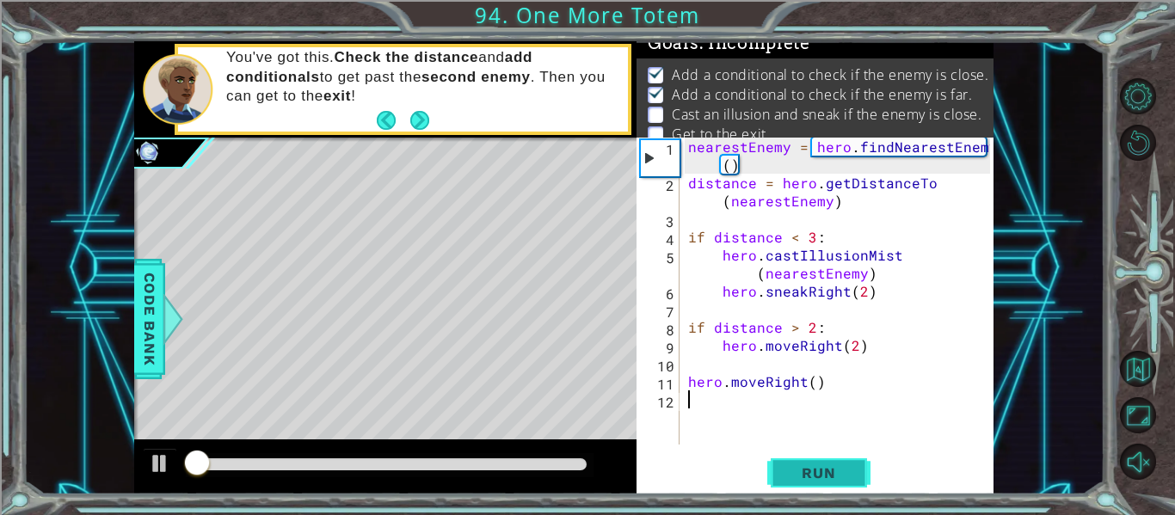
scroll to position [14, 0]
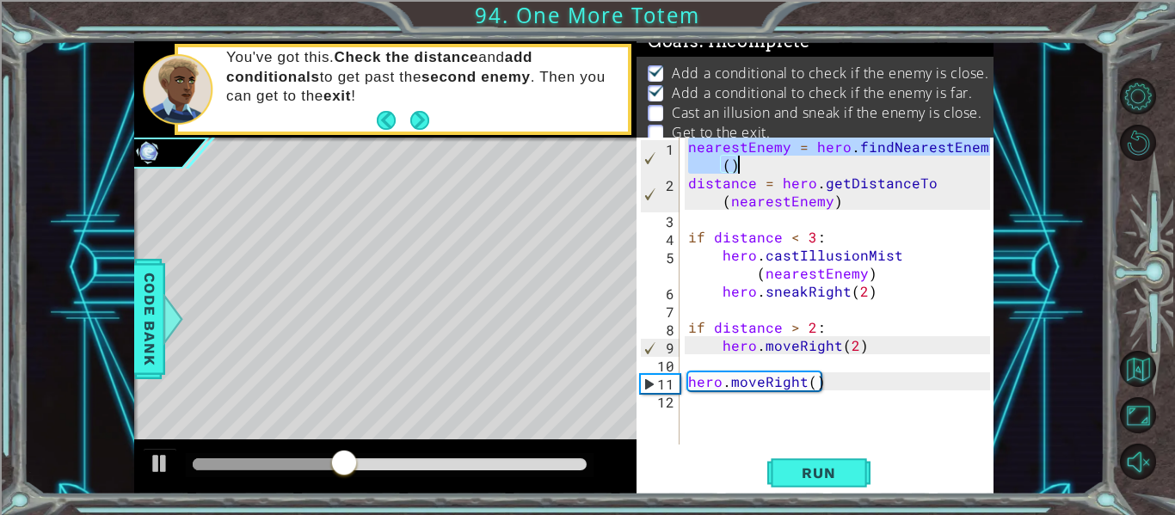
drag, startPoint x: 687, startPoint y: 151, endPoint x: 986, endPoint y: 157, distance: 299.4
click at [986, 157] on div "nearestEnemy = hero . findNearestEnemy ( ) distance = hero . getDistanceTo ( ne…" at bounding box center [842, 318] width 314 height 361
type textarea "nearestEnemy = hero.findNearestEnemy()"
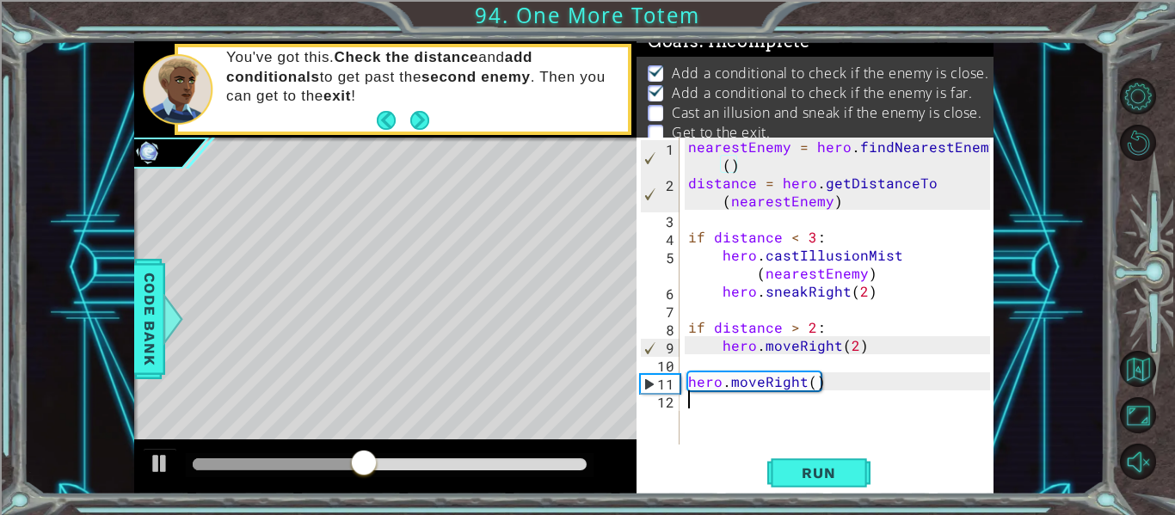
click at [766, 402] on div "nearestEnemy = hero . findNearestEnemy ( ) distance = hero . getDistanceTo ( ne…" at bounding box center [842, 318] width 314 height 361
paste textarea "nearestEnemy = hero.findNearestEnemy()"
type textarea "nearestEnemy = hero.findNearestEnemy()"
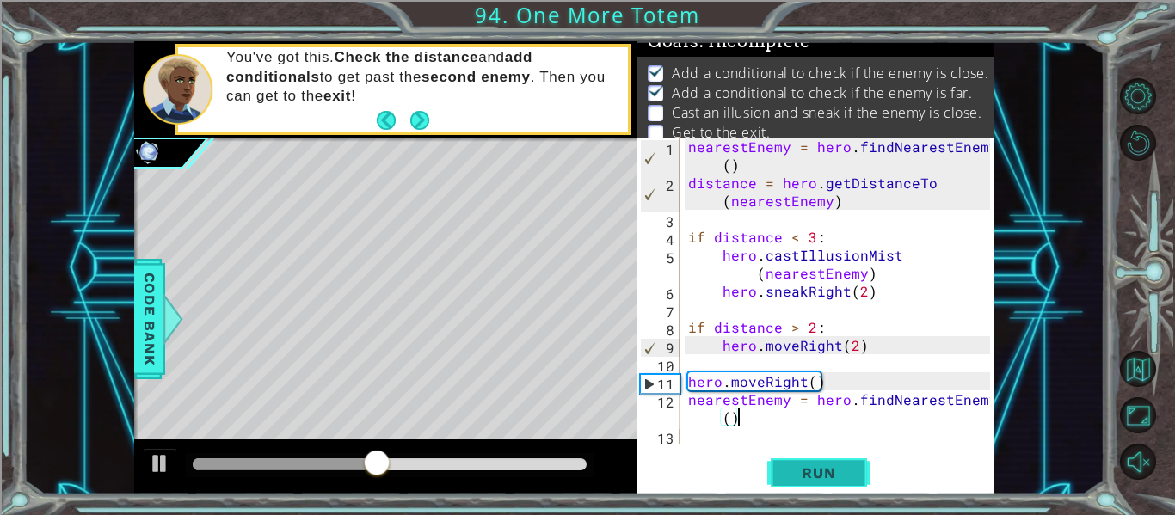
click at [810, 464] on span "Run" at bounding box center [818, 472] width 68 height 17
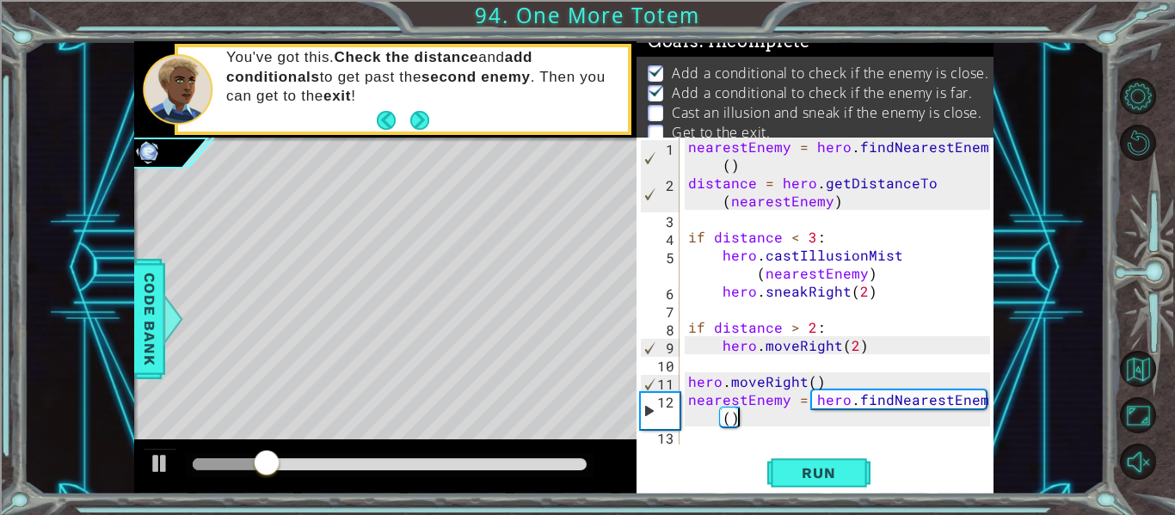
click at [736, 441] on div "nearestEnemy = hero . findNearestEnemy ( ) distance = hero . getDistanceTo ( ne…" at bounding box center [842, 318] width 314 height 361
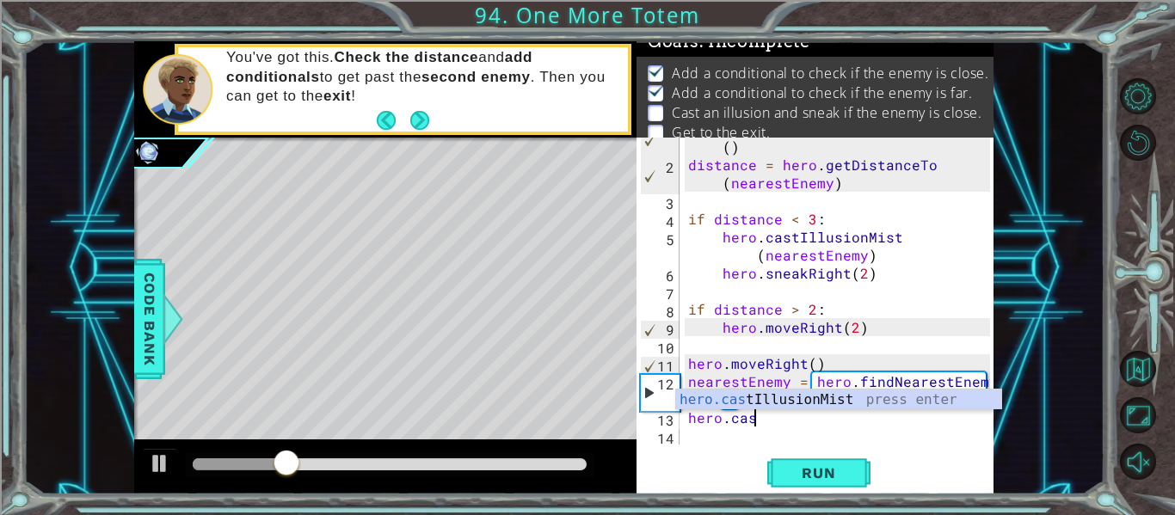
scroll to position [0, 3]
click at [785, 403] on div "hero.cast IllusionMist press enter" at bounding box center [838, 421] width 325 height 62
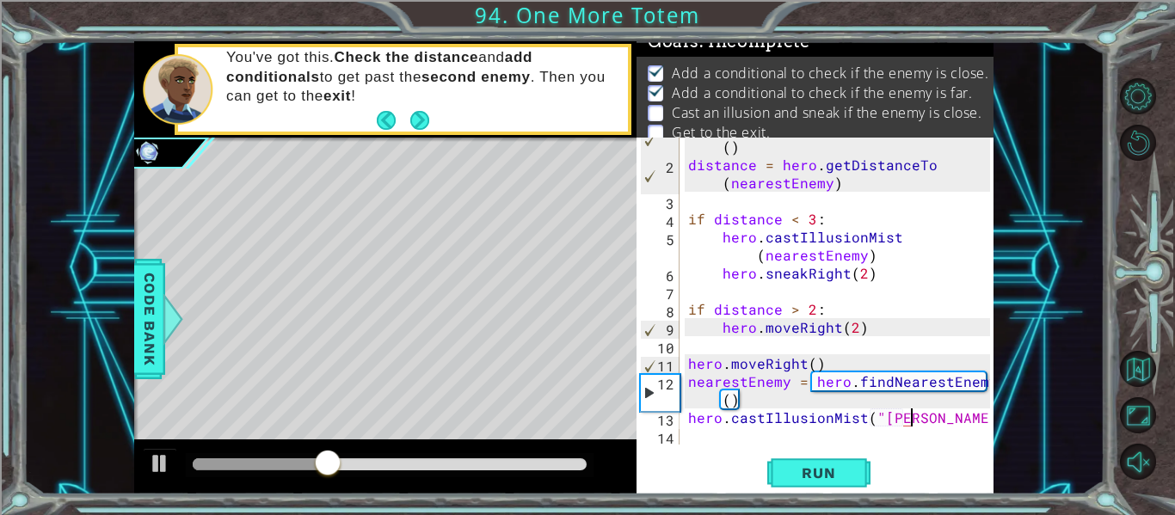
scroll to position [0, 14]
type textarea "hero.castIllusionMist("[PERSON_NAME]")"
click at [959, 428] on div "nearestEnemy = hero . findNearestEnemy ( ) distance = hero . getDistanceTo ( ne…" at bounding box center [842, 300] width 314 height 361
click at [955, 425] on div "nearestEnemy = hero . findNearestEnemy ( ) distance = hero . getDistanceTo ( ne…" at bounding box center [842, 300] width 314 height 361
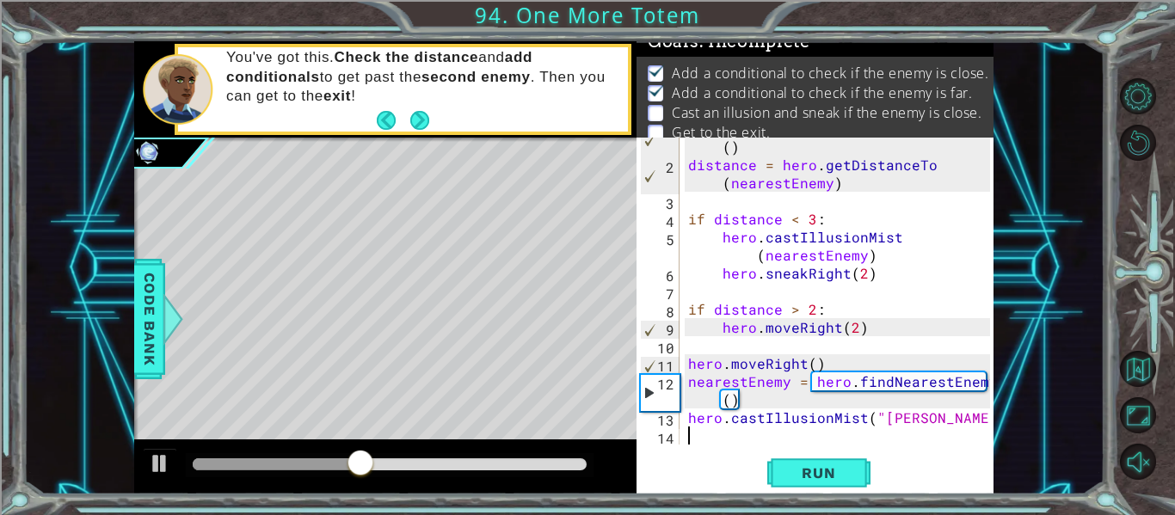
type textarea "hero.castIllusionMist("[PERSON_NAME]")"
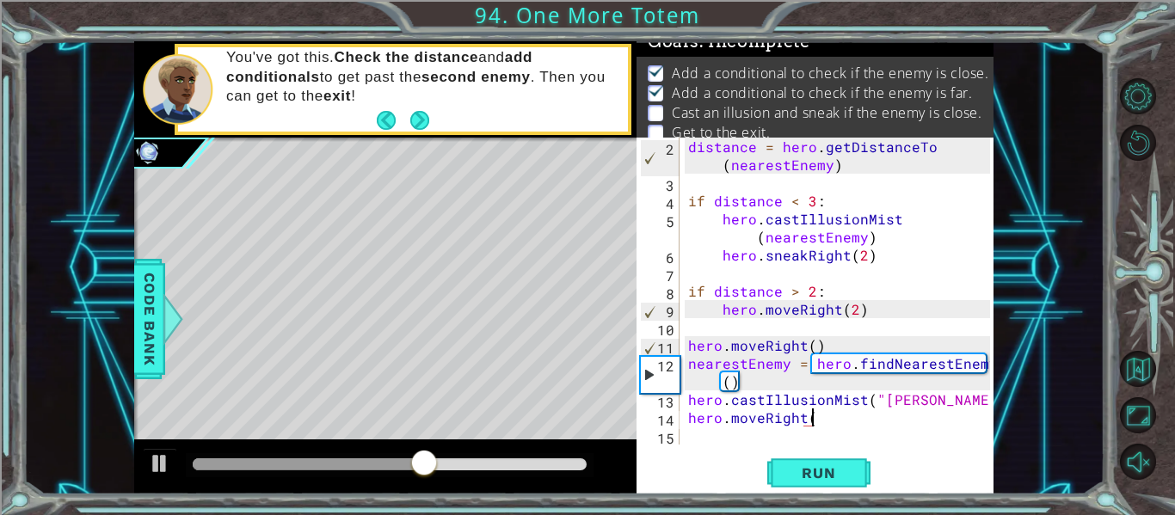
scroll to position [0, 8]
type textarea "hero.moveRight(3)"
click at [832, 482] on button "Run" at bounding box center [818, 473] width 103 height 35
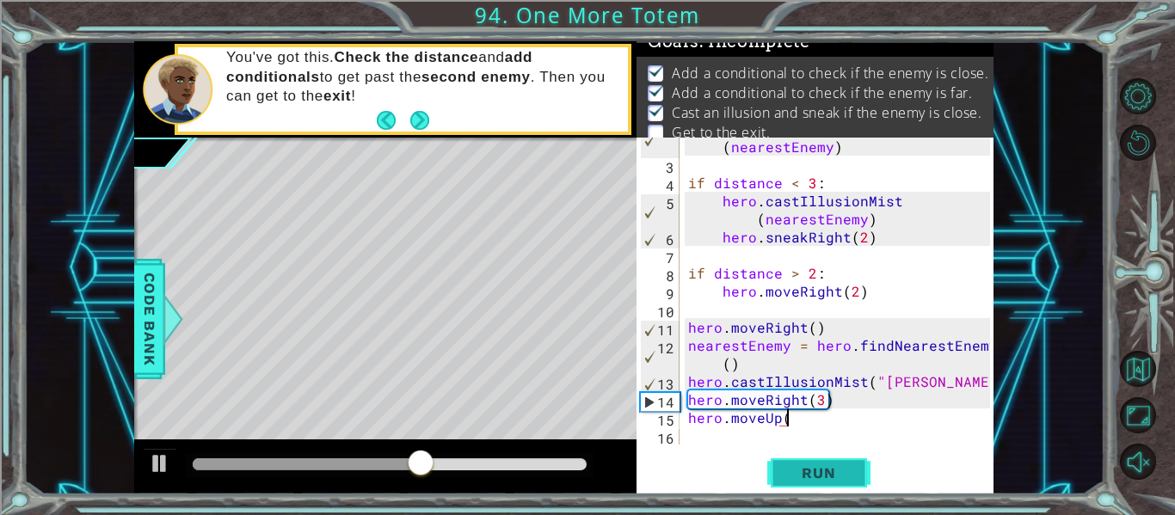
scroll to position [0, 6]
type textarea "hero.moveUp(1)"
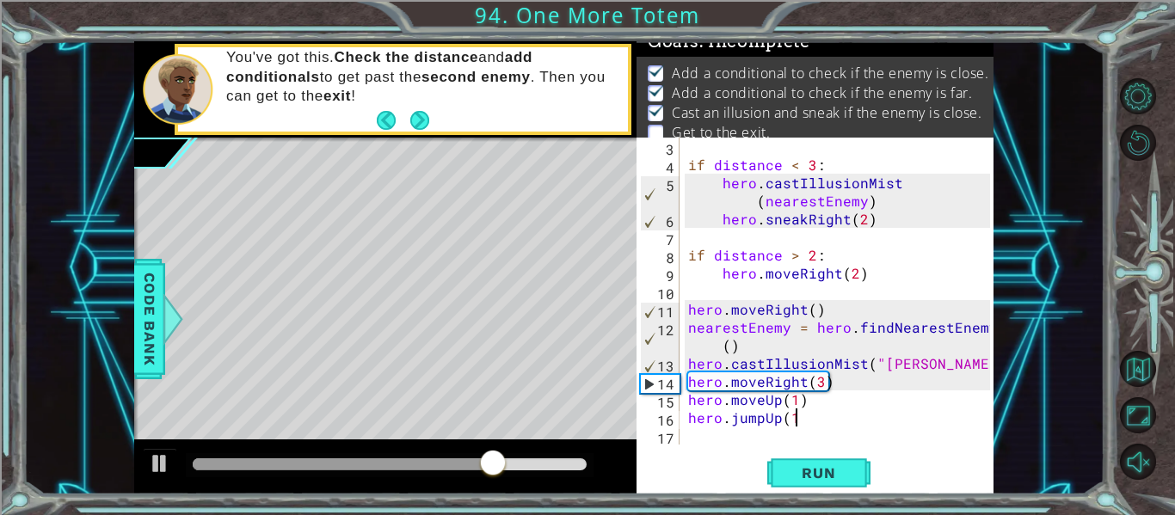
type textarea "hero.jumpUp(1)"
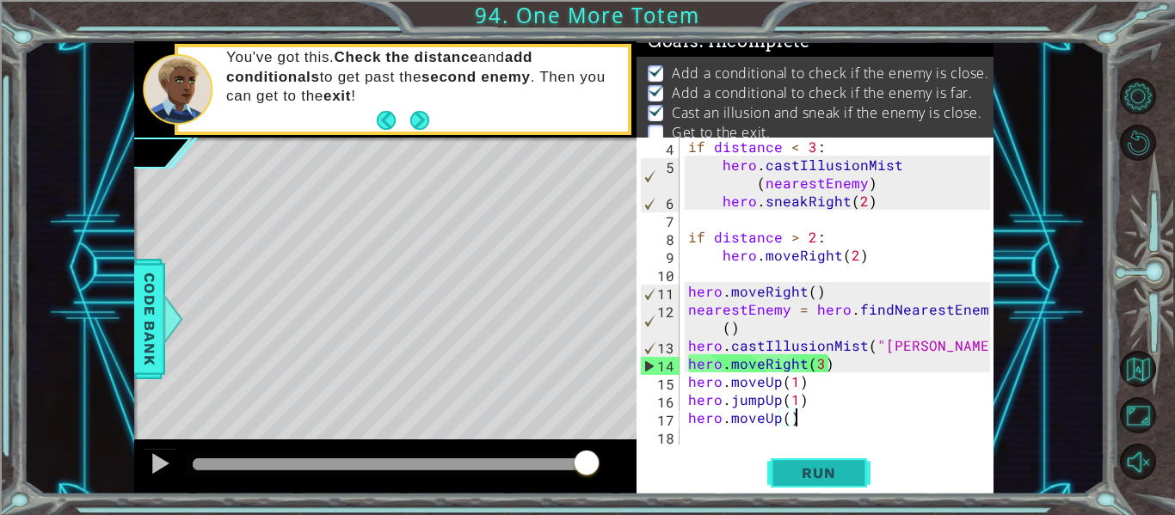
type textarea "hero.moveUp()"
click at [829, 486] on button "Run" at bounding box center [818, 473] width 103 height 35
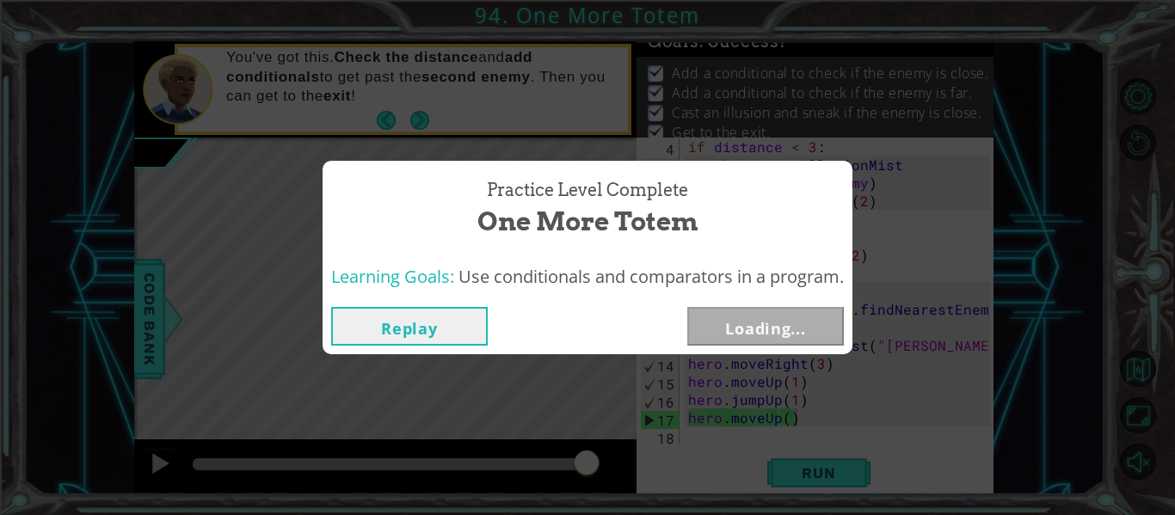
drag, startPoint x: 218, startPoint y: 461, endPoint x: 607, endPoint y: 492, distance: 390.0
click at [607, 492] on body "1 ההההההההההההההההההההההההההההההההההההההההההההההההההההההההההההההההההההההההההההה…" at bounding box center [587, 257] width 1175 height 515
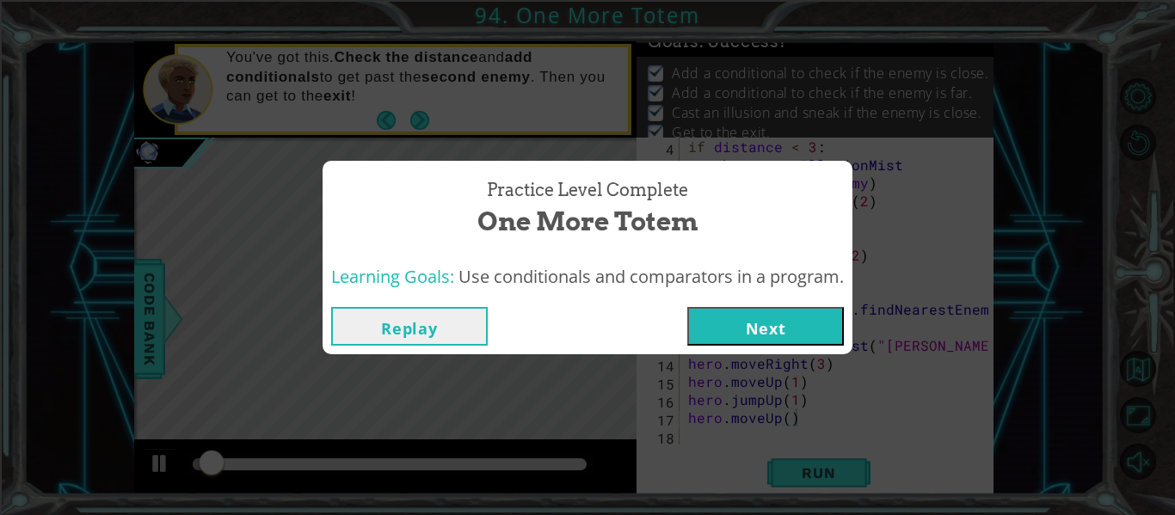
click at [774, 332] on button "Next" at bounding box center [765, 326] width 157 height 39
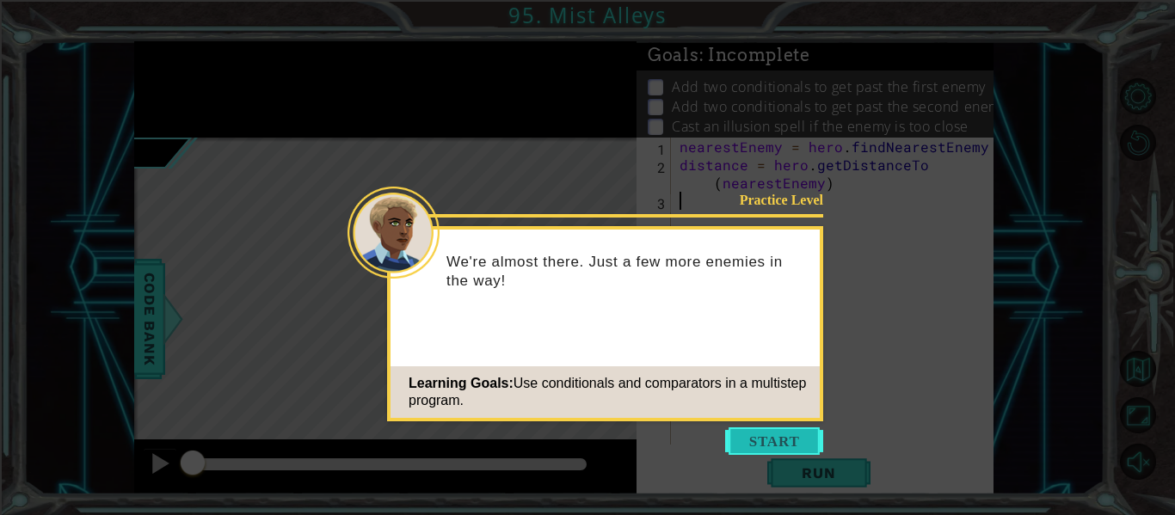
click at [796, 444] on button "Start" at bounding box center [774, 441] width 98 height 28
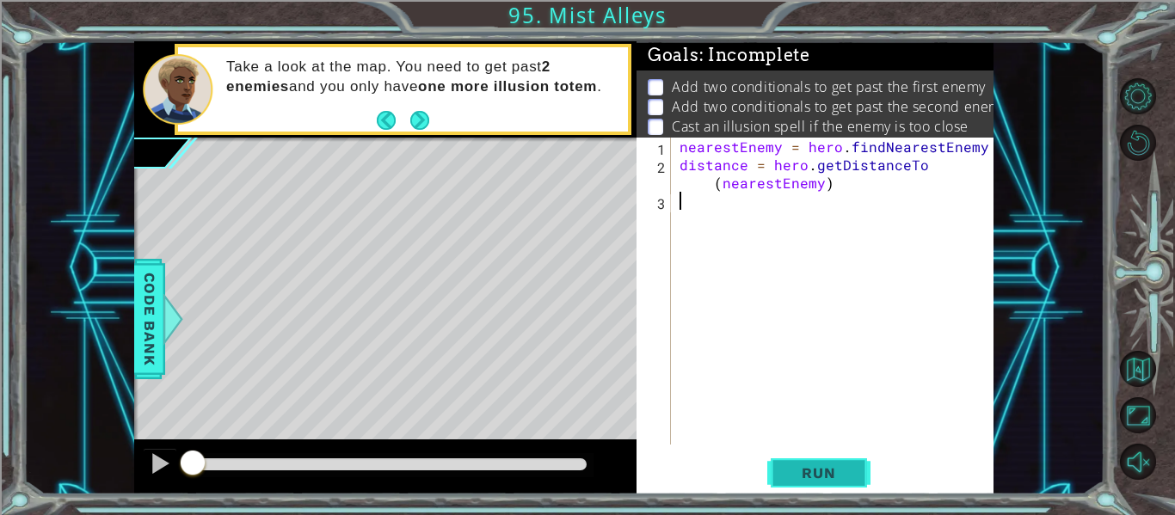
click at [843, 465] on span "Run" at bounding box center [818, 472] width 68 height 17
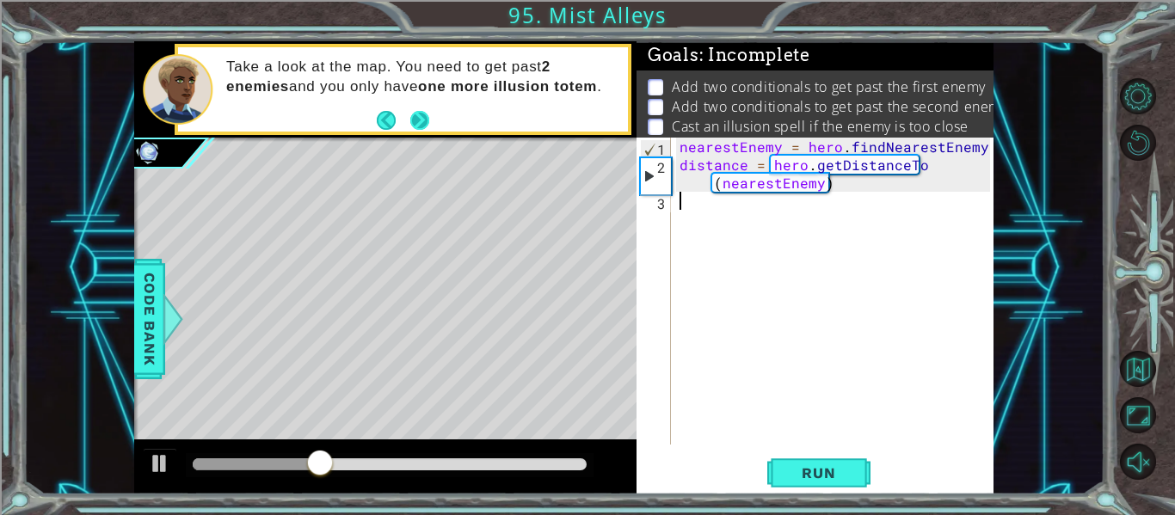
click at [421, 125] on button "Next" at bounding box center [419, 120] width 19 height 19
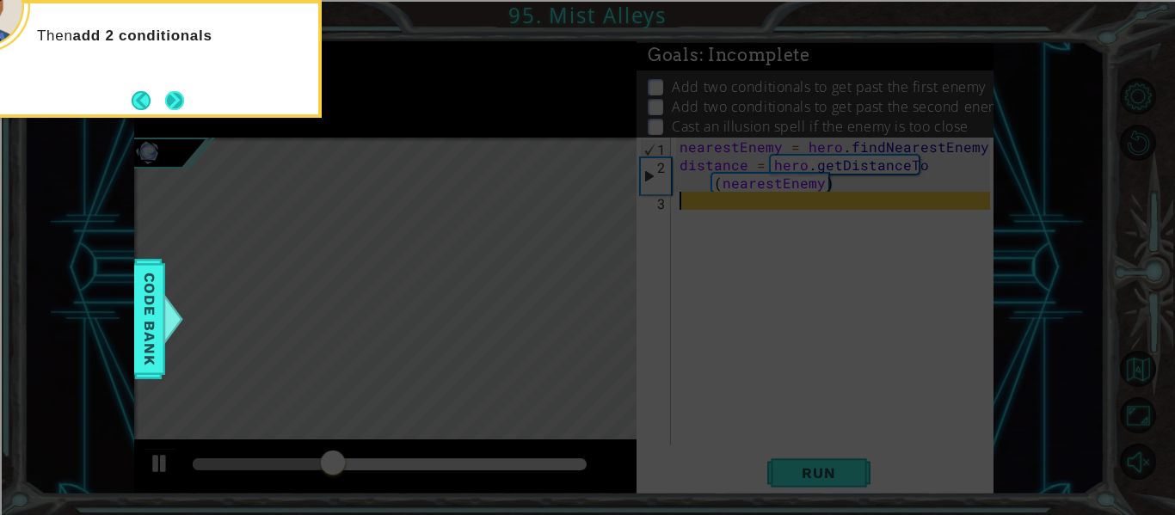
click at [169, 108] on button "Next" at bounding box center [174, 100] width 19 height 19
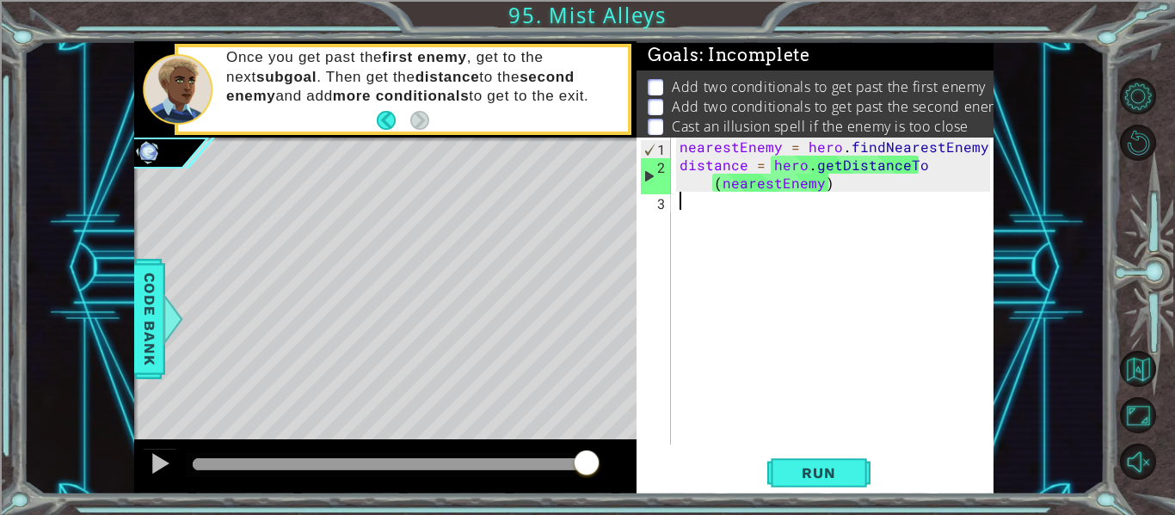
click at [844, 219] on div "nearestEnemy = hero . findNearestEnemy ( ) distance = hero . getDistanceTo ( ne…" at bounding box center [837, 309] width 323 height 343
click at [974, 202] on span "..." at bounding box center [965, 200] width 29 height 22
click at [962, 255] on div "nearestEnemy = hero . findNearestEnemy ( ) distance = hero . getDistanceTo ( ne…" at bounding box center [837, 309] width 323 height 343
click at [968, 203] on span "..." at bounding box center [965, 200] width 29 height 22
click at [801, 477] on span "Run" at bounding box center [818, 472] width 68 height 17
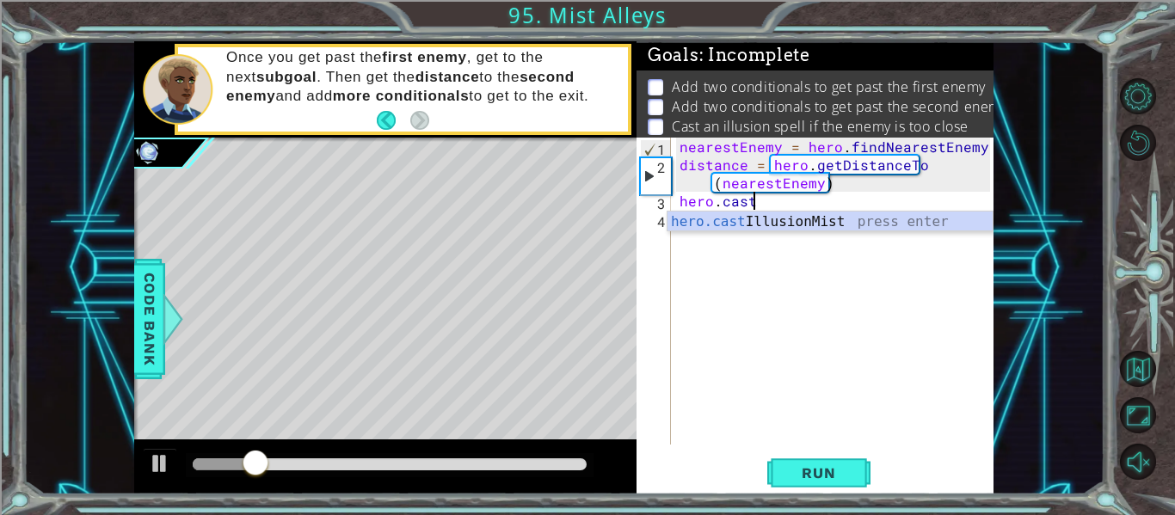
scroll to position [0, 4]
click at [895, 222] on div "hero.castI llusionMist press enter" at bounding box center [829, 243] width 325 height 62
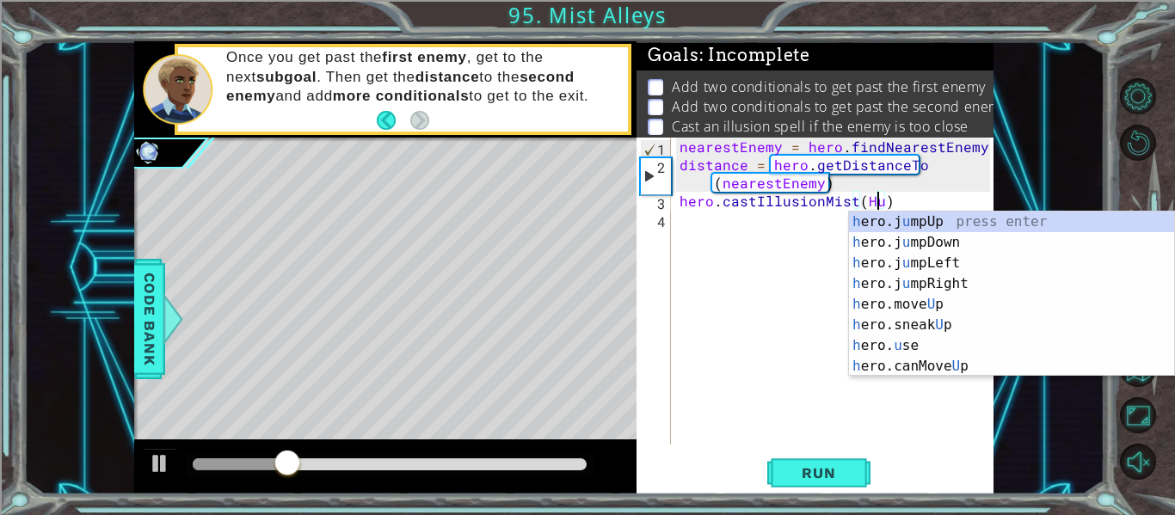
scroll to position [0, 13]
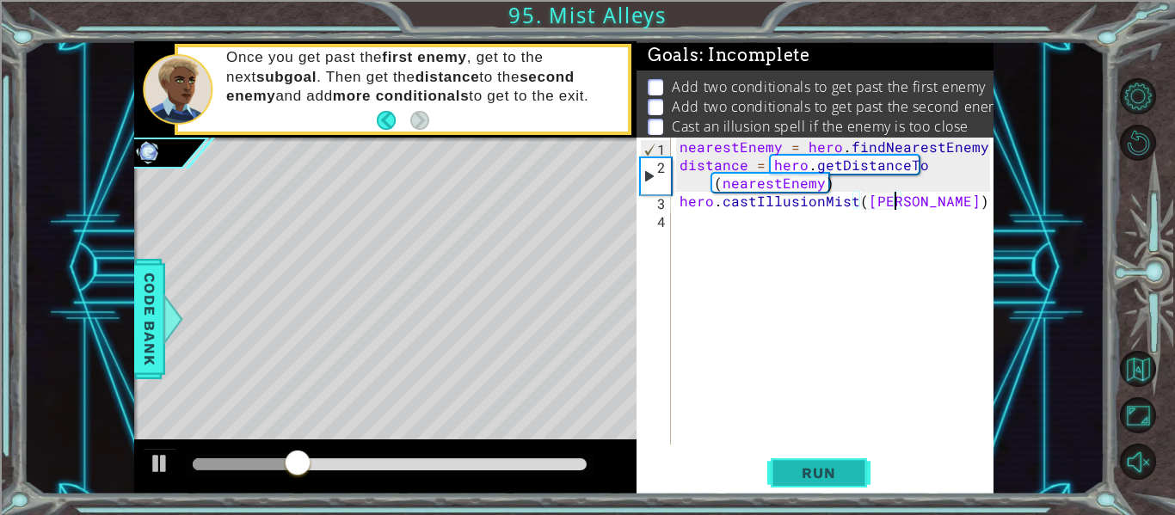
click at [839, 463] on button "Run" at bounding box center [818, 473] width 103 height 35
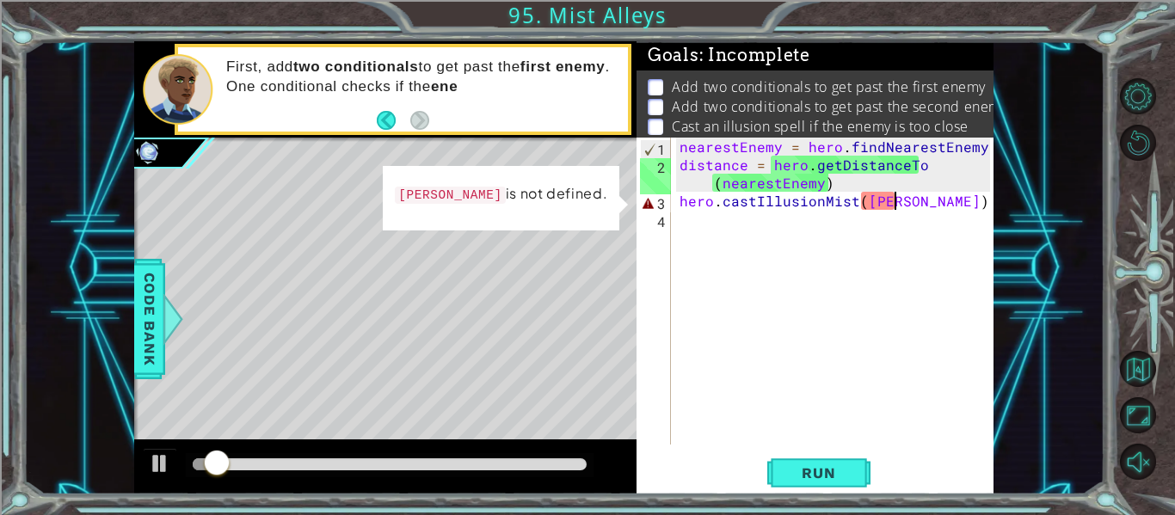
click at [890, 203] on div "nearestEnemy = hero . findNearestEnemy ( ) distance = hero . getDistanceTo ( ne…" at bounding box center [837, 309] width 323 height 343
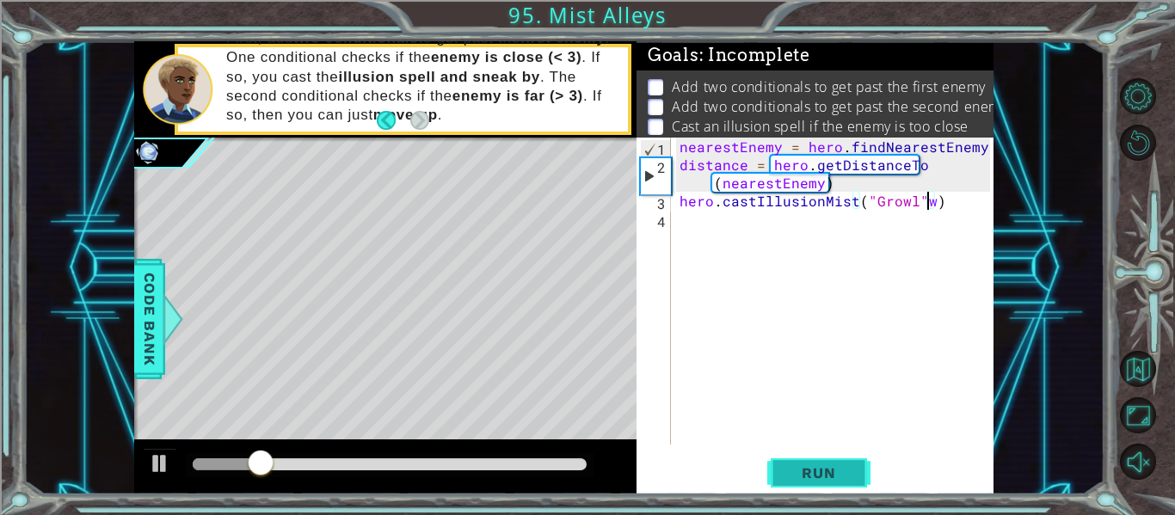
scroll to position [0, 15]
type textarea "hero.castIllusionMist("Growl")"
click at [839, 464] on span "Run" at bounding box center [818, 472] width 68 height 17
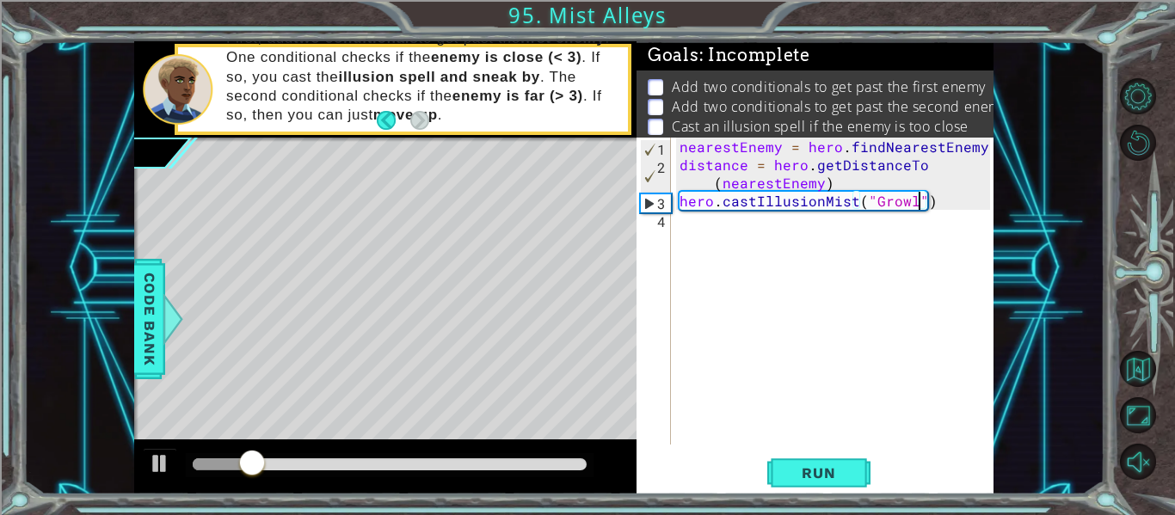
click at [889, 224] on div "nearestEnemy = hero . findNearestEnemy ( ) distance = hero . getDistanceTo ( ne…" at bounding box center [837, 309] width 323 height 343
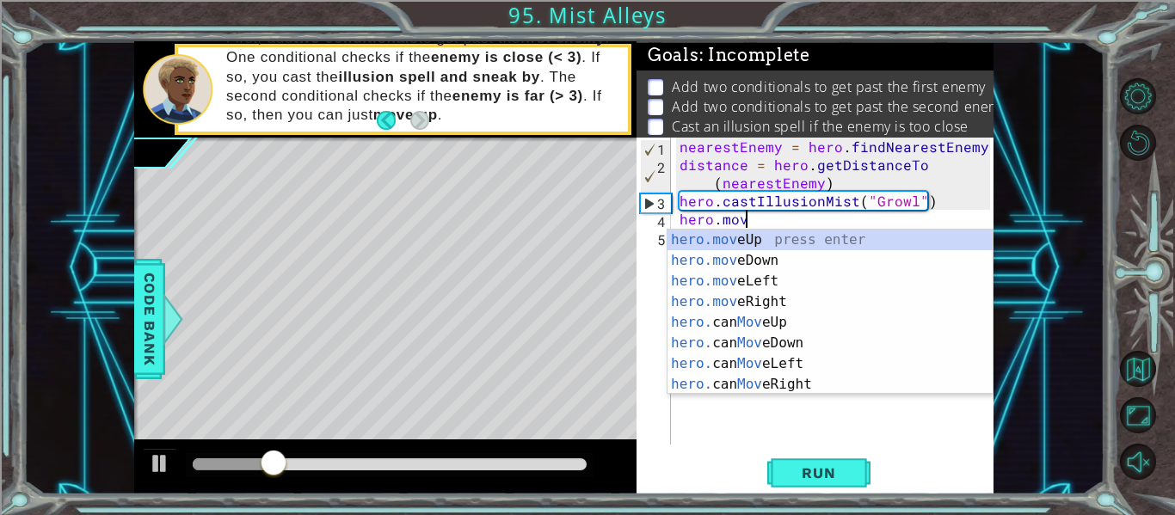
scroll to position [0, 3]
click at [904, 233] on div "hero.move Up press enter hero.move Down press enter hero.move Left press enter …" at bounding box center [829, 333] width 325 height 206
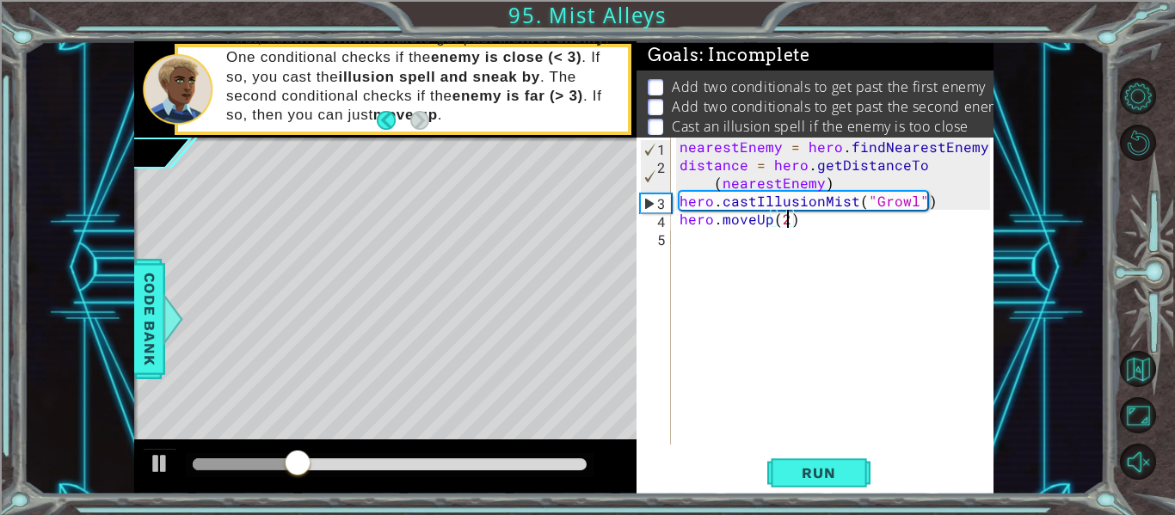
scroll to position [0, 6]
click at [812, 476] on span "Run" at bounding box center [818, 472] width 68 height 17
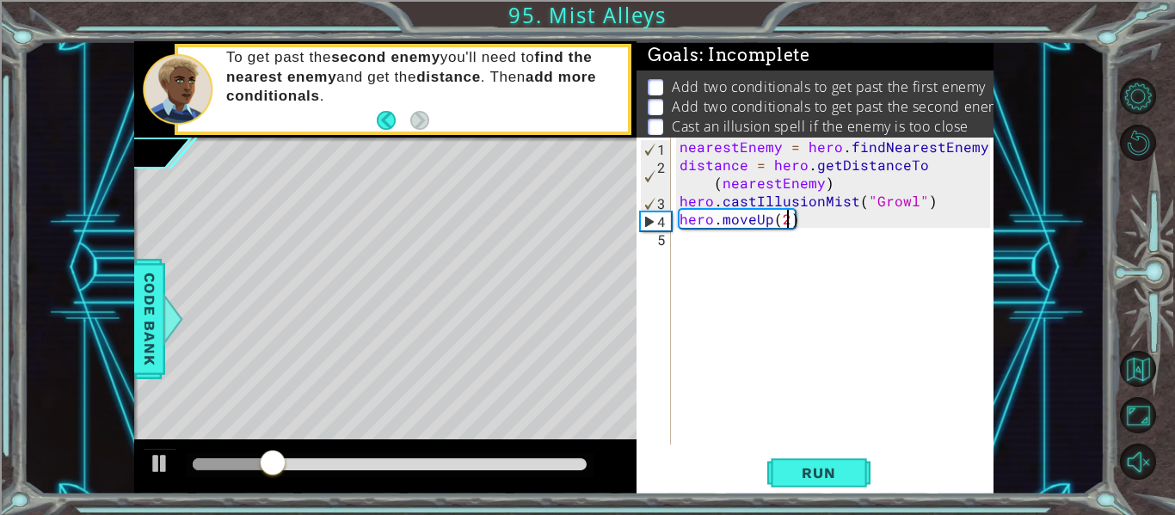
click at [679, 205] on div "nearestEnemy = hero . findNearestEnemy ( ) distance = hero . getDistanceTo ( ne…" at bounding box center [837, 309] width 323 height 343
type textarea "hero.castIllusionMist("Growl")"
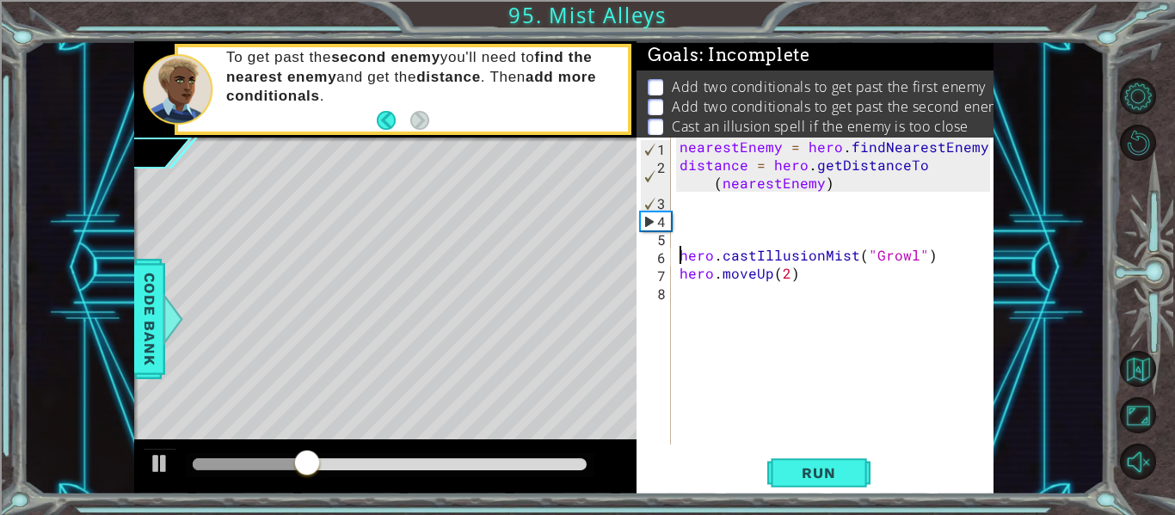
click at [780, 224] on div "nearestEnemy = hero . findNearestEnemy ( ) distance = hero . getDistanceTo ( ne…" at bounding box center [837, 309] width 323 height 343
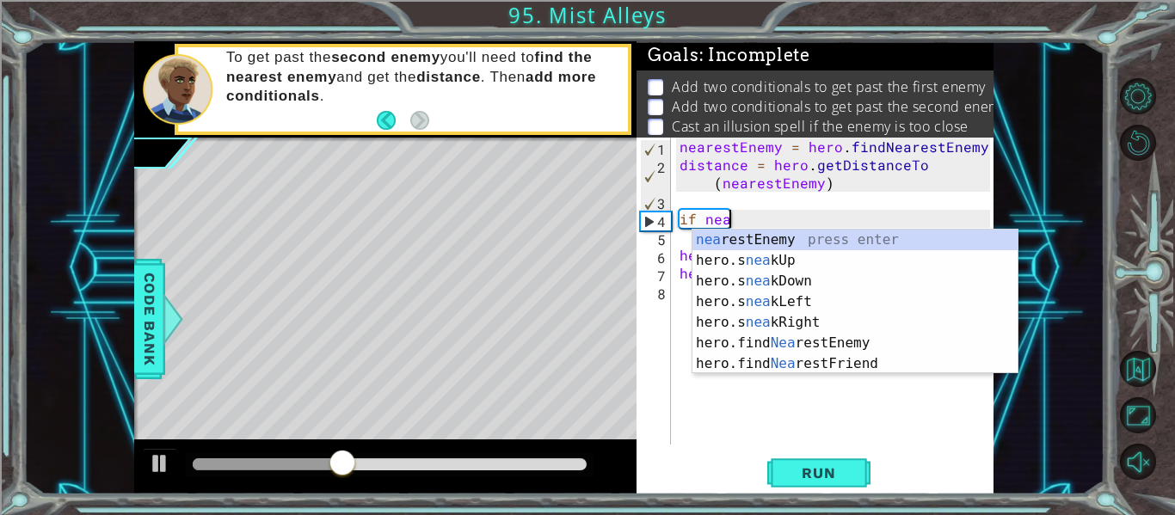
scroll to position [0, 3]
click at [807, 234] on div "nea restEnemy press enter hero.s nea kUp press enter hero.s nea kDown press ent…" at bounding box center [854, 323] width 325 height 186
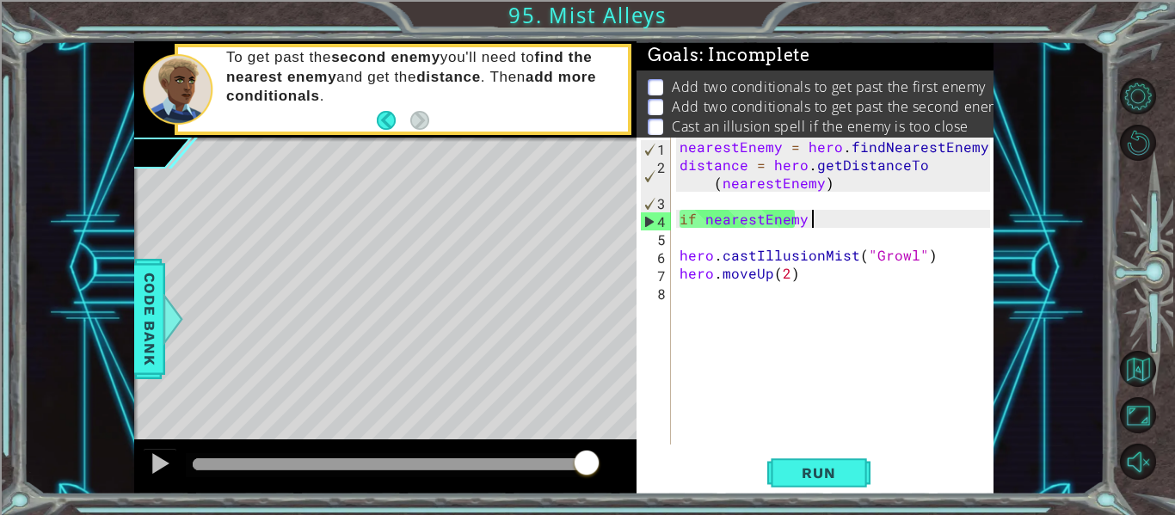
type textarea "if nearestEnemy"
